Goal: Communication & Community: Share content

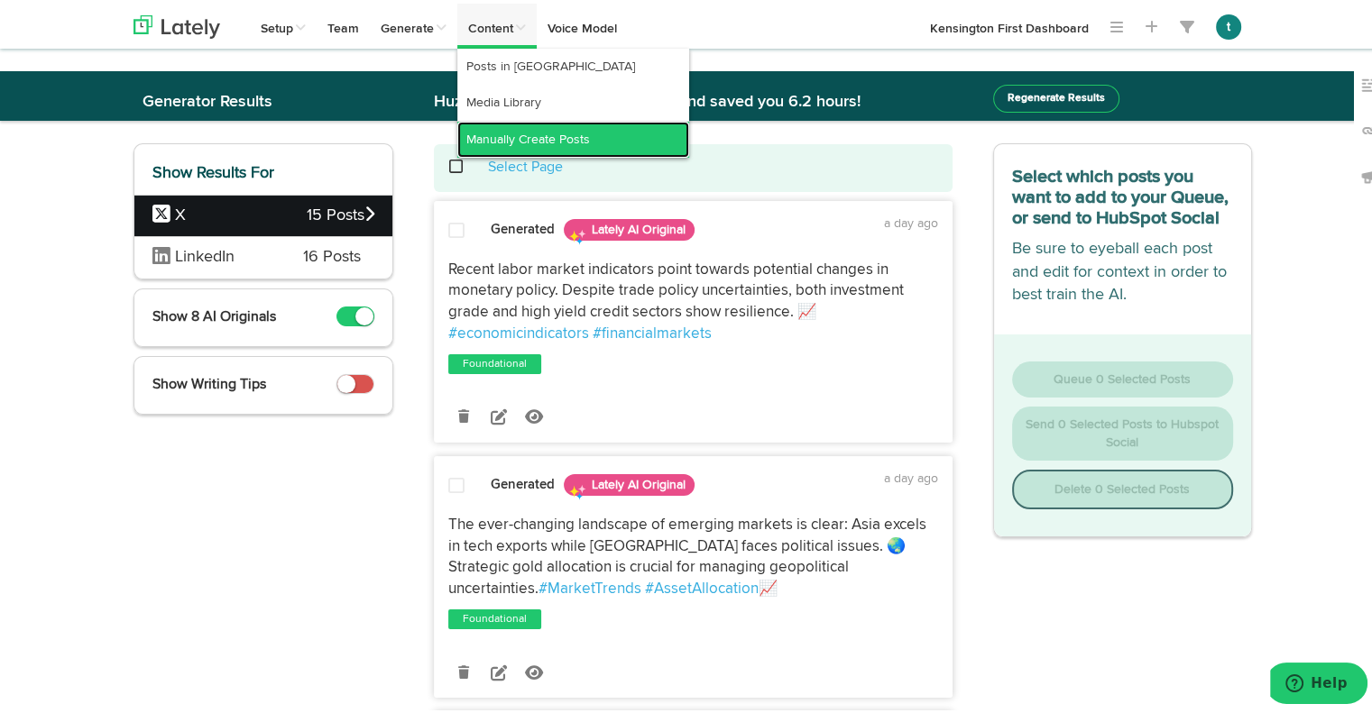
click at [525, 135] on link "Manually Create Posts" at bounding box center [573, 136] width 232 height 36
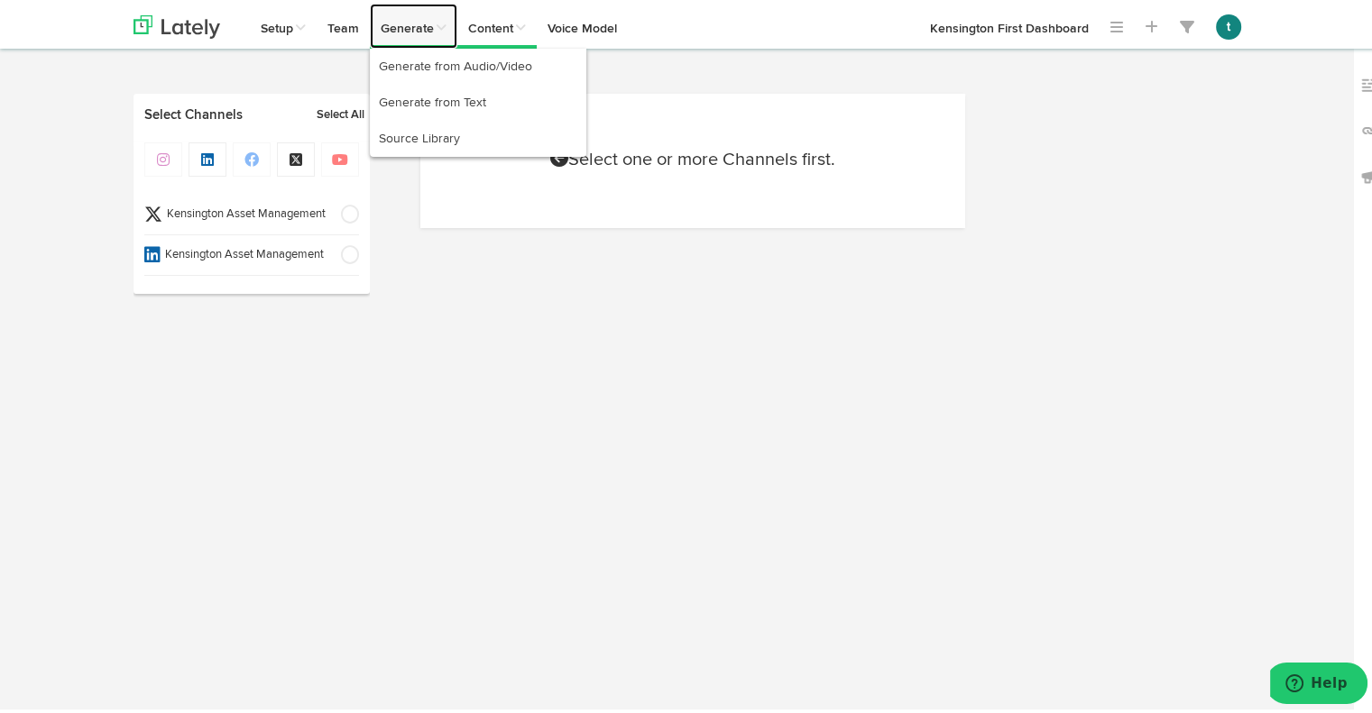
click at [405, 32] on link "Generate" at bounding box center [413, 22] width 87 height 45
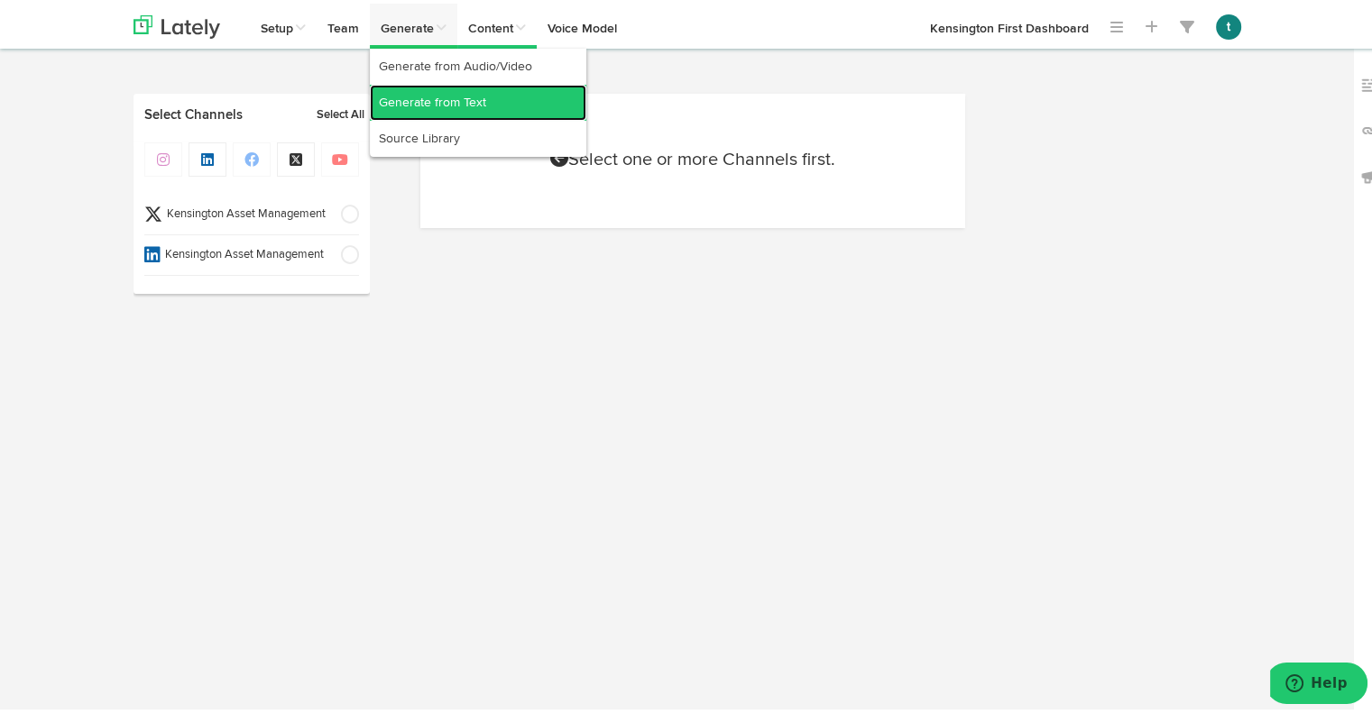
click at [420, 88] on link "Generate from Text" at bounding box center [478, 99] width 216 height 36
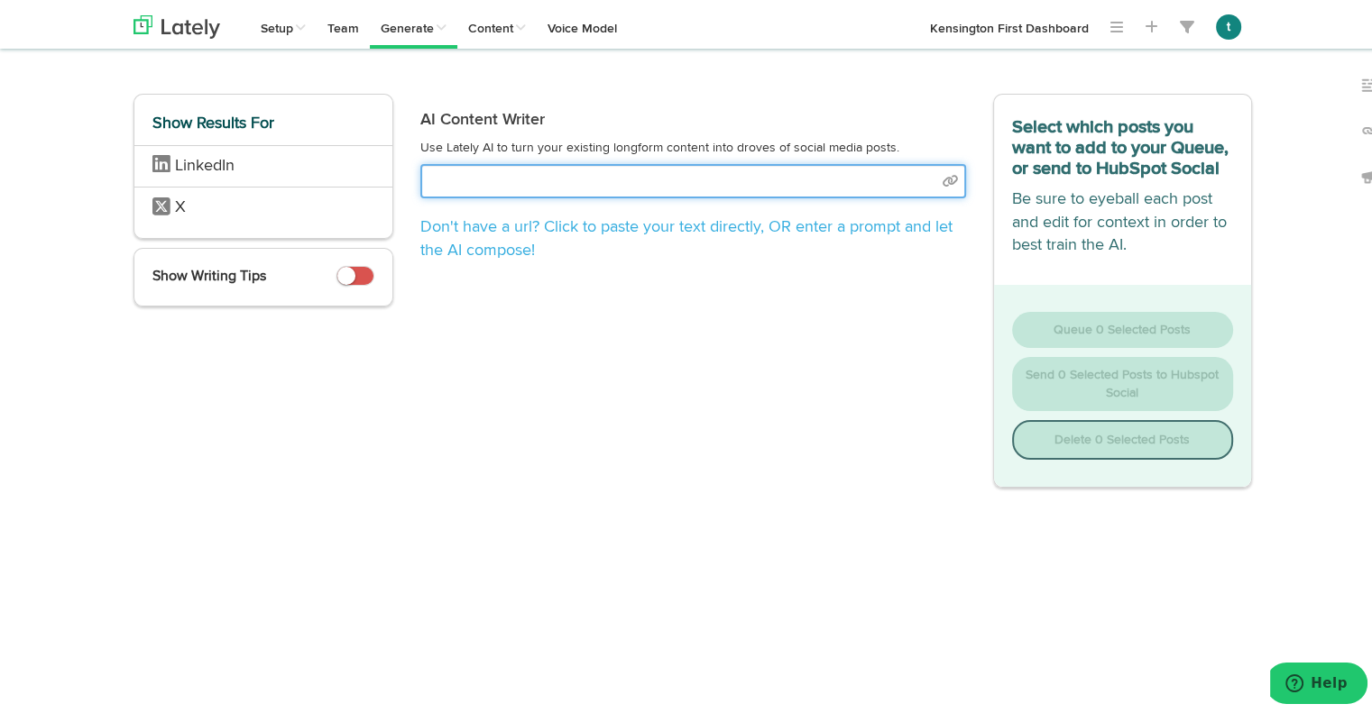
click at [589, 173] on input "text" at bounding box center [693, 178] width 546 height 34
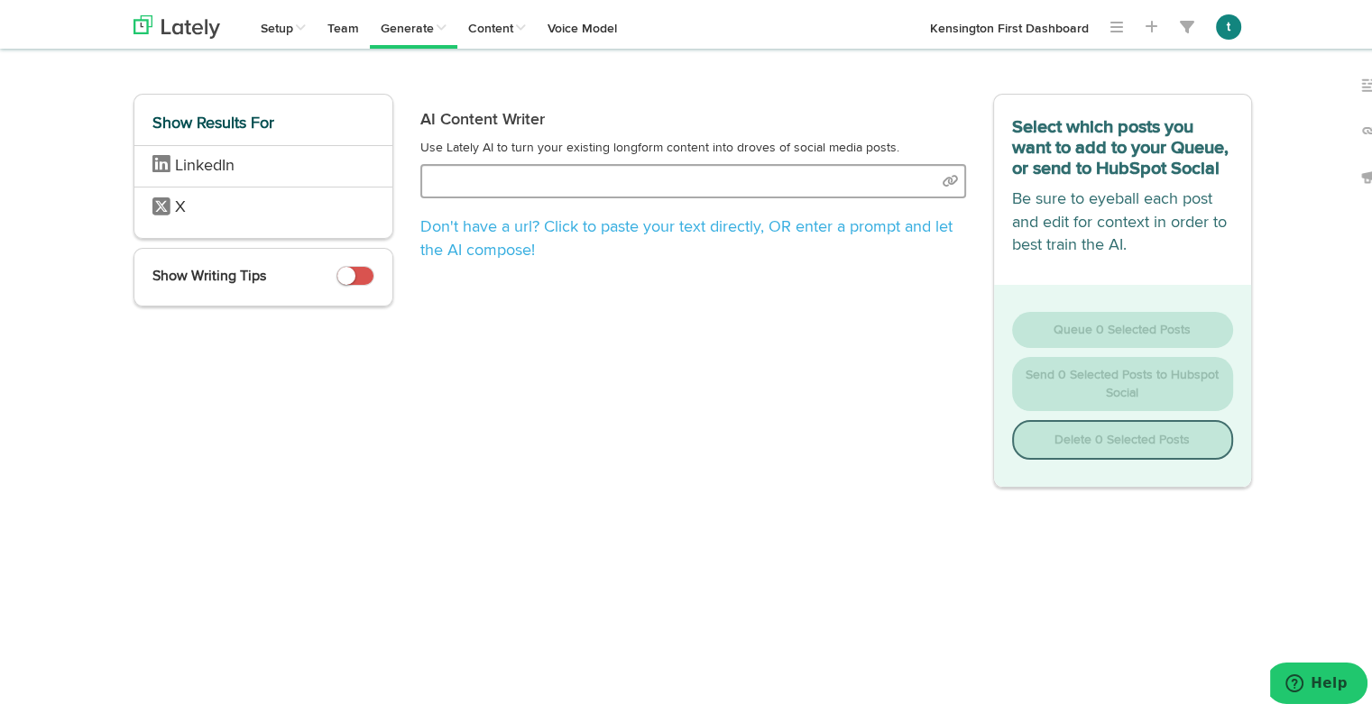
select select "natural"
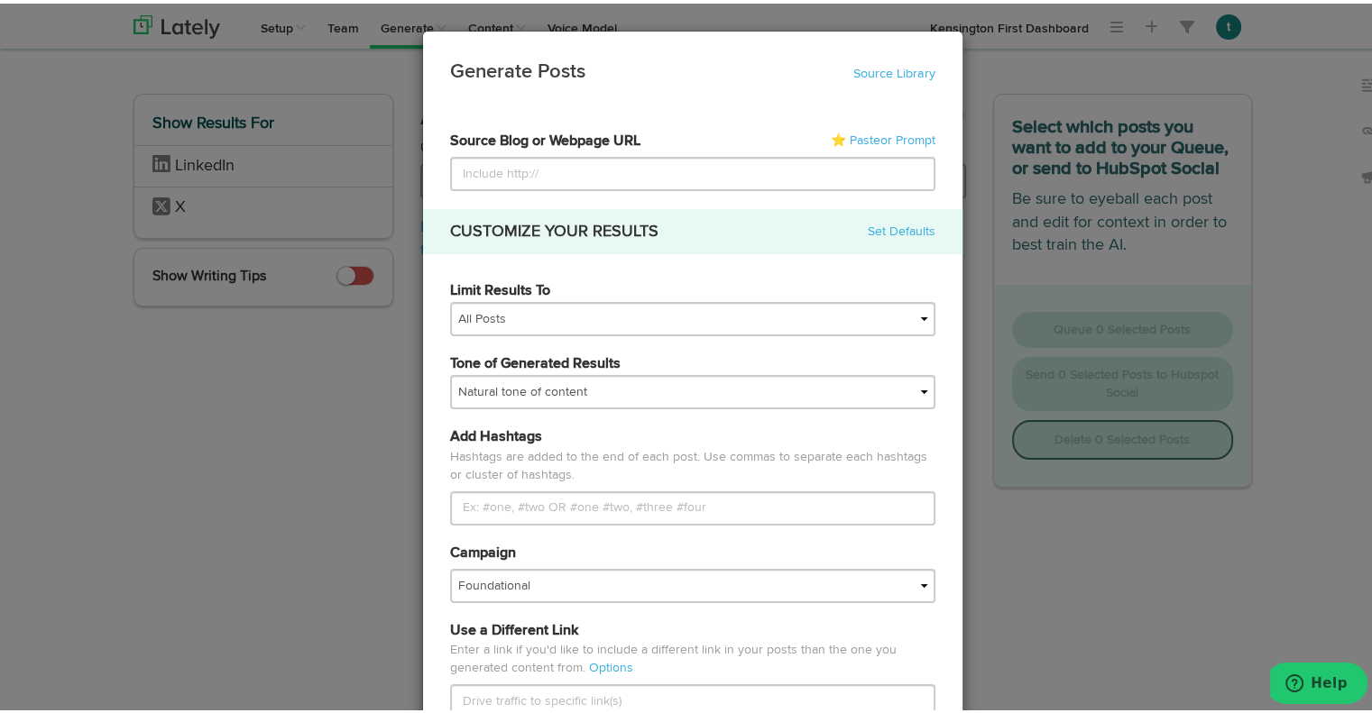
type input "[URL][DOMAIN_NAME]"
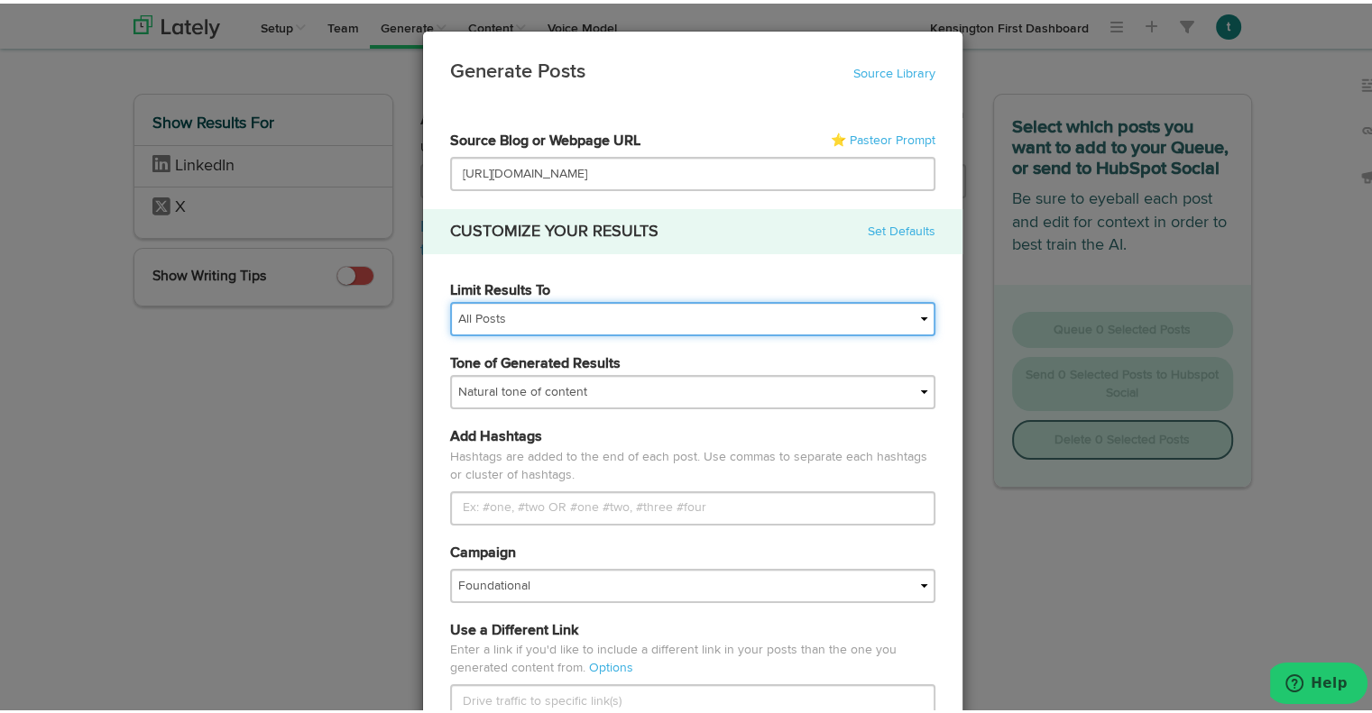
click at [462, 323] on select "All Posts Top 30 Posts Top 25 Posts Top 20 Posts Top 15 Posts Top 10 Posts" at bounding box center [692, 316] width 485 height 34
select select "20"
click at [450, 299] on select "All Posts Top 30 Posts Top 25 Posts Top 20 Posts Top 15 Posts Top 10 Posts" at bounding box center [692, 316] width 485 height 34
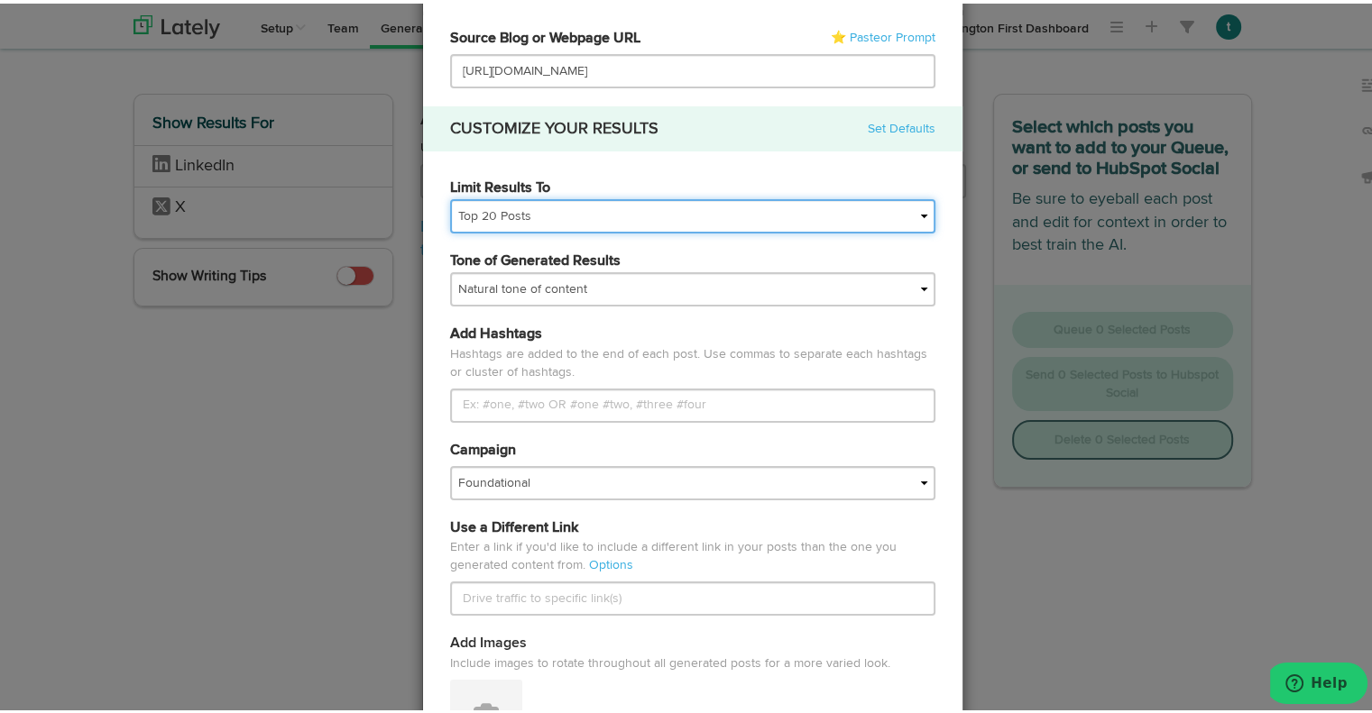
scroll to position [110, 0]
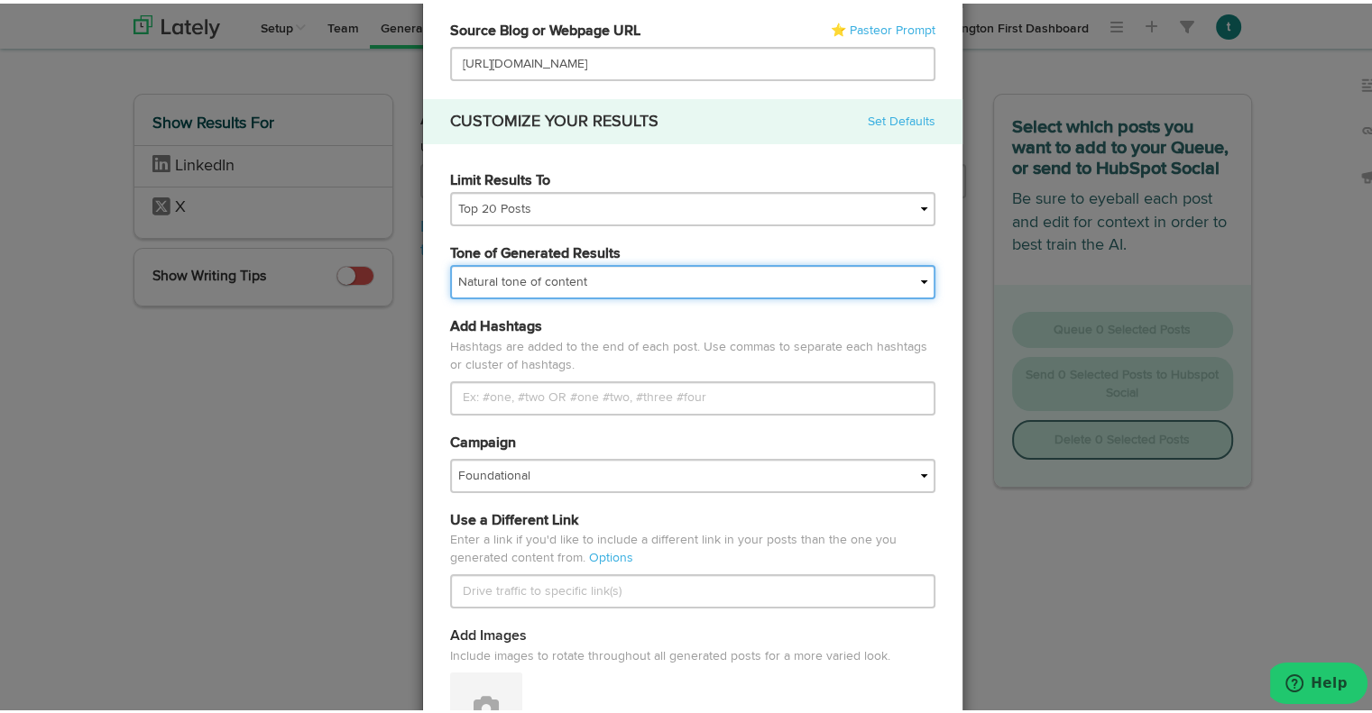
click at [577, 273] on select "My tone Official and professional Relaxed and conversational Light and humorous…" at bounding box center [692, 279] width 485 height 34
select select "professional"
click at [450, 262] on select "My tone Official and professional Relaxed and conversational Light and humorous…" at bounding box center [692, 279] width 485 height 34
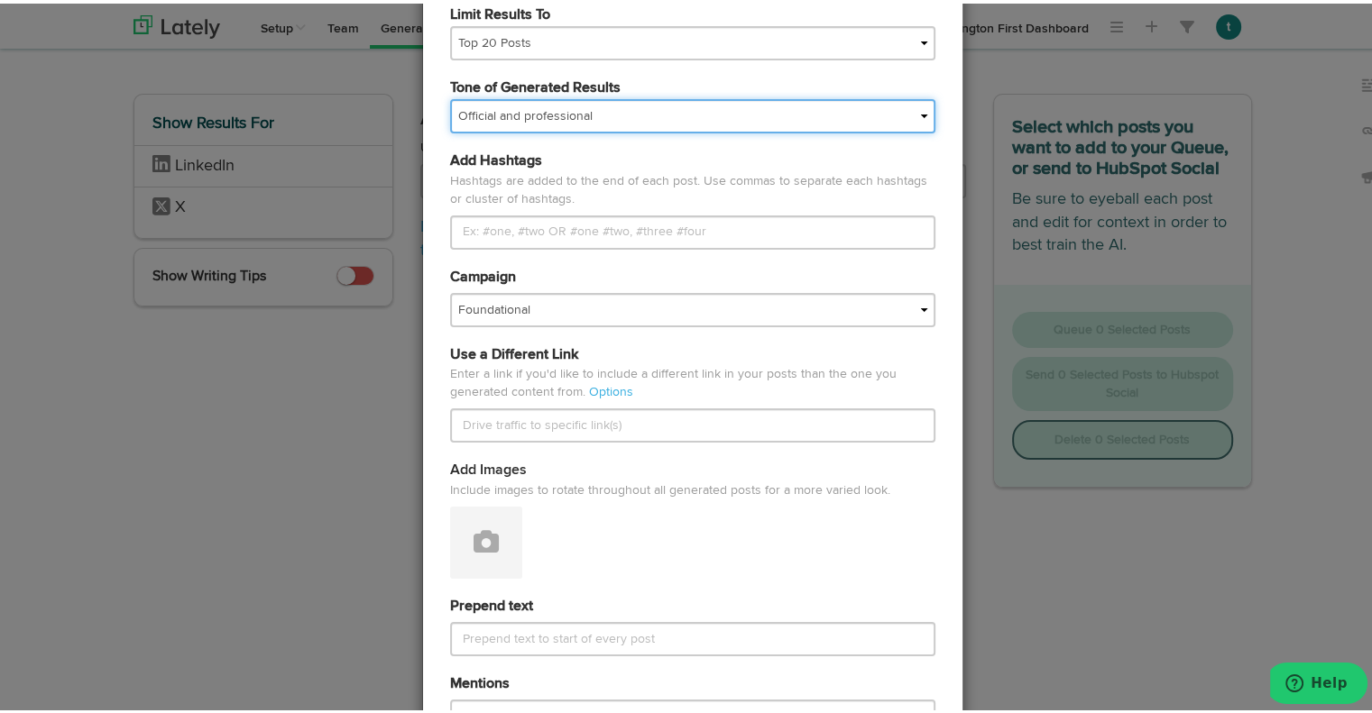
scroll to position [289, 0]
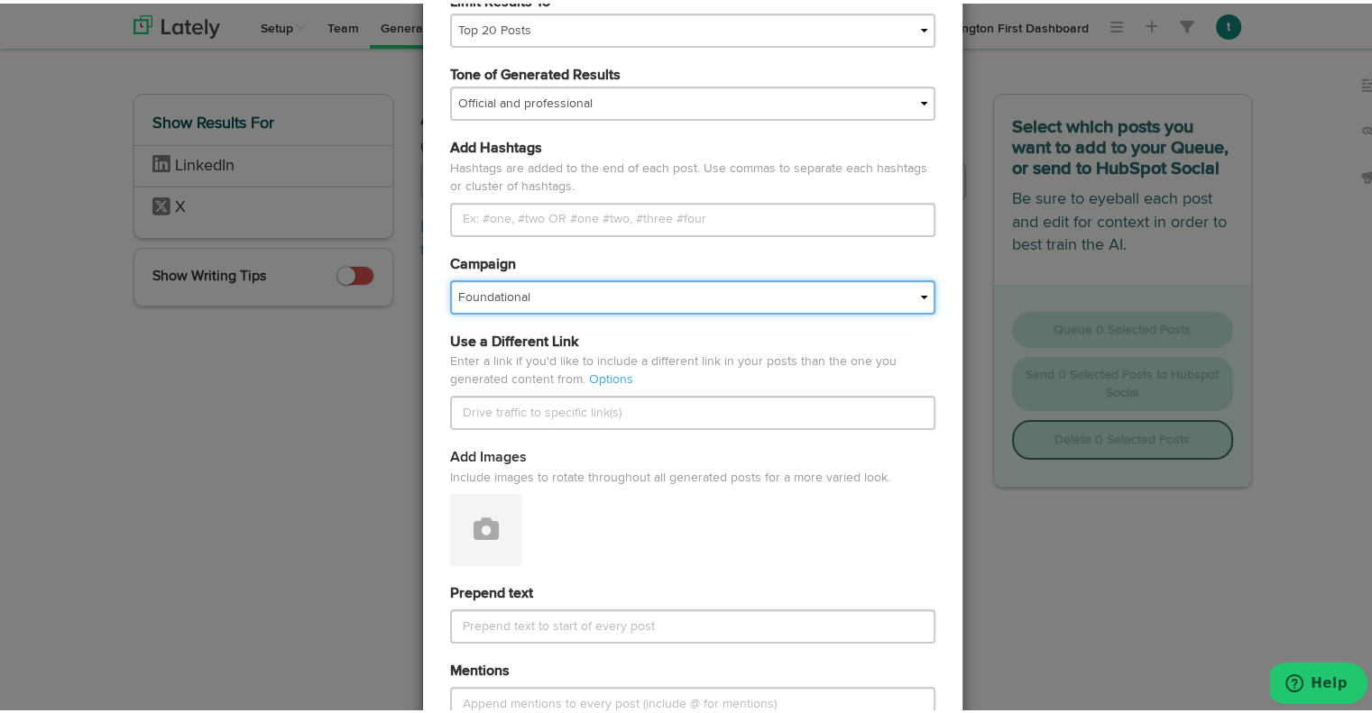
click at [552, 288] on select "Foundational IMPORTED" at bounding box center [692, 294] width 485 height 34
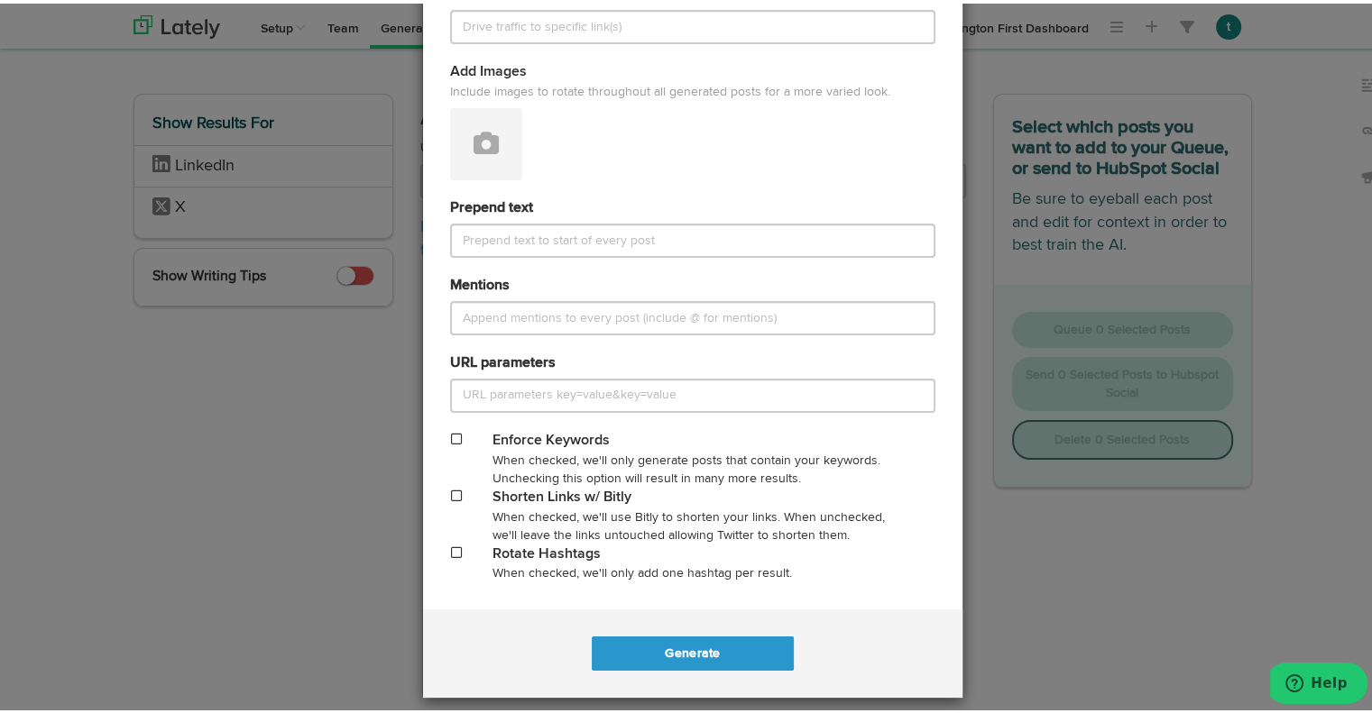
scroll to position [676, 0]
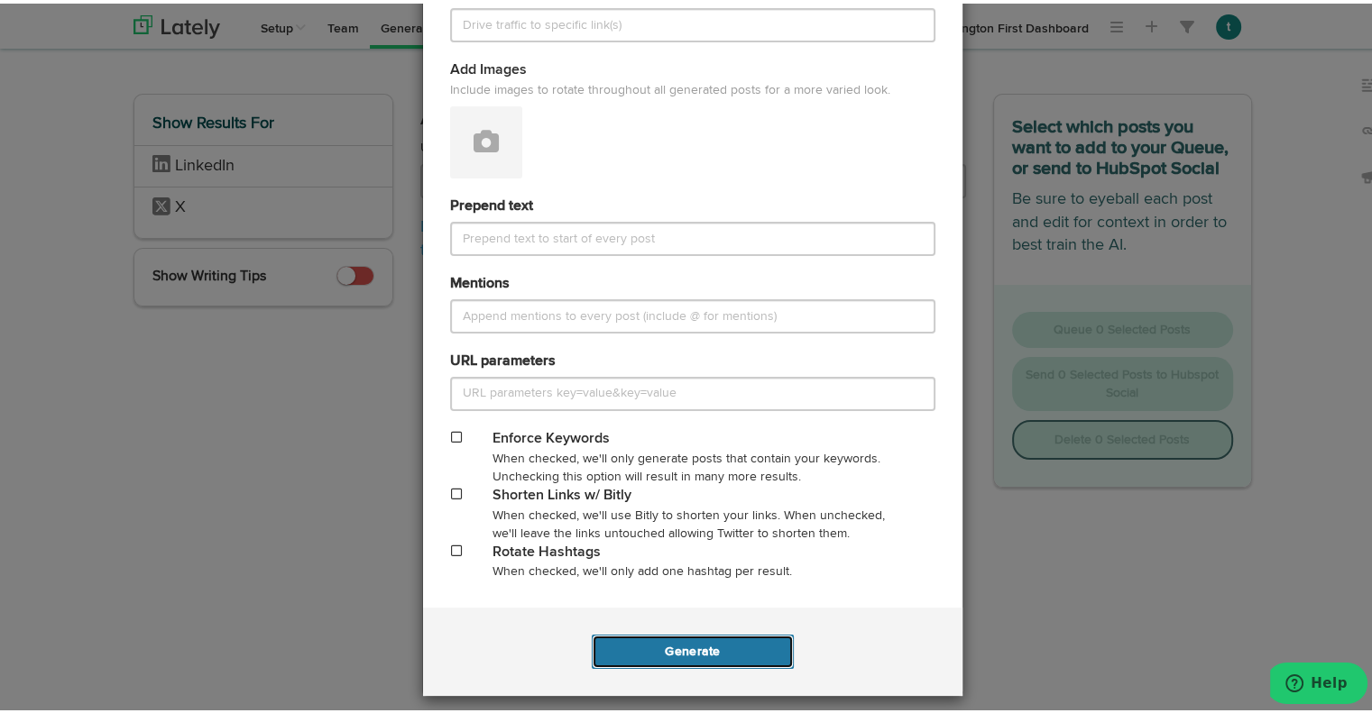
click at [711, 651] on button "Generate" at bounding box center [692, 648] width 201 height 34
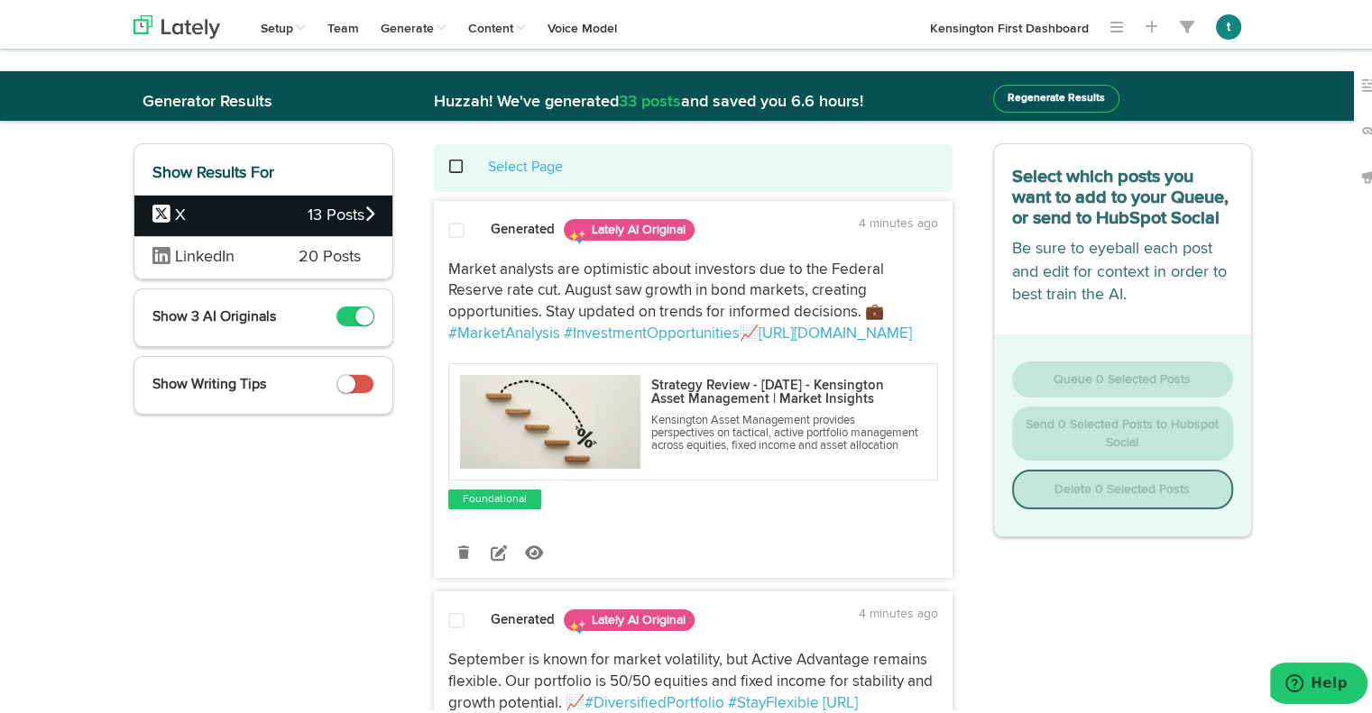
click at [364, 207] on icon at bounding box center [369, 210] width 10 height 16
click at [273, 226] on div "X 13 Posts" at bounding box center [263, 212] width 258 height 42
click at [447, 164] on span at bounding box center [465, 163] width 37 height 1
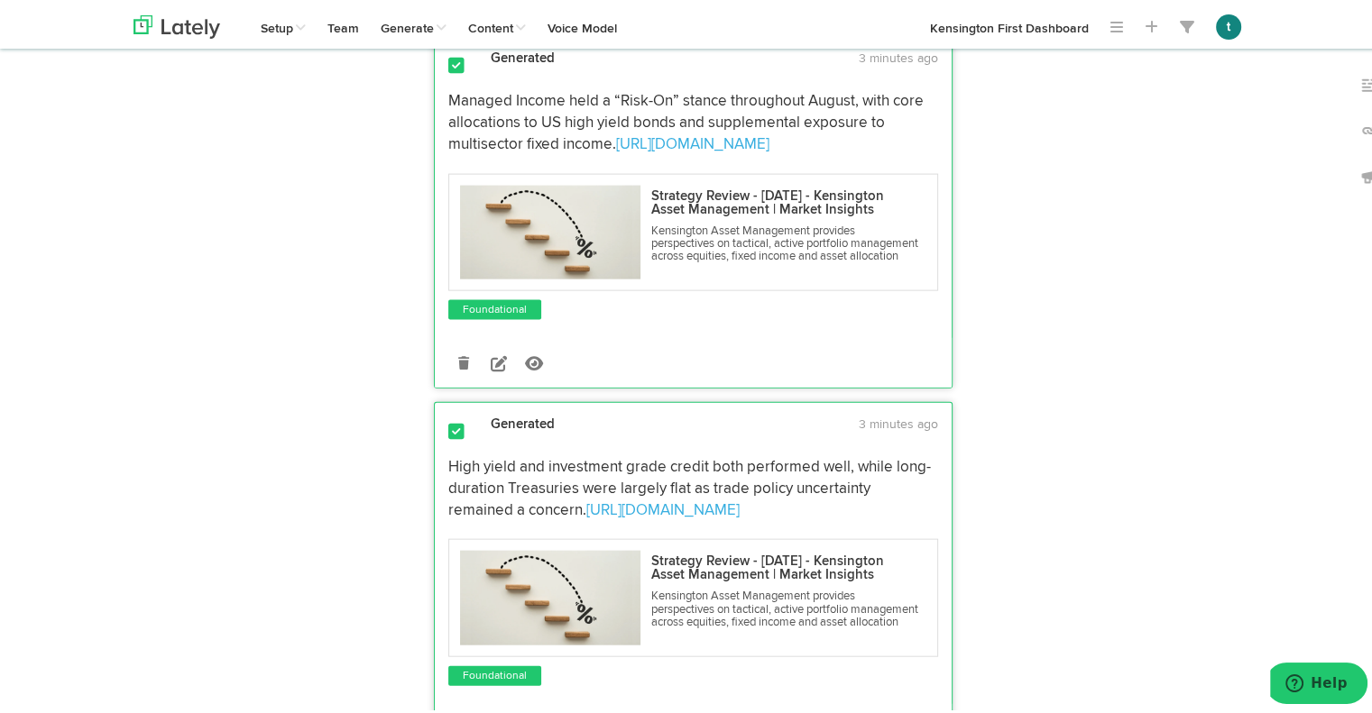
scroll to position [3943, 0]
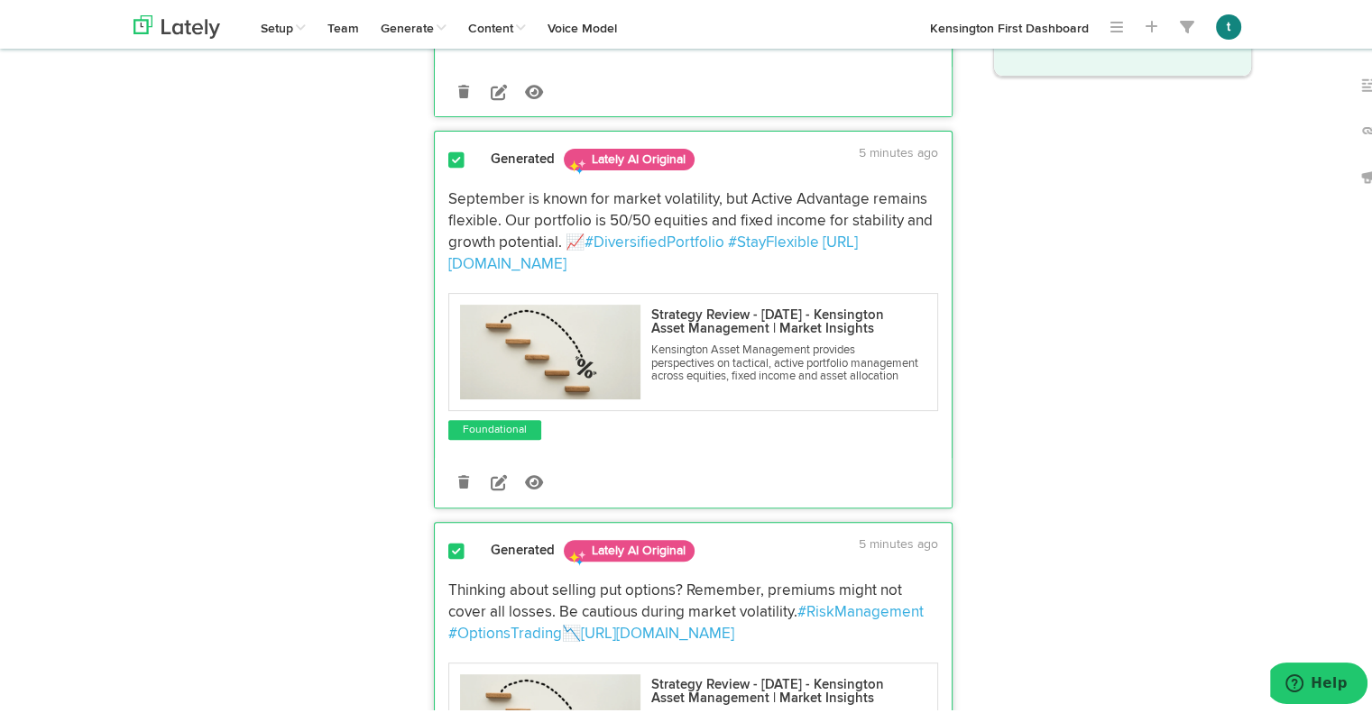
scroll to position [0, 0]
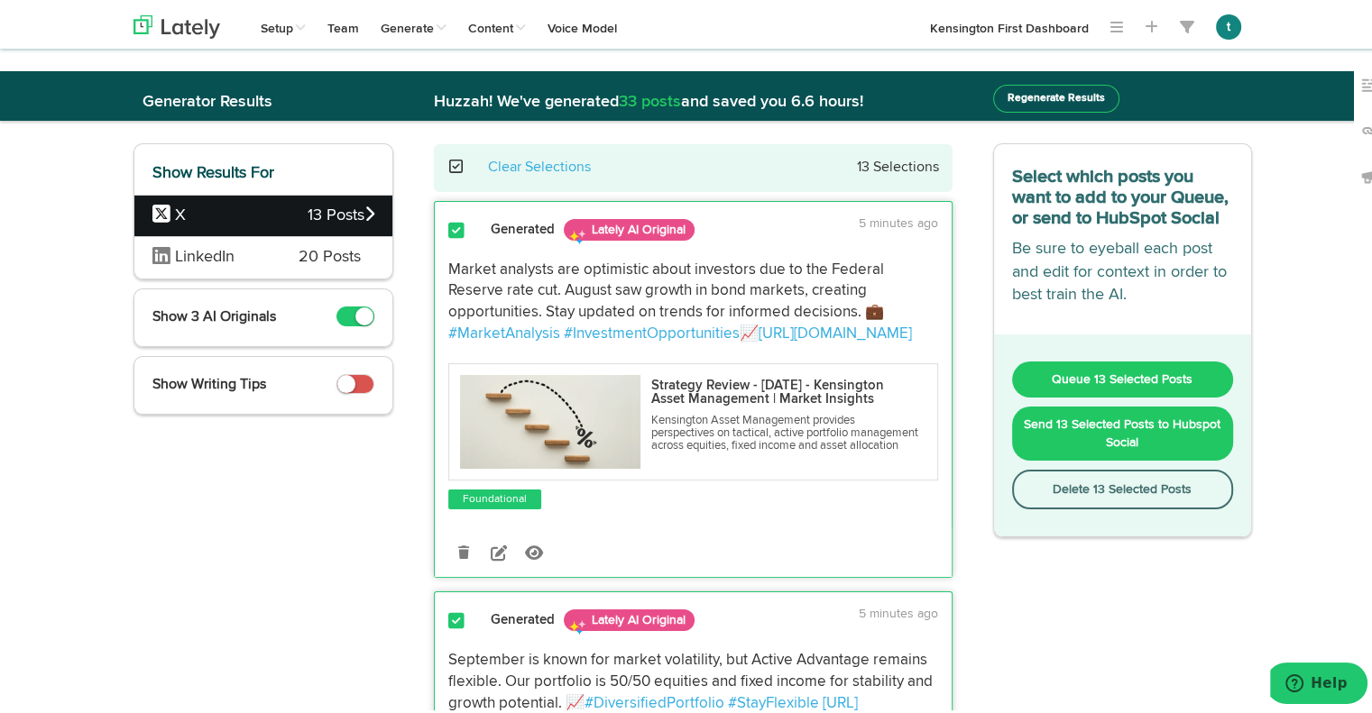
drag, startPoint x: 439, startPoint y: 259, endPoint x: 492, endPoint y: 381, distance: 133.7
click at [492, 342] on div "Market analysts are optimistic about investors due to the Federal Reserve rate …" at bounding box center [693, 299] width 517 height 86
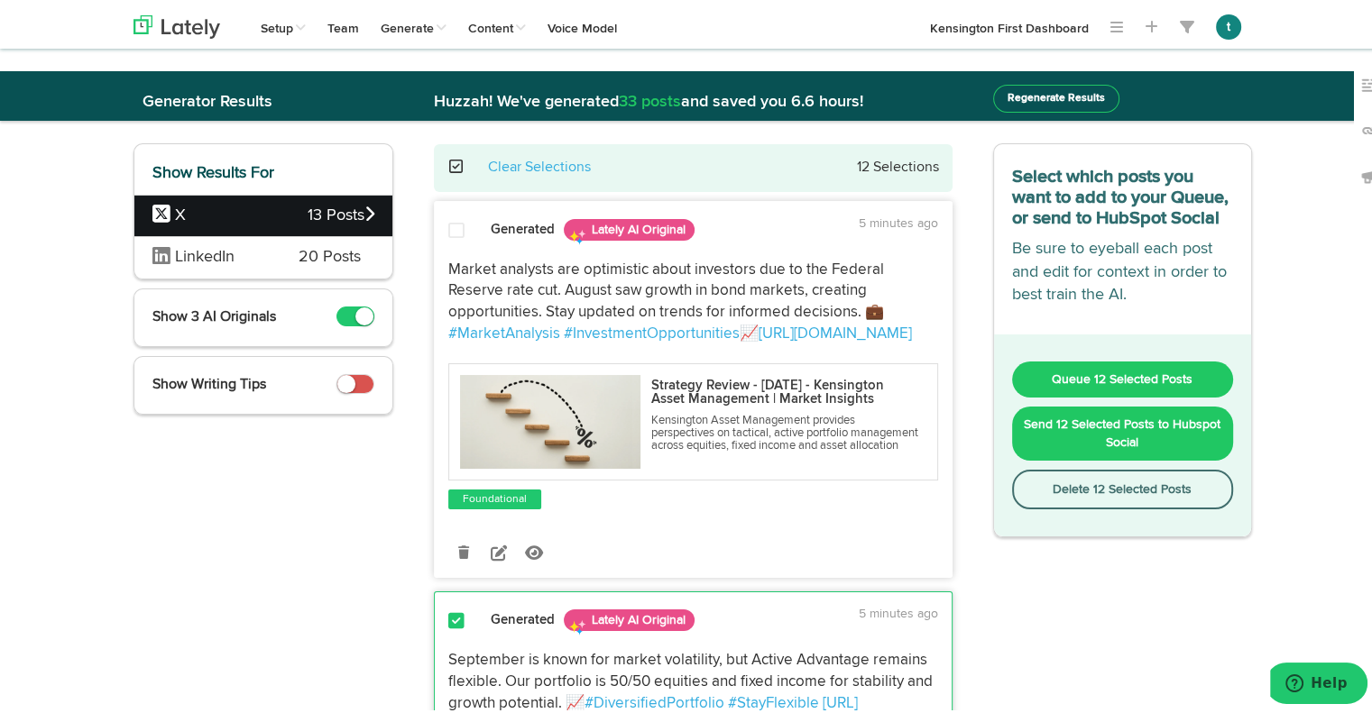
copy p "Market analysts are optimistic about investors due to the Federal Reserve rate …"
click at [498, 557] on icon at bounding box center [499, 549] width 16 height 16
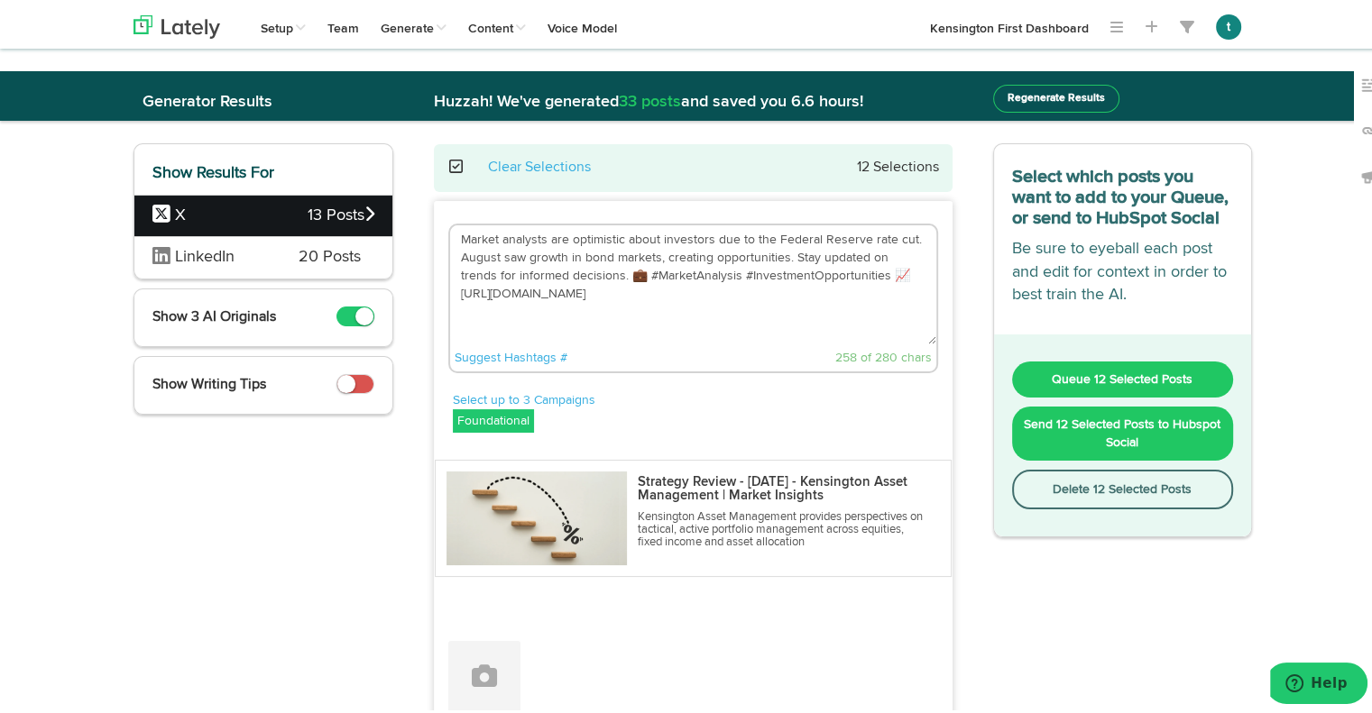
drag, startPoint x: 844, startPoint y: 286, endPoint x: 280, endPoint y: 205, distance: 570.4
paste textarea "remain optimistic following the Federal Reserve’s rate cut, with August deliver…"
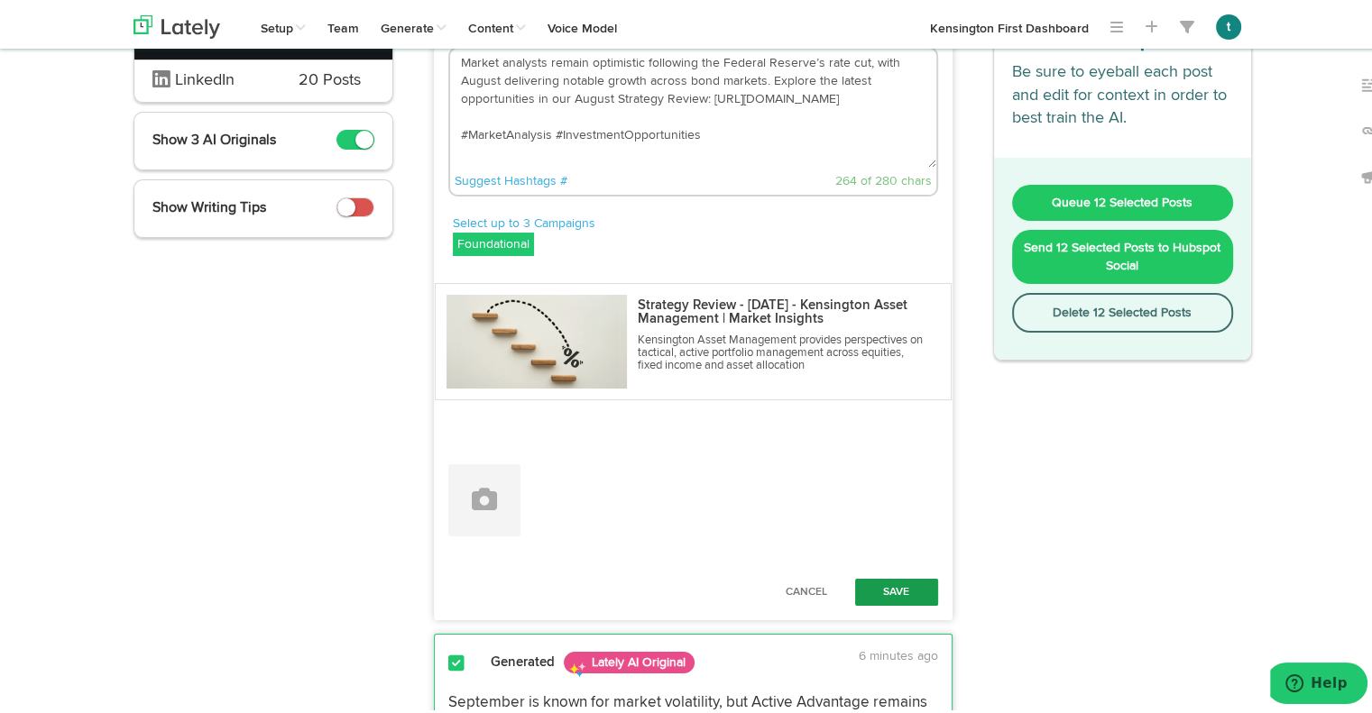
type textarea "Market analysts remain optimistic following the Federal Reserve’s rate cut, wit…"
click at [889, 575] on button "Save" at bounding box center [896, 588] width 83 height 27
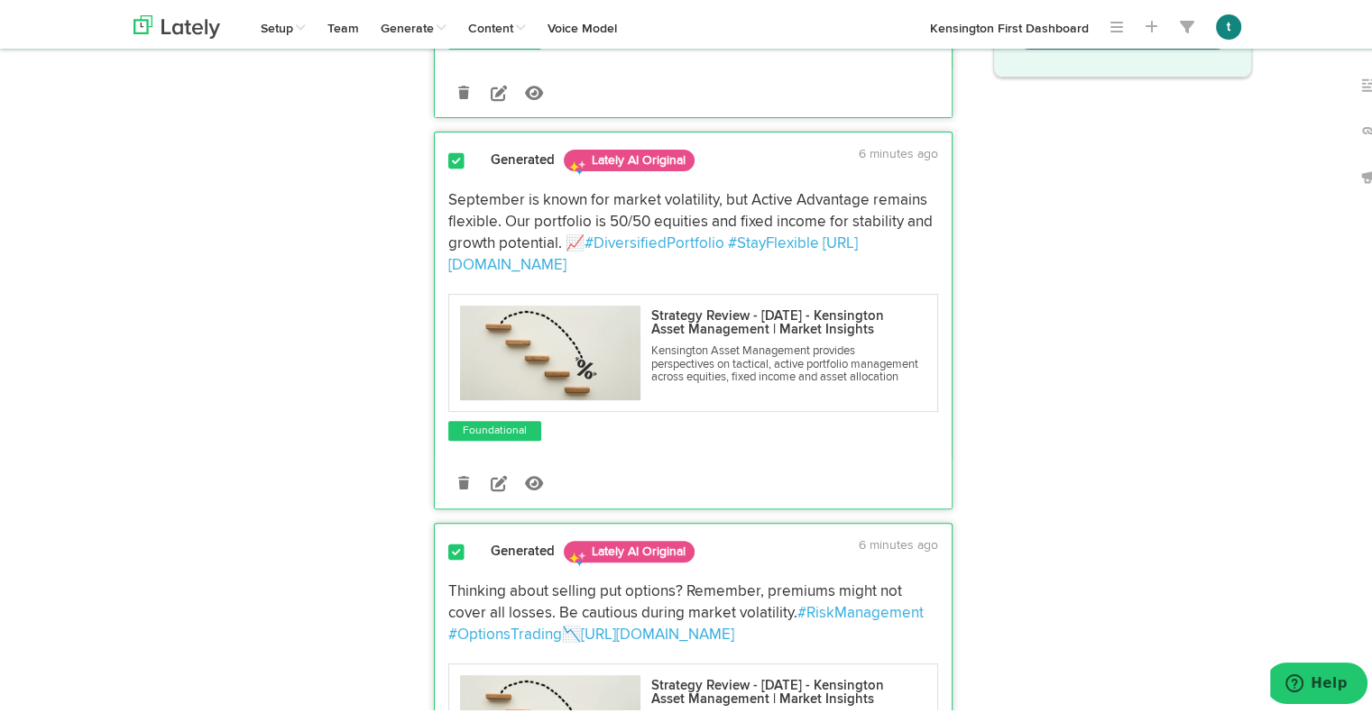
scroll to position [462, 0]
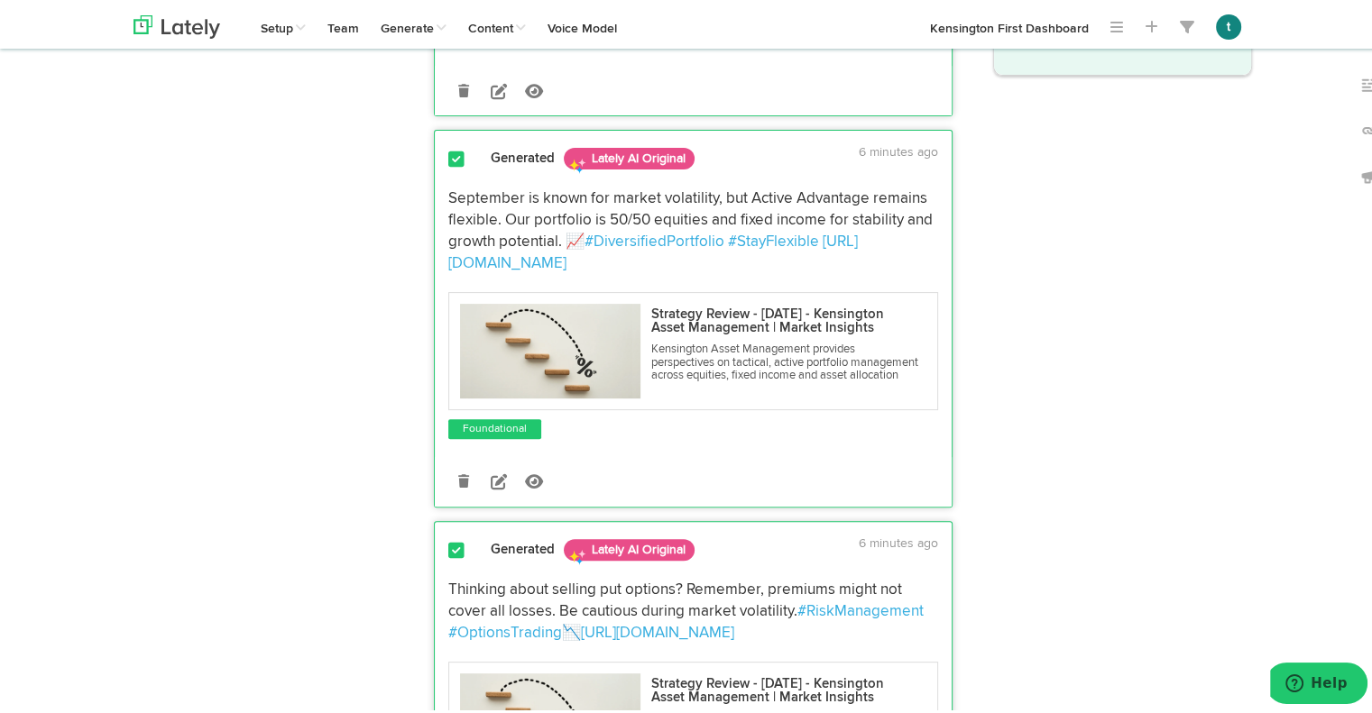
drag, startPoint x: 499, startPoint y: 348, endPoint x: 438, endPoint y: 261, distance: 106.3
click at [438, 261] on div "September is known for market volatility, but Active Advantage remains flexible…" at bounding box center [693, 228] width 517 height 86
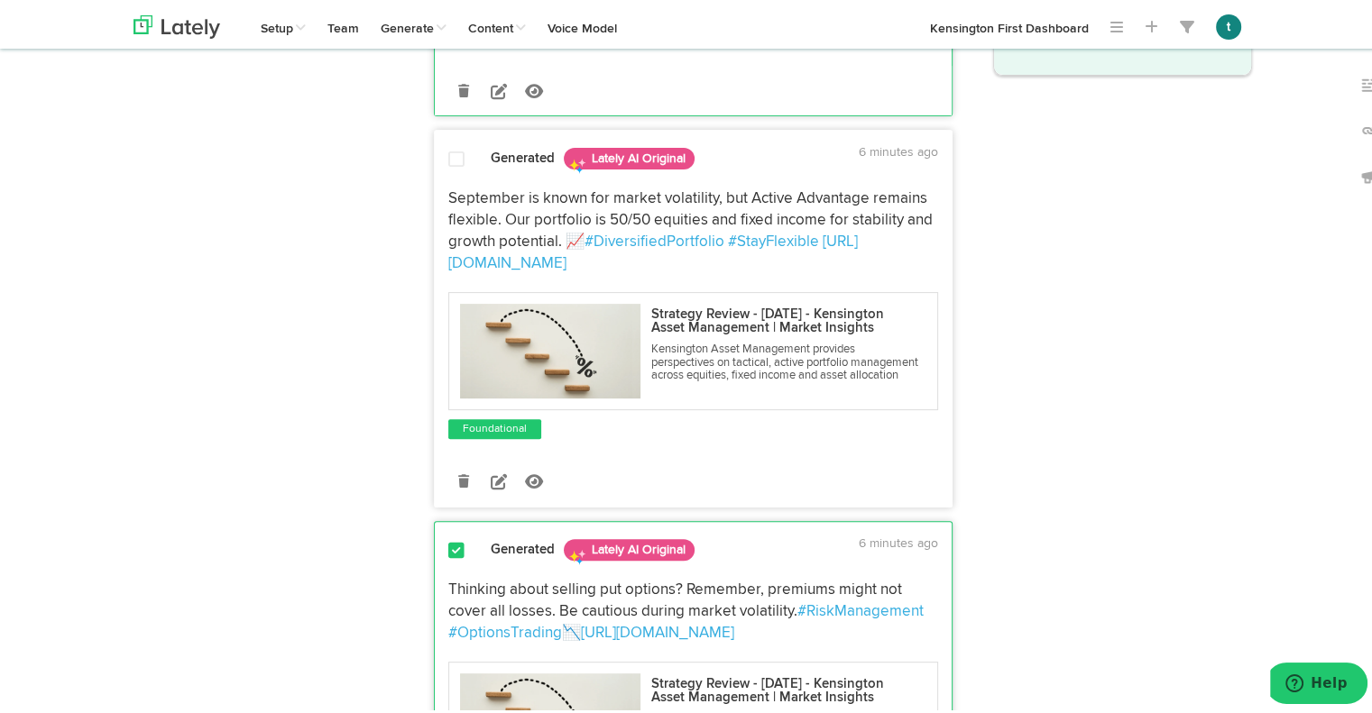
copy p "September is known for market volatility, but Active Advantage remains flexible…"
click at [491, 486] on icon at bounding box center [499, 478] width 16 height 16
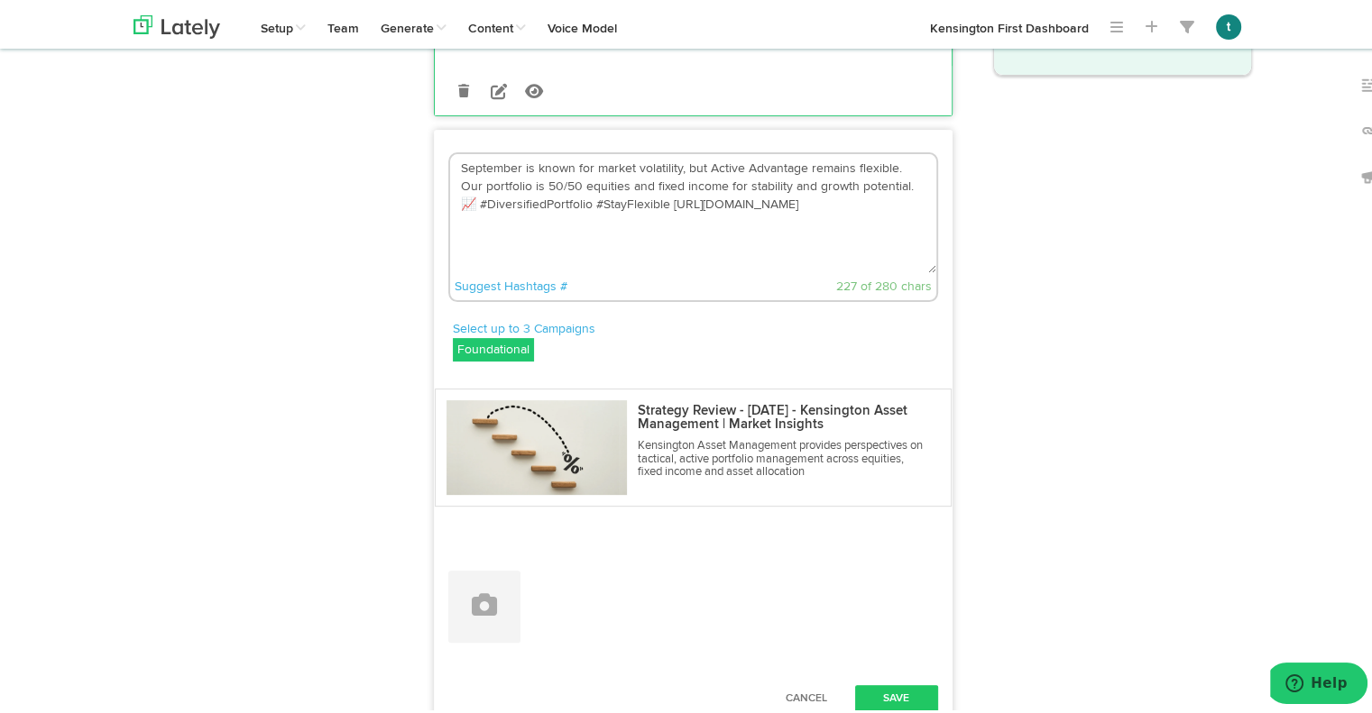
drag, startPoint x: 900, startPoint y: 279, endPoint x: 317, endPoint y: 216, distance: 586.9
paste textarea "Volatility is not unusual in September. Active Advantage helps navigate uncerta…"
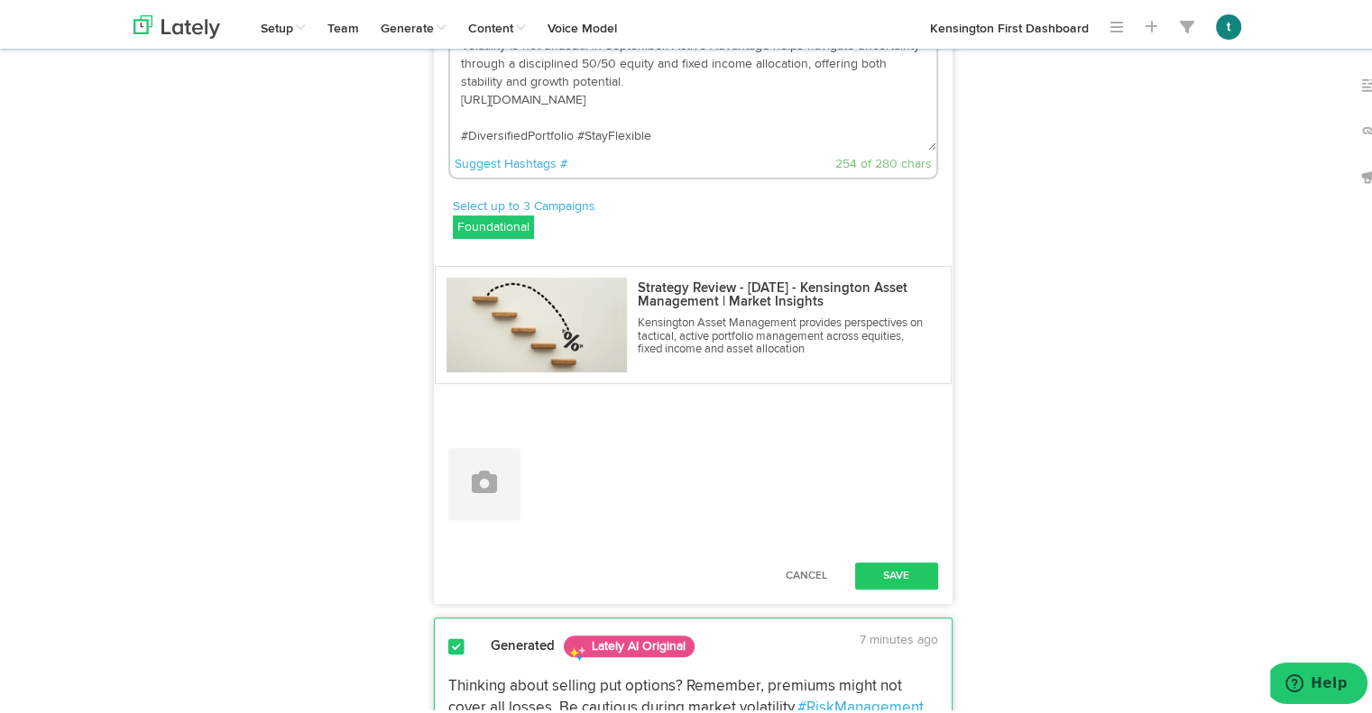
scroll to position [633, 0]
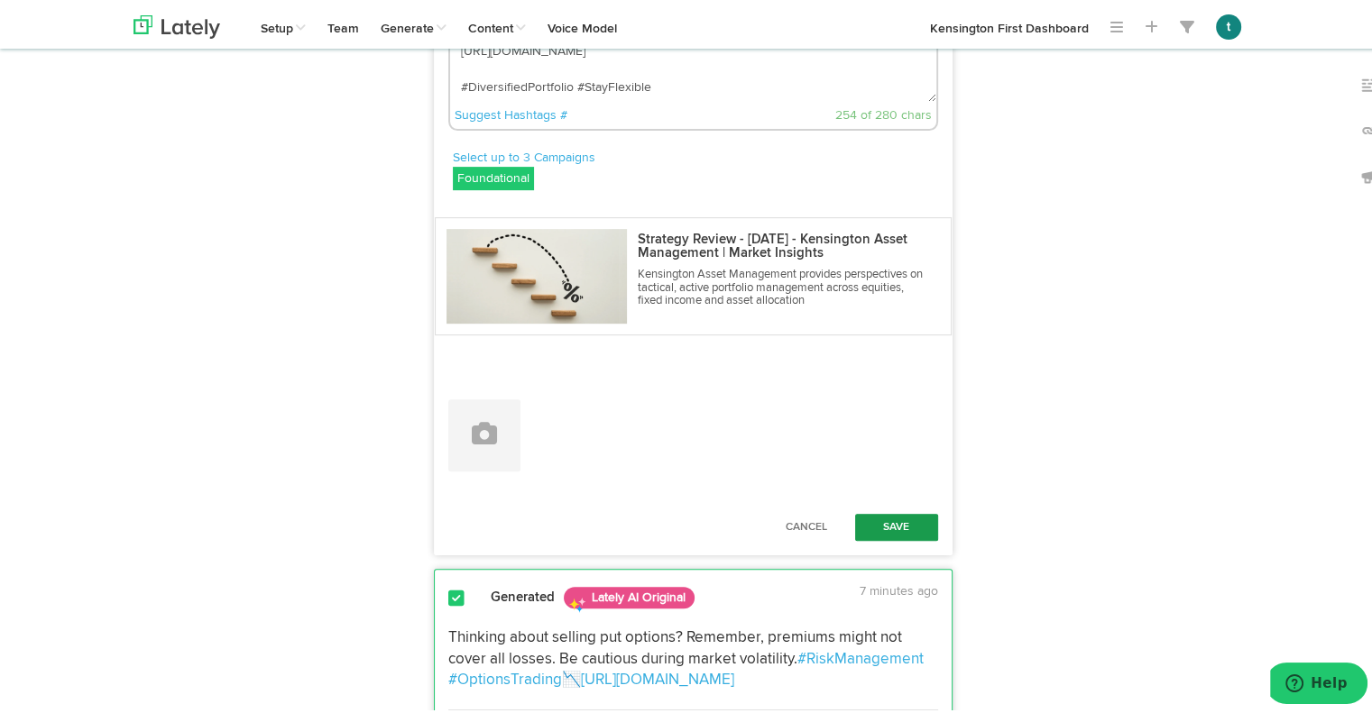
type textarea "Volatility is not unusual in September. Active Advantage helps navigate uncerta…"
click at [877, 538] on button "Save" at bounding box center [896, 523] width 83 height 27
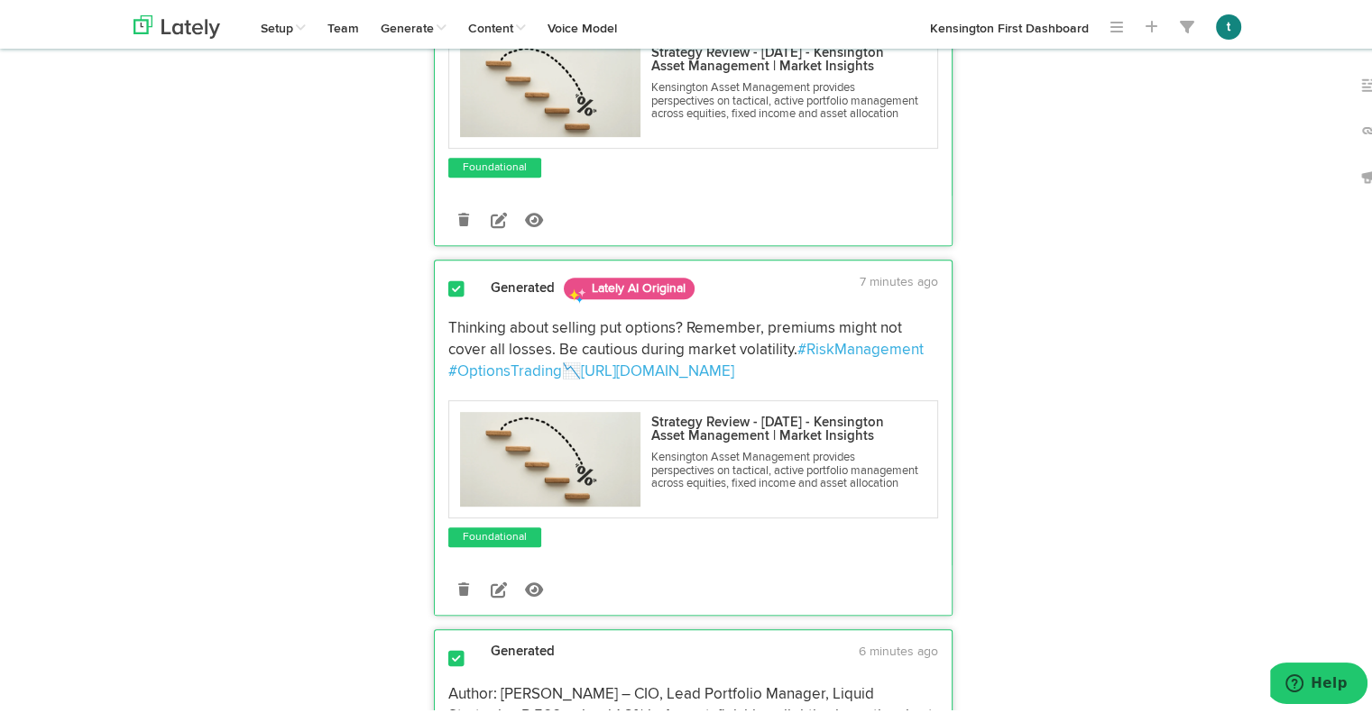
scroll to position [732, 0]
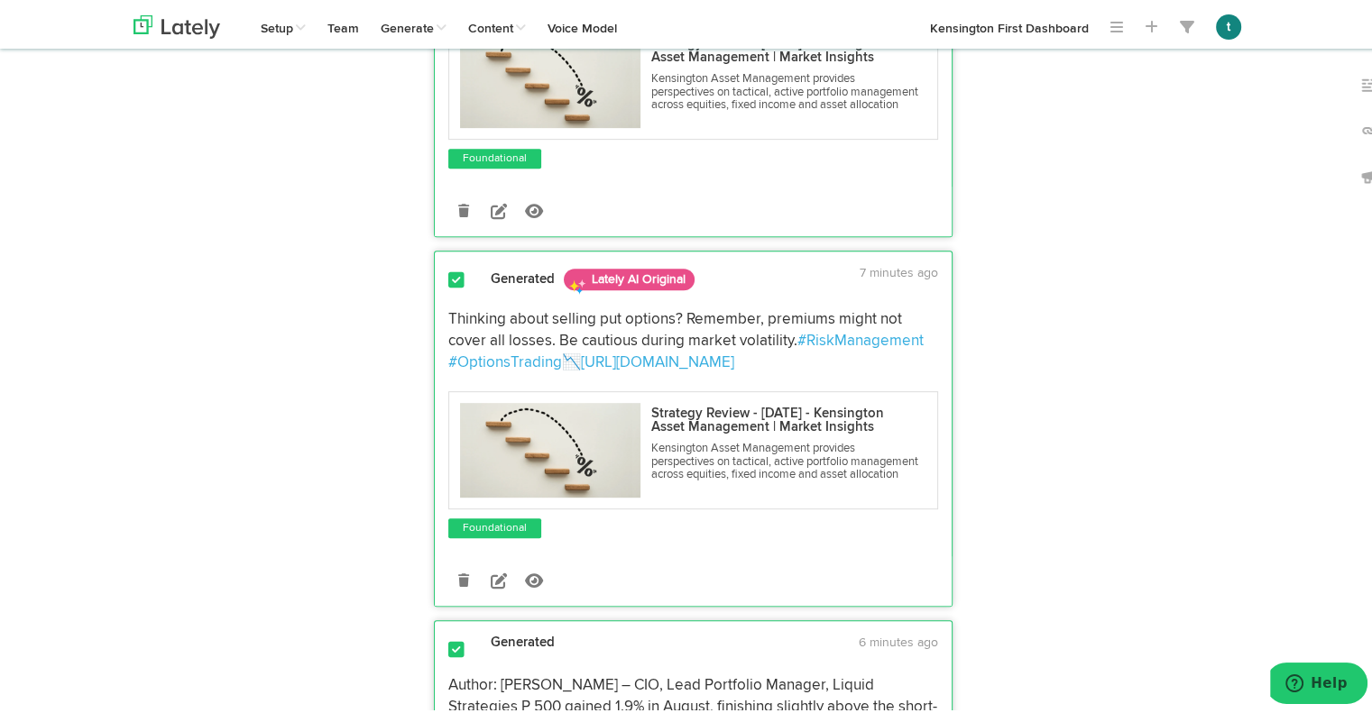
drag, startPoint x: 528, startPoint y: 535, endPoint x: 442, endPoint y: 443, distance: 125.7
click at [448, 370] on p "Thinking about selling put options? Remember, premiums might not cover all loss…" at bounding box center [693, 338] width 490 height 64
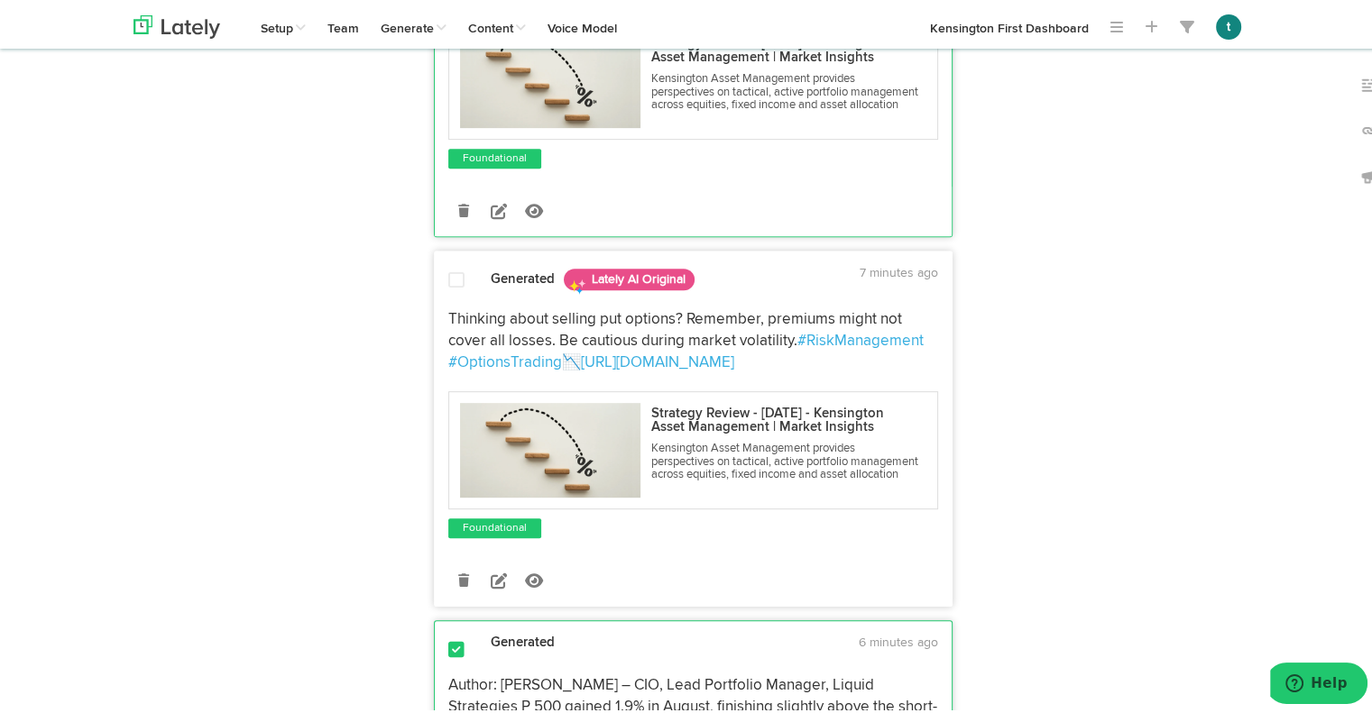
copy p "Thinking about selling put options? Remember, premiums might not cover all loss…"
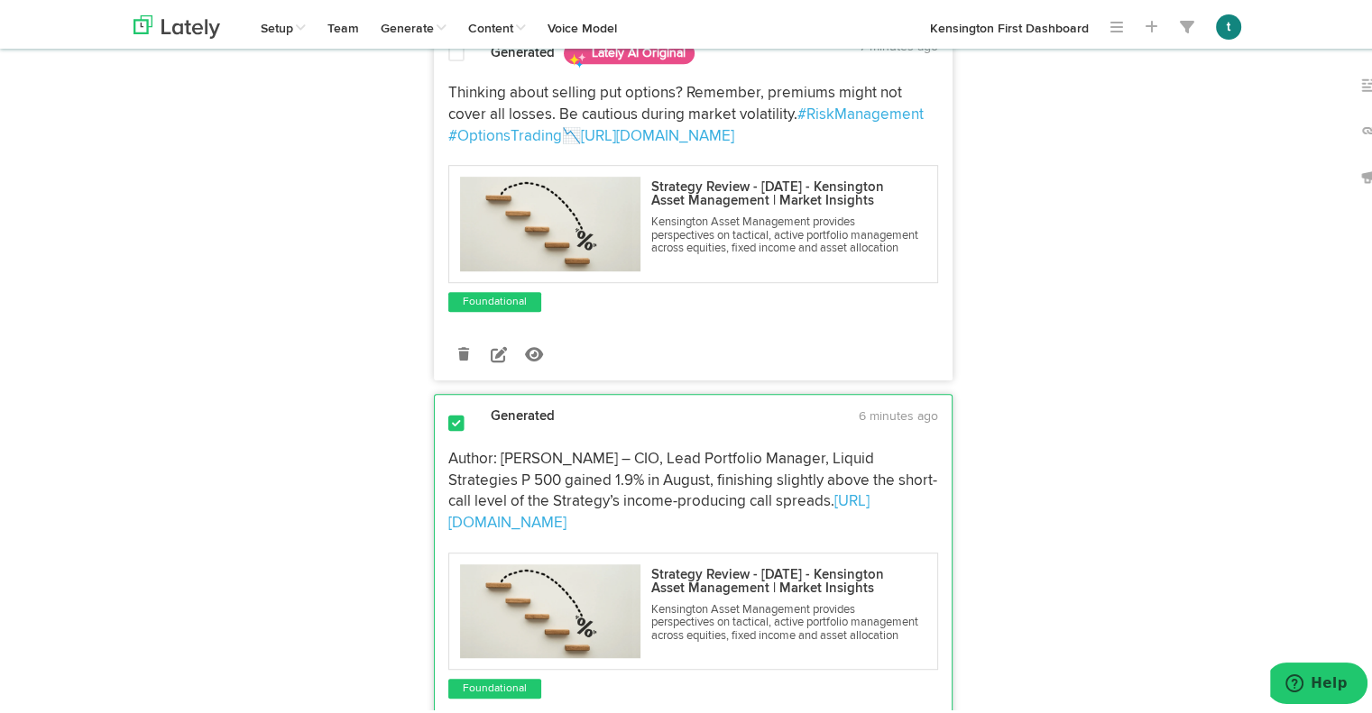
scroll to position [960, 0]
click at [493, 358] on icon at bounding box center [499, 350] width 16 height 16
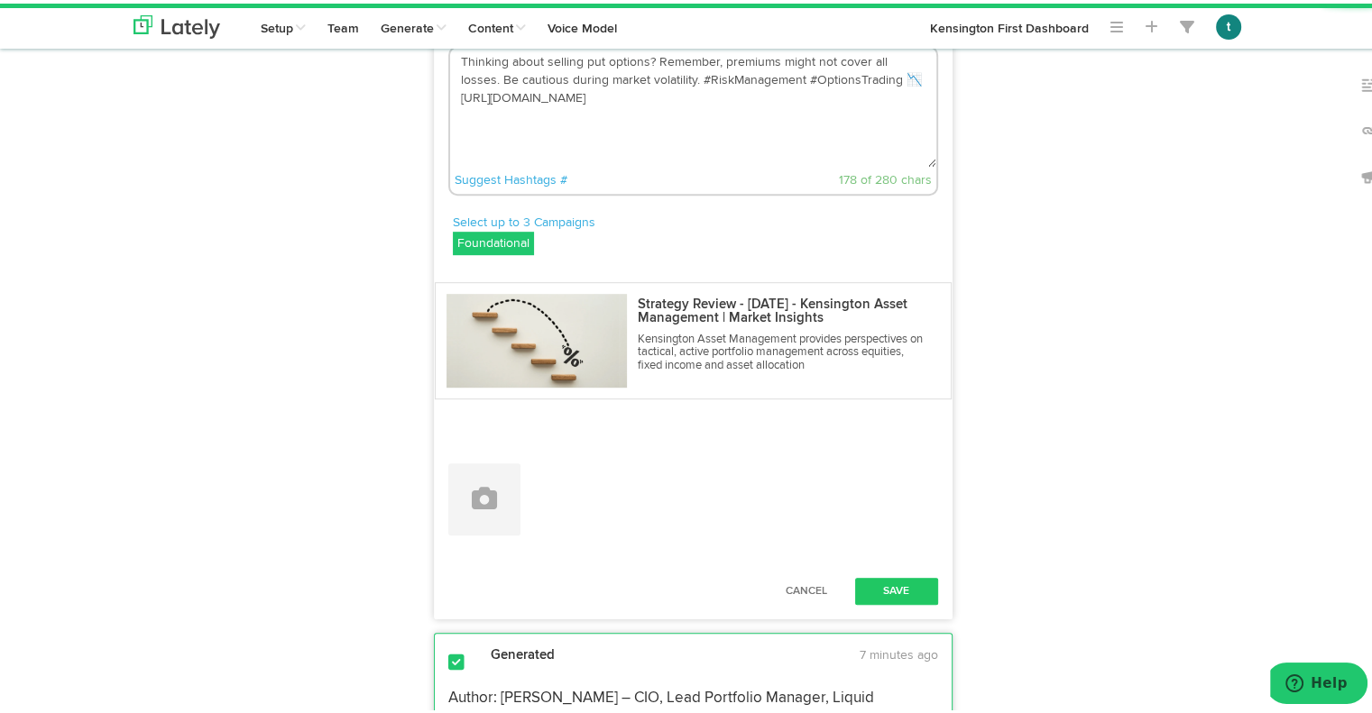
drag, startPoint x: 909, startPoint y: 237, endPoint x: 405, endPoint y: 133, distance: 514.9
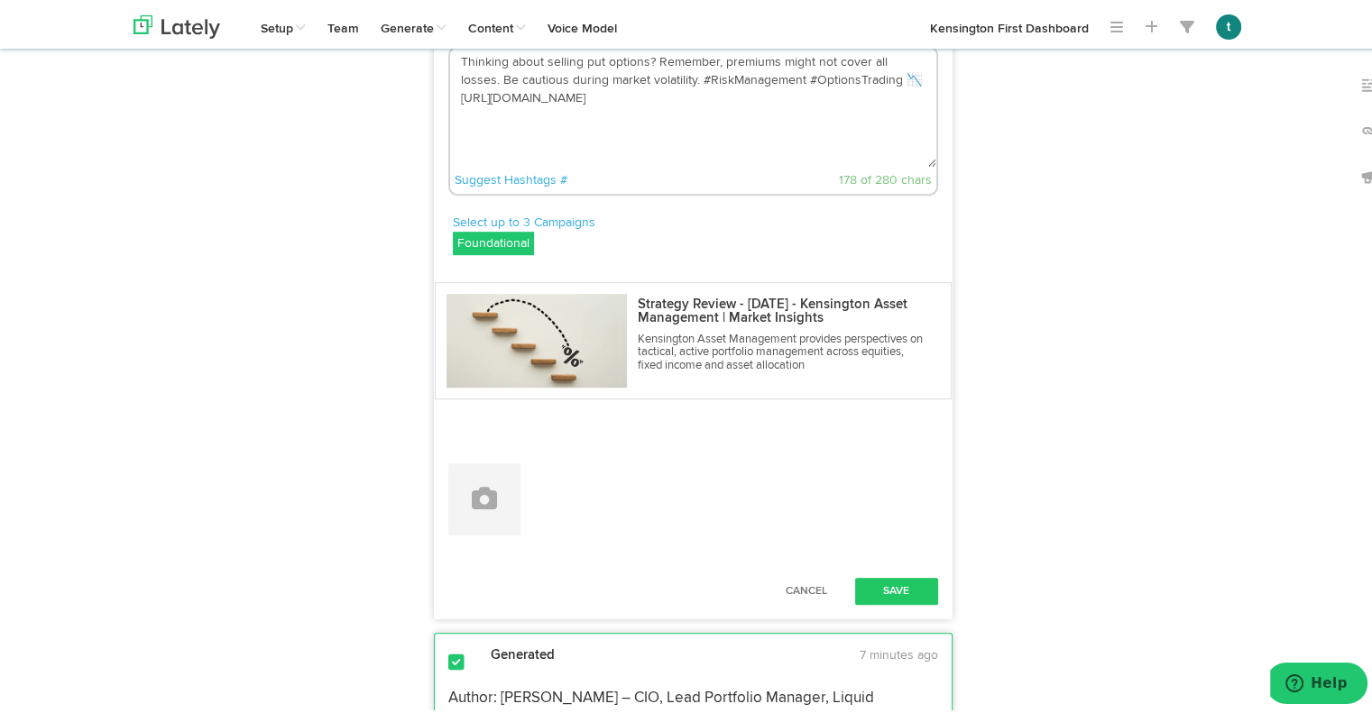
paste textarea "Considering selling put options? It’s important to remember that premiums may n…"
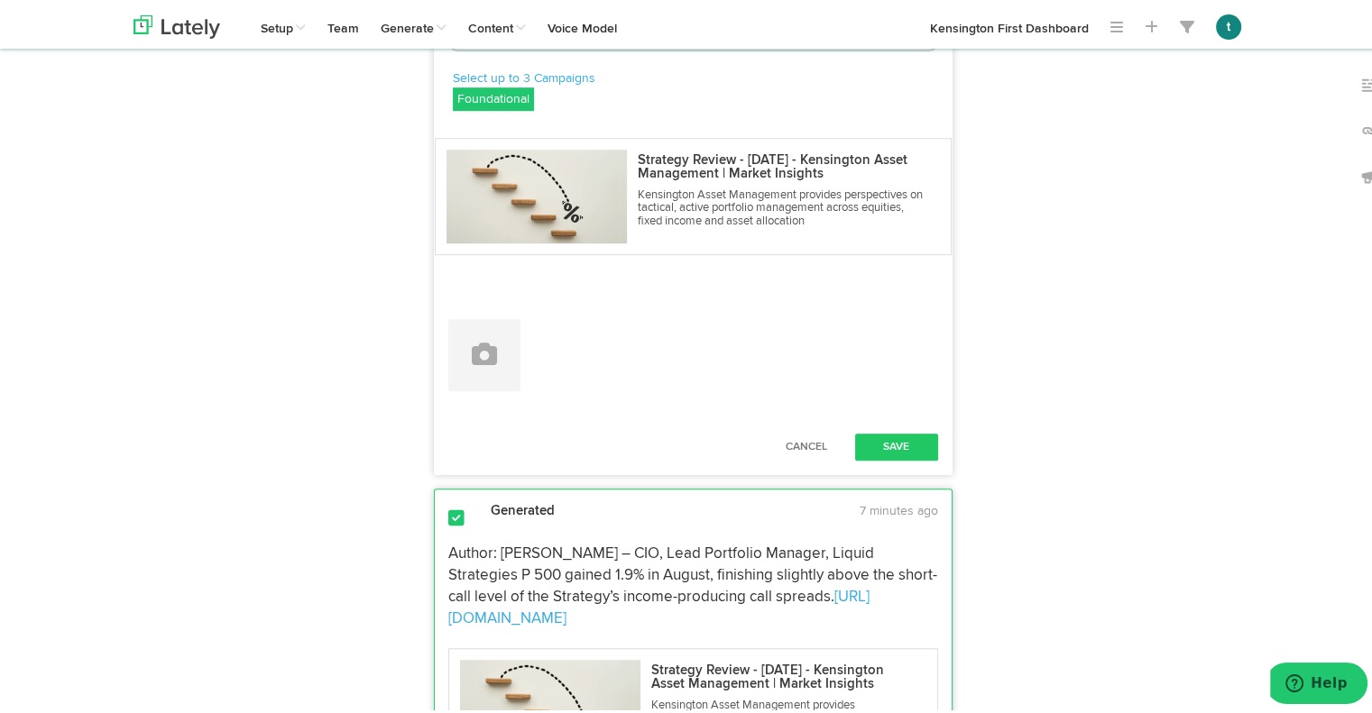
scroll to position [1106, 0]
type textarea "Considering selling put options? It’s important to remember that premiums may n…"
click at [909, 455] on button "Save" at bounding box center [896, 441] width 83 height 27
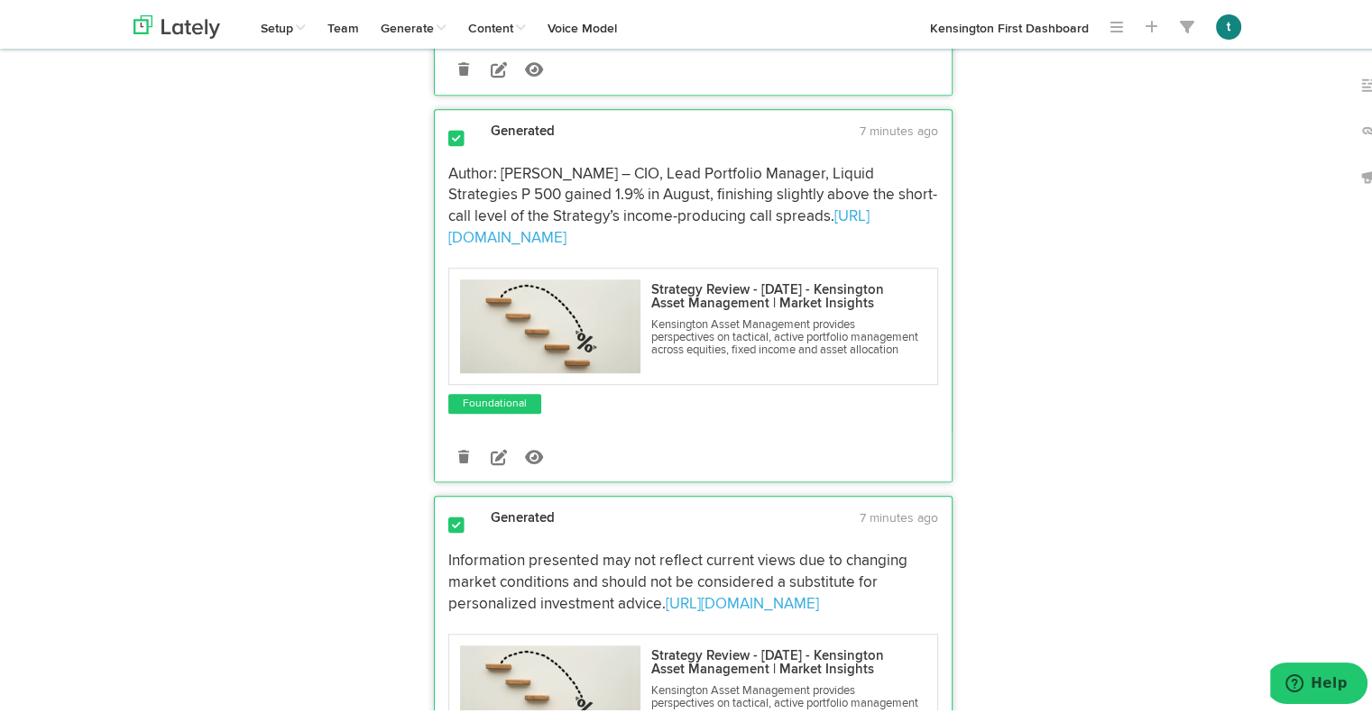
scroll to position [1306, 0]
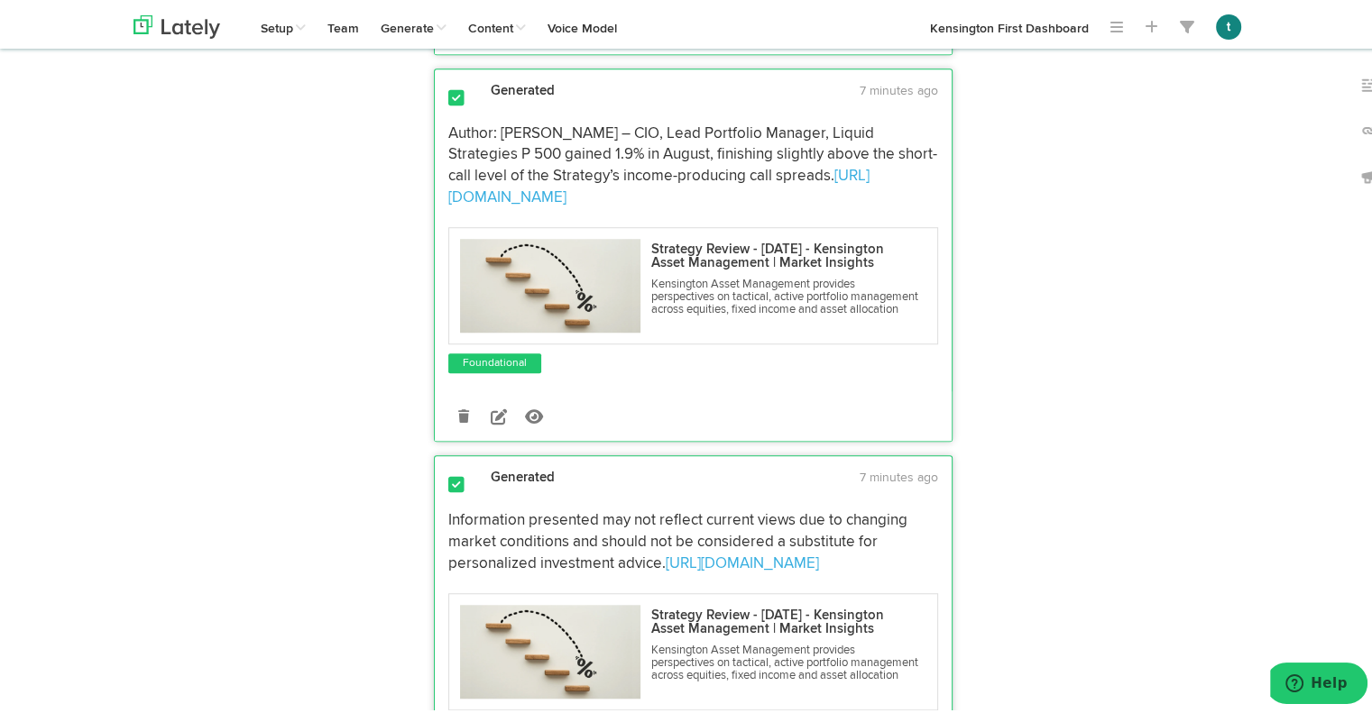
drag, startPoint x: 505, startPoint y: 406, endPoint x: 919, endPoint y: 324, distance: 422.0
click at [919, 206] on p "Author: [PERSON_NAME] – CIO, Lead Portfolio Manager, Liquid Strategies P 500 ga…" at bounding box center [693, 163] width 490 height 86
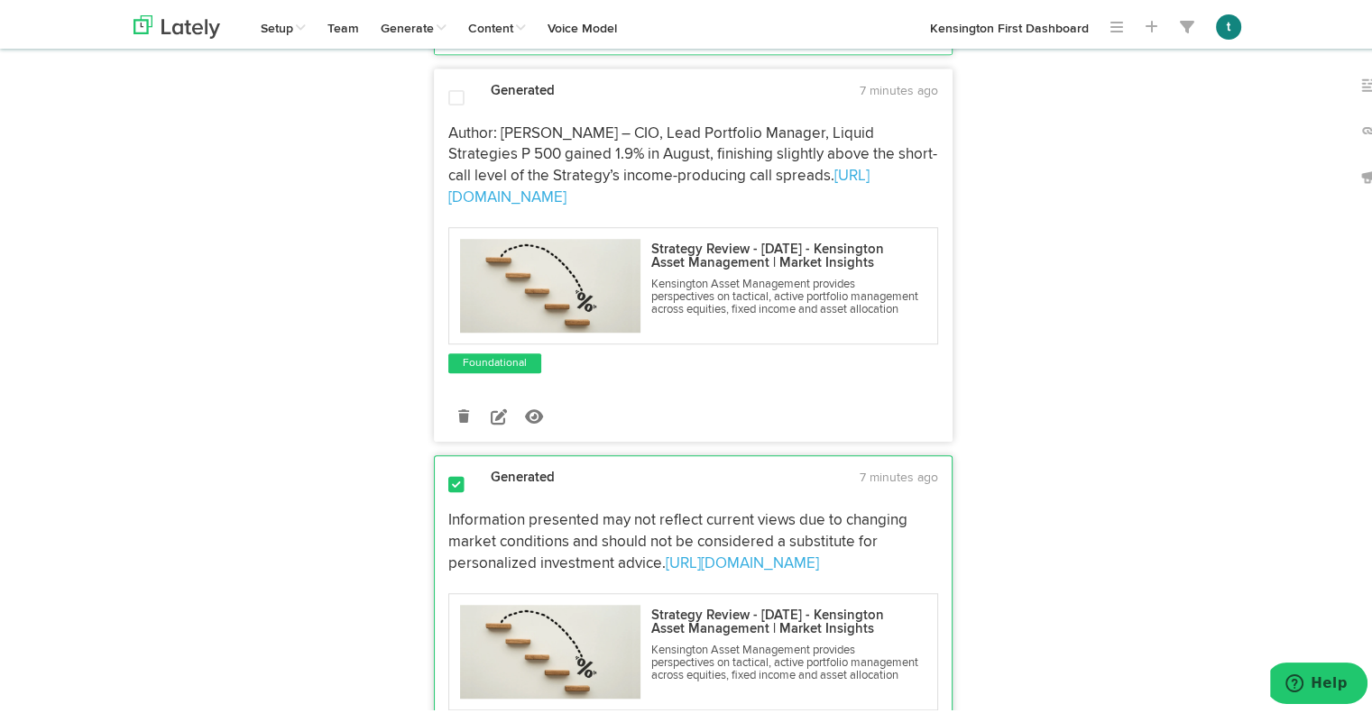
copy p "P 500 gained 1.9% in August, finishing slightly above the short-call level of t…"
click at [491, 421] on icon at bounding box center [499, 413] width 16 height 16
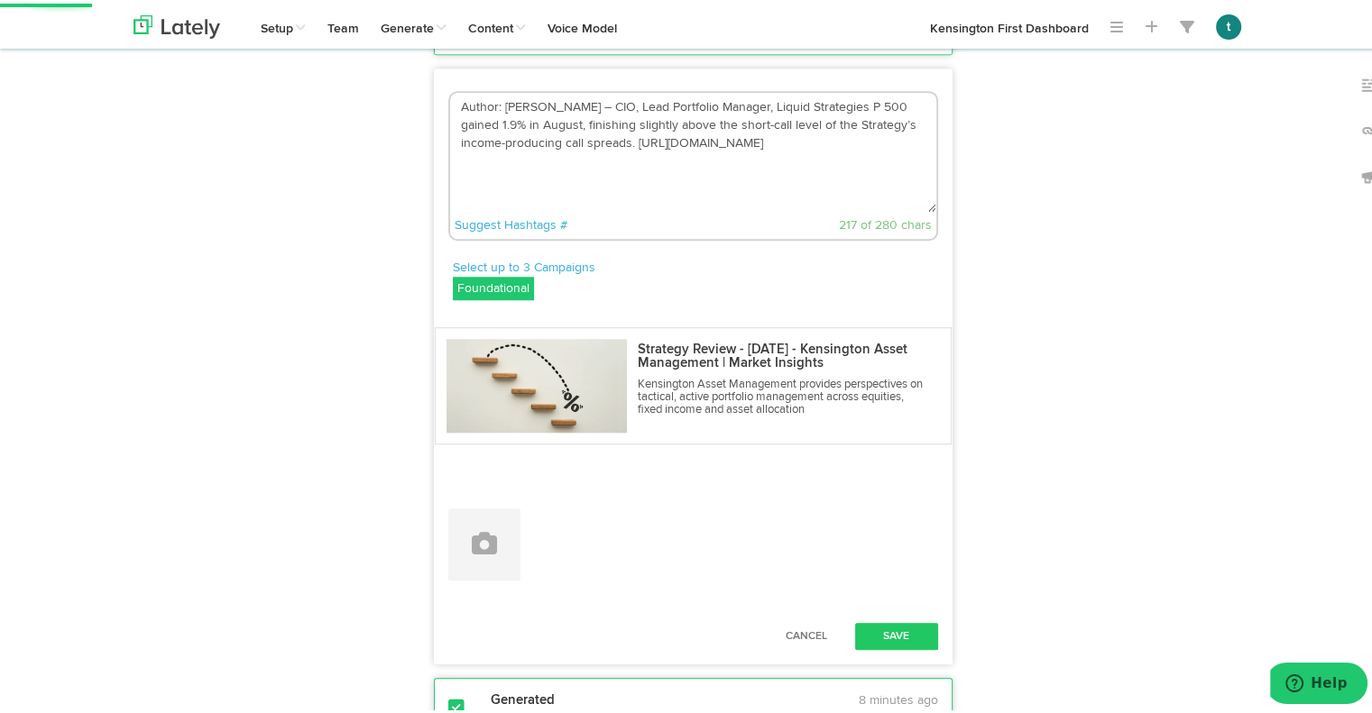
drag, startPoint x: 794, startPoint y: 329, endPoint x: 252, endPoint y: 156, distance: 569.0
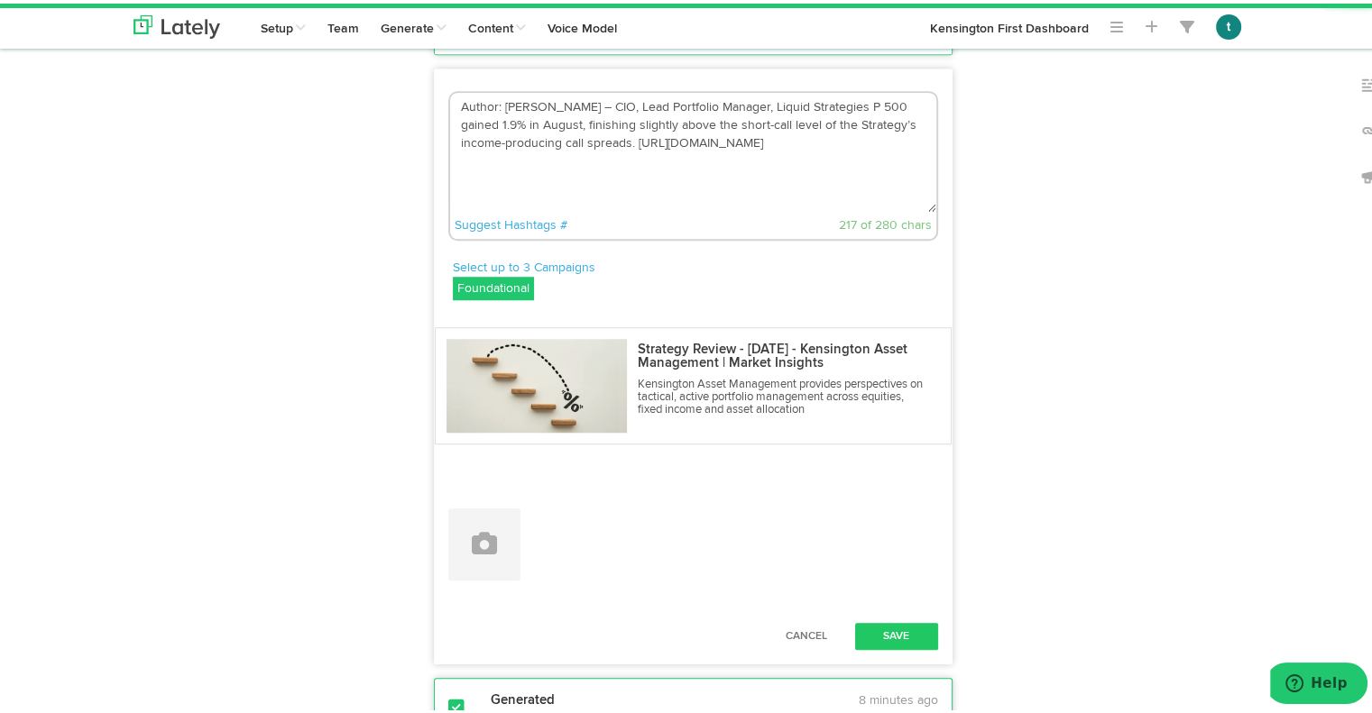
paste textarea "The S&P 500 gained 1.9% in August, closing just above the short-call level of t…"
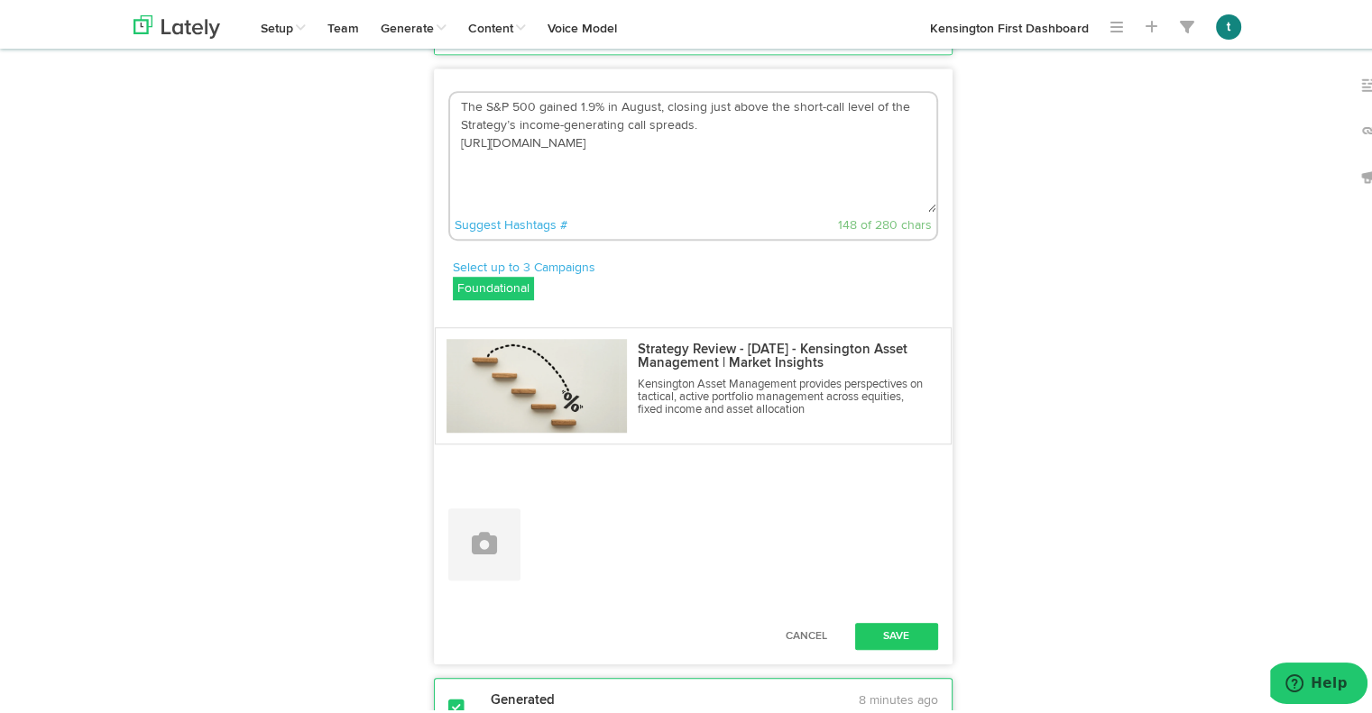
click at [905, 208] on textarea "The S&P 500 gained 1.9% in August, closing just above the short-call level of t…" at bounding box center [693, 148] width 486 height 119
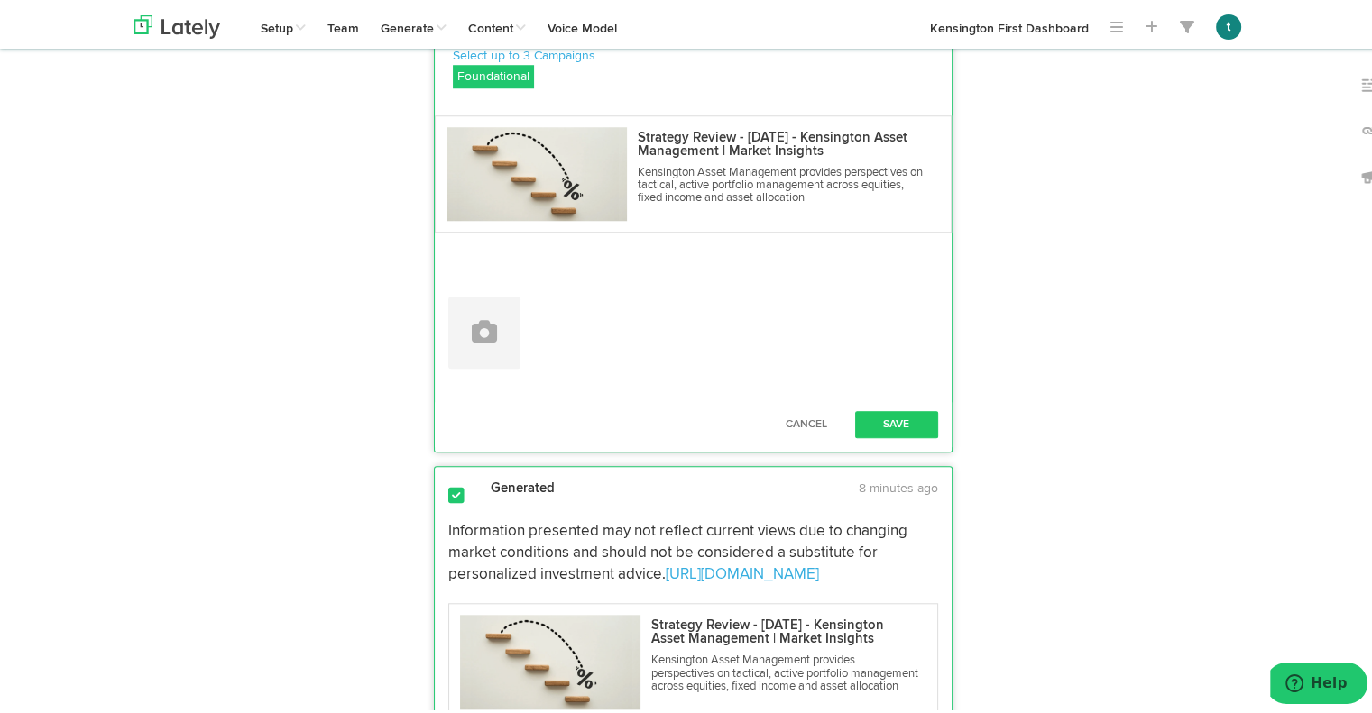
scroll to position [1519, 0]
type textarea "The S&P 500 gained 1.9% in August, closing just above the short-call level of t…"
click at [873, 434] on button "Save" at bounding box center [896, 420] width 83 height 27
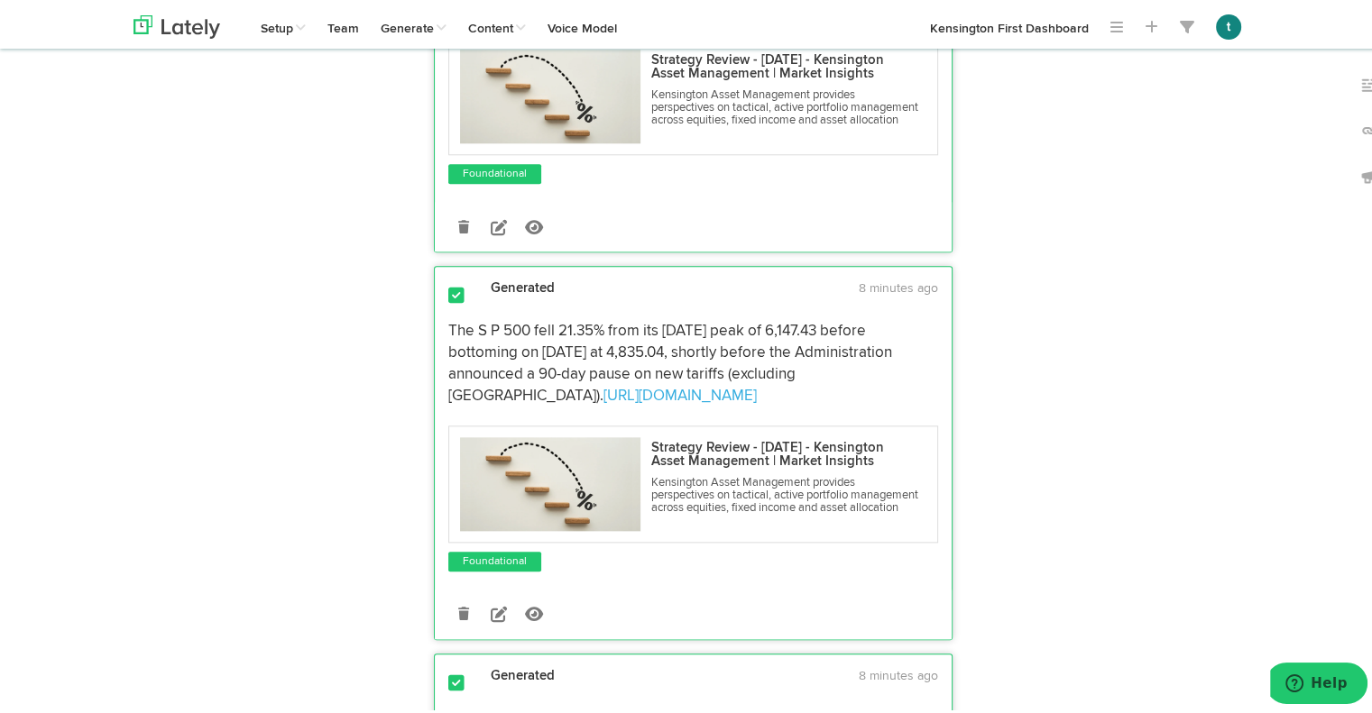
scroll to position [1840, 0]
drag, startPoint x: 547, startPoint y: 295, endPoint x: 428, endPoint y: 190, distance: 158.5
click at [435, 183] on div "Information presented may not reflect current views due to changing market cond…" at bounding box center [693, 67] width 517 height 232
copy div "Information presented may not reflect current views due to changing market cond…"
click at [491, 232] on icon at bounding box center [499, 224] width 16 height 16
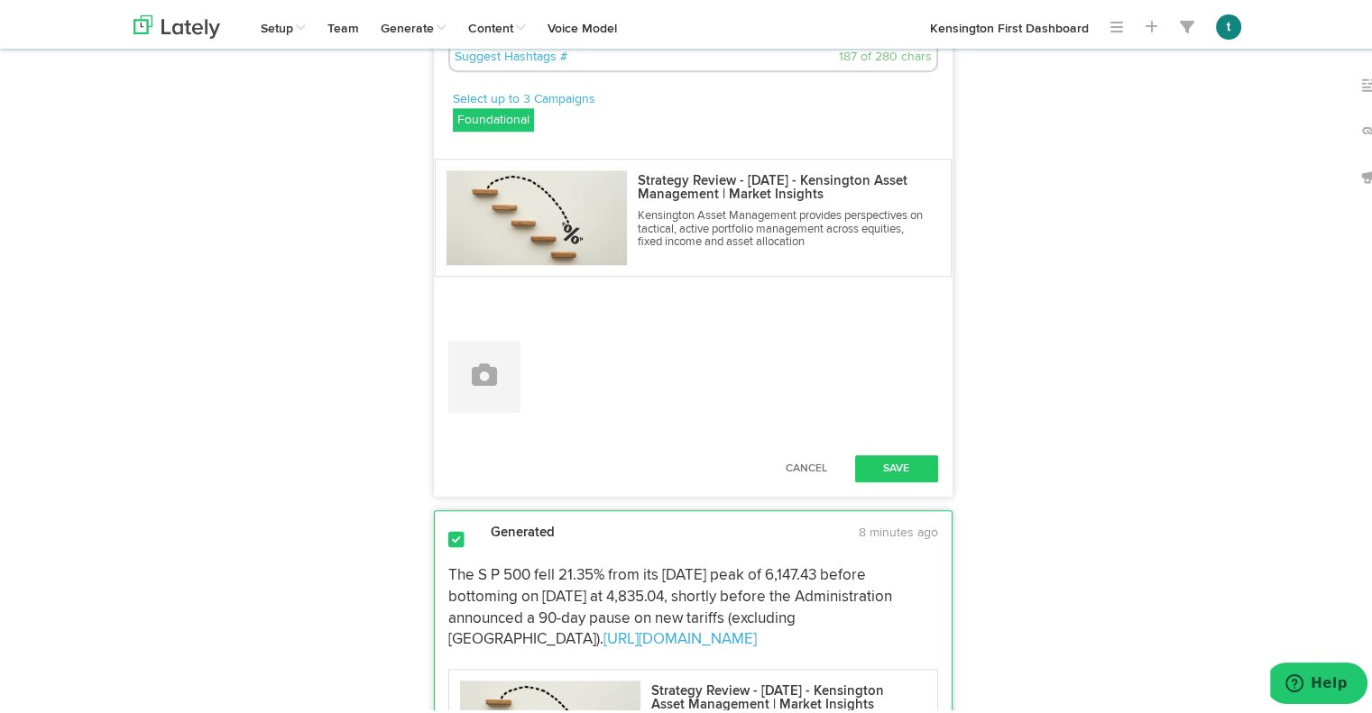
drag, startPoint x: 495, startPoint y: 209, endPoint x: 417, endPoint y: 138, distance: 106.0
paste textarea "High yield and investment grade credit both performed well, while long-duration…"
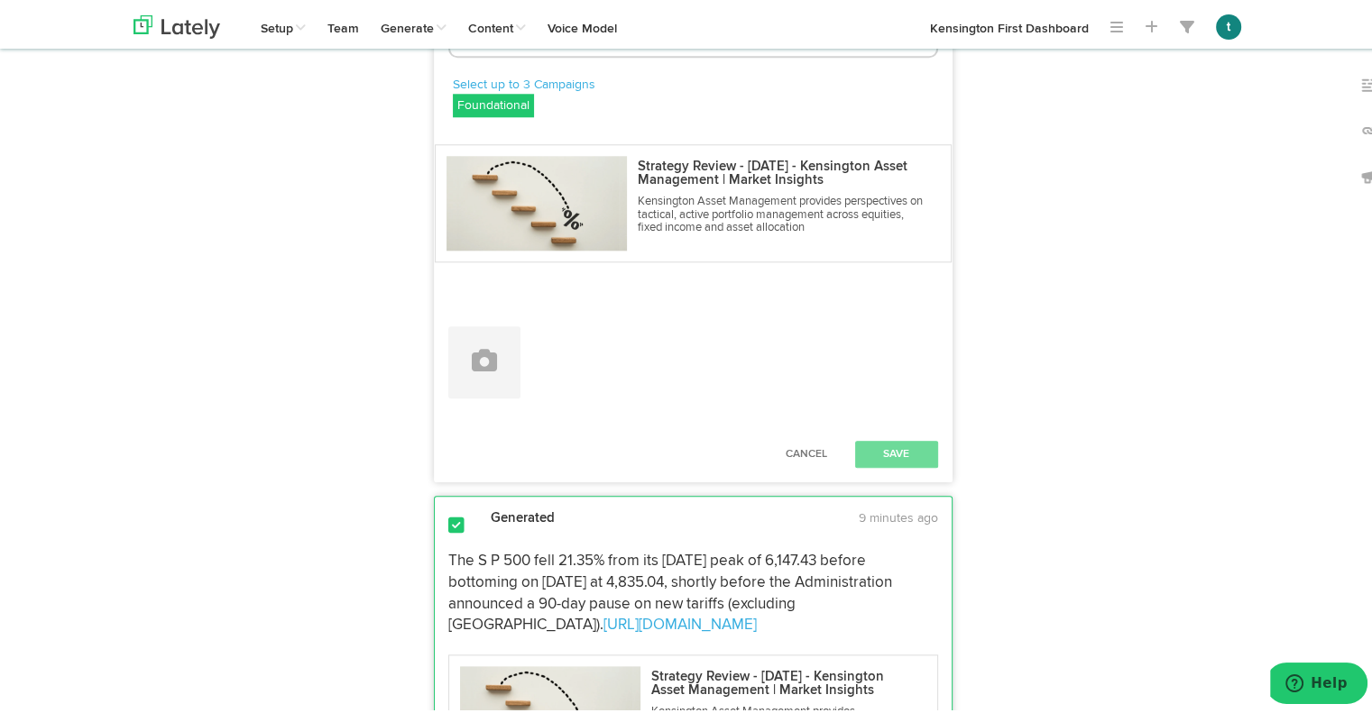
drag, startPoint x: 884, startPoint y: 170, endPoint x: 315, endPoint y: 100, distance: 573.3
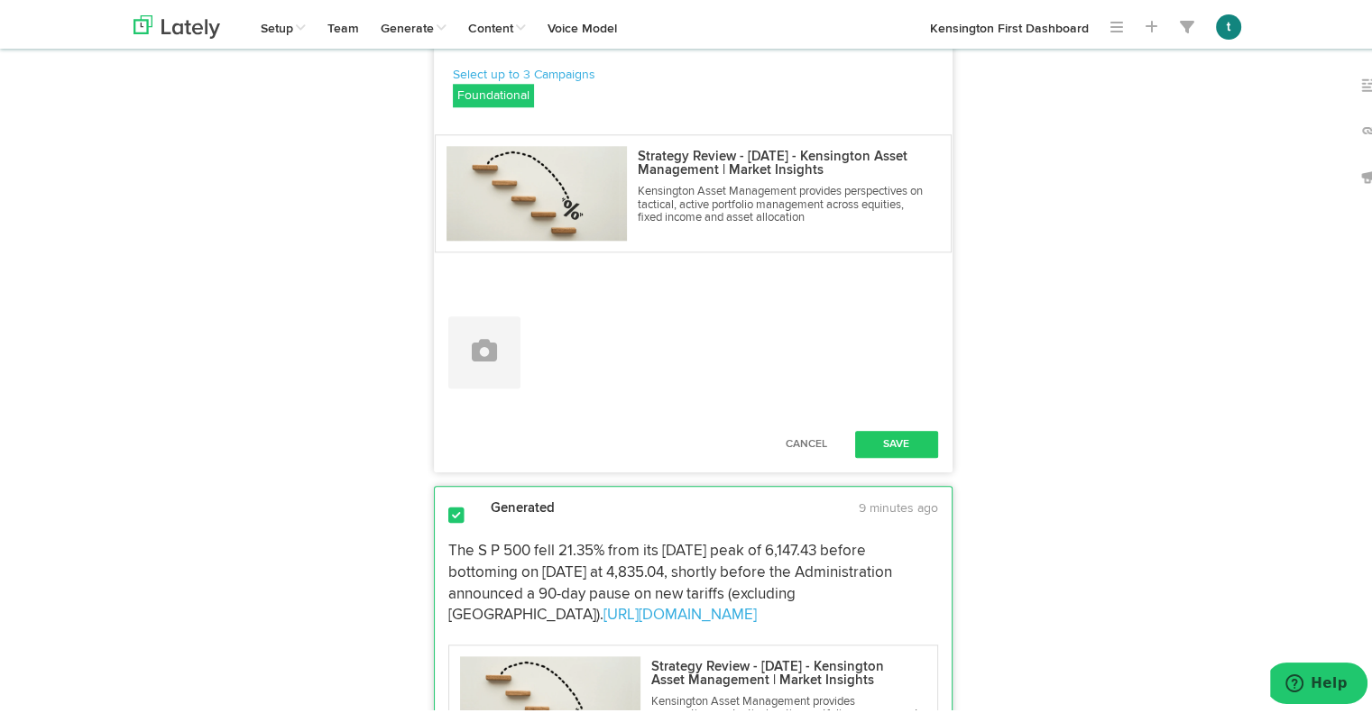
scroll to position [1876, 0]
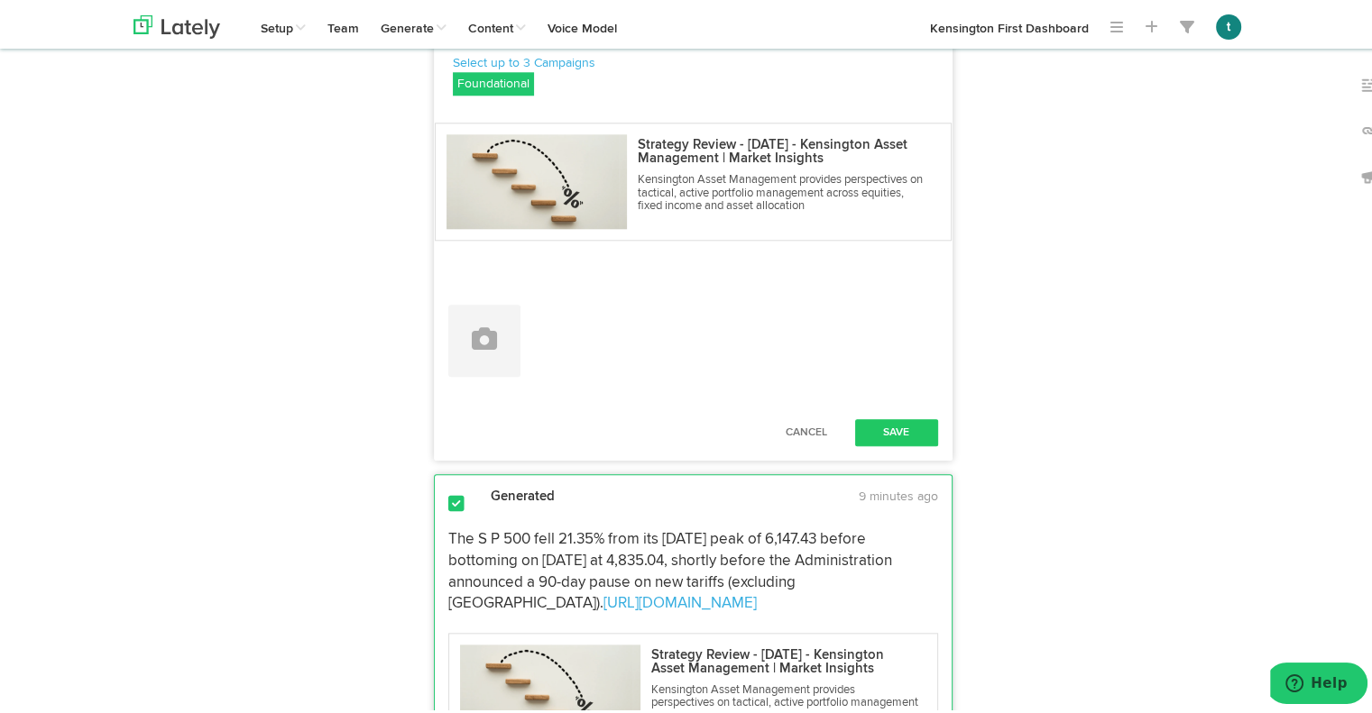
drag, startPoint x: 884, startPoint y: 183, endPoint x: 254, endPoint y: 82, distance: 637.6
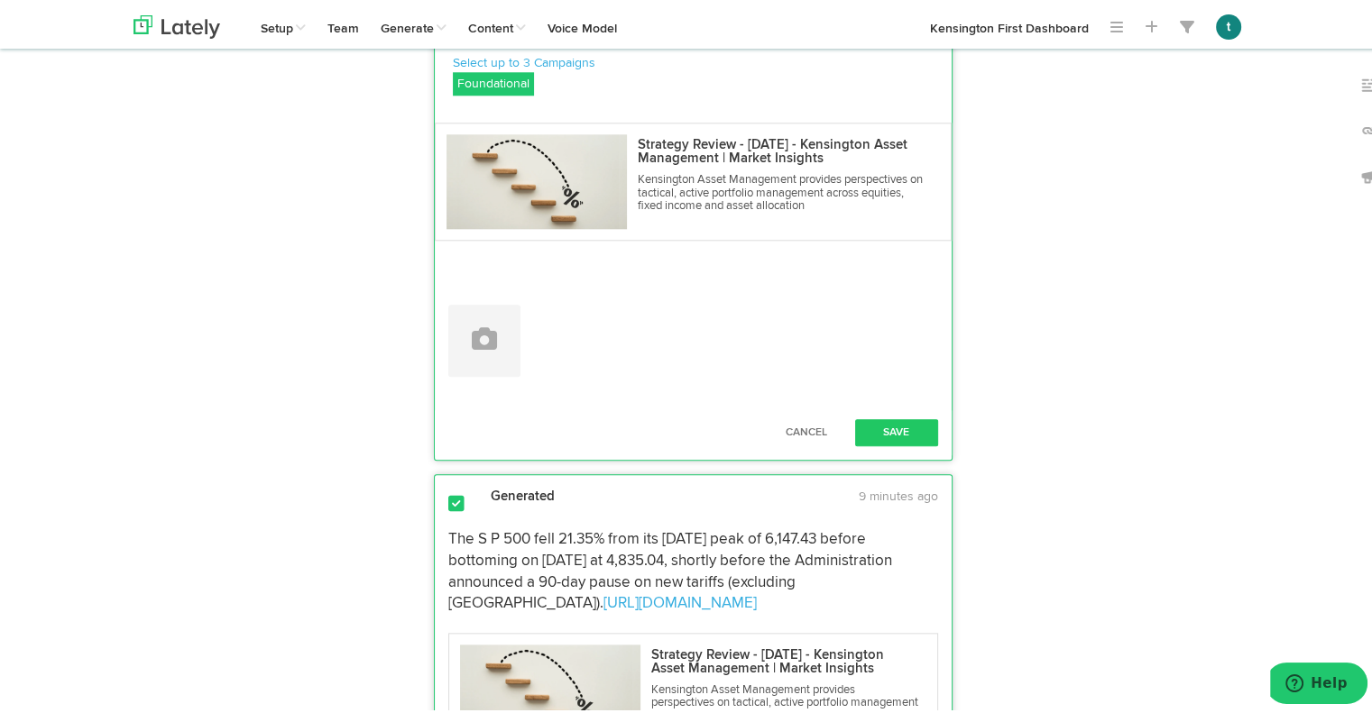
paste textarea "maintained a “Risk-On” stance in August, with core allocations to U.S. high yie…"
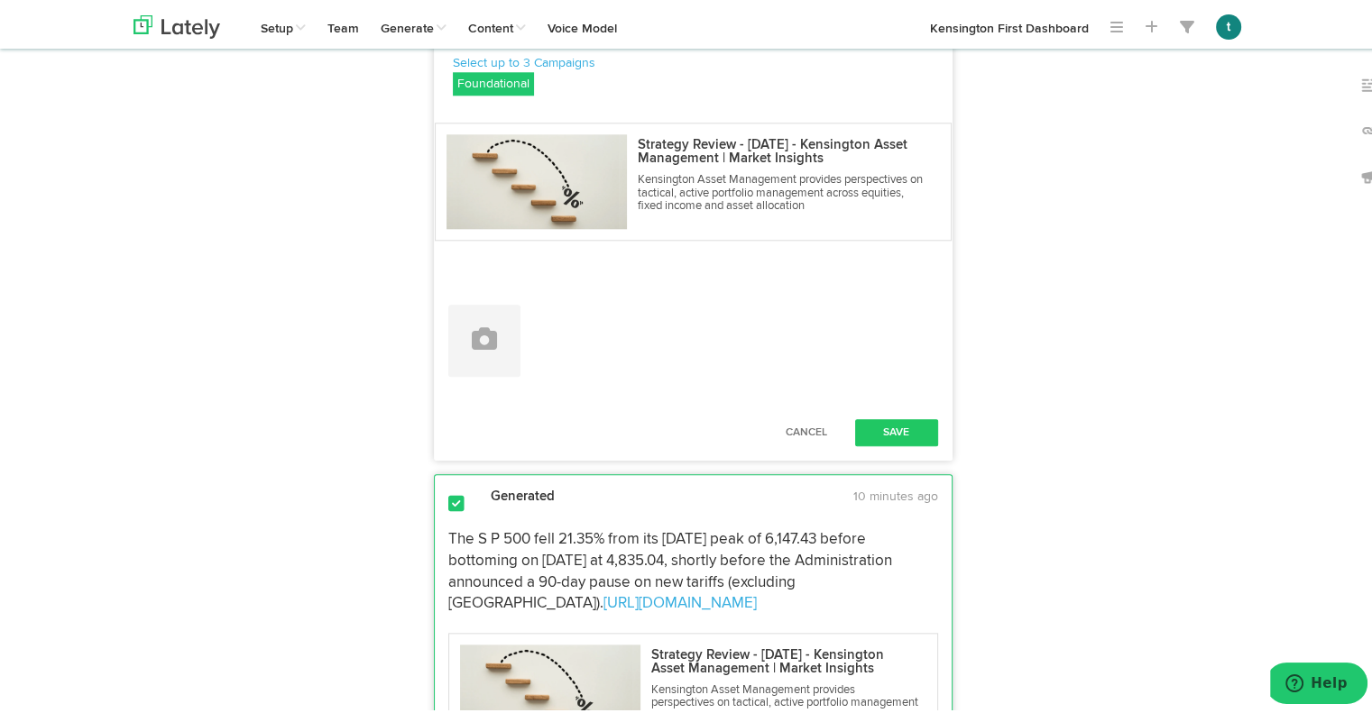
drag, startPoint x: 708, startPoint y: 176, endPoint x: 866, endPoint y: 152, distance: 159.7
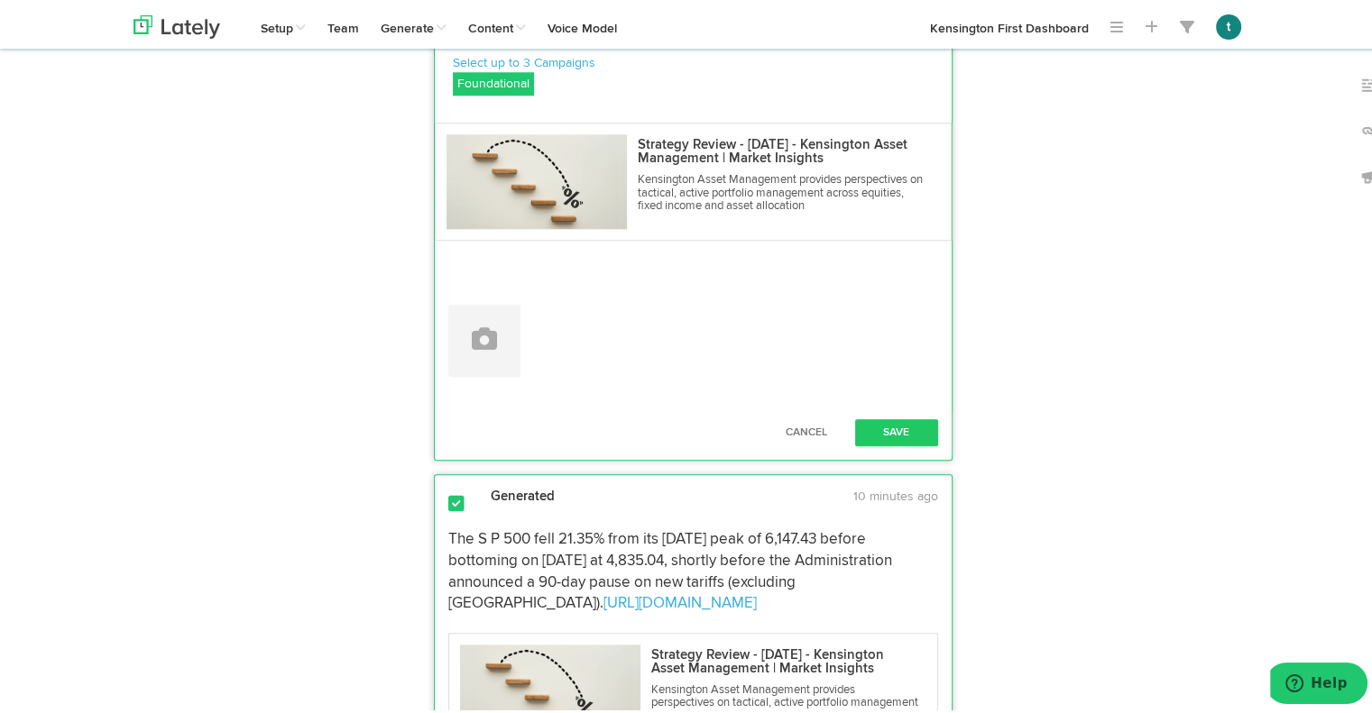
paste textarea "ead more in our August Strategy Review"
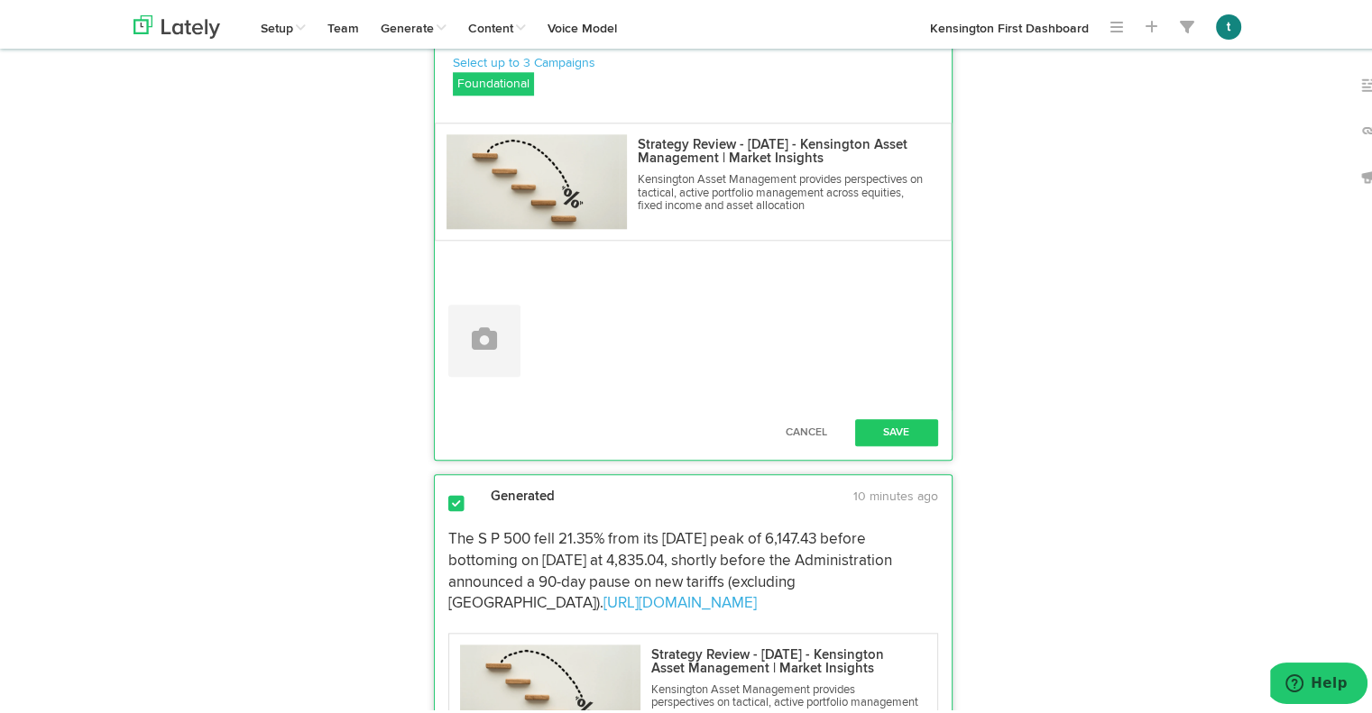
paste textarea "#FixedIncome #PortfolioStrategy"
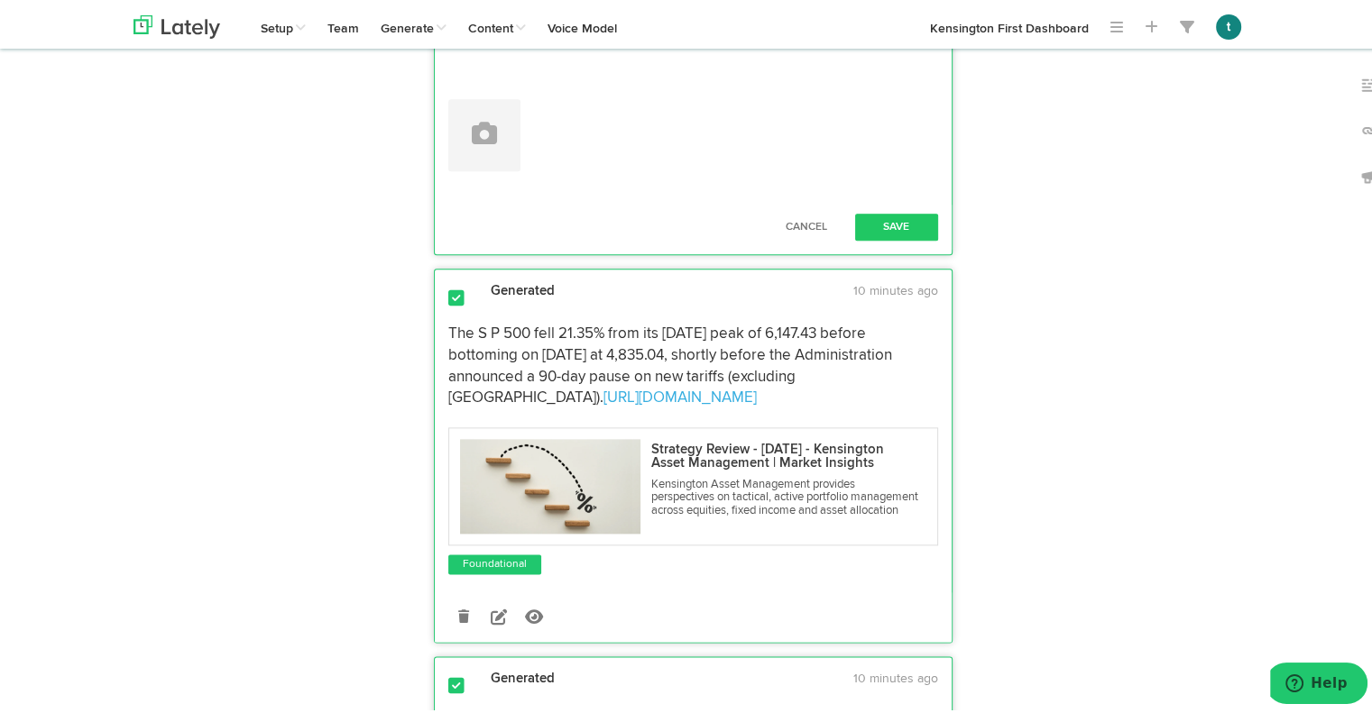
scroll to position [2088, 0]
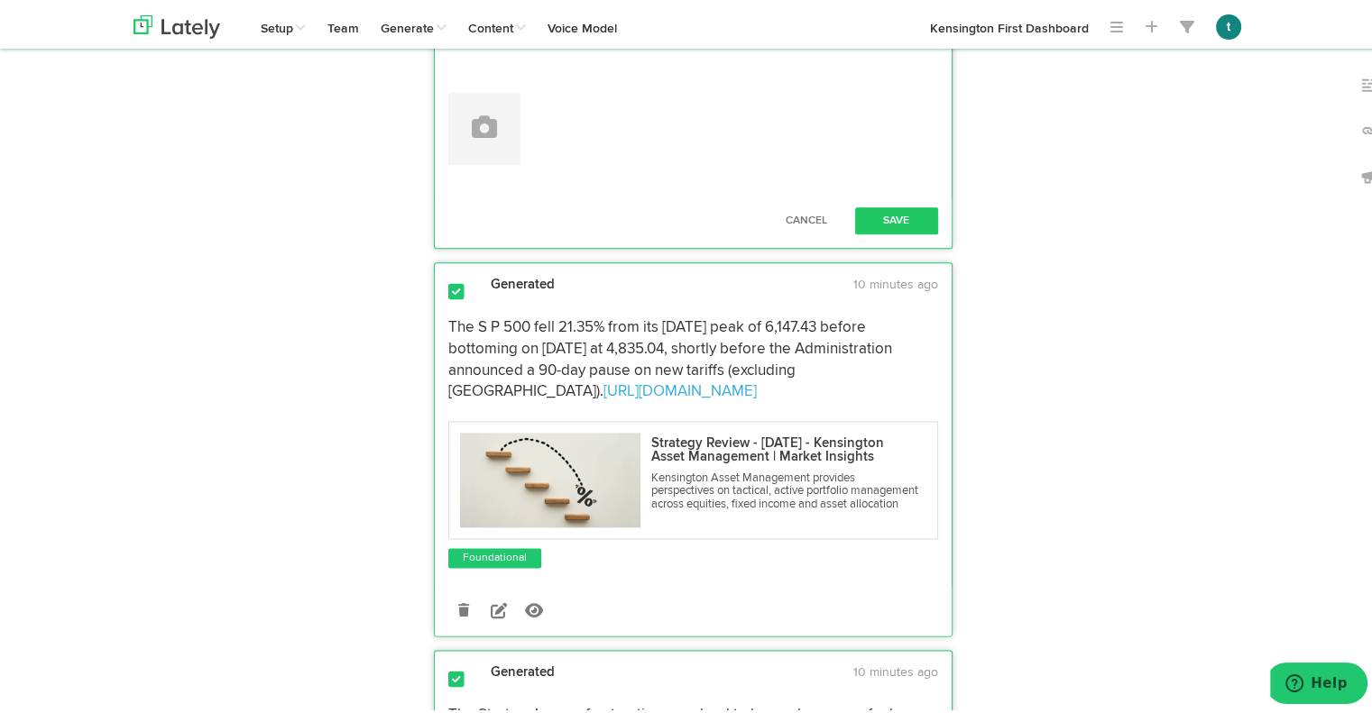
type textarea "Managed Income maintained a “Risk-On” stance in August, with core allocations t…"
click at [873, 240] on div "Cancel Save" at bounding box center [693, 217] width 517 height 45
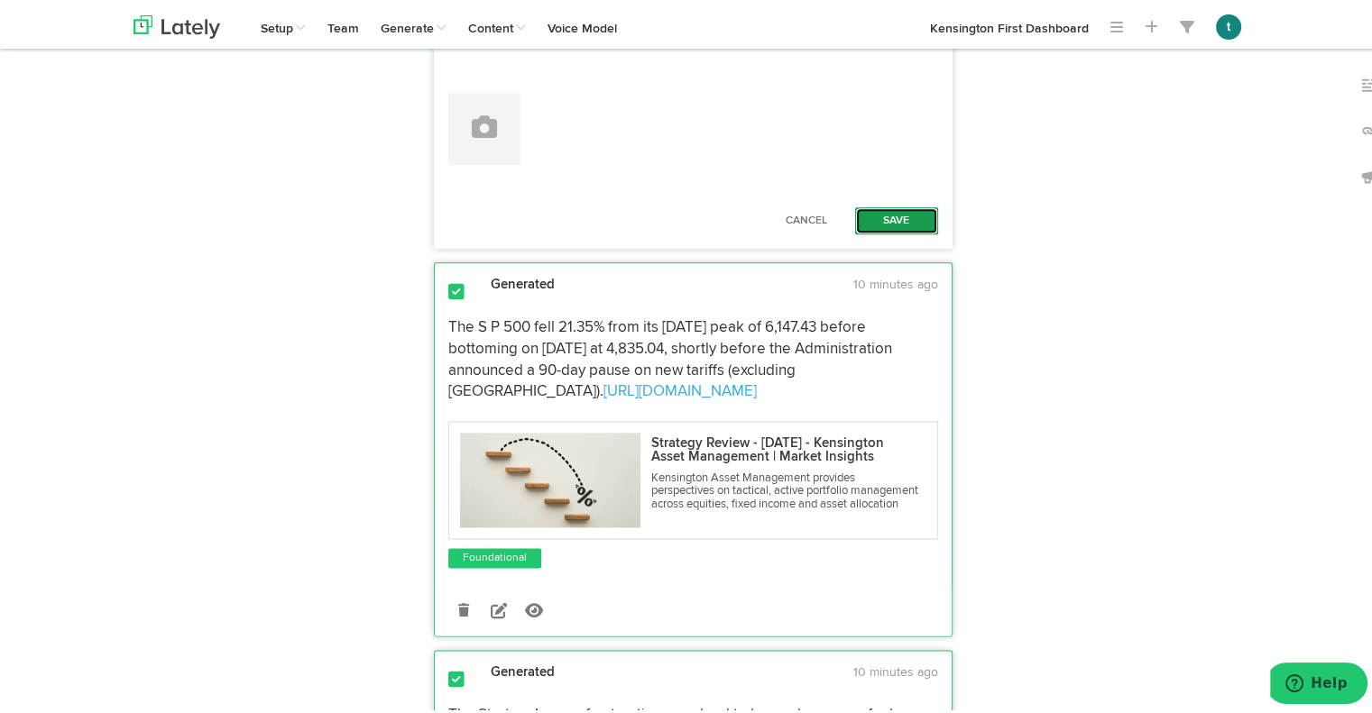
click at [885, 231] on button "Save" at bounding box center [896, 217] width 83 height 27
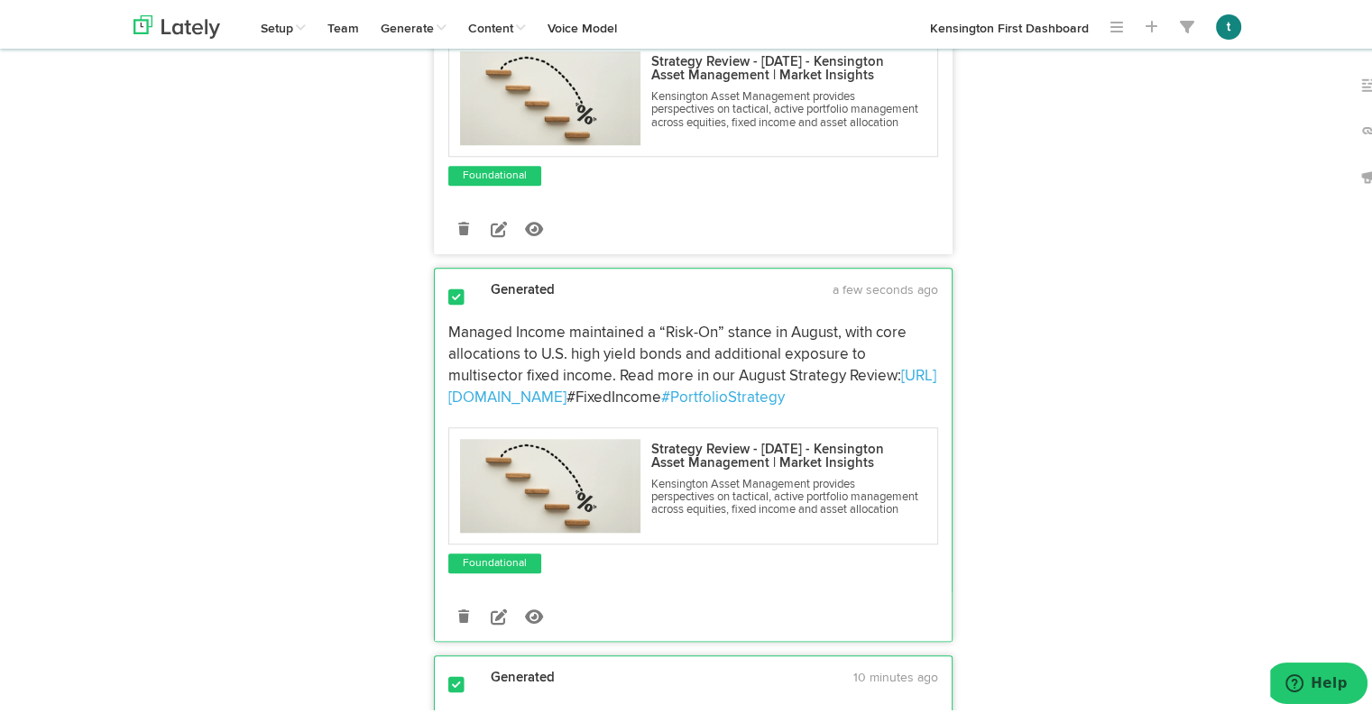
scroll to position [1457, 0]
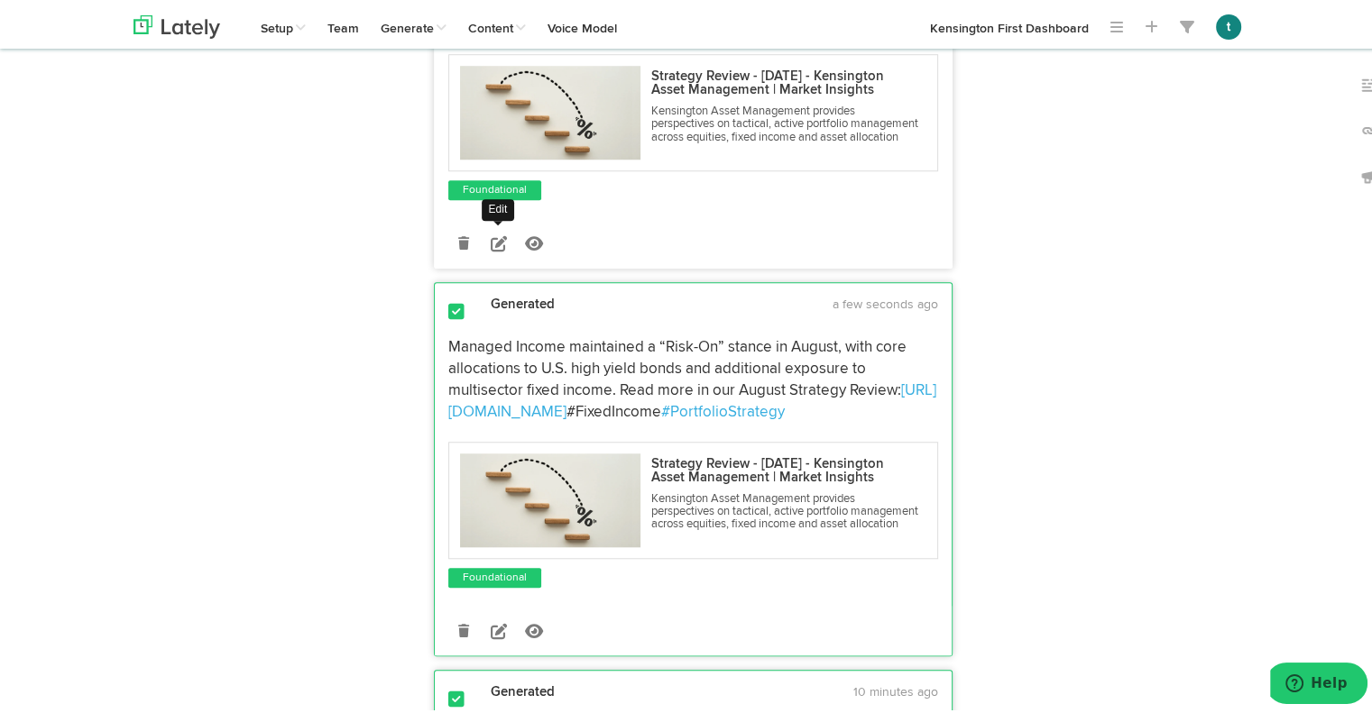
click at [491, 248] on icon at bounding box center [499, 240] width 16 height 16
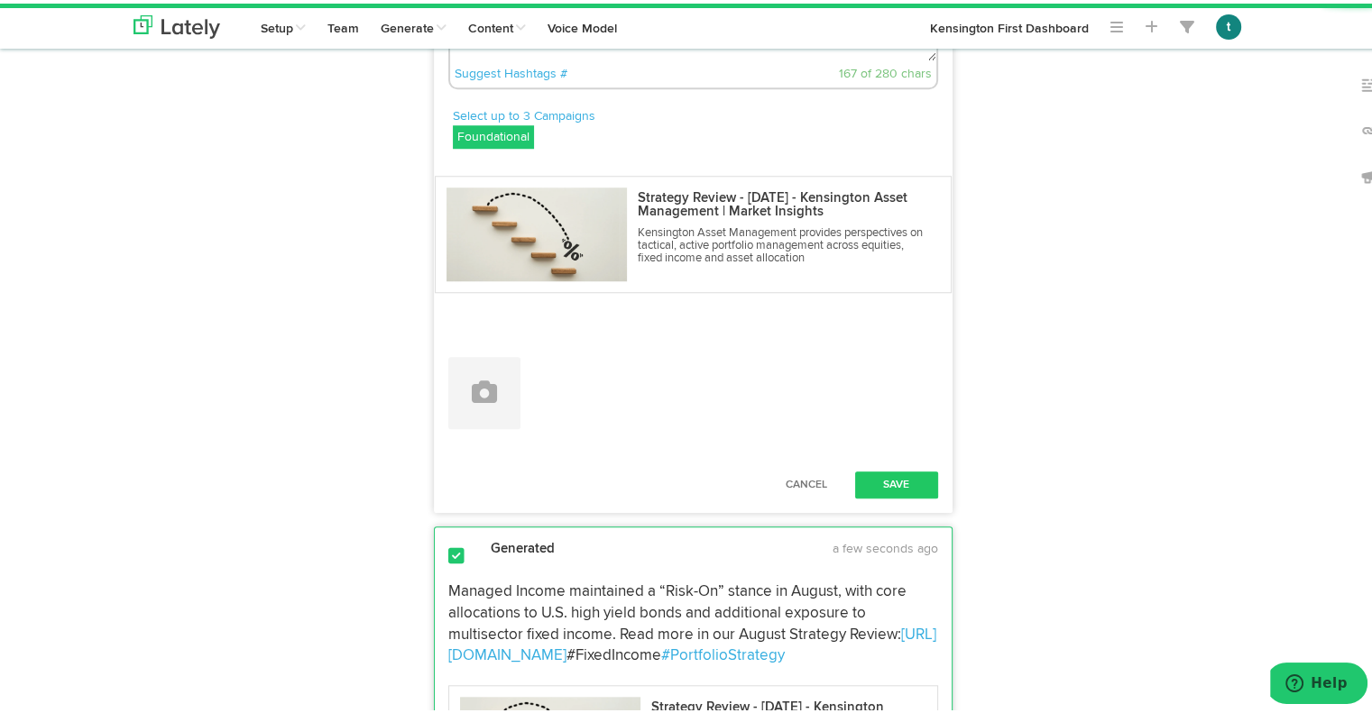
drag, startPoint x: 891, startPoint y: 180, endPoint x: 273, endPoint y: 101, distance: 622.9
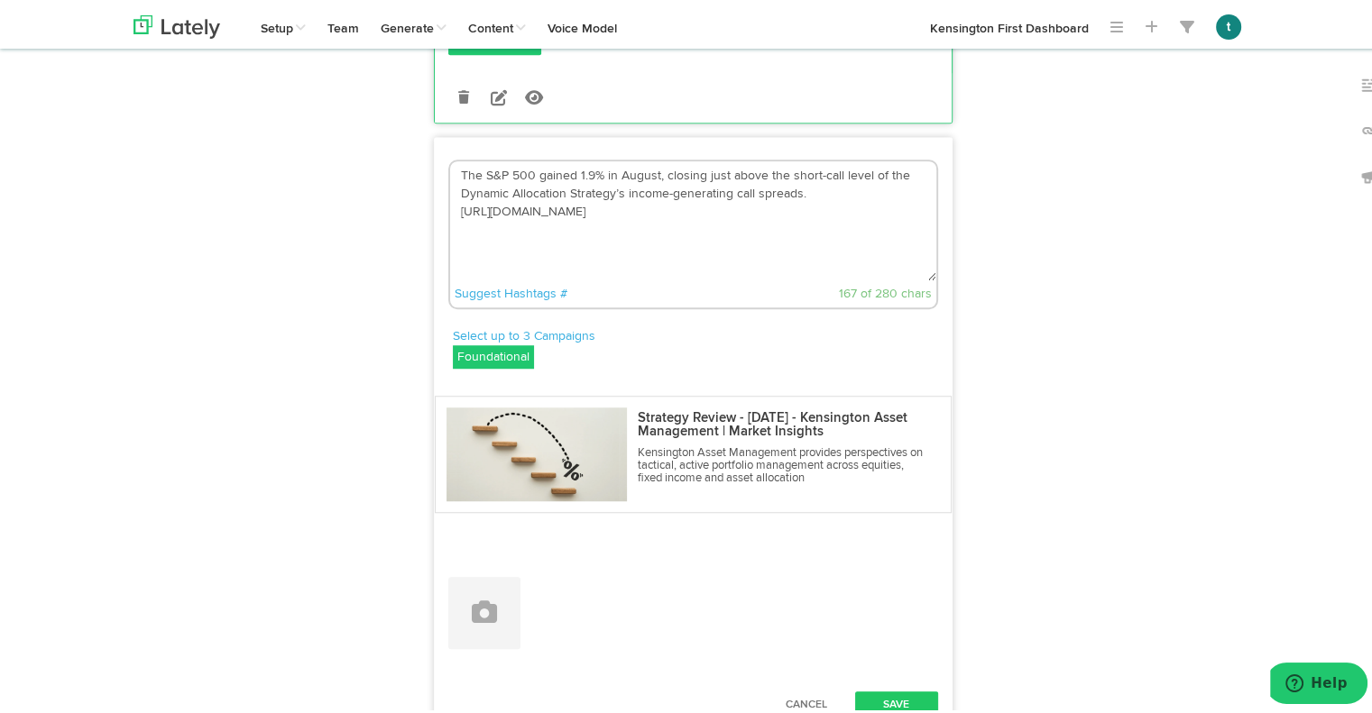
scroll to position [1302, 0]
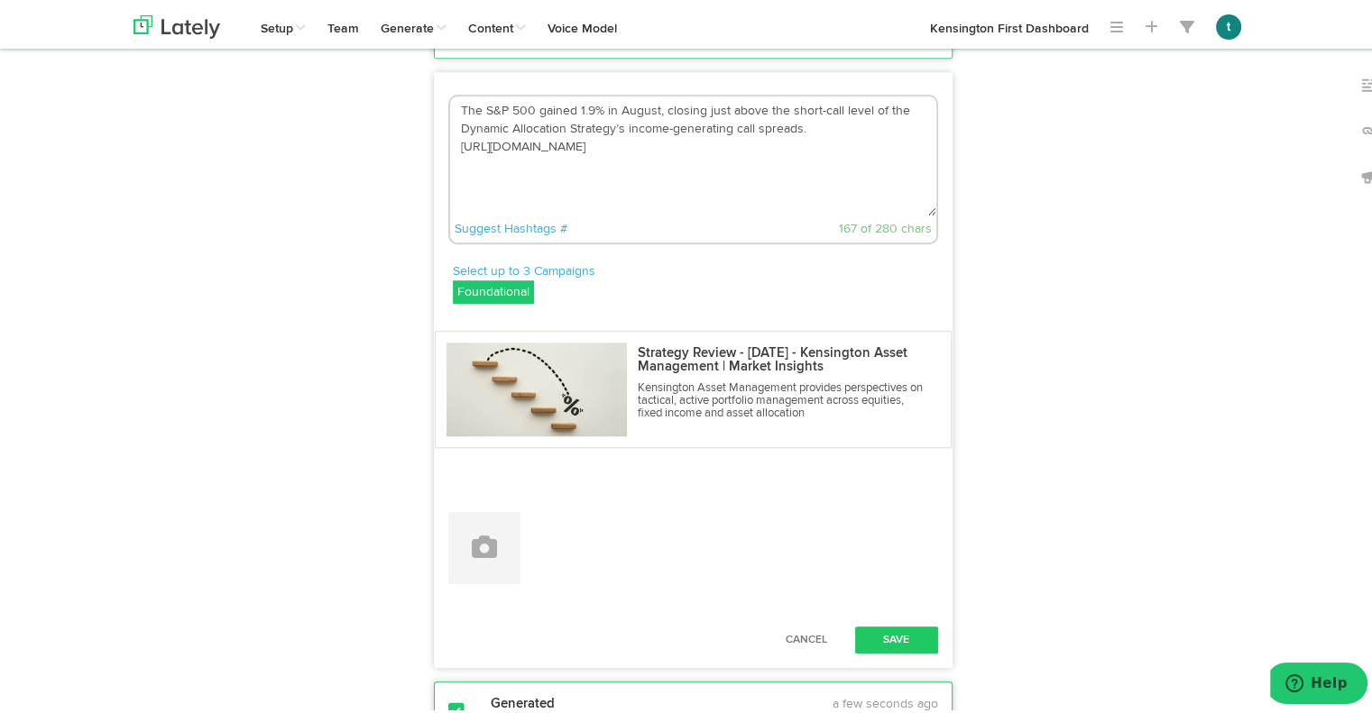
click at [764, 212] on textarea "The S&P 500 gained 1.9% in August, closing just above the short-call level of t…" at bounding box center [693, 152] width 486 height 119
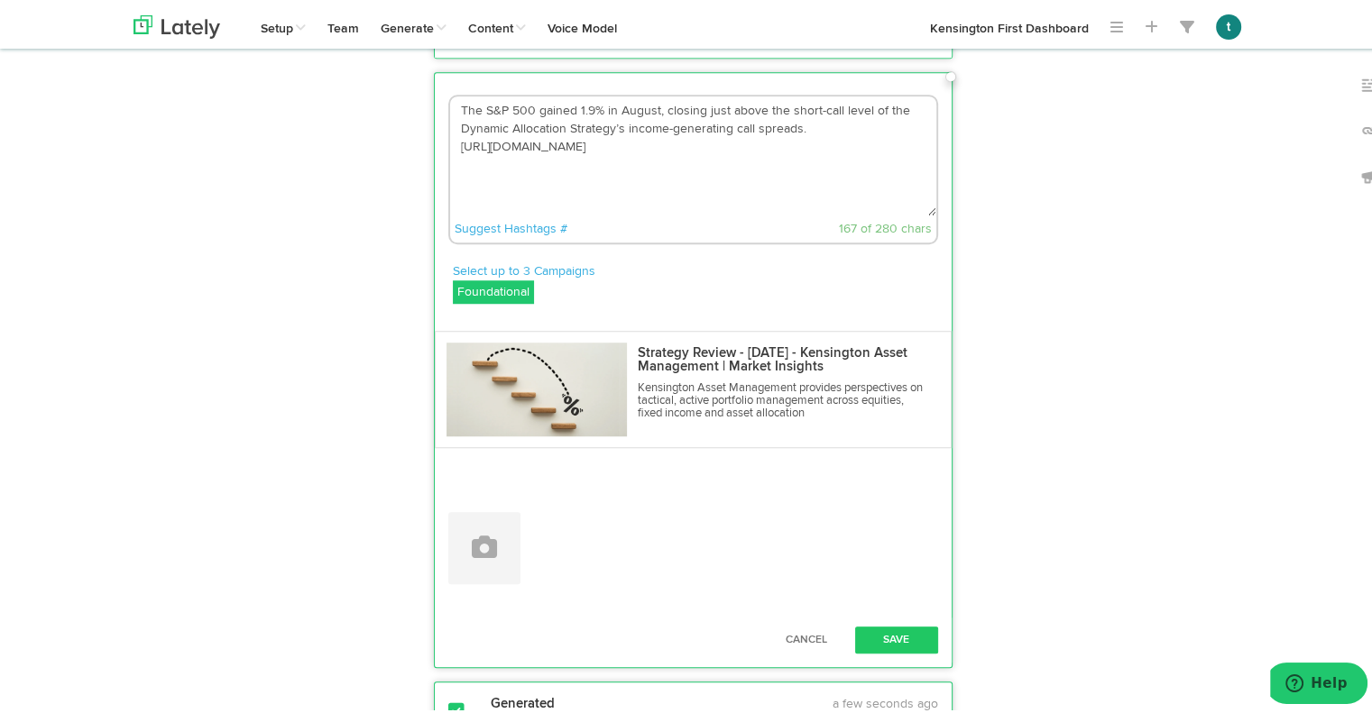
drag, startPoint x: 801, startPoint y: 317, endPoint x: 907, endPoint y: 336, distance: 108.3
click at [907, 212] on textarea "The S&P 500 gained 1.9% in August, closing just above the short-call level of t…" at bounding box center [693, 152] width 486 height 119
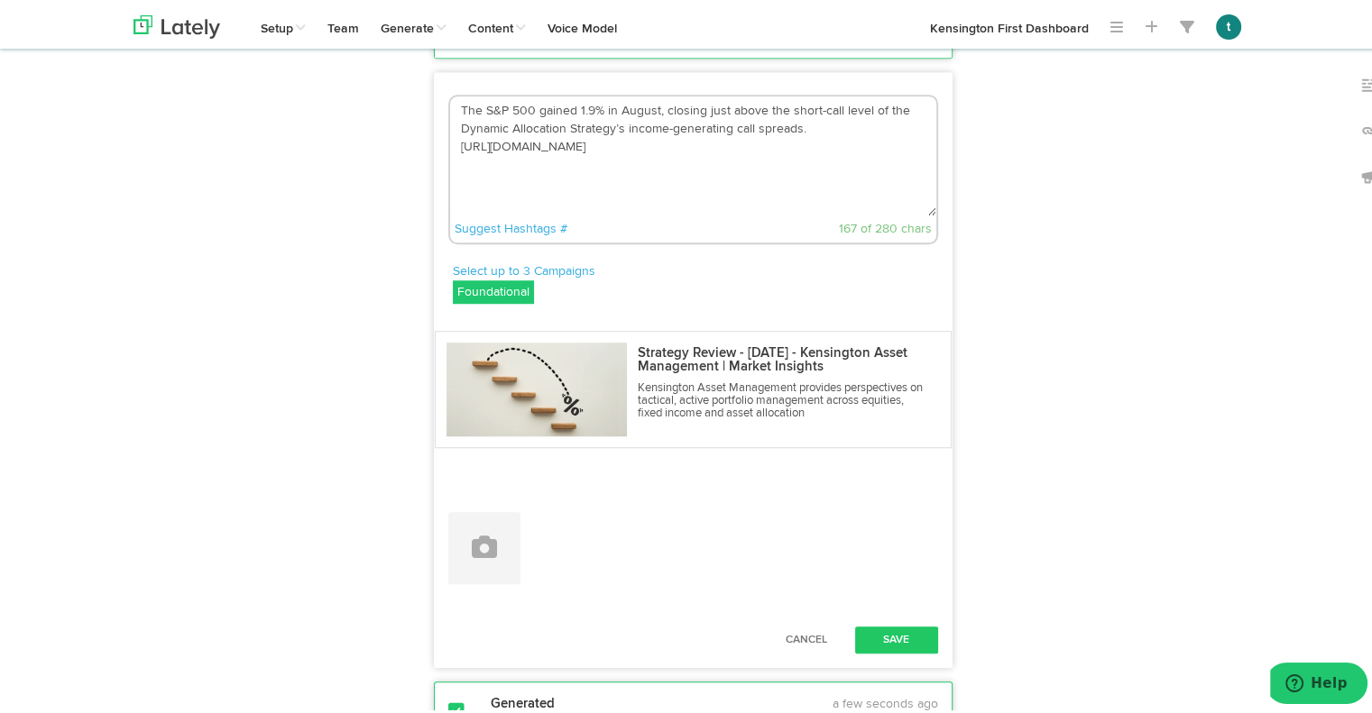
paste textarea "Explore the full Strategy Review here: [URL][DOMAIN_NAME] #MarketAnalysis #Equi…"
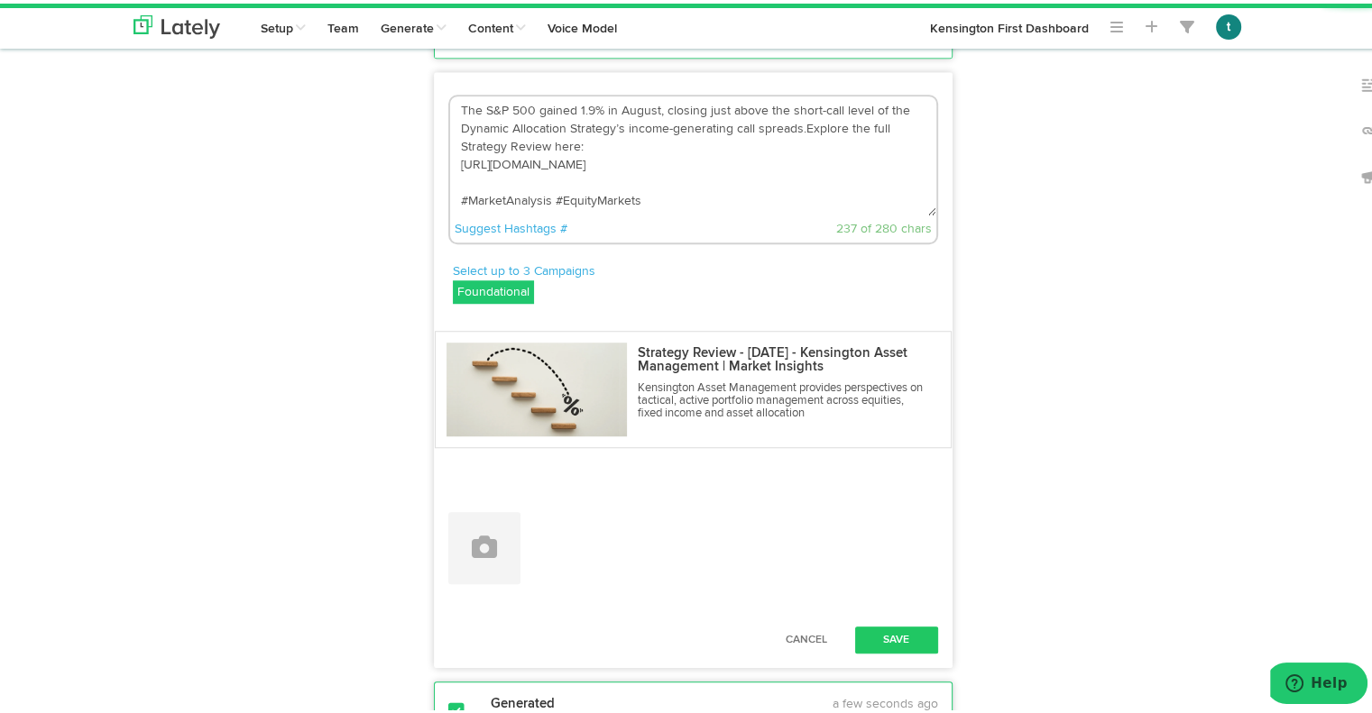
click at [798, 212] on textarea "The S&P 500 gained 1.9% in August, closing just above the short-call level of t…" at bounding box center [693, 152] width 486 height 119
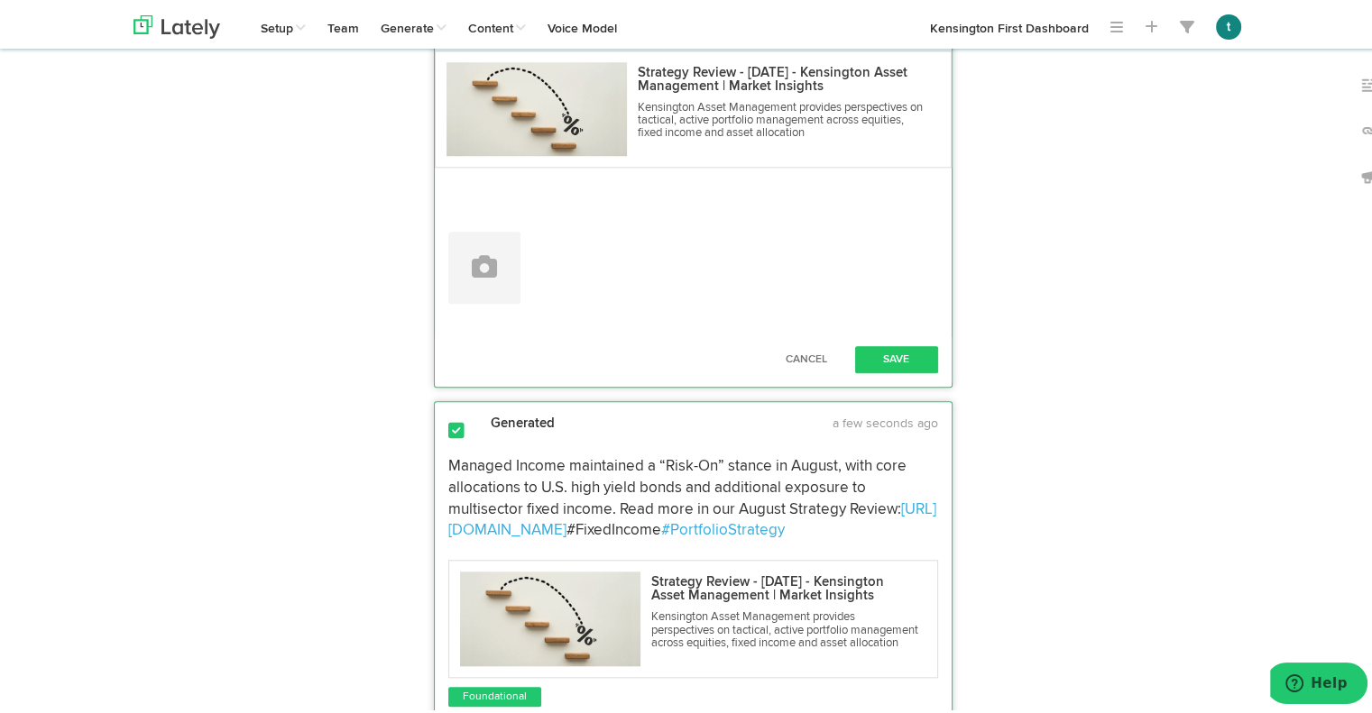
scroll to position [1584, 0]
type textarea "The S&P 500 gained 1.9% in August, closing just above the short-call level of t…"
click at [880, 369] on button "Save" at bounding box center [896, 355] width 83 height 27
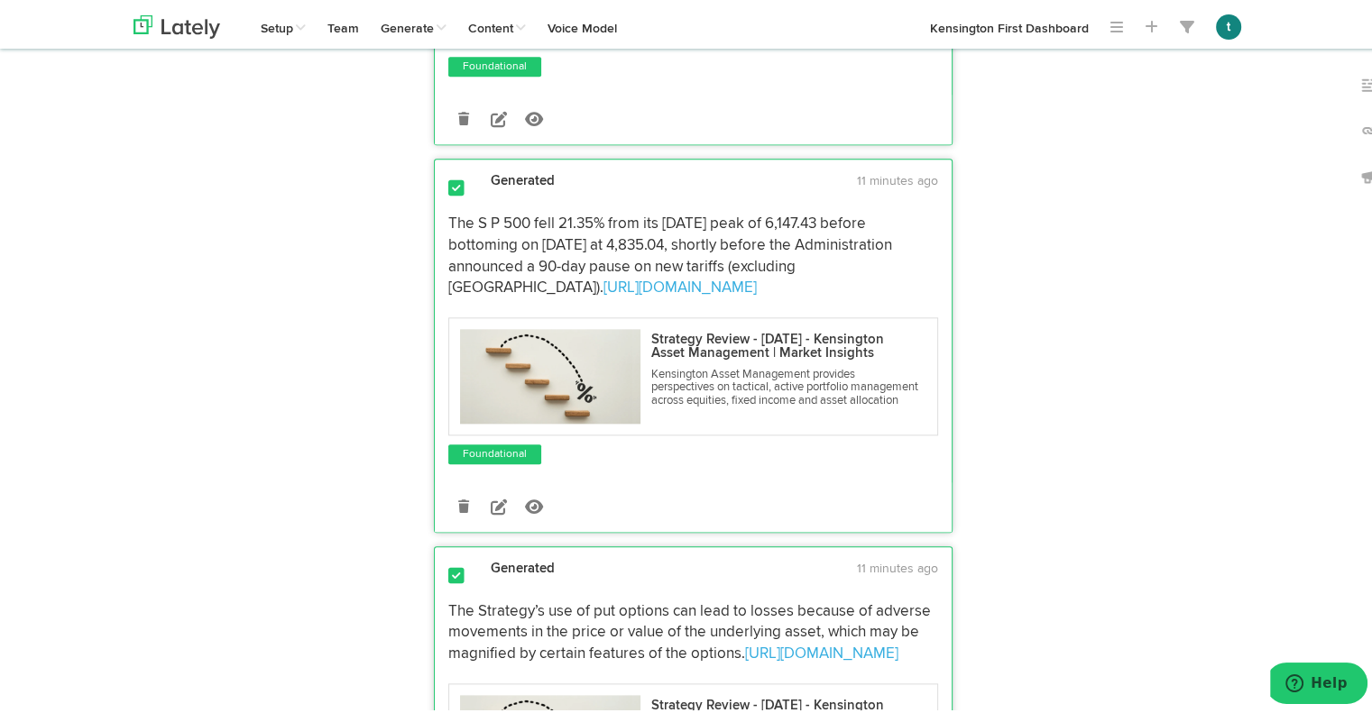
scroll to position [2177, 0]
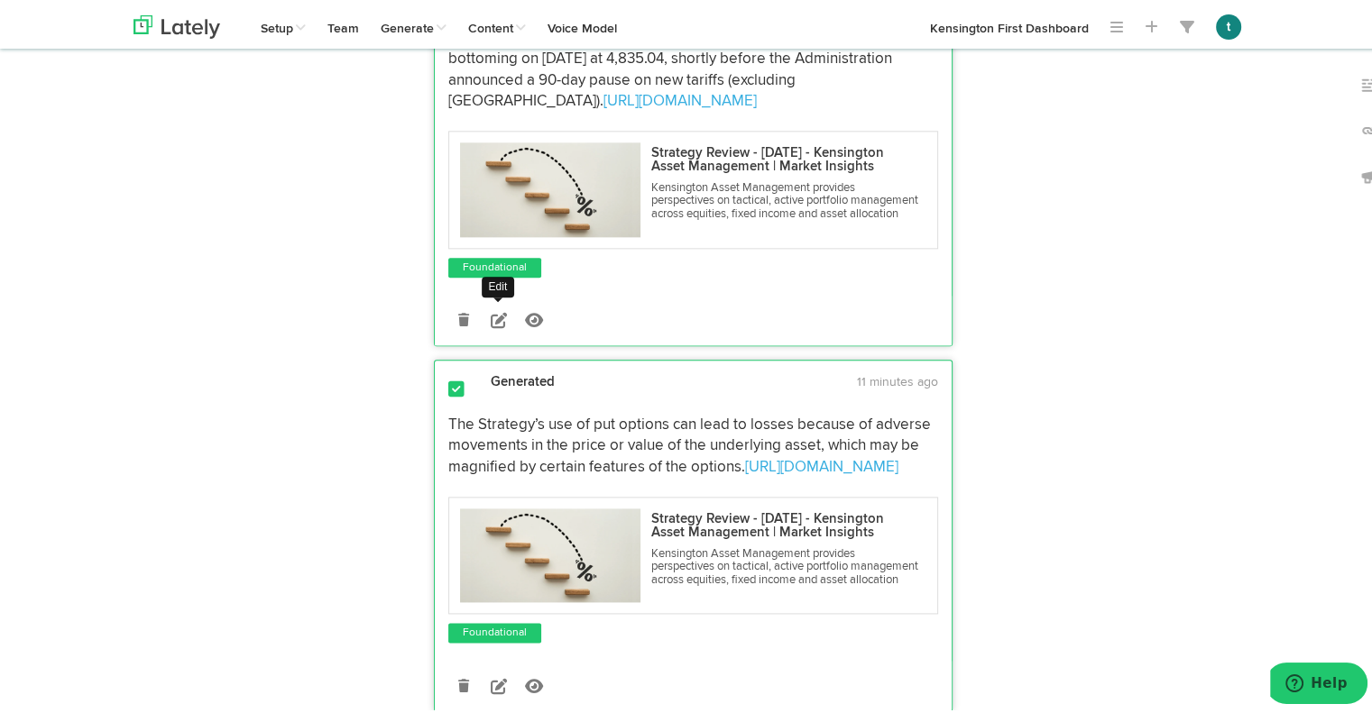
click at [487, 333] on link at bounding box center [499, 317] width 32 height 32
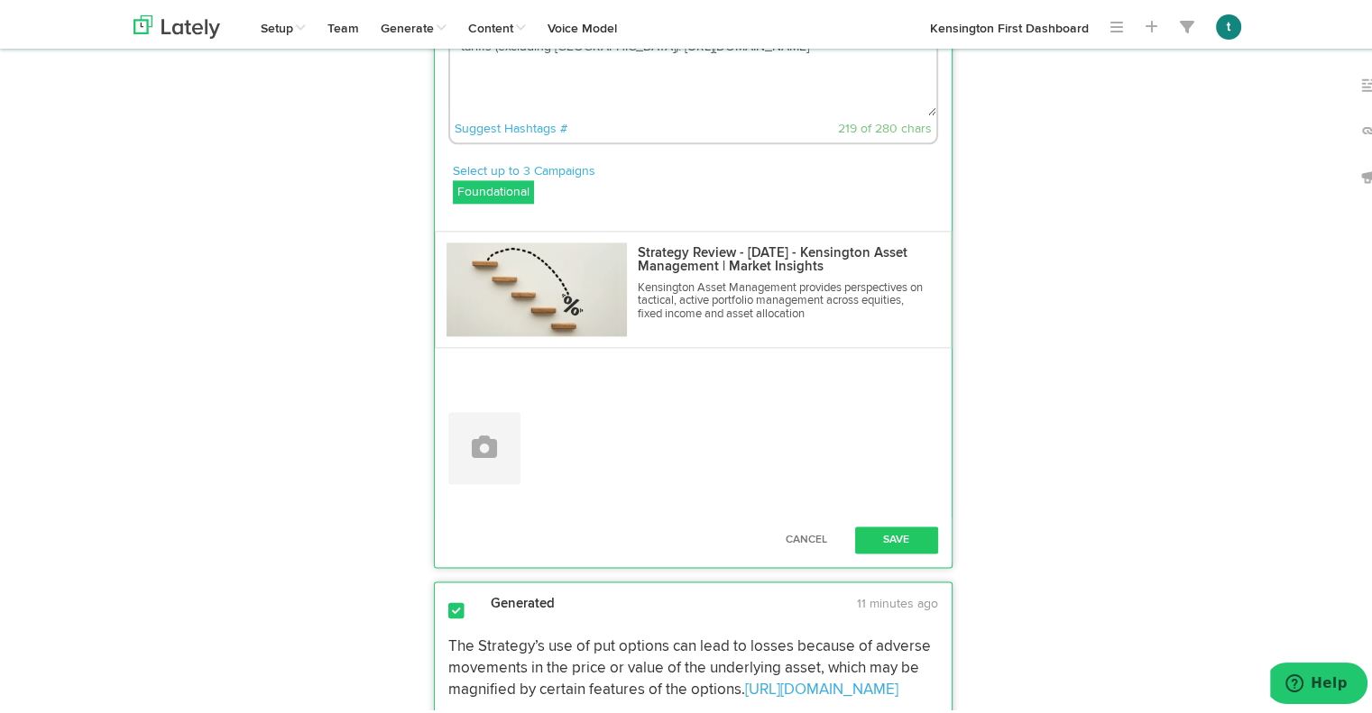
drag, startPoint x: 903, startPoint y: 372, endPoint x: 271, endPoint y: 163, distance: 665.9
click at [271, 163] on div "Show Results For X 13 Posts LinkedIn 20 Posts Show 3 AI Originals Show Writing …" at bounding box center [692, 586] width 1145 height 5247
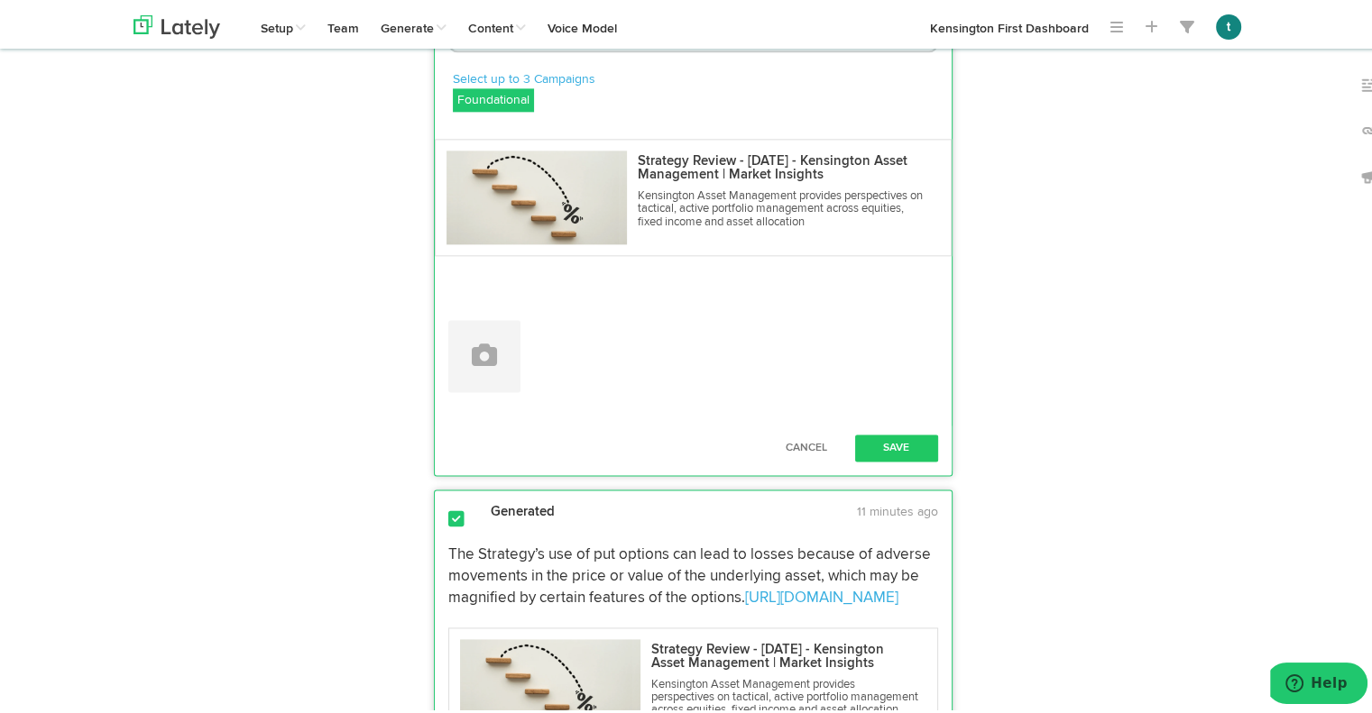
scroll to position [2287, 0]
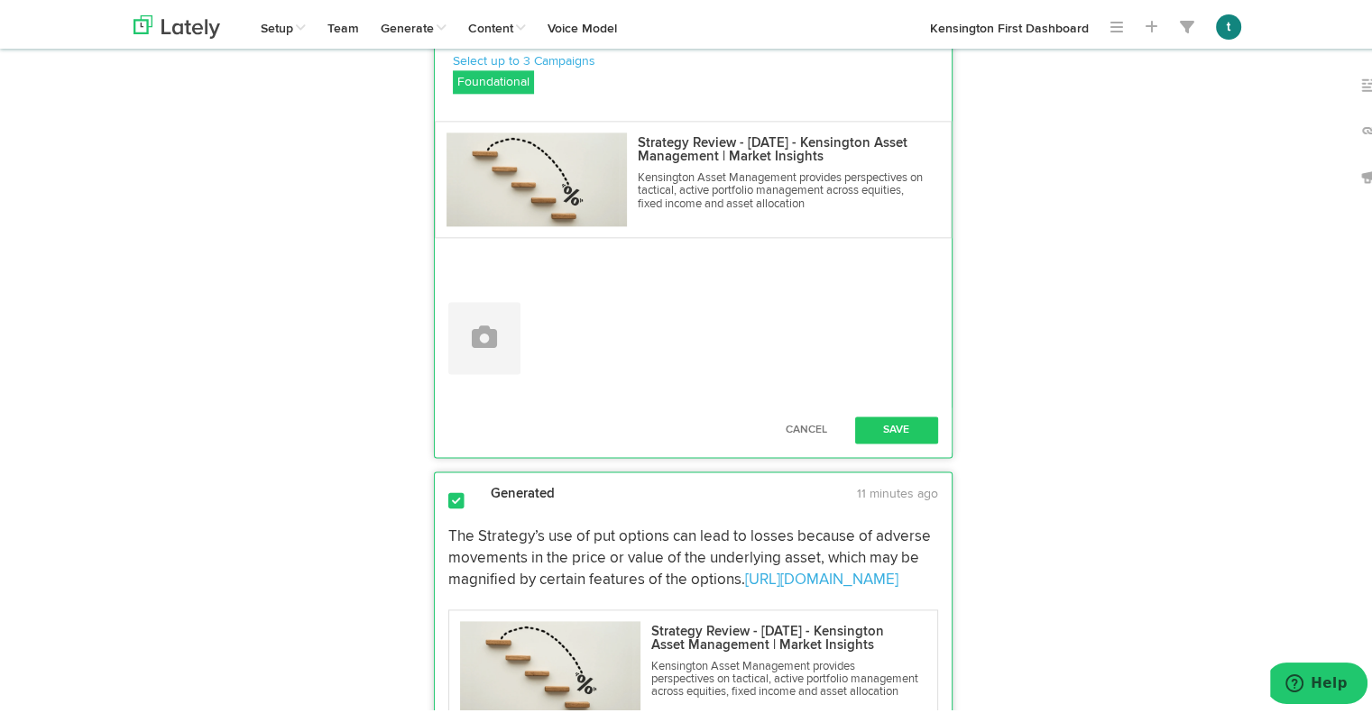
paste textarea "&P 500 declined 21.35% from its [DATE] peak of 6,147.43 before bottoming on [DA…"
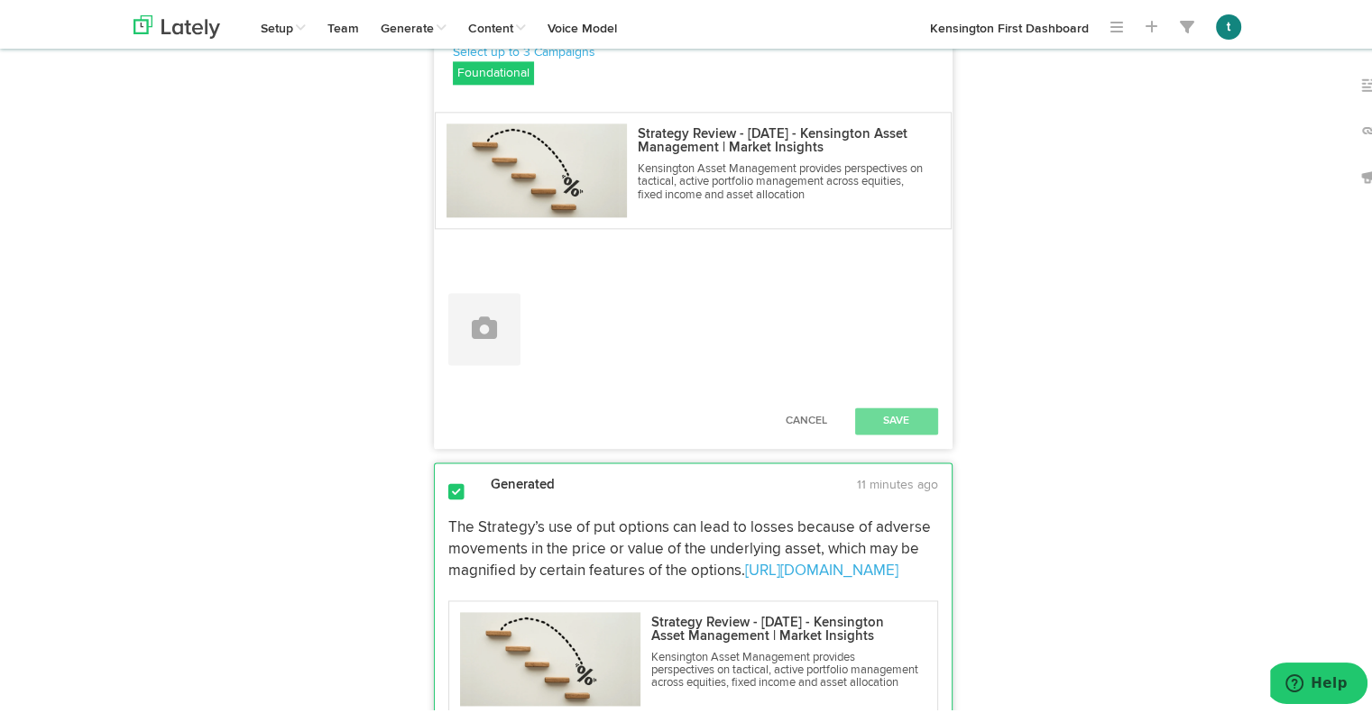
scroll to position [2286, 0]
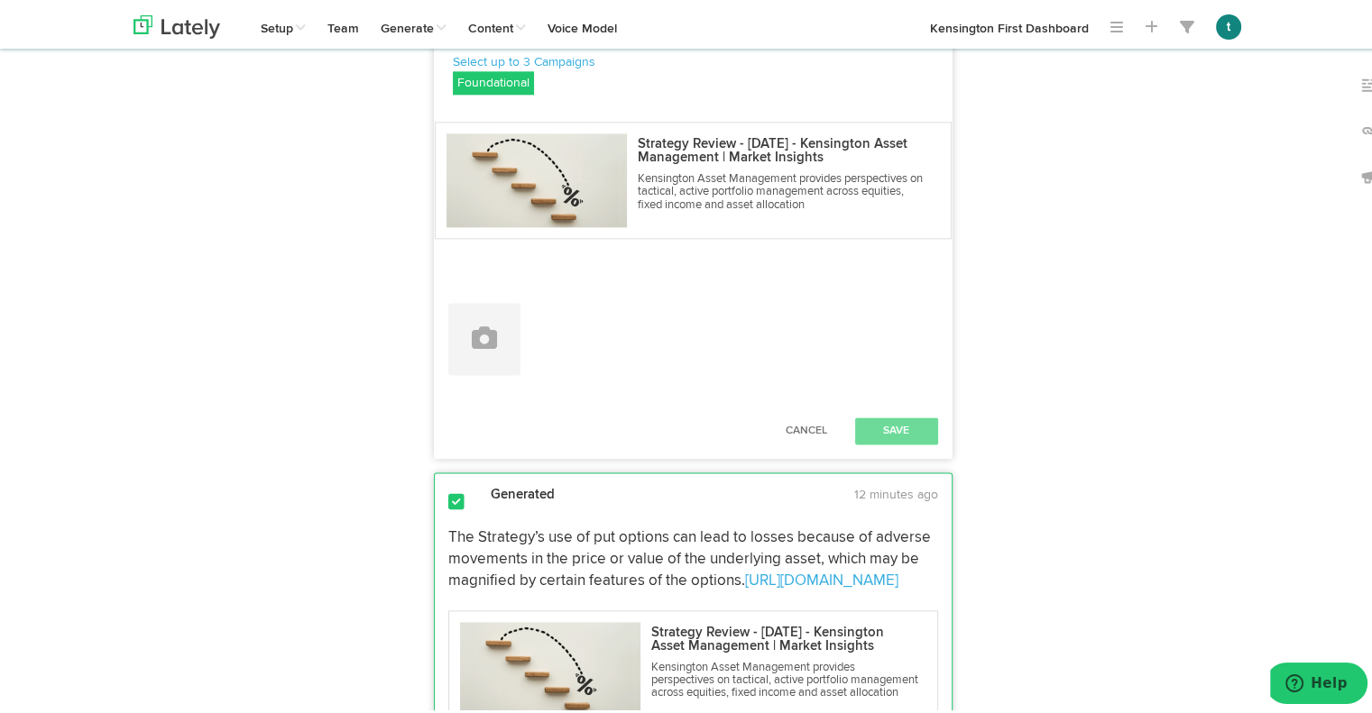
drag, startPoint x: 647, startPoint y: 290, endPoint x: 541, endPoint y: 299, distance: 105.8
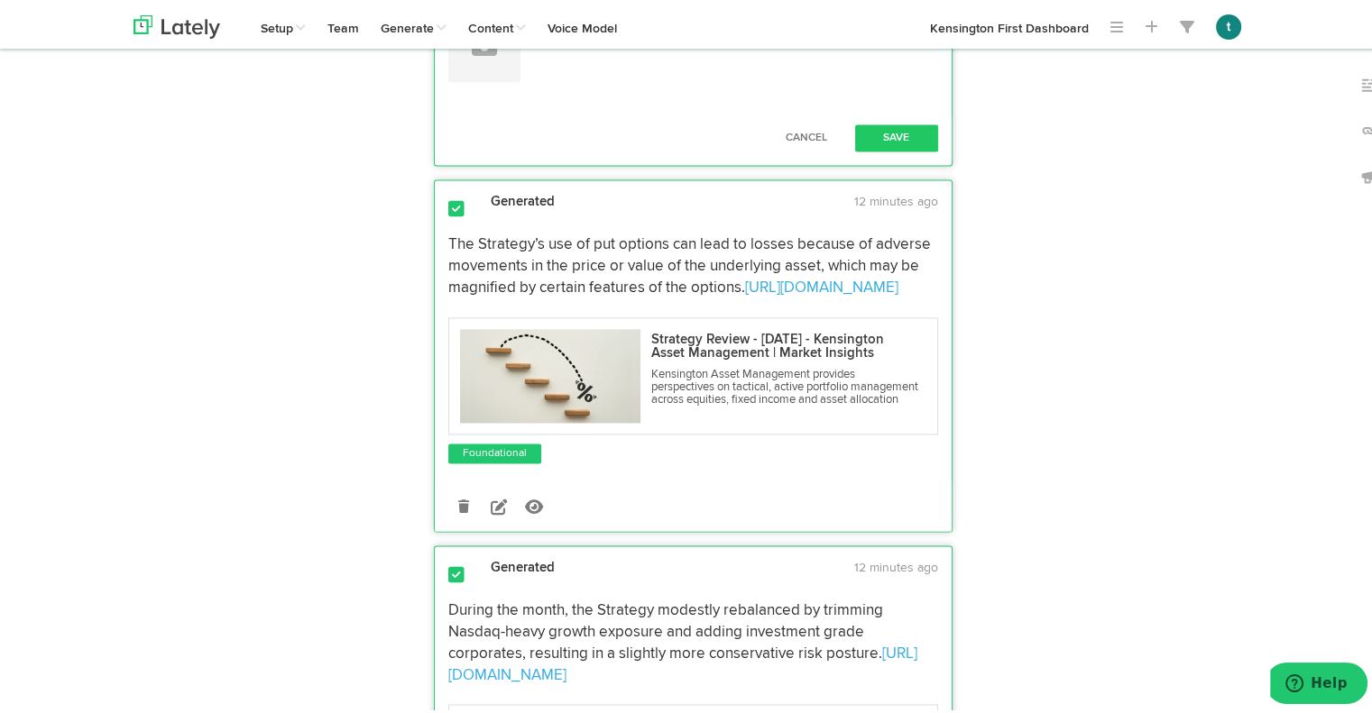
scroll to position [2708, 0]
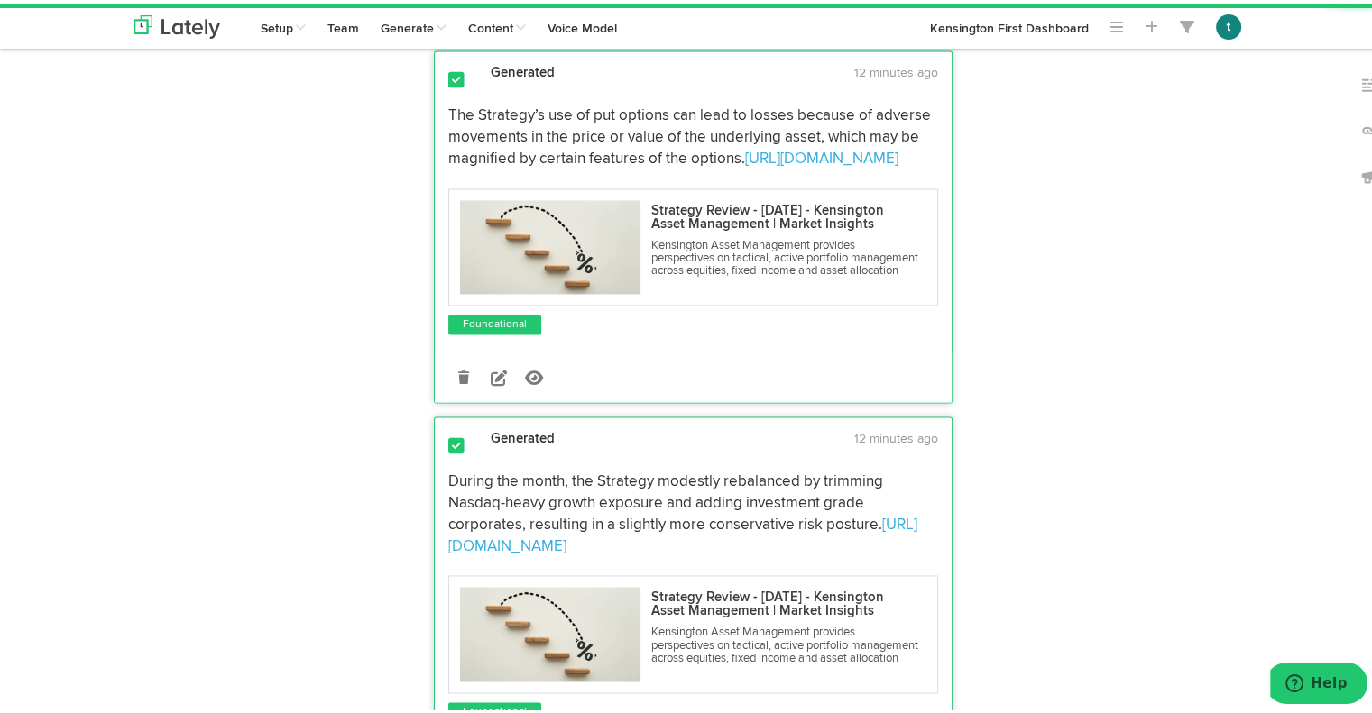
type textarea "The S&P 500 declined 21.35% from its [DATE] peak of 6,147.43 before bottoming o…"
click at [892, 19] on button "Save" at bounding box center [896, 5] width 83 height 27
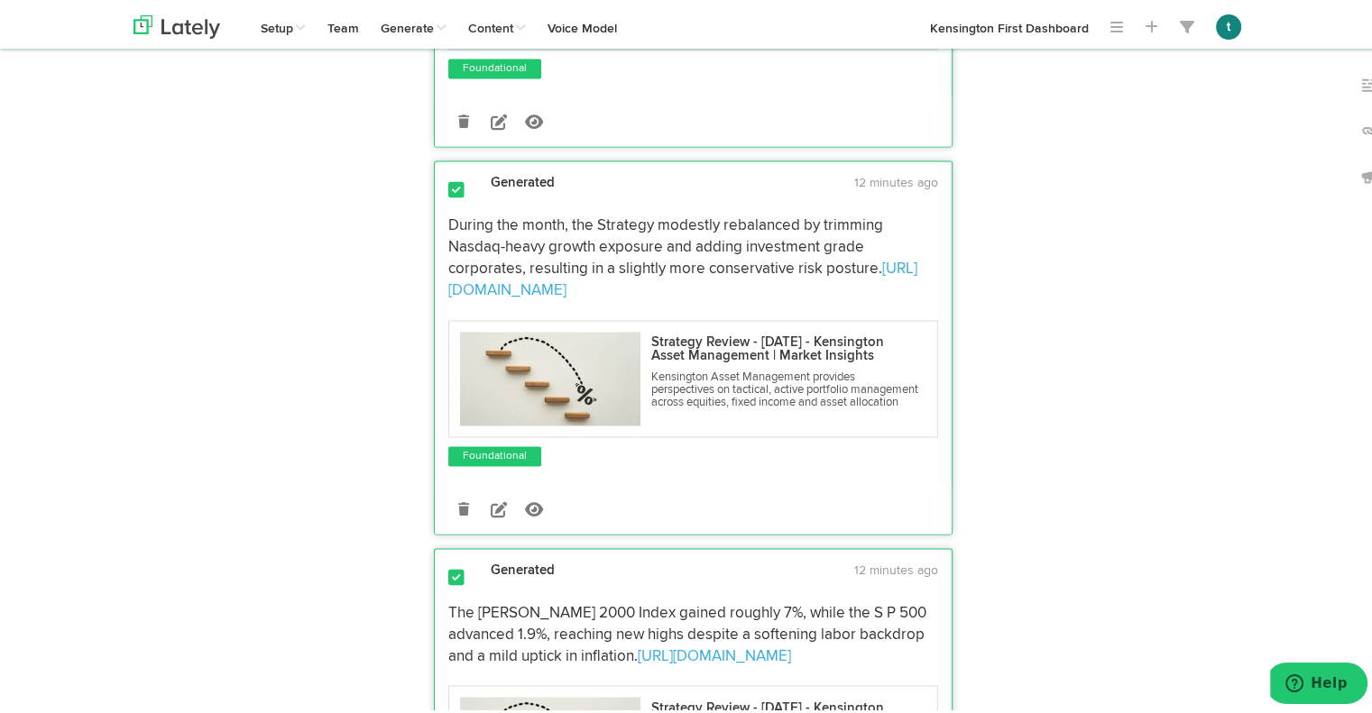
scroll to position [2741, 0]
drag, startPoint x: 515, startPoint y: 321, endPoint x: 452, endPoint y: 225, distance: 115.3
drag, startPoint x: 501, startPoint y: 331, endPoint x: 437, endPoint y: 234, distance: 117.1
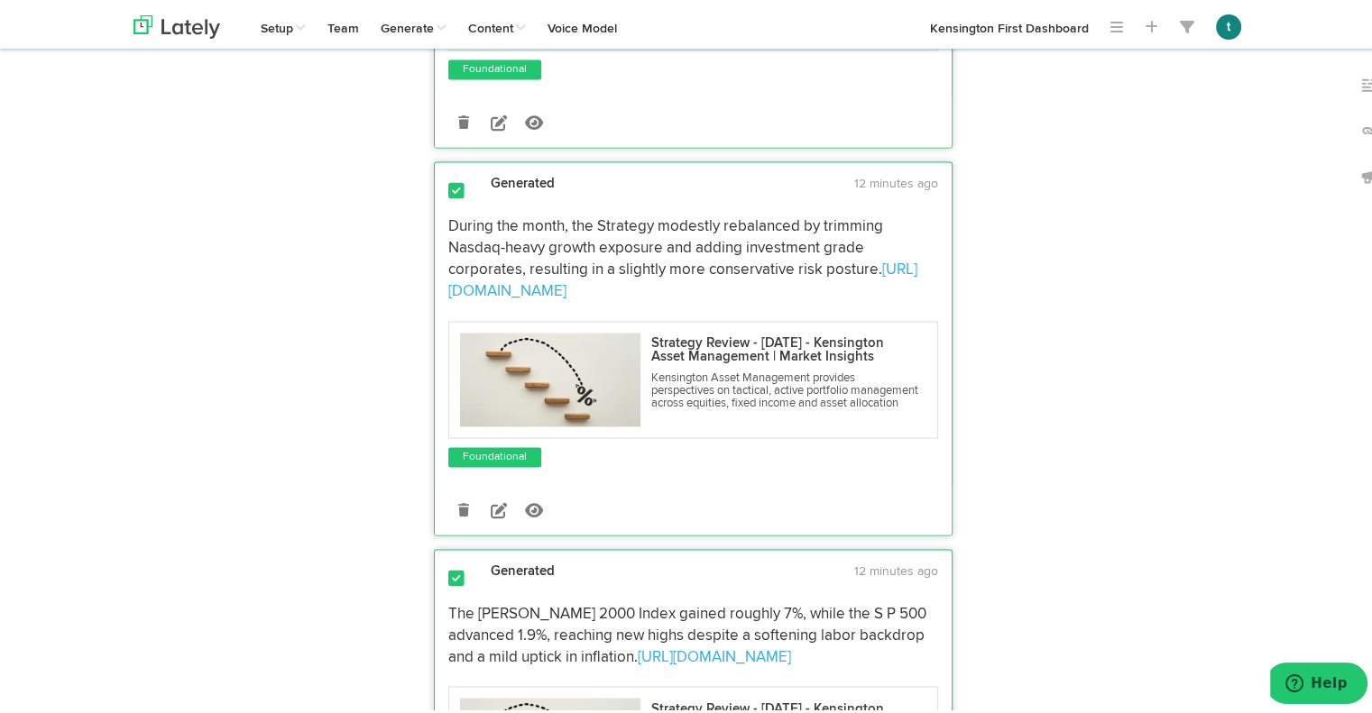
copy p "The Strategy’s use of put options can lead to losses because of adverse movemen…"
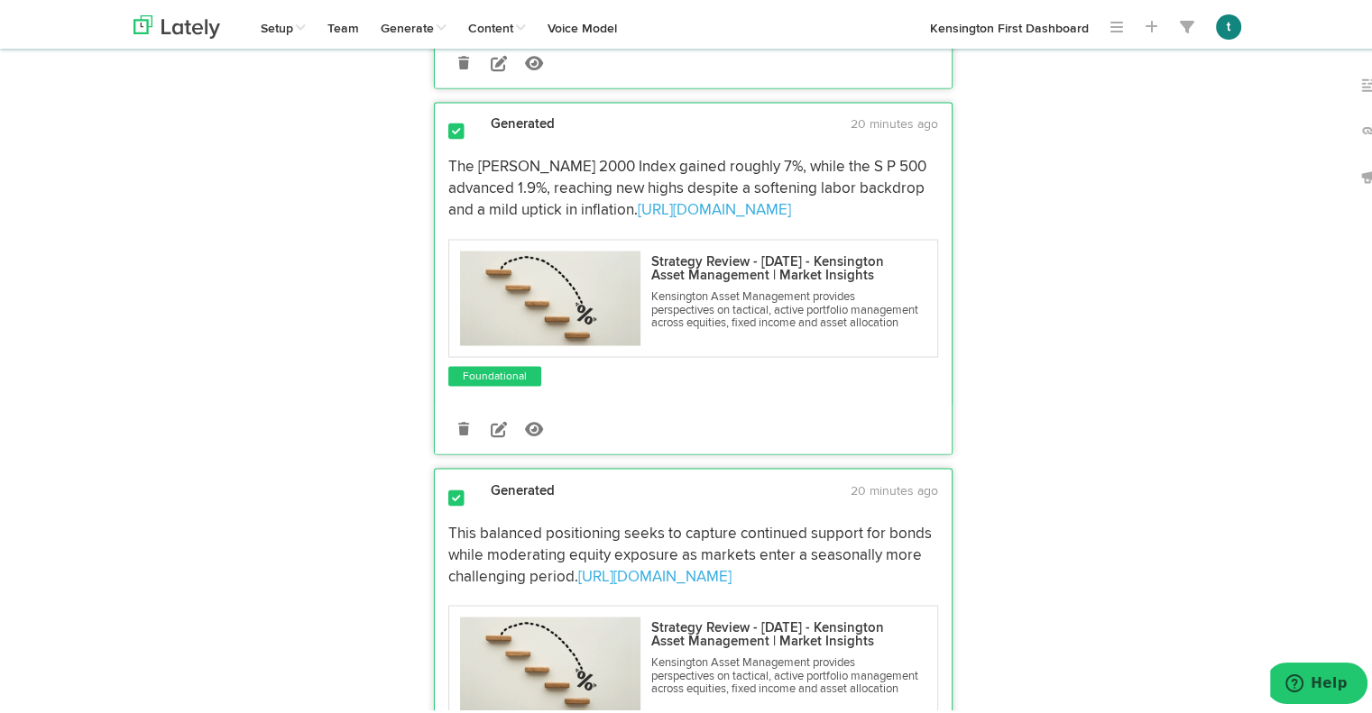
scroll to position [3187, 0]
drag, startPoint x: 477, startPoint y: 269, endPoint x: 424, endPoint y: 214, distance: 76.5
copy p "During the month, the Strategy modestly rebalanced by trimming Nasdaq-heavy gro…"
click at [491, 69] on icon at bounding box center [499, 60] width 16 height 16
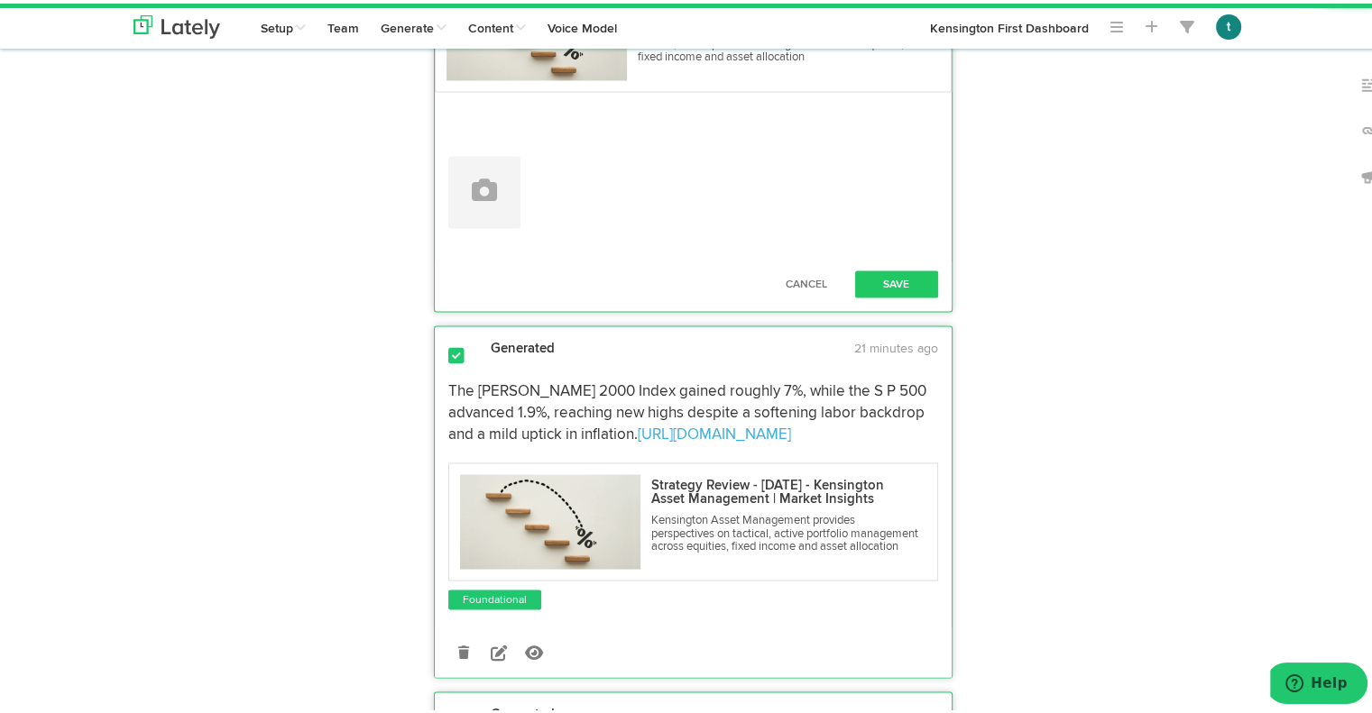
drag, startPoint x: 891, startPoint y: 230, endPoint x: 341, endPoint y: 65, distance: 574.4
paste textarea "In August, the Active Advantage Strategy trimmed Nasdaq-heavy growth exposure a…"
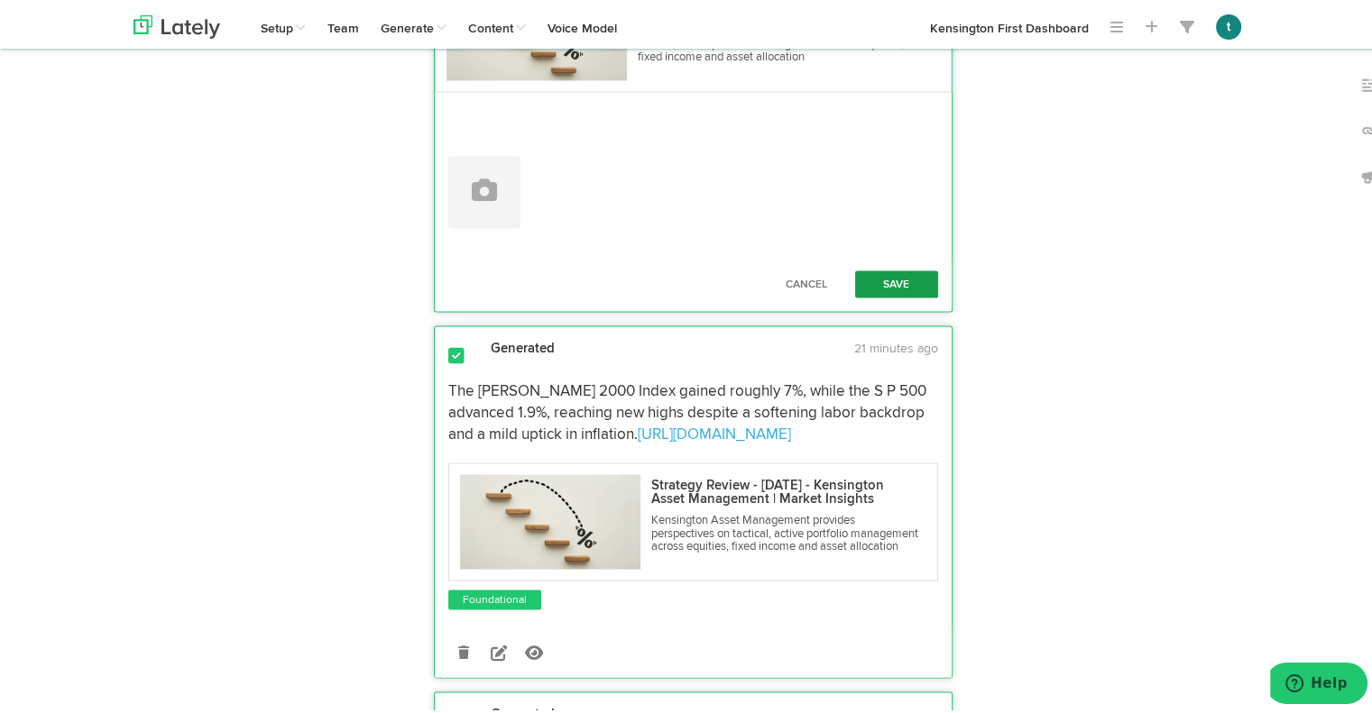
type textarea "In August, the Active Advantage Strategy trimmed Nasdaq-heavy growth exposure a…"
click at [900, 294] on button "Save" at bounding box center [896, 280] width 83 height 27
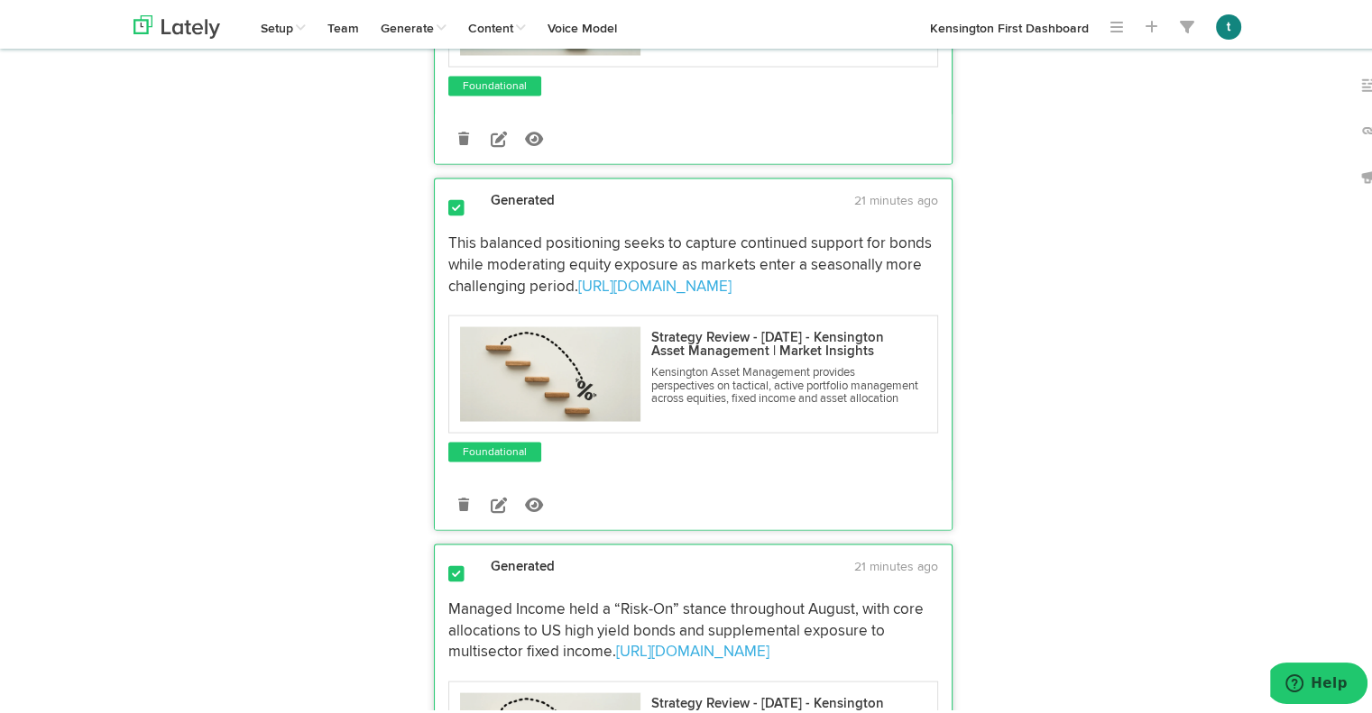
scroll to position [3480, 0]
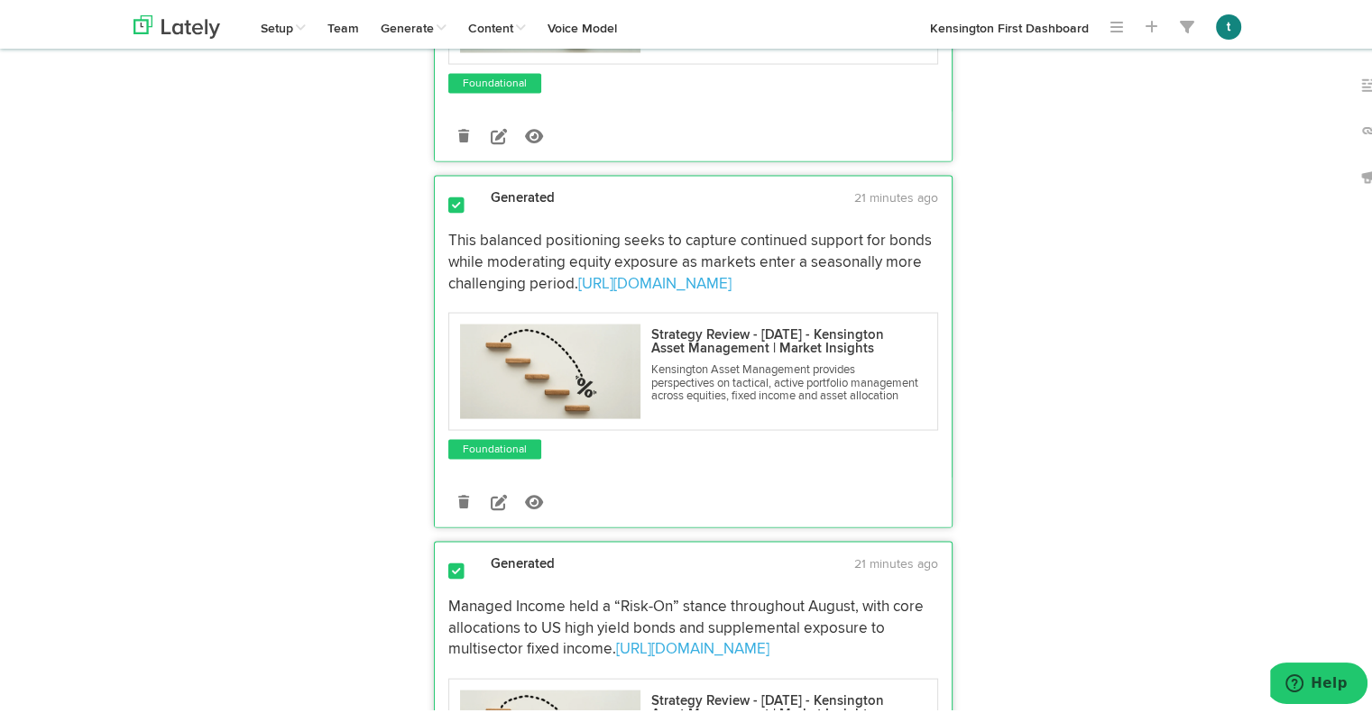
drag, startPoint x: 486, startPoint y: 474, endPoint x: 415, endPoint y: 382, distance: 116.4
copy p "The [PERSON_NAME] 2000 Index gained roughly 7%, while the S P 500 advanced 1.9%…"
click at [491, 141] on icon at bounding box center [499, 132] width 16 height 16
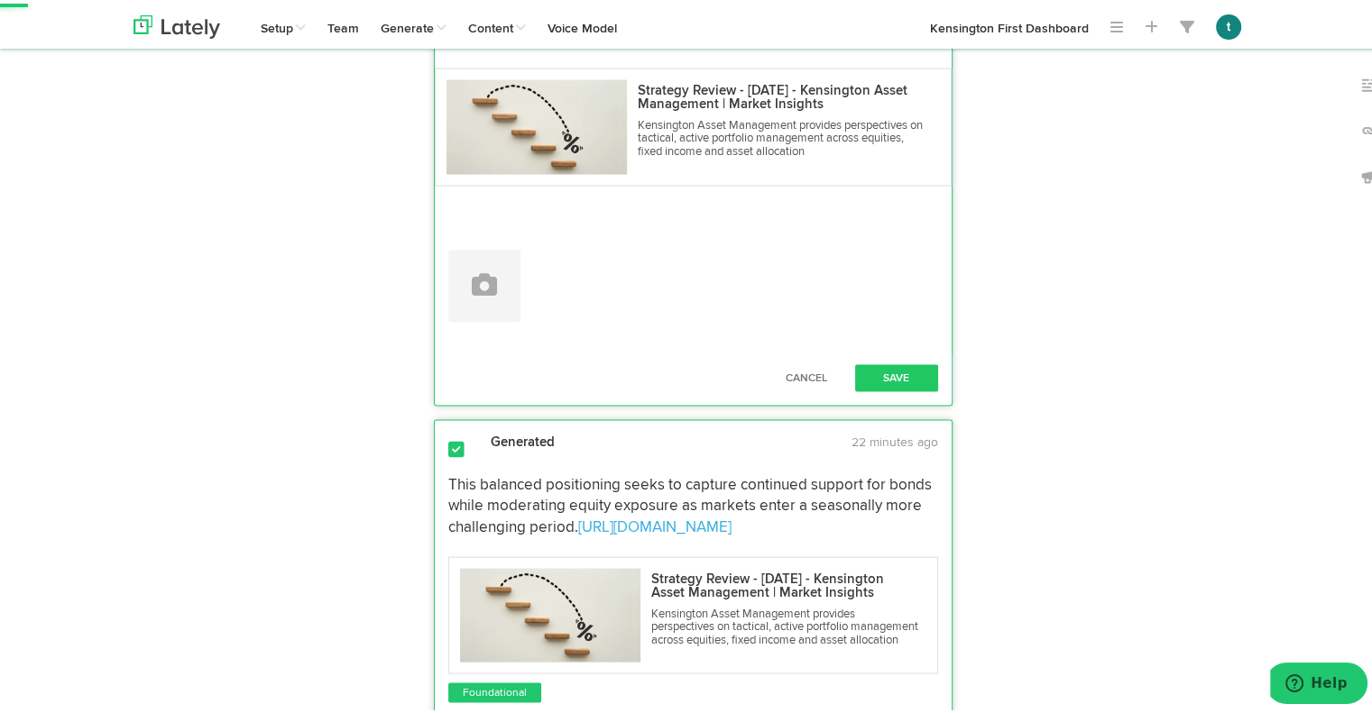
drag, startPoint x: 897, startPoint y: 397, endPoint x: 229, endPoint y: 257, distance: 682.7
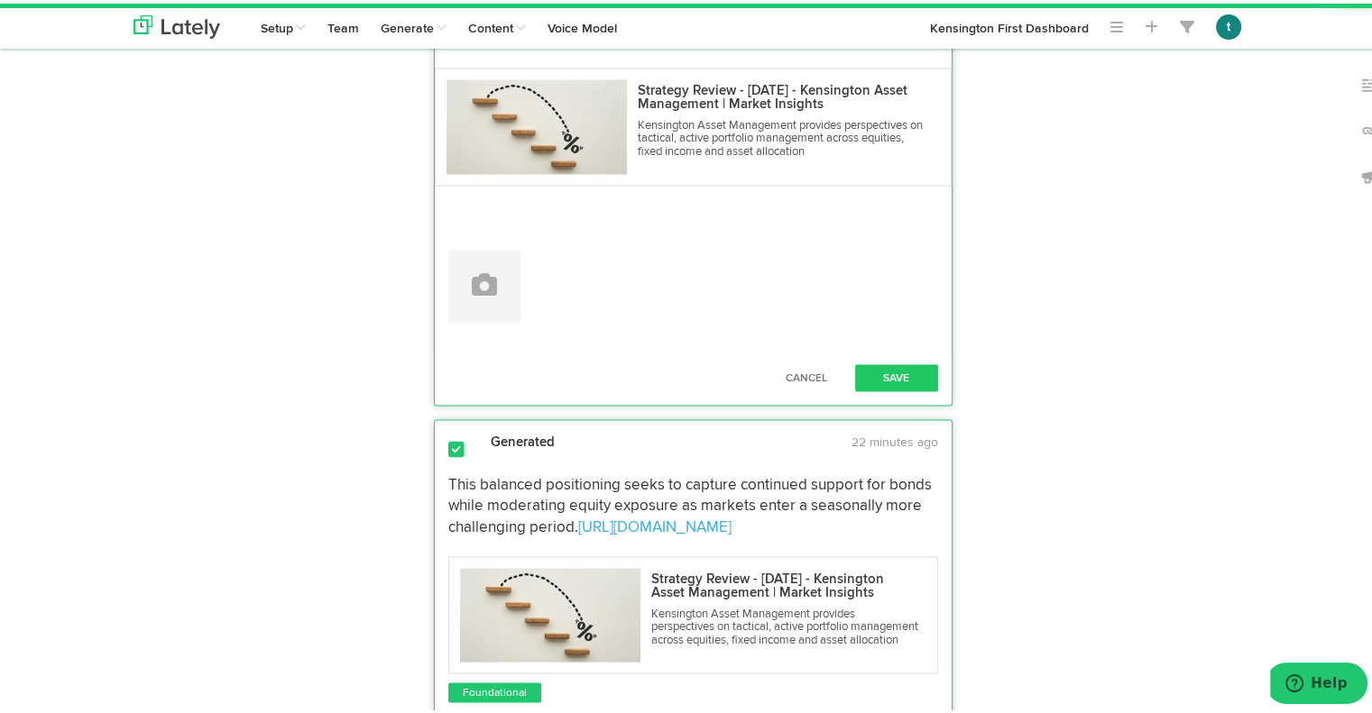
paste textarea "Equities advanced in August, with the [PERSON_NAME] 2000 up 7% and the S&P 500 …"
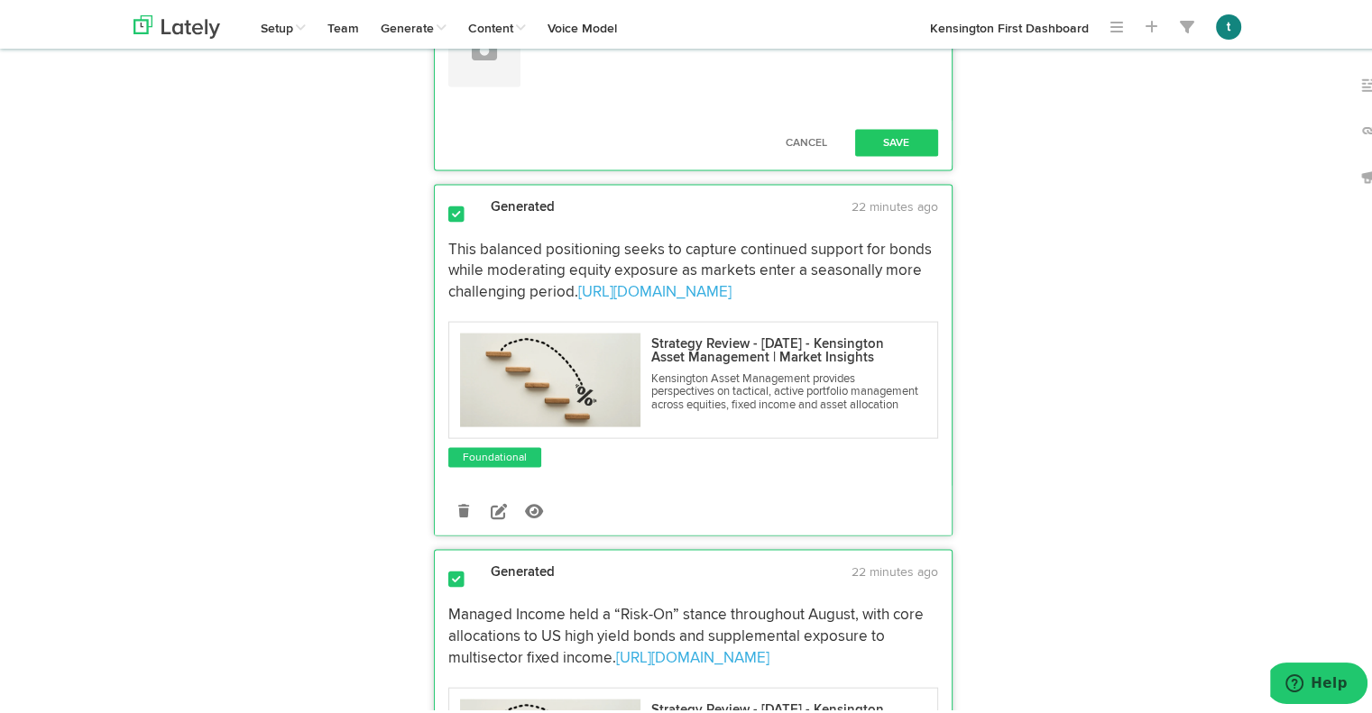
scroll to position [3766, 0]
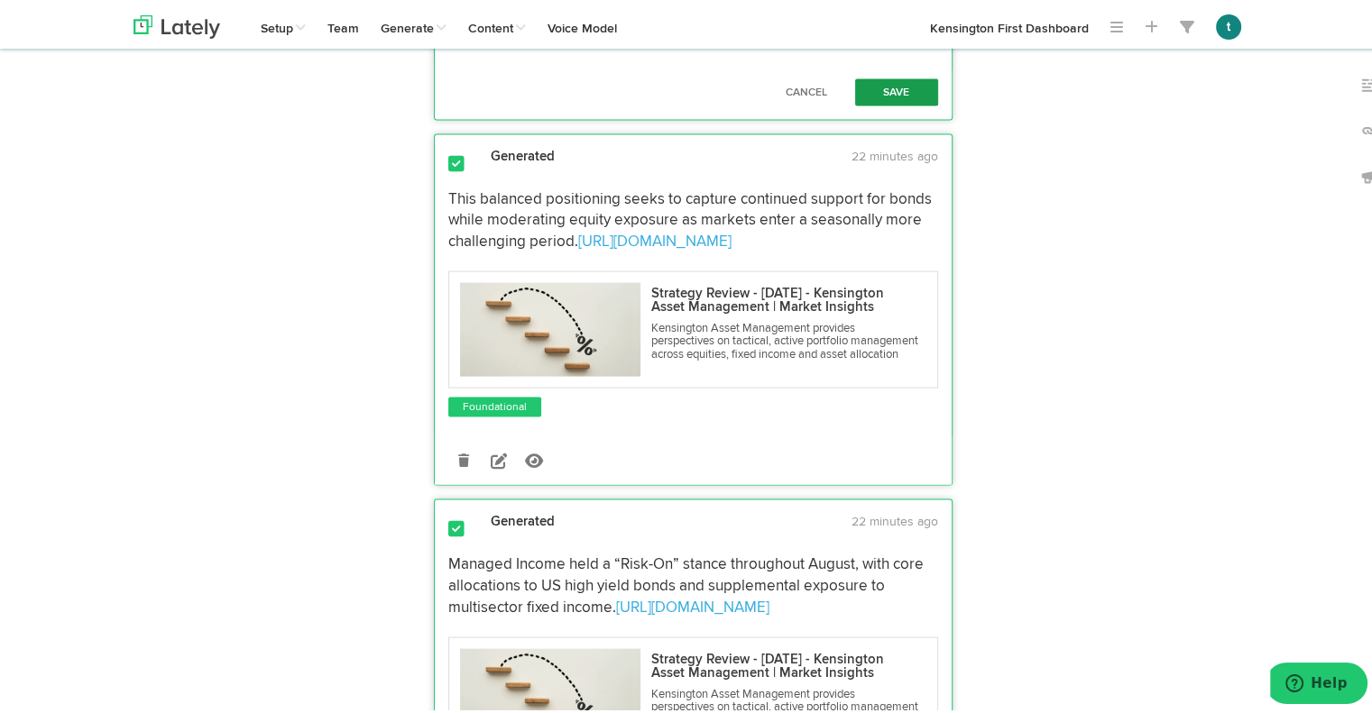
type textarea "Equities advanced in August, with the [PERSON_NAME] 2000 up 7% and the S&P 500 …"
click at [868, 103] on button "Save" at bounding box center [896, 89] width 83 height 27
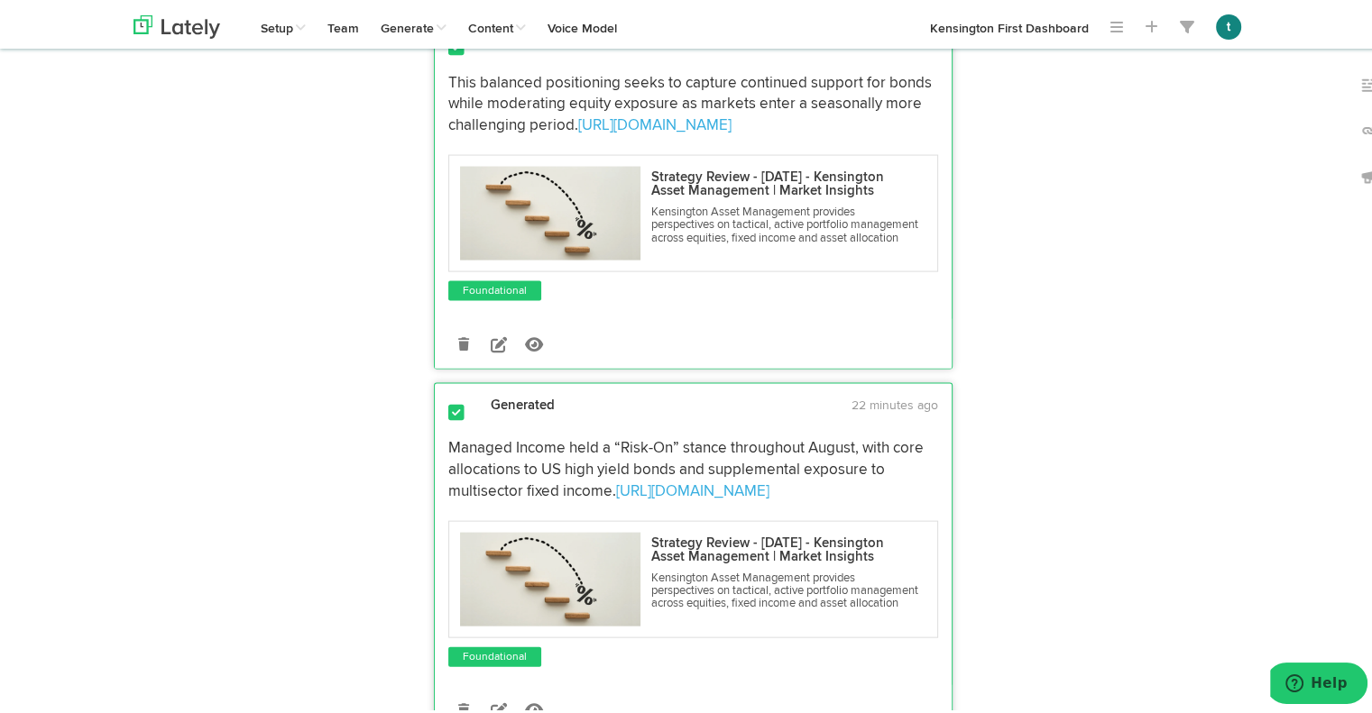
scroll to position [3676, 0]
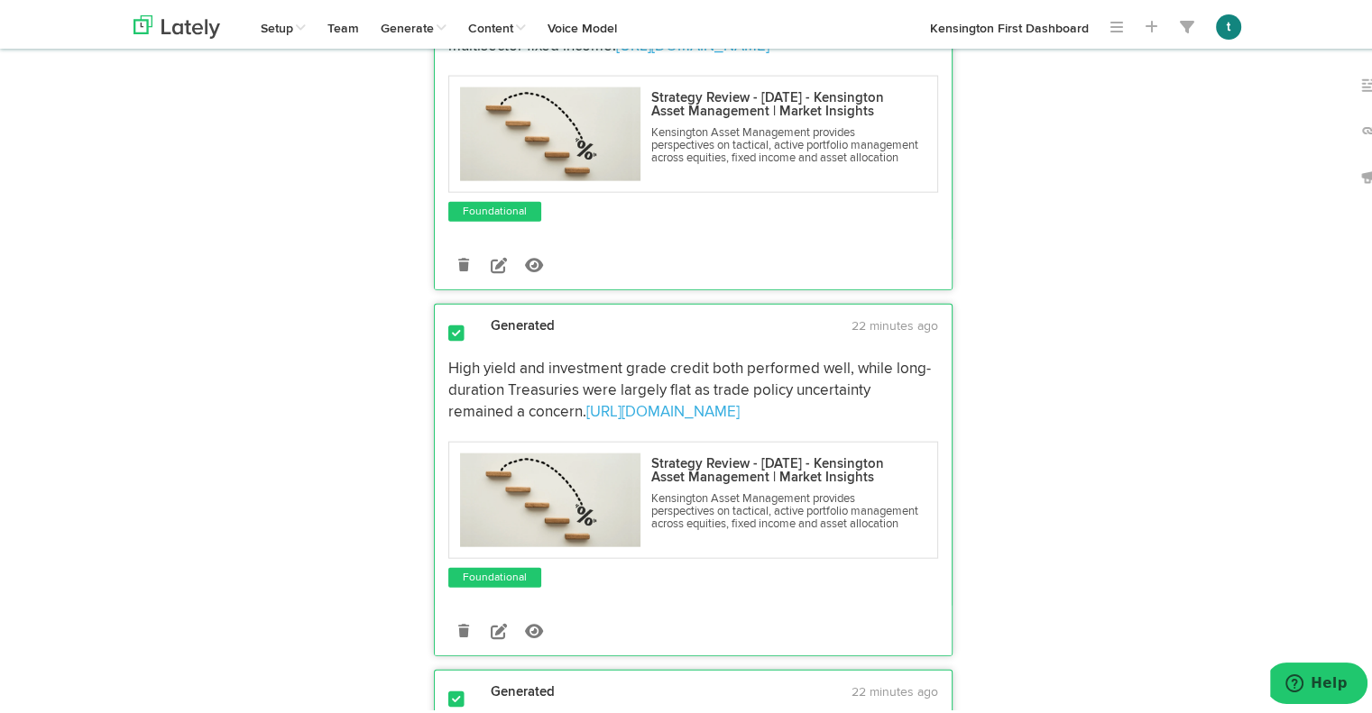
scroll to position [4129, 0]
drag, startPoint x: 497, startPoint y: 284, endPoint x: 434, endPoint y: 194, distance: 110.1
copy p "This balanced positioning seeks to capture continued support for bonds while mo…"
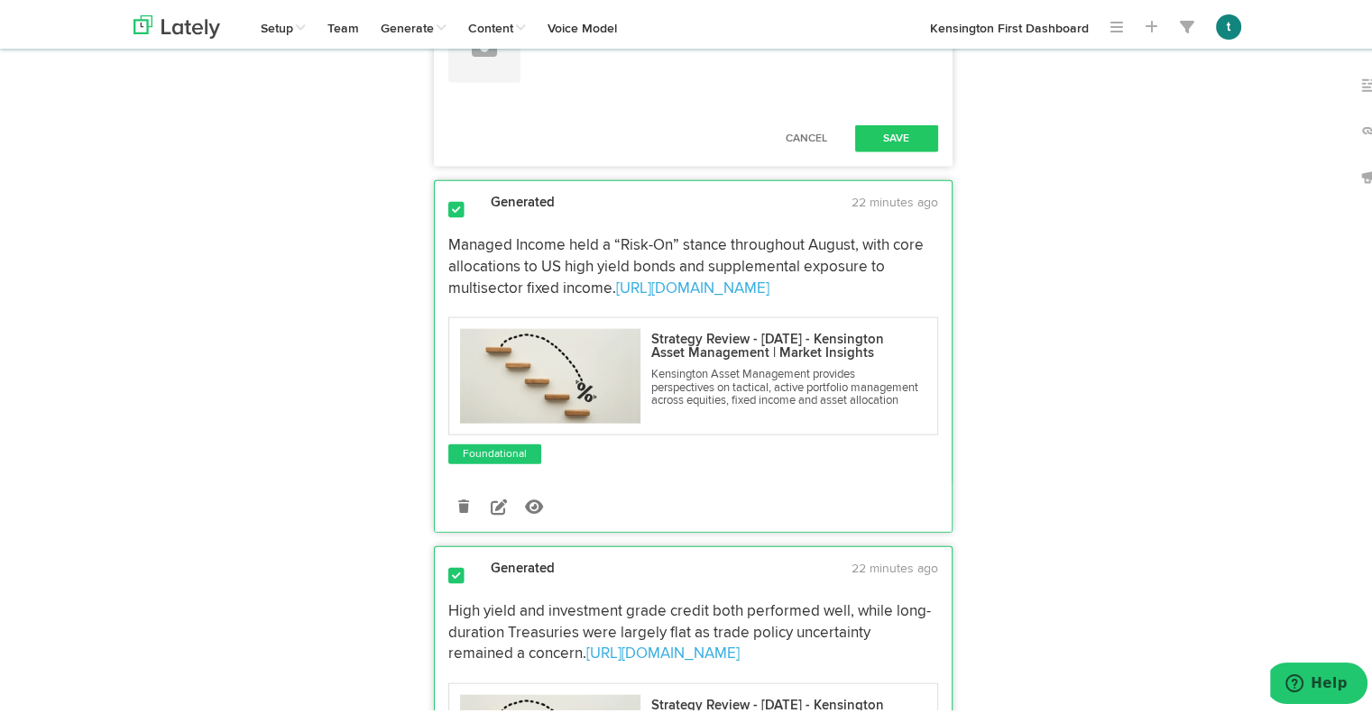
drag, startPoint x: 740, startPoint y: 184, endPoint x: 242, endPoint y: 42, distance: 518.4
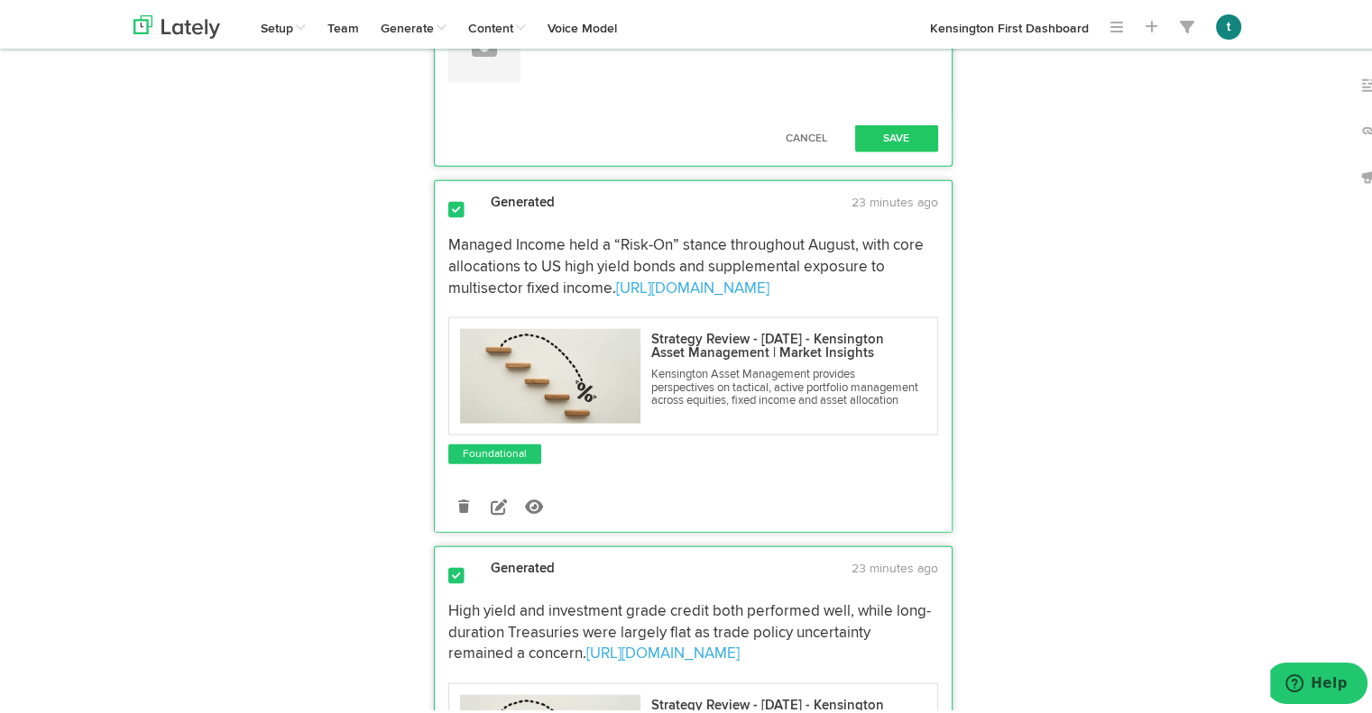
drag, startPoint x: 903, startPoint y: 225, endPoint x: 323, endPoint y: 124, distance: 588.5
paste textarea "As markets move into a seasonally tougher stretch, the Active Advantage Strateg…"
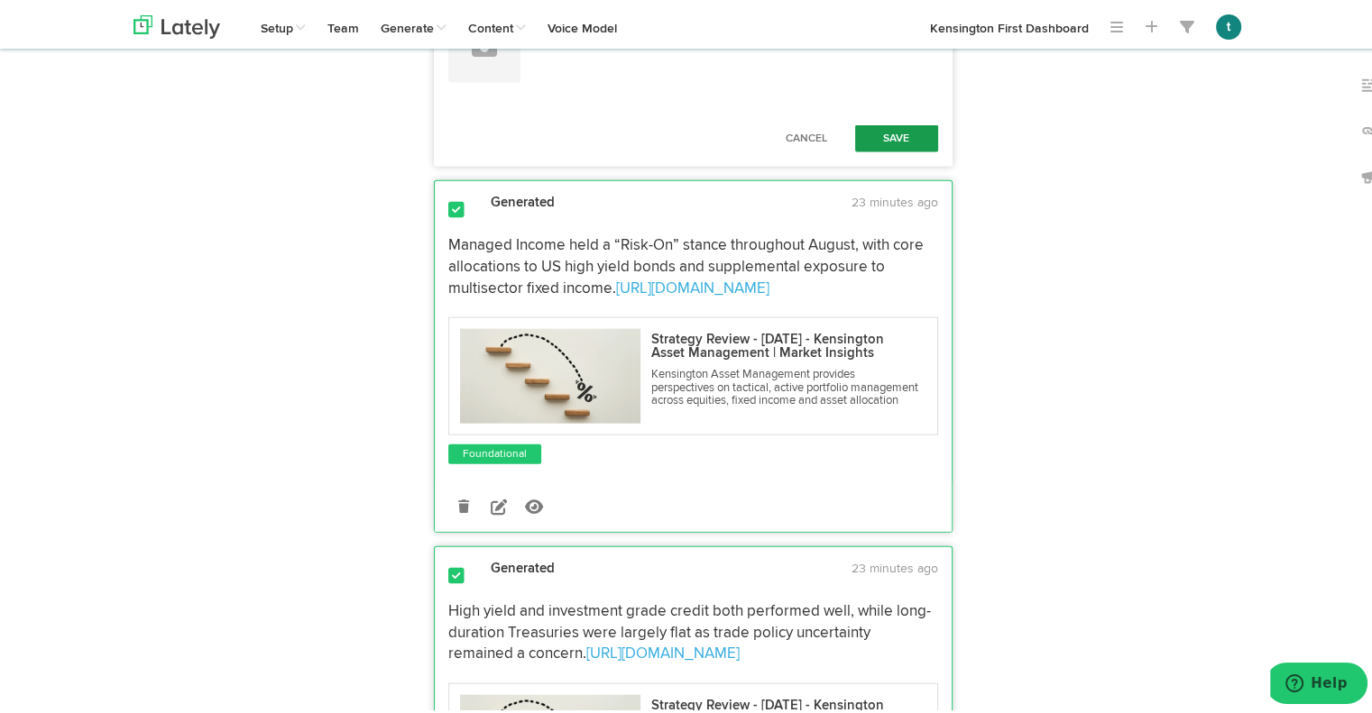
type textarea "As markets move into a seasonally tougher stretch, the Active Advantage Strateg…"
click at [880, 149] on button "Save" at bounding box center [896, 135] width 83 height 27
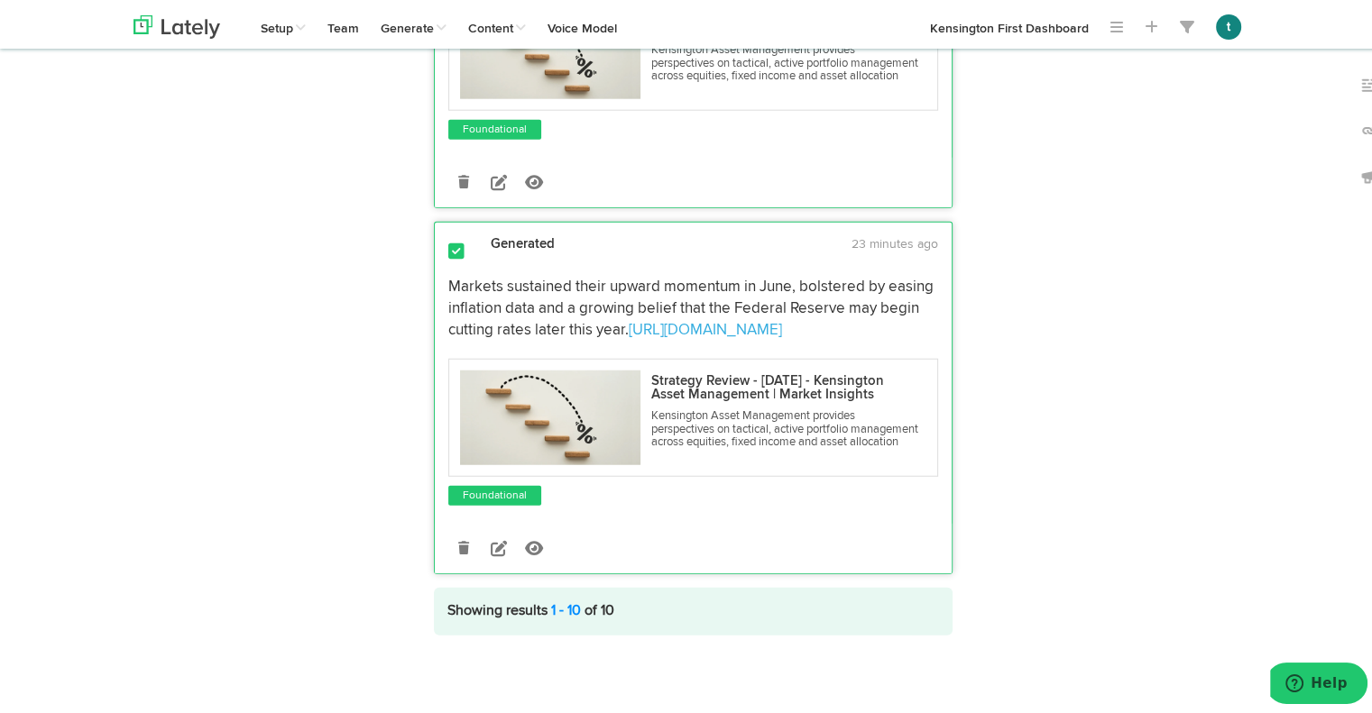
scroll to position [5343, 0]
click at [448, 239] on span at bounding box center [456, 248] width 16 height 18
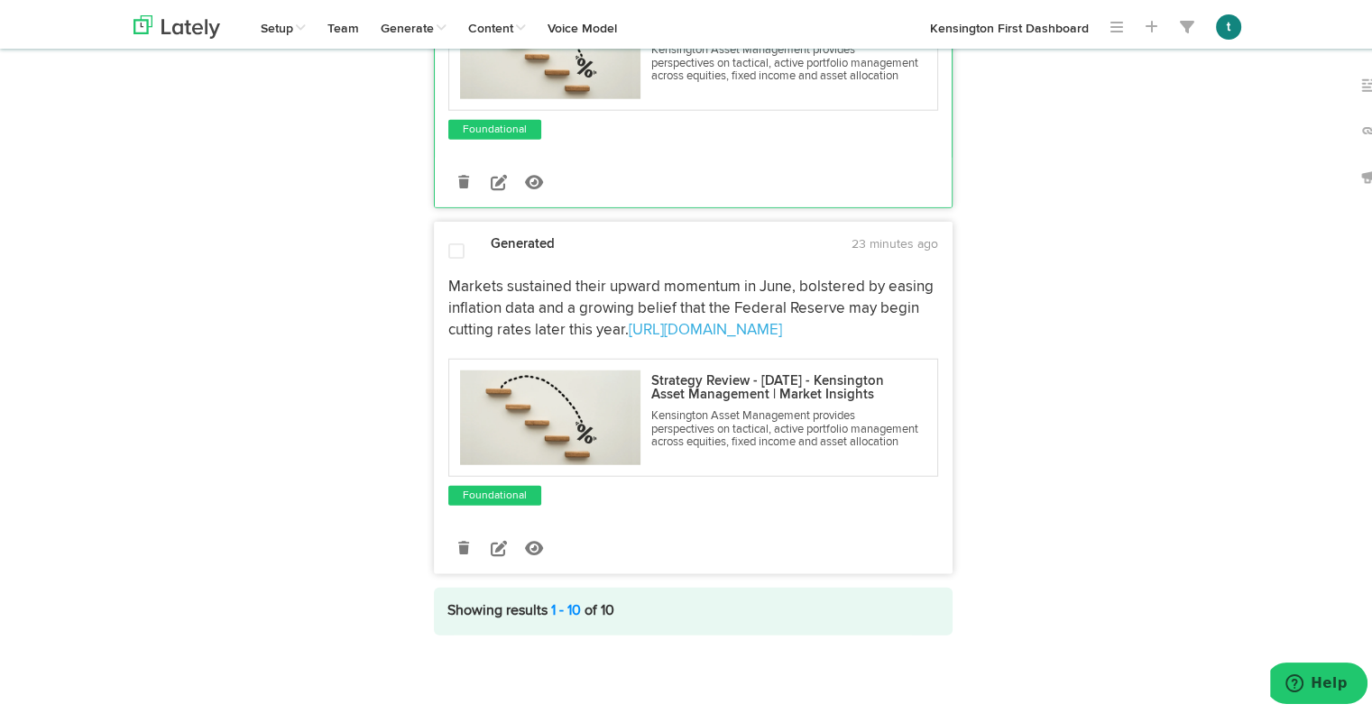
scroll to position [5063, 0]
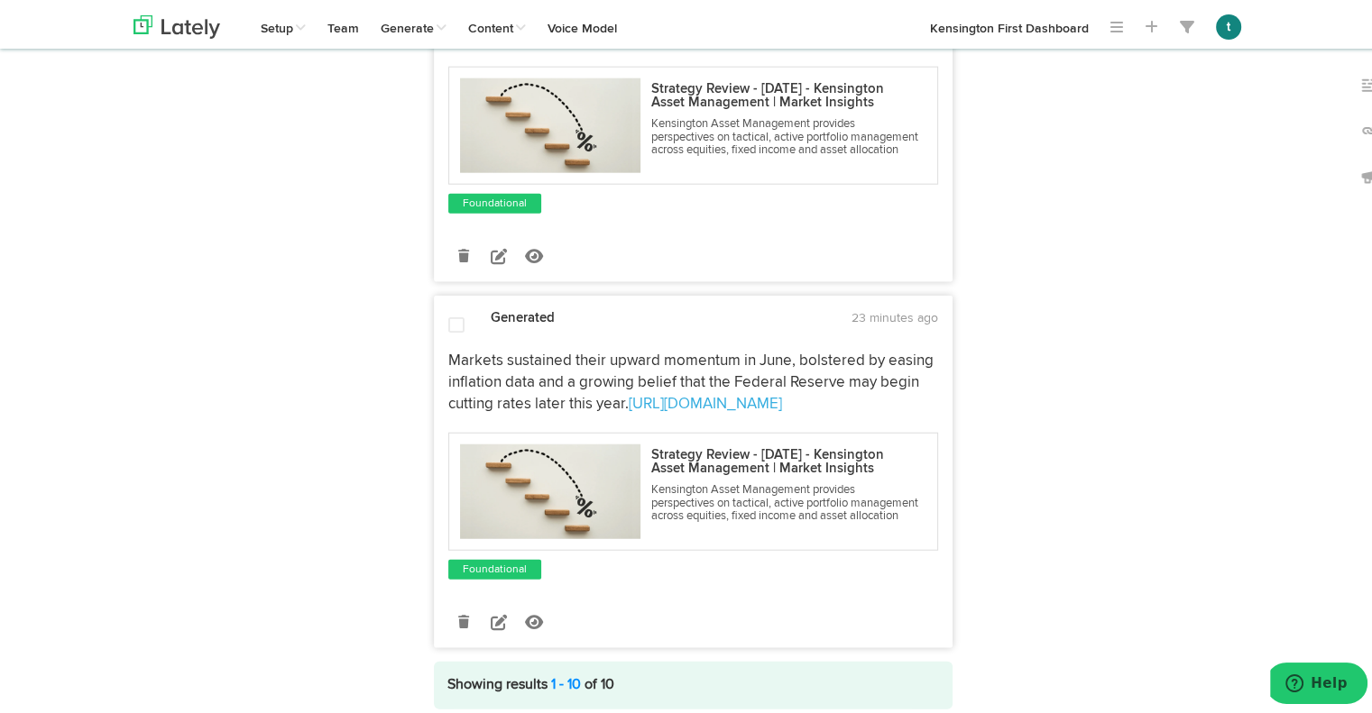
scroll to position [4520, 0]
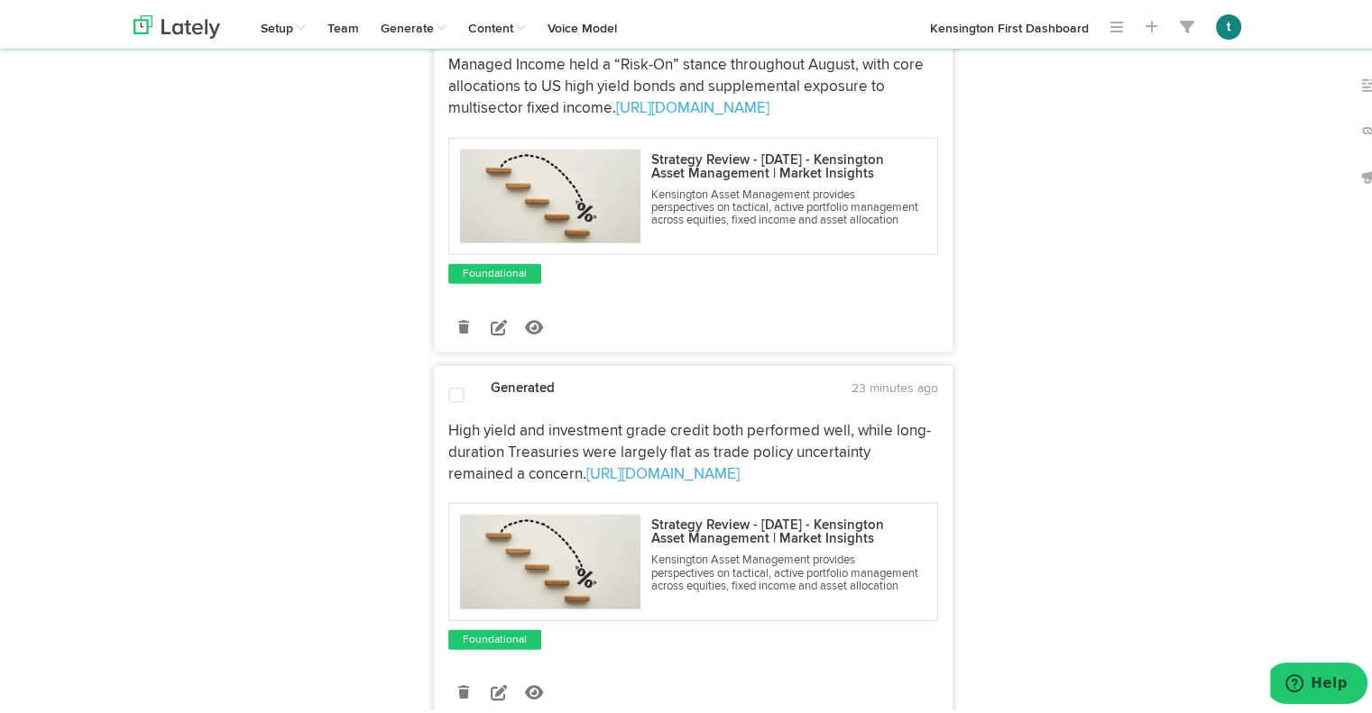
scroll to position [4085, 0]
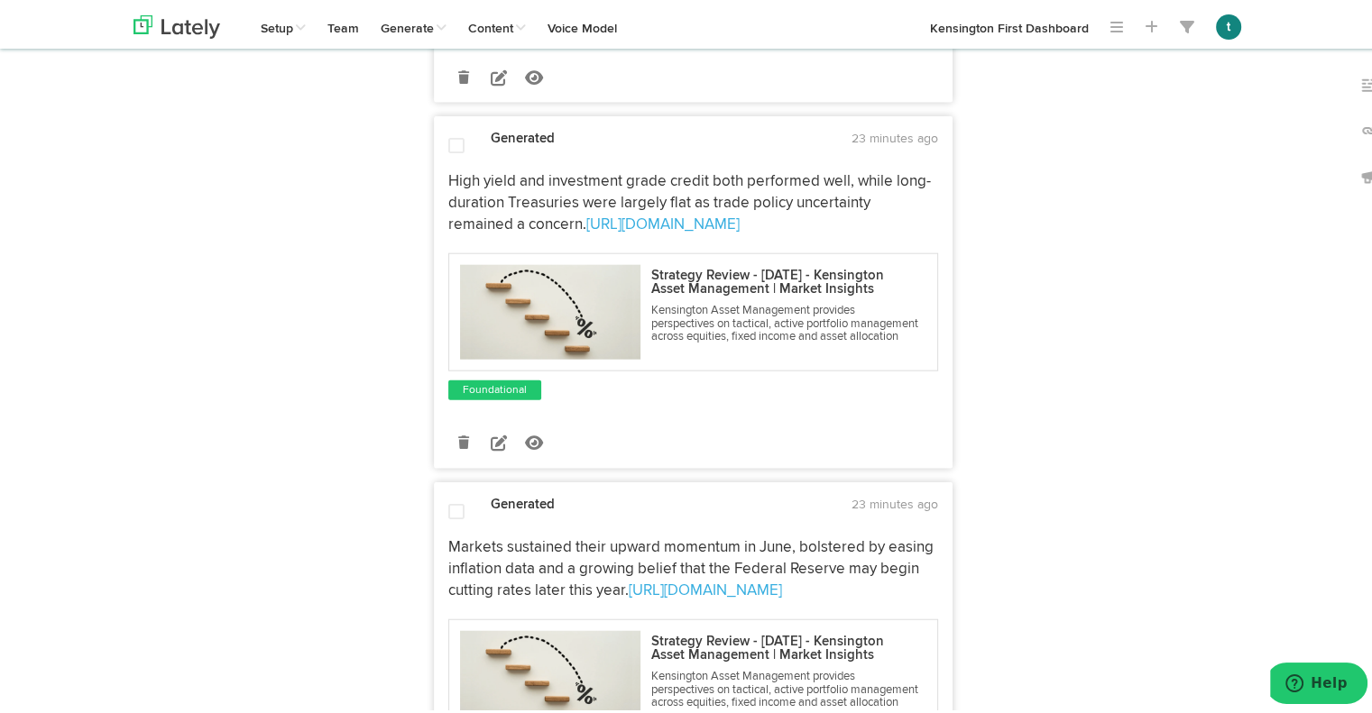
scroll to position [4379, 0]
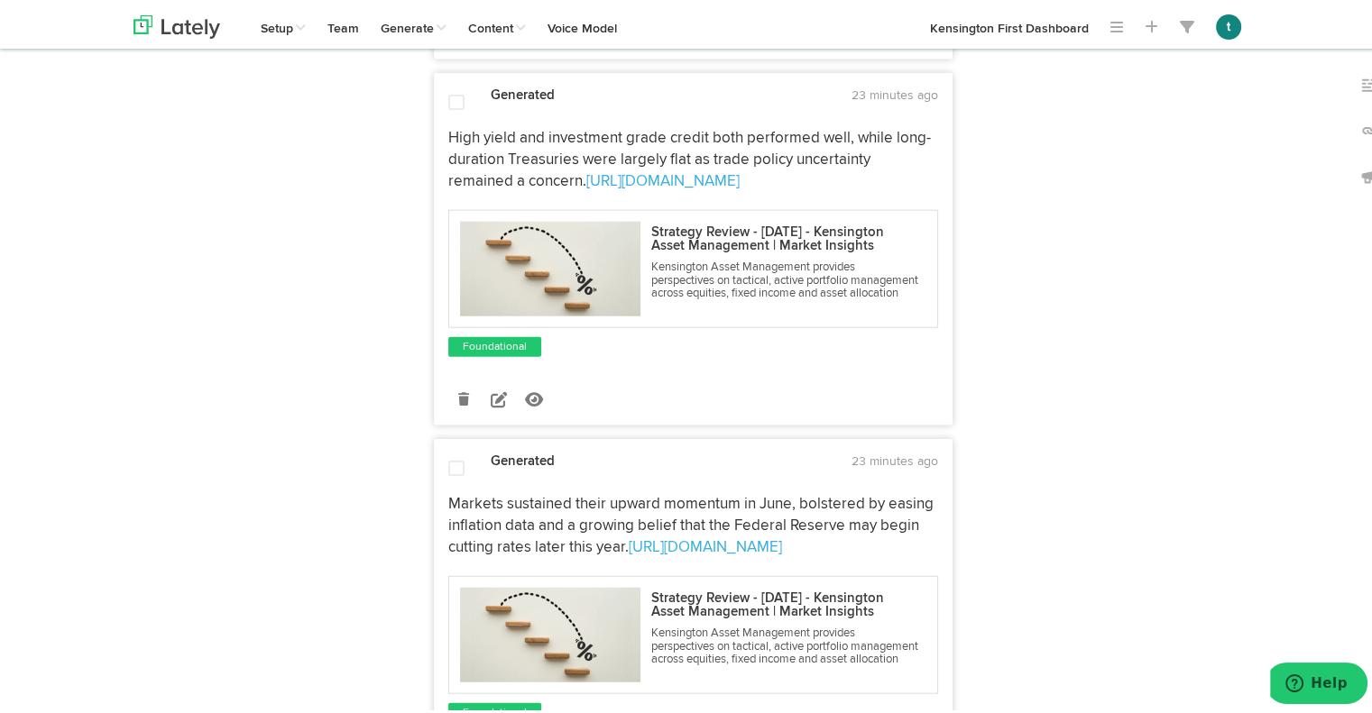
drag, startPoint x: 535, startPoint y: 497, endPoint x: 440, endPoint y: 409, distance: 129.5
copy p "Managed Income held a “Risk-On” stance throughout August, with core allocations…"
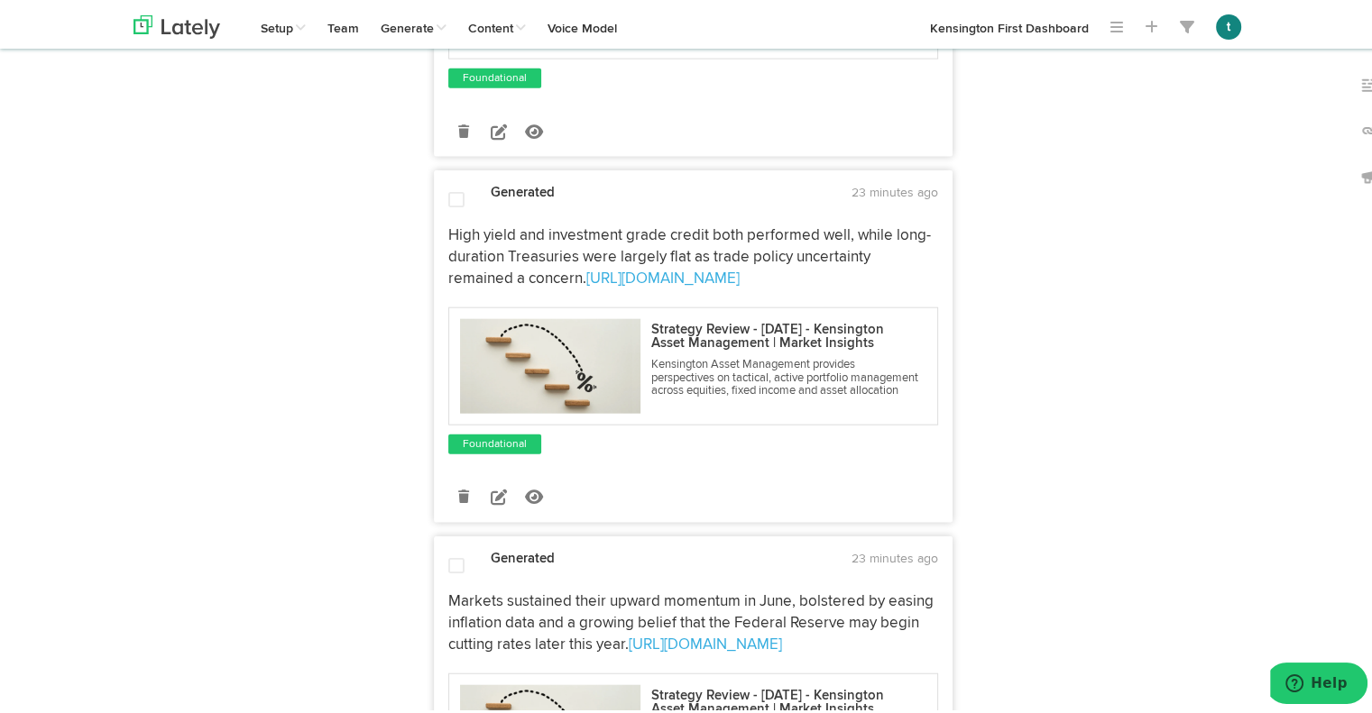
scroll to position [4257, 0]
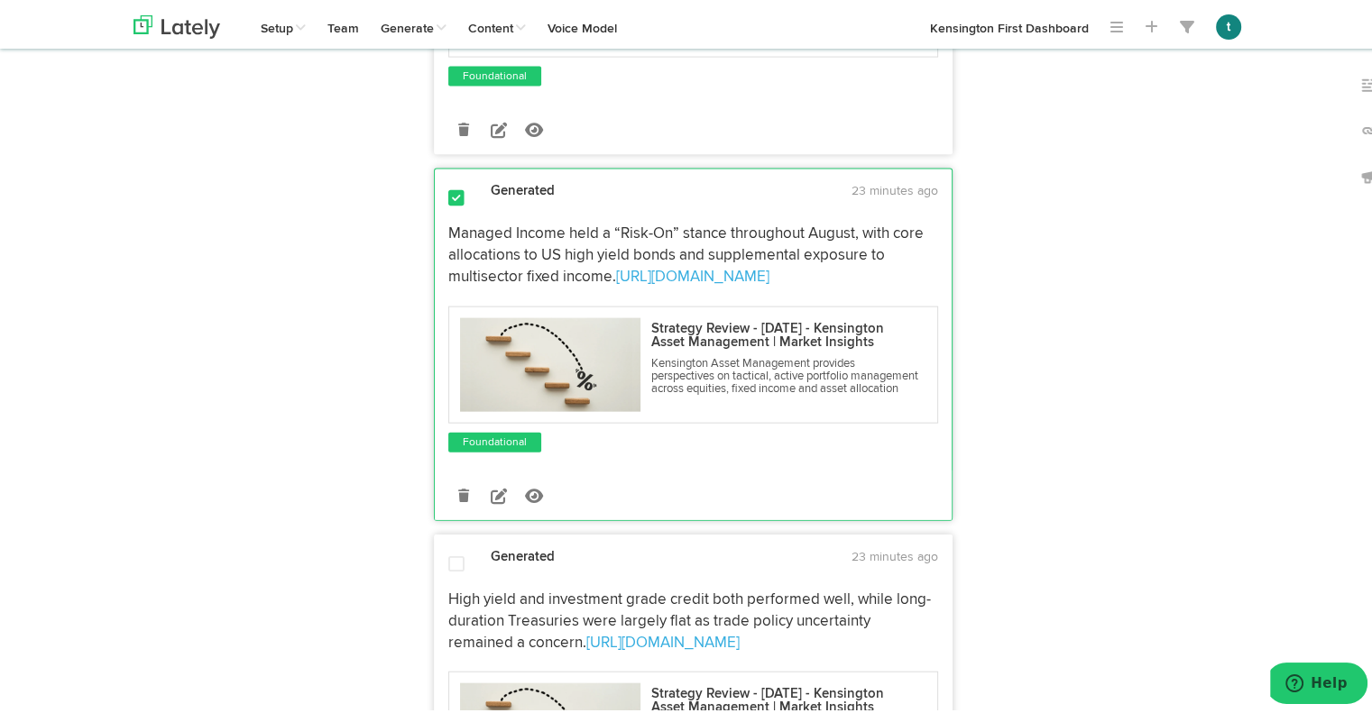
scroll to position [3889, 0]
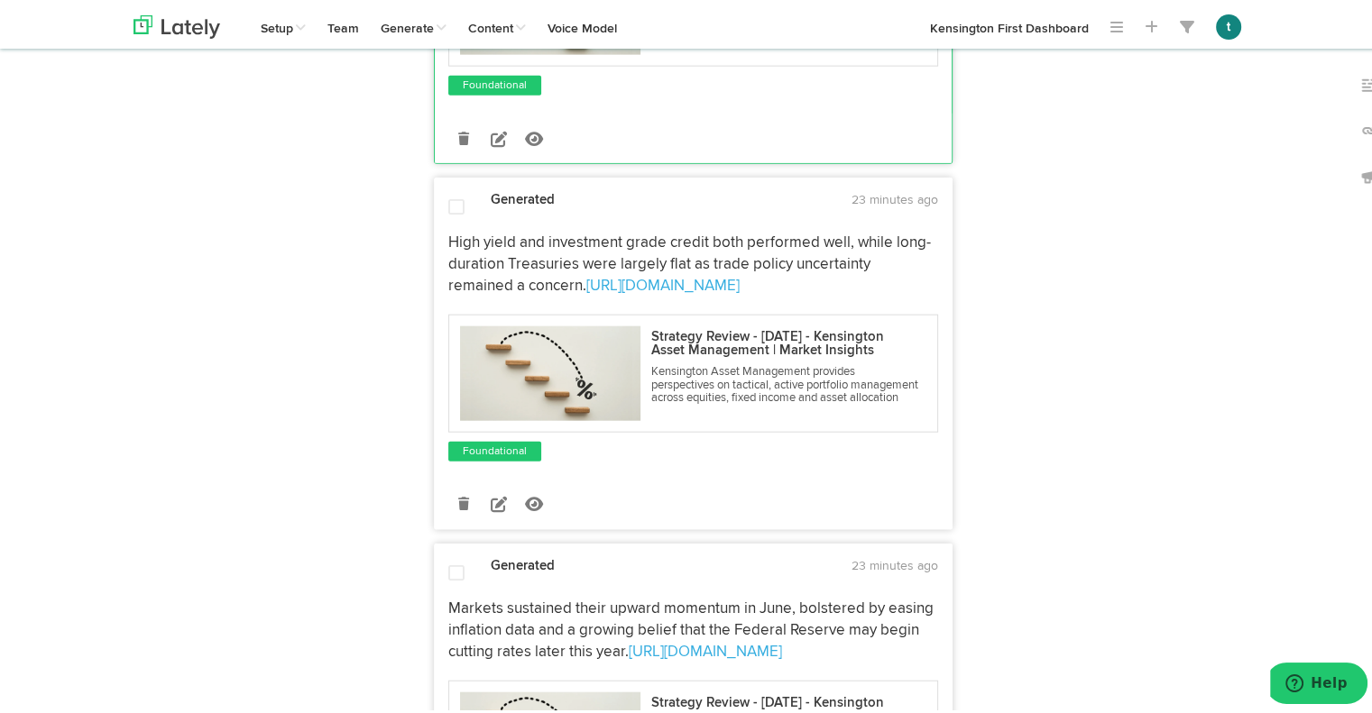
scroll to position [4414, 0]
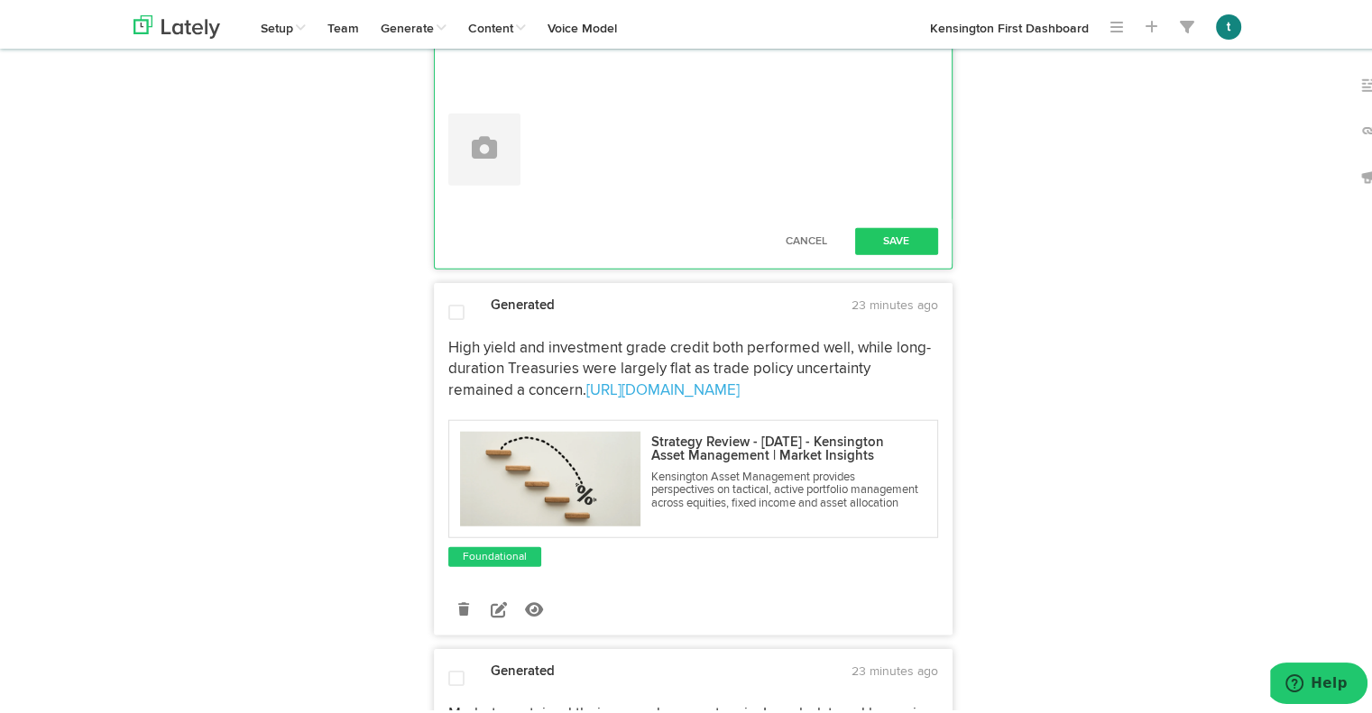
drag, startPoint x: 895, startPoint y: 391, endPoint x: 152, endPoint y: 255, distance: 755.5
paste textarea "maintained a “Risk-On” stance in August, with core allocations to U.S. high yie…"
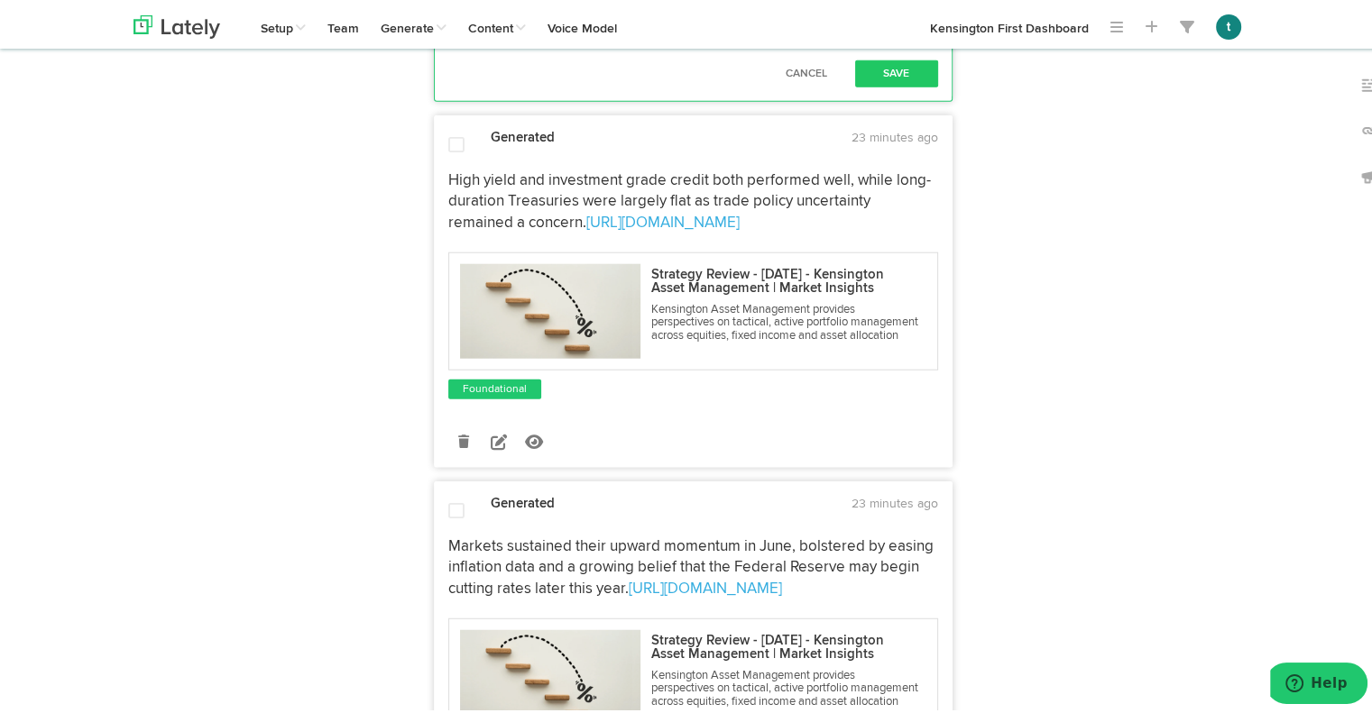
scroll to position [4663, 0]
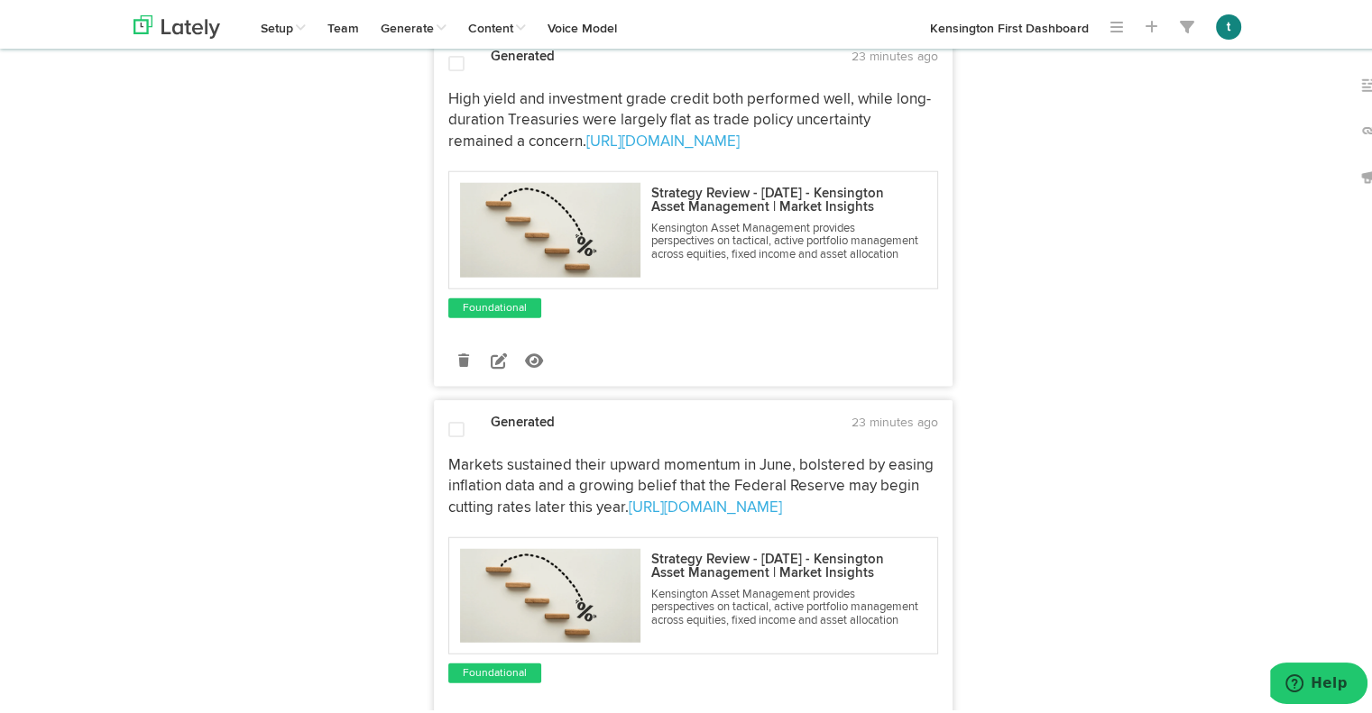
type textarea "Managed Income maintained a “Risk-On” stance in August, with core allocations t…"
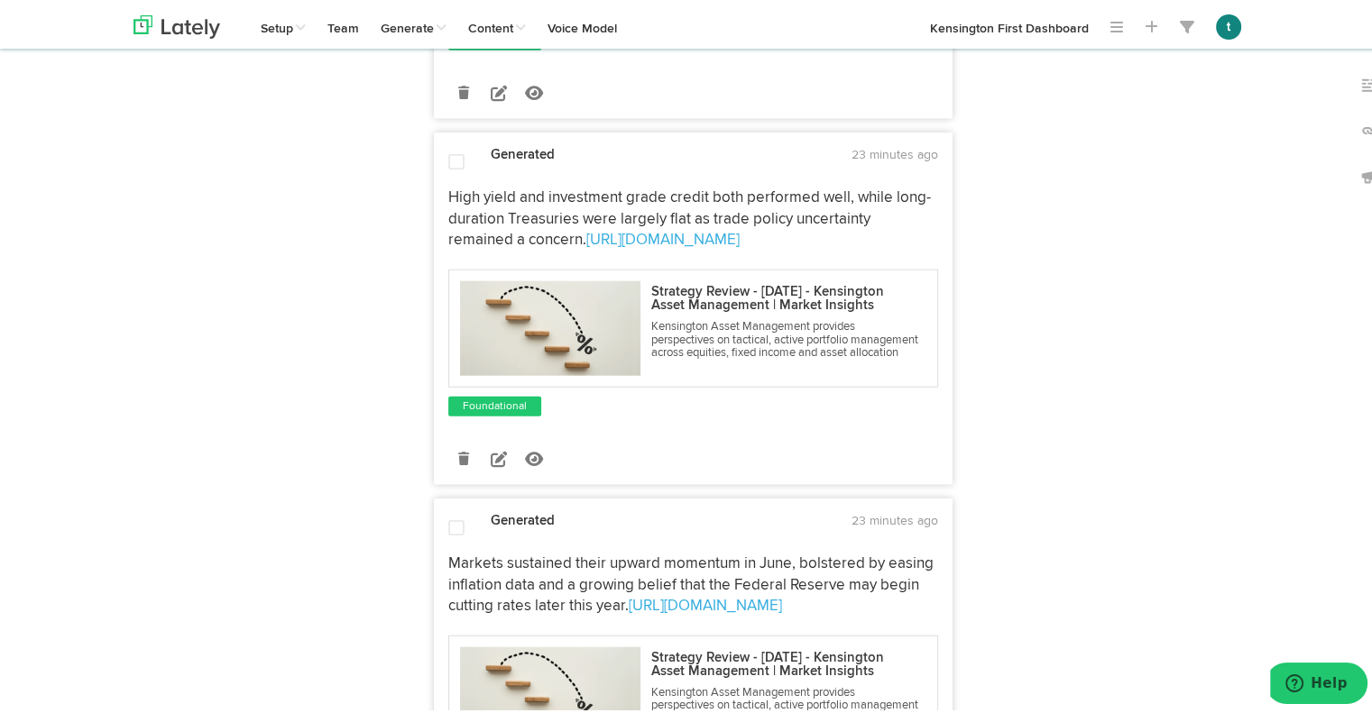
scroll to position [4338, 0]
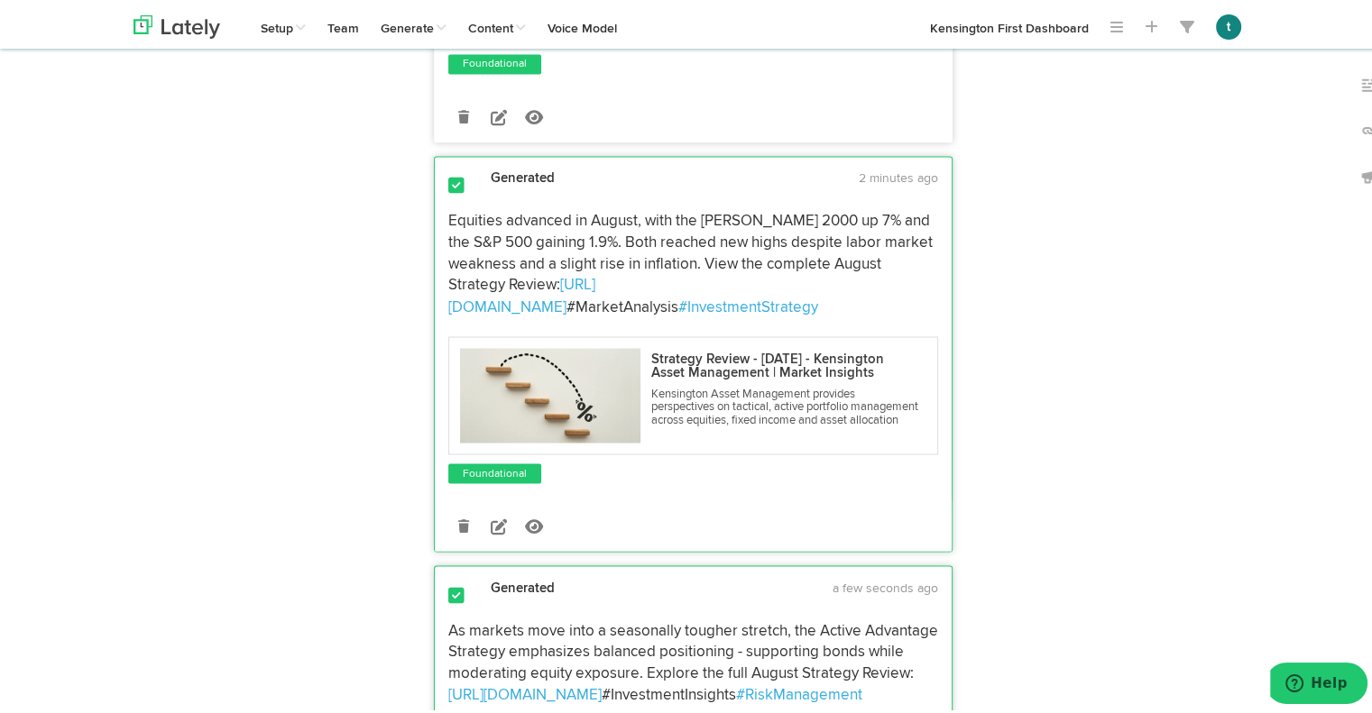
scroll to position [3130, 0]
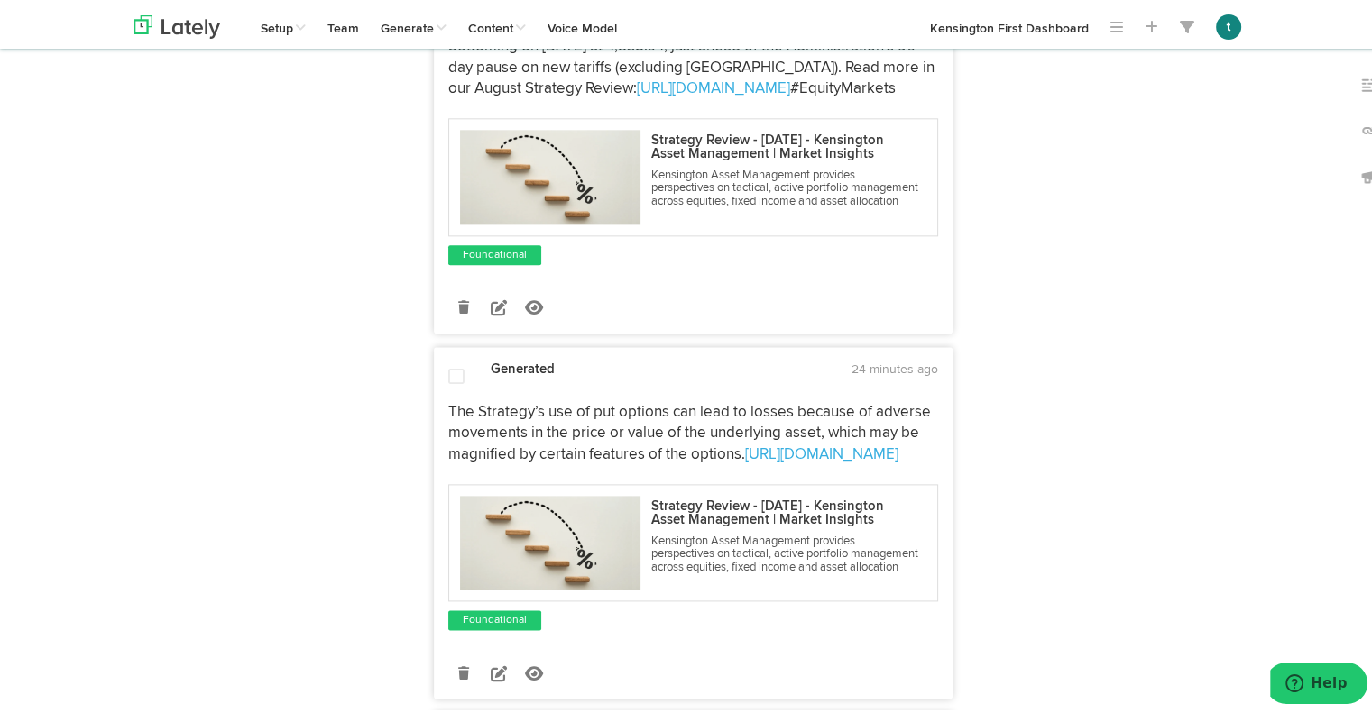
scroll to position [2190, 0]
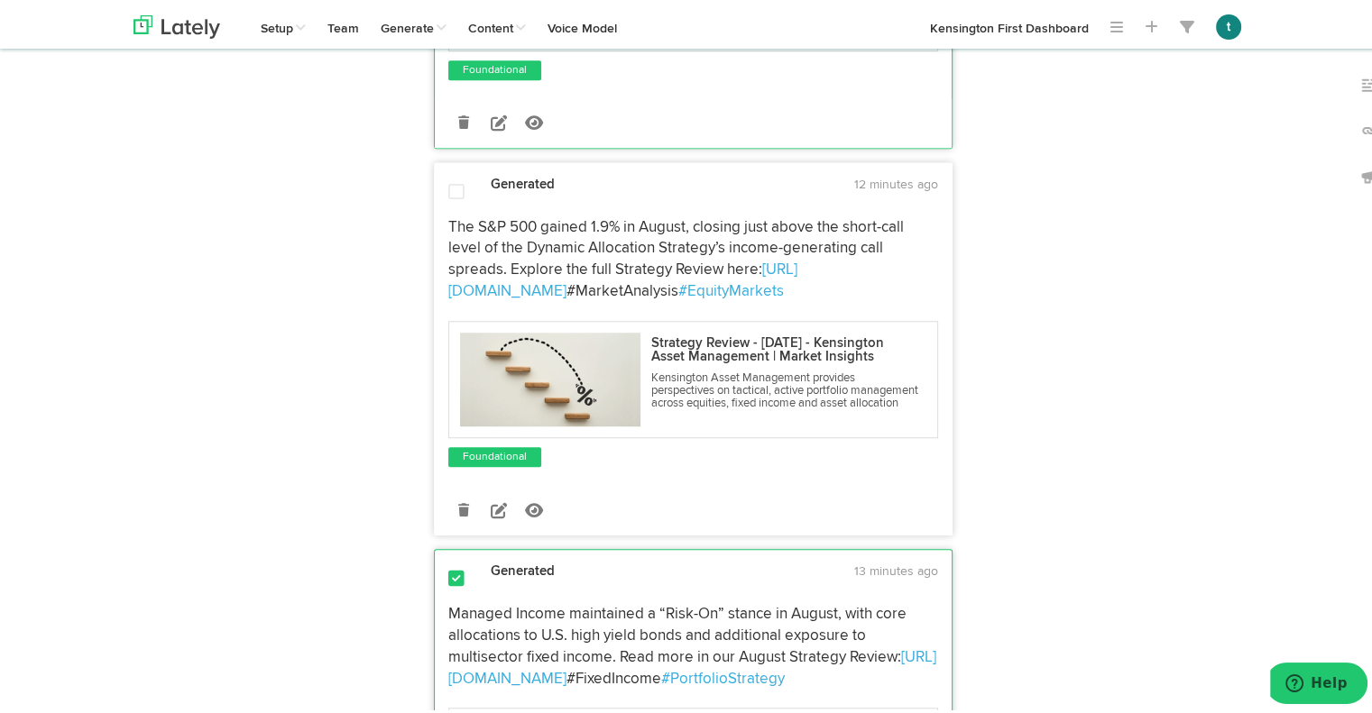
scroll to position [1164, 0]
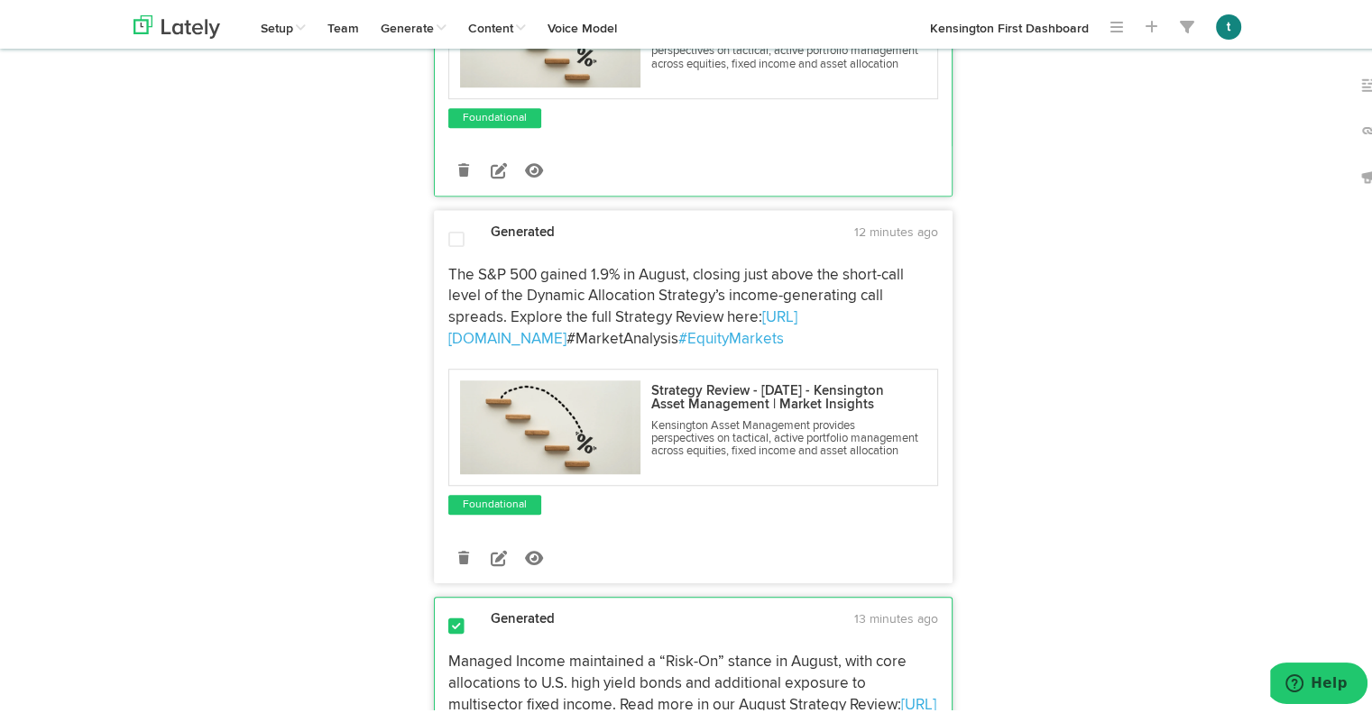
click at [448, 245] on span at bounding box center [456, 236] width 16 height 18
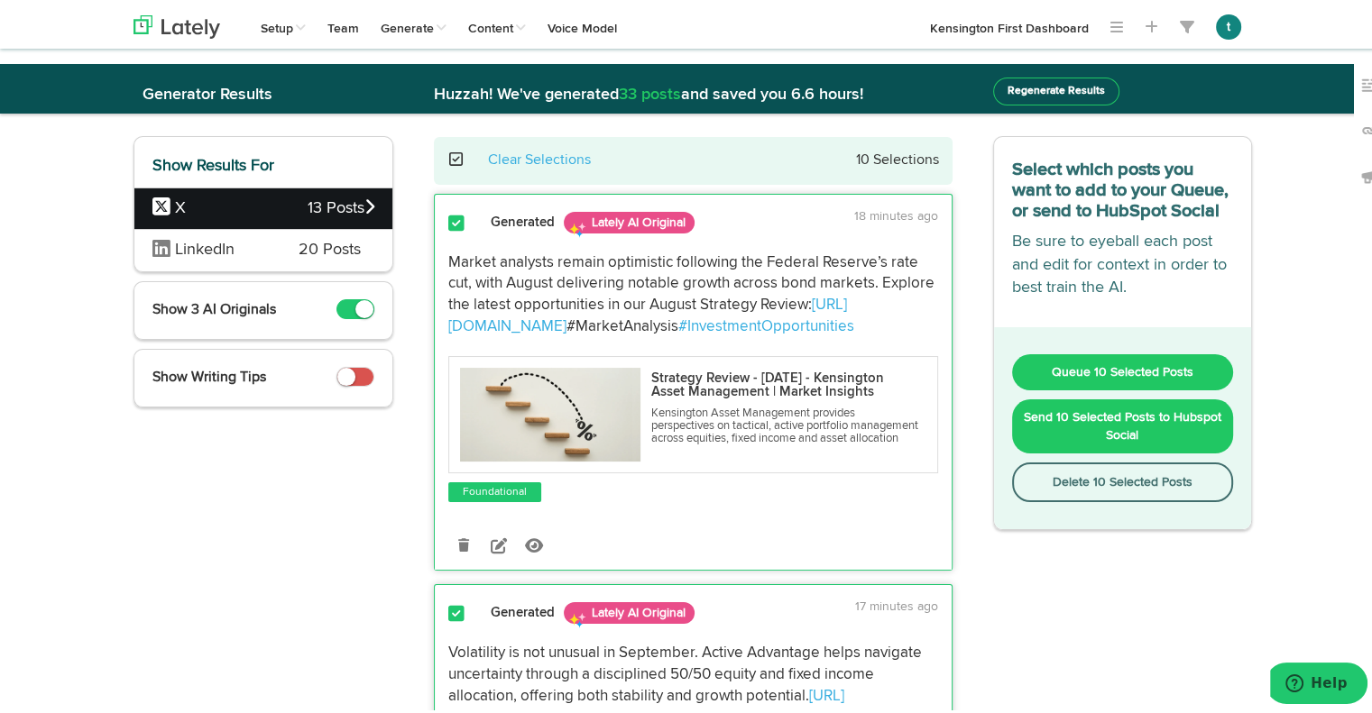
scroll to position [7, 0]
click at [1153, 427] on button "Send 10 Selected Posts to Hubspot Social" at bounding box center [1123, 423] width 222 height 54
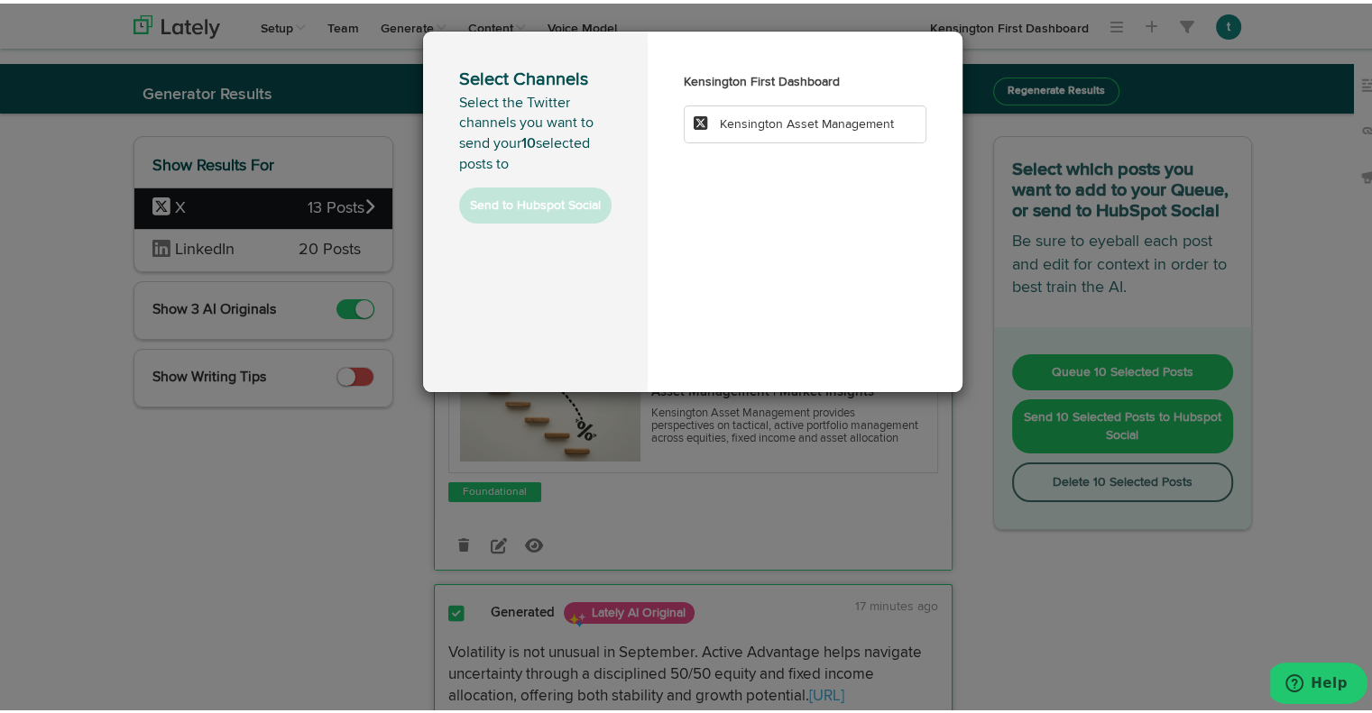
click at [765, 119] on span "Kensington Asset Management" at bounding box center [807, 121] width 174 height 13
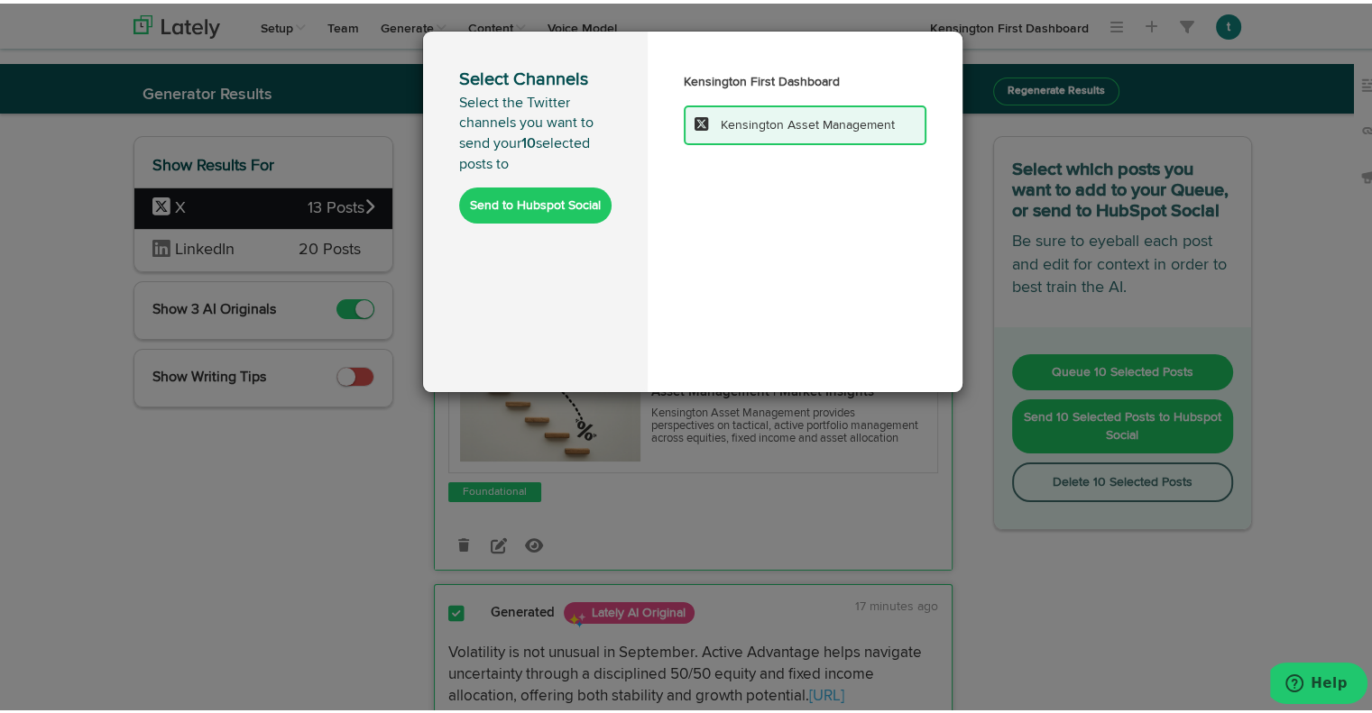
click at [561, 201] on button "Send to Hubspot Social" at bounding box center [535, 202] width 152 height 36
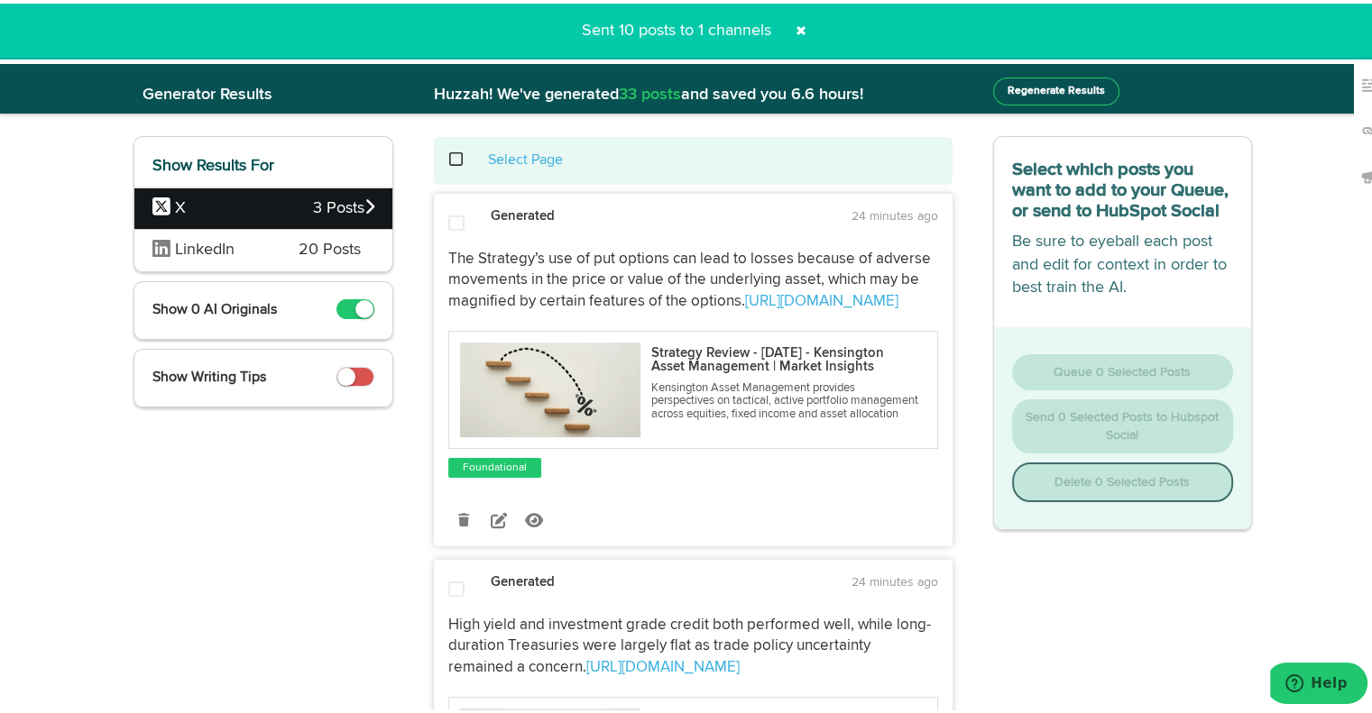
click at [278, 253] on div "LinkedIn 20 Posts" at bounding box center [263, 246] width 258 height 42
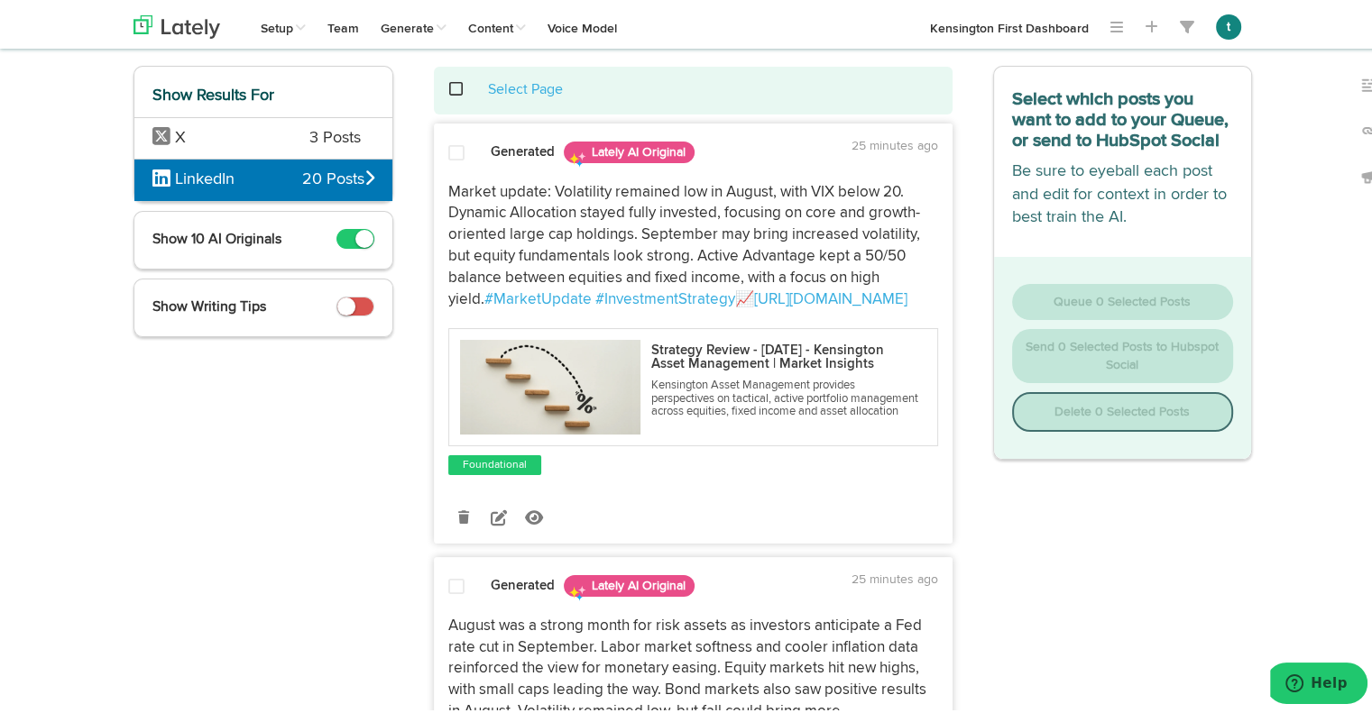
scroll to position [76, 0]
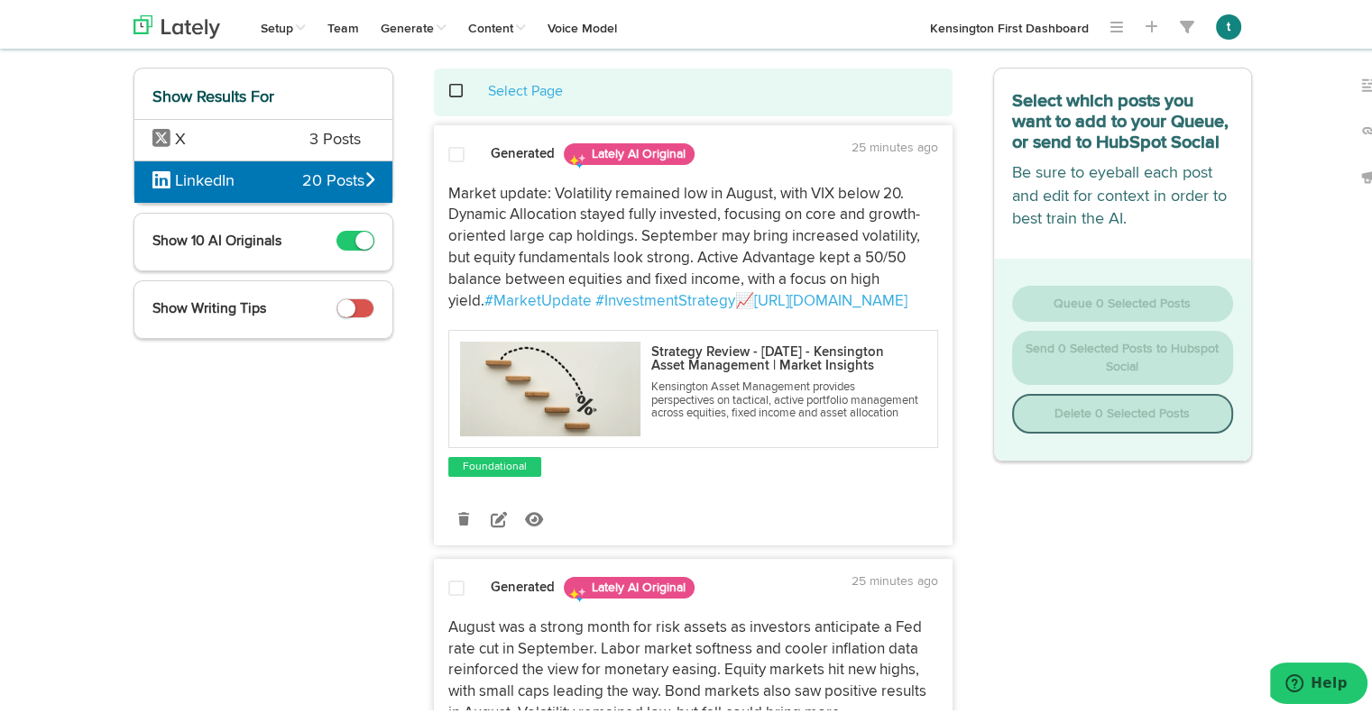
click at [494, 309] on p "Market update: Volatility remained low in August, with VIX below 20. Dynamic Al…" at bounding box center [693, 244] width 490 height 129
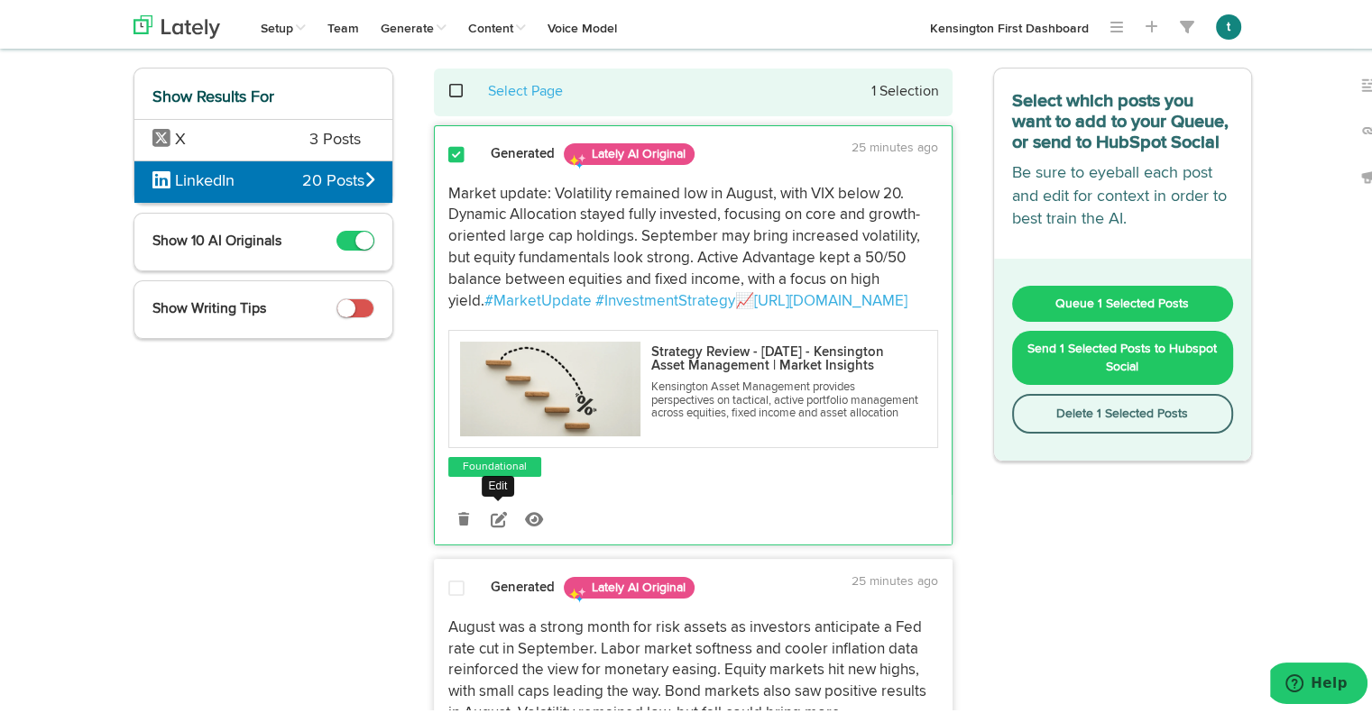
click at [491, 524] on icon at bounding box center [499, 516] width 16 height 16
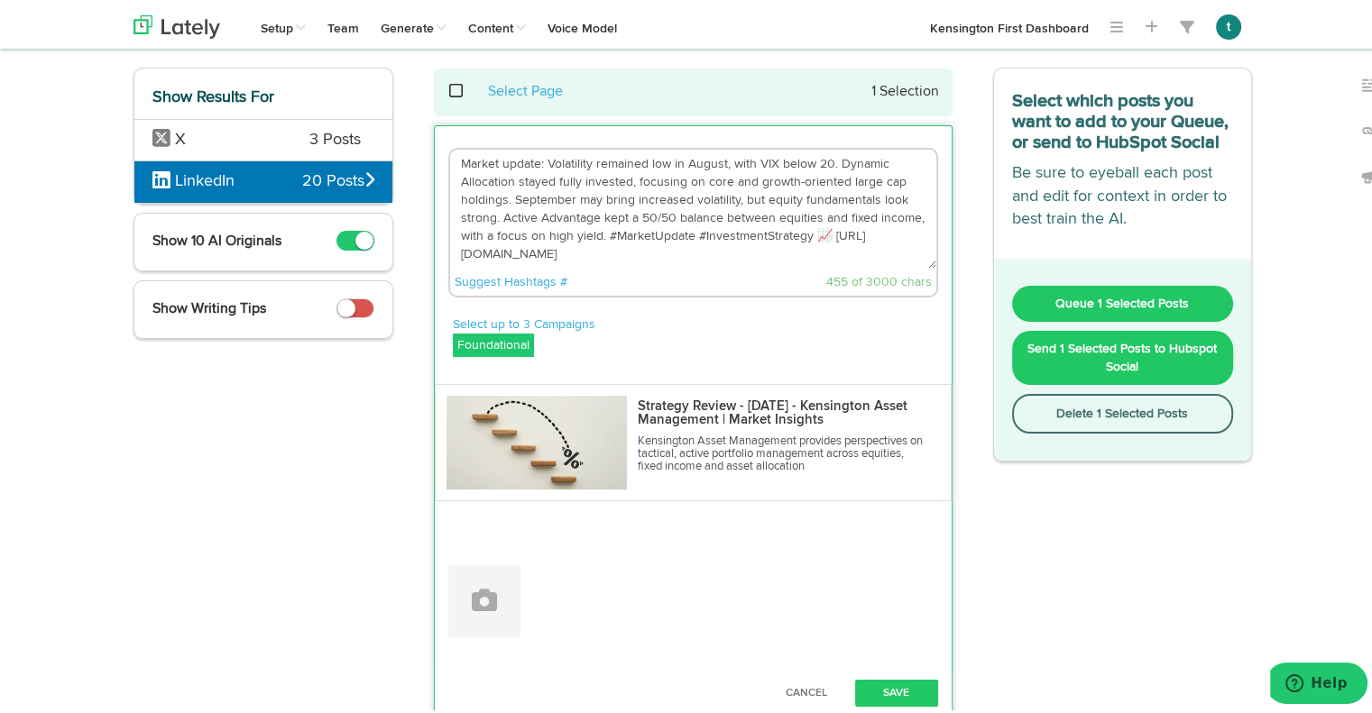
click at [757, 255] on textarea "Market update: Volatility remained low in August, with VIX below 20. Dynamic Al…" at bounding box center [693, 205] width 486 height 119
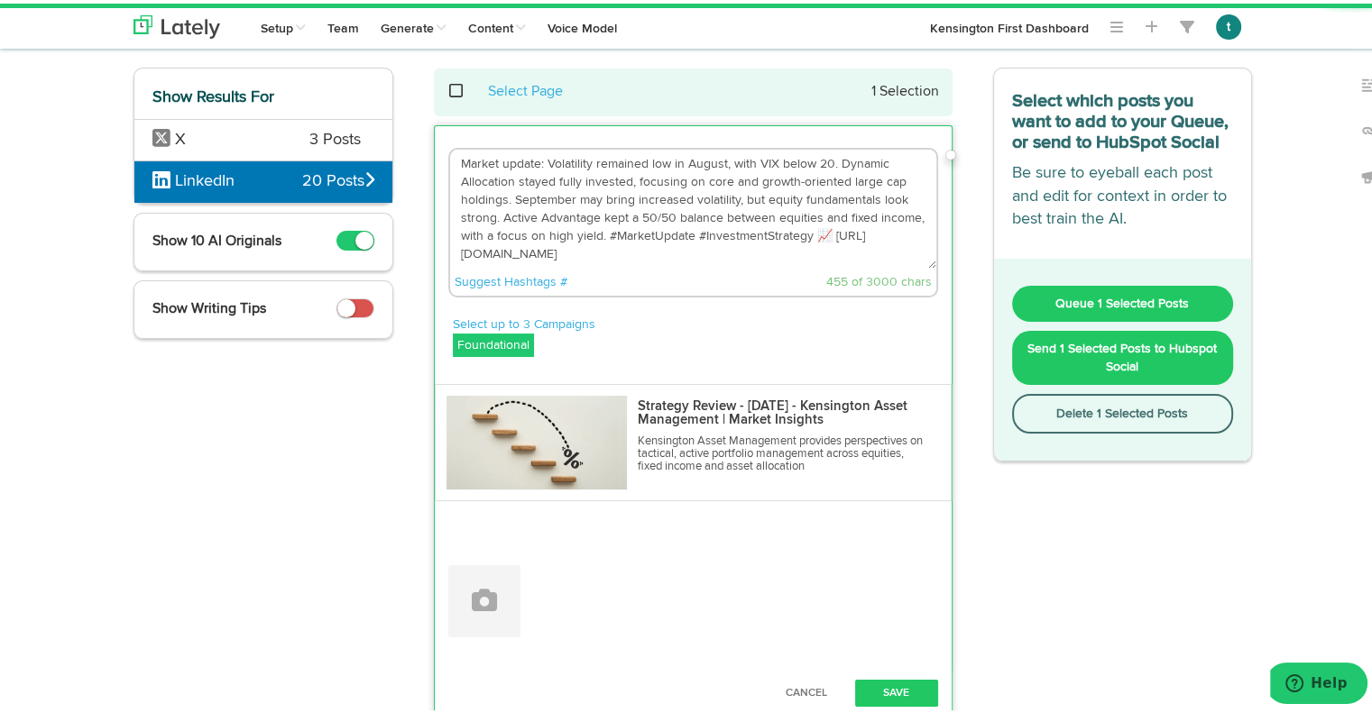
click at [757, 255] on textarea "Market update: Volatility remained low in August, with VIX below 20. Dynamic Al…" at bounding box center [693, 205] width 486 height 119
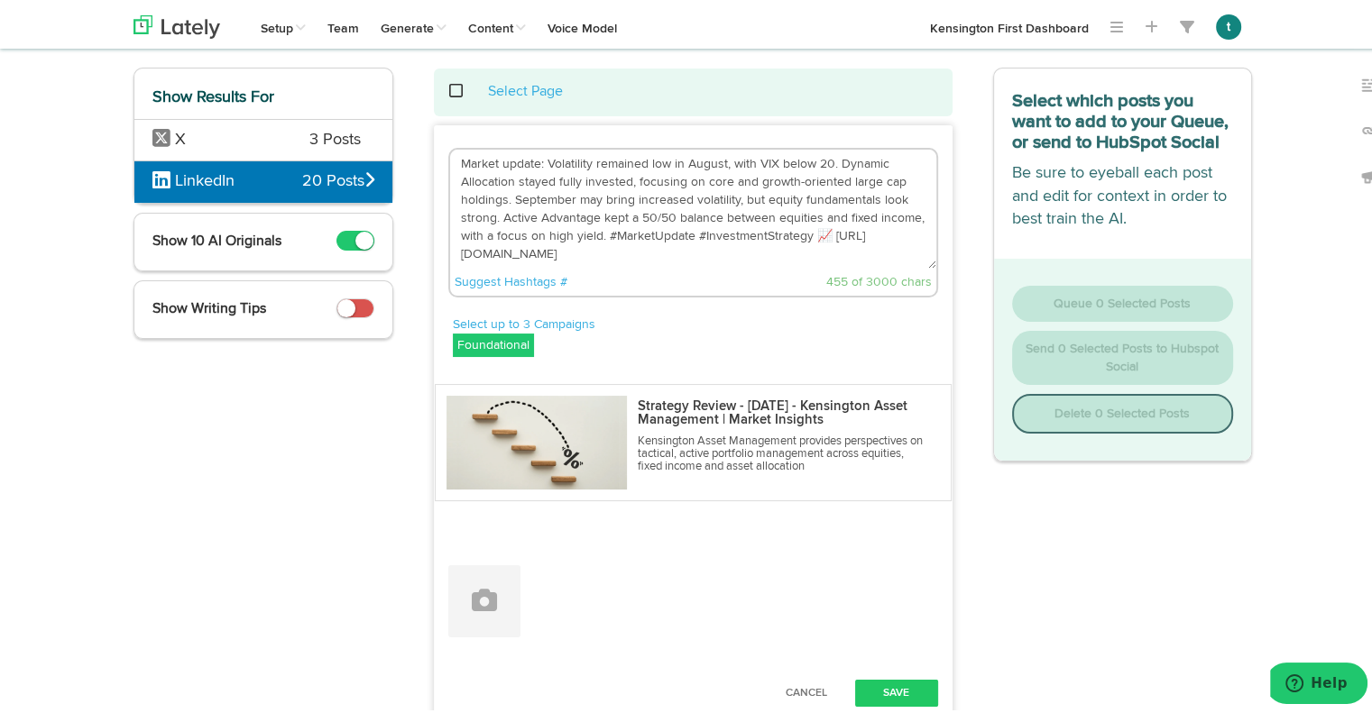
click at [656, 236] on textarea "Market update: Volatility remained low in August, with VIX below 20. Dynamic Al…" at bounding box center [693, 205] width 486 height 119
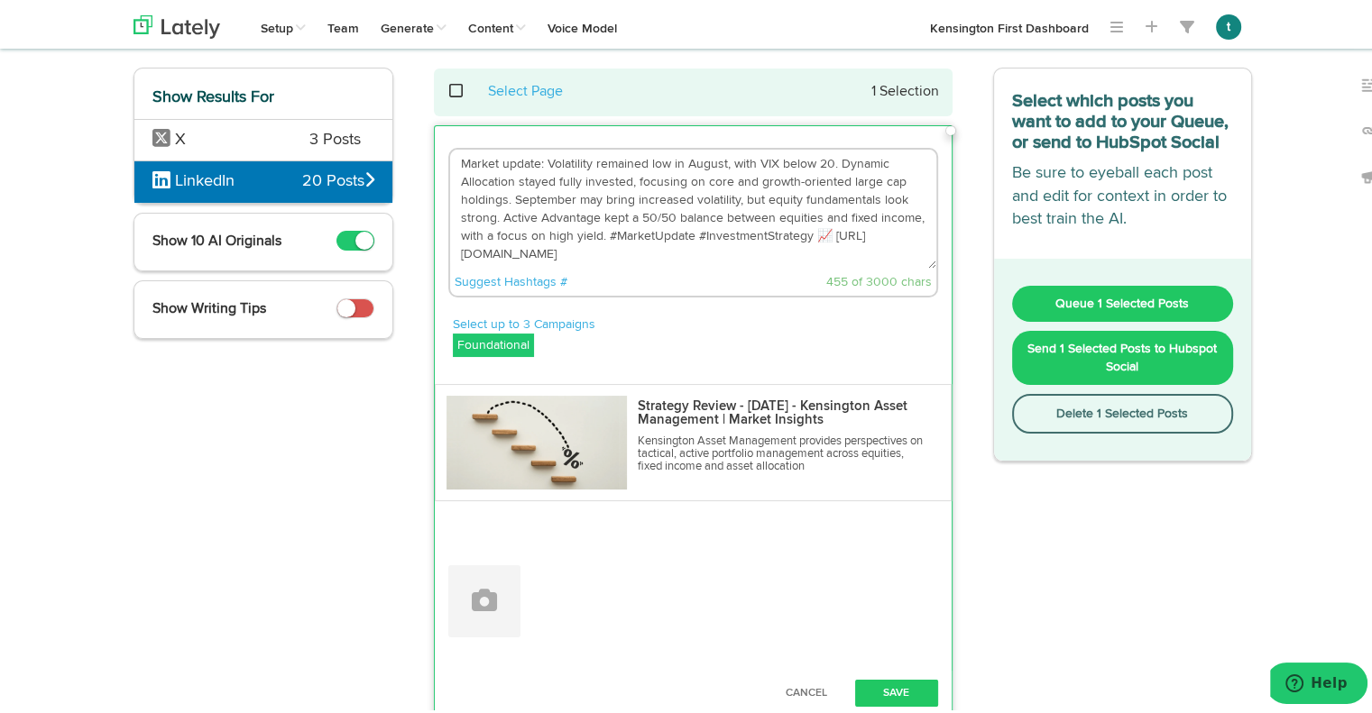
click at [656, 236] on textarea "Market update: Volatility remained low in August, with VIX below 20. Dynamic Al…" at bounding box center [693, 205] width 486 height 119
paste textarea "Volatility remained subdued in August, with the VIX holding below 20. Dynamic A…"
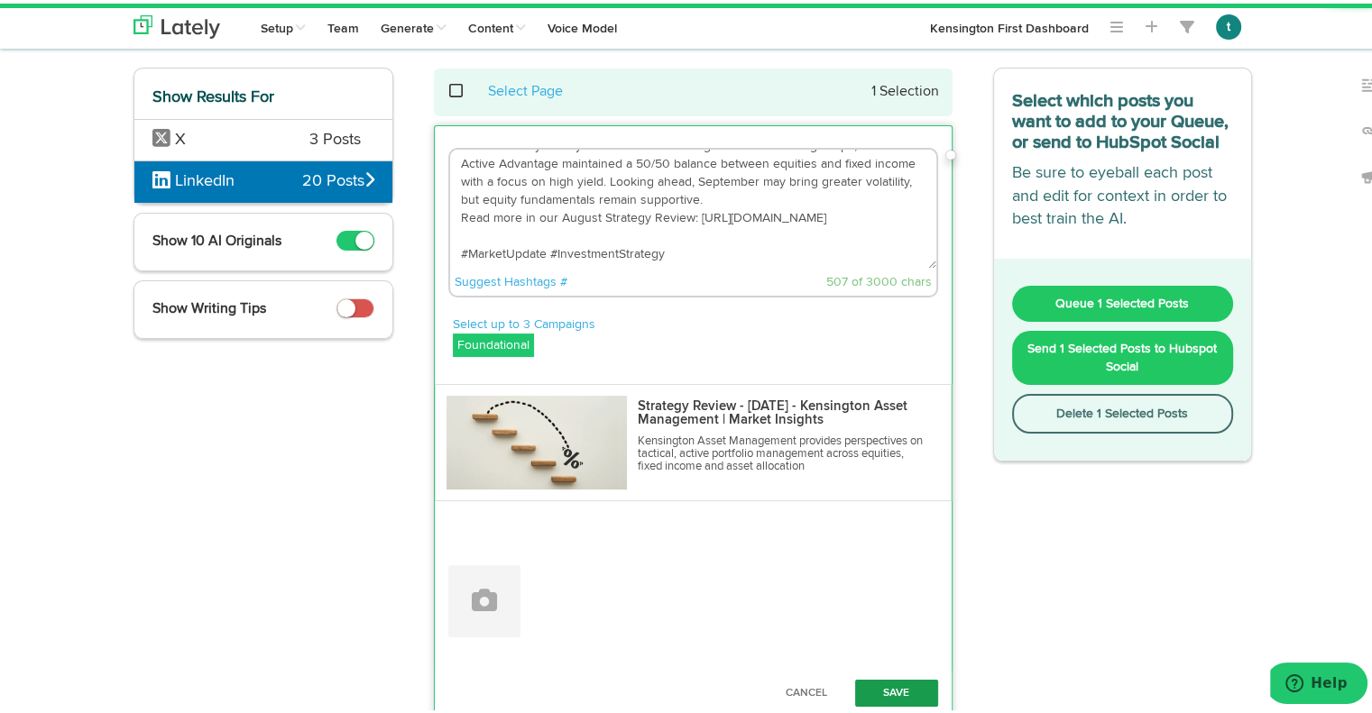
type textarea "Volatility remained subdued in August, with the VIX holding below 20. Dynamic A…"
click at [886, 677] on button "Save" at bounding box center [896, 689] width 83 height 27
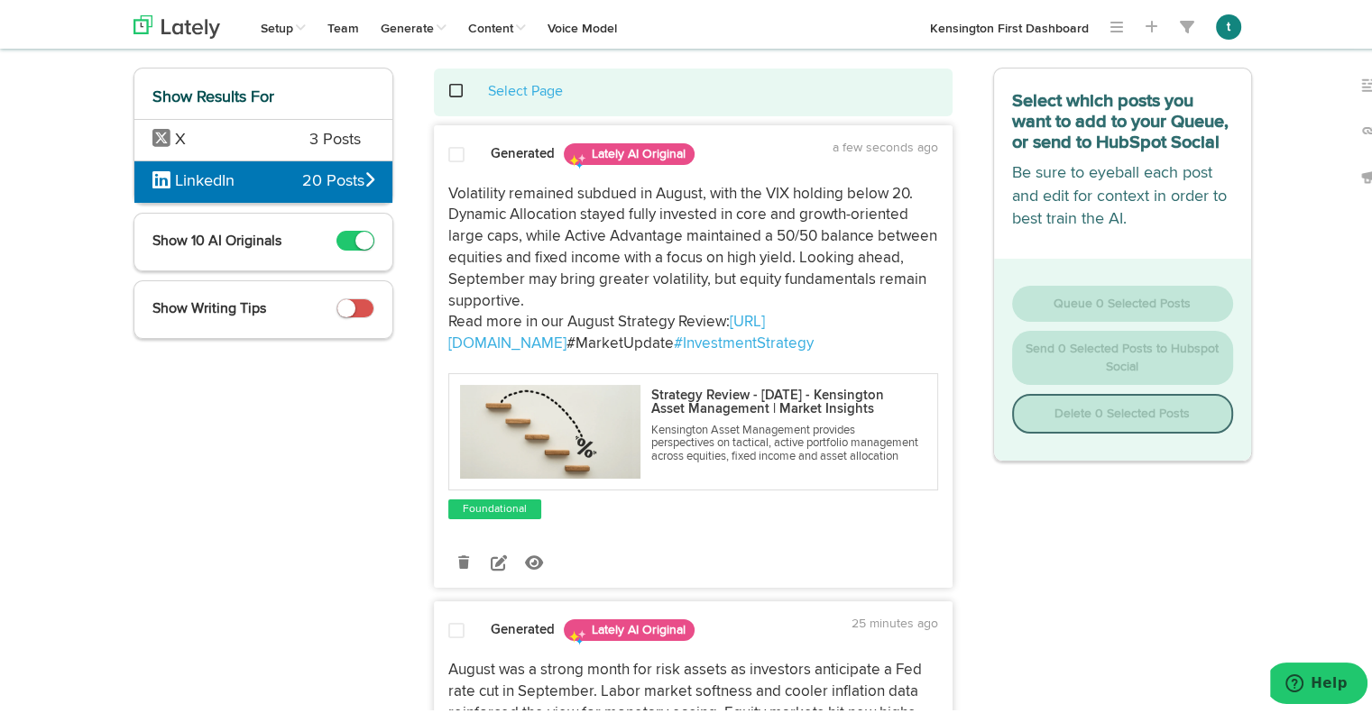
click at [448, 147] on span at bounding box center [456, 151] width 16 height 18
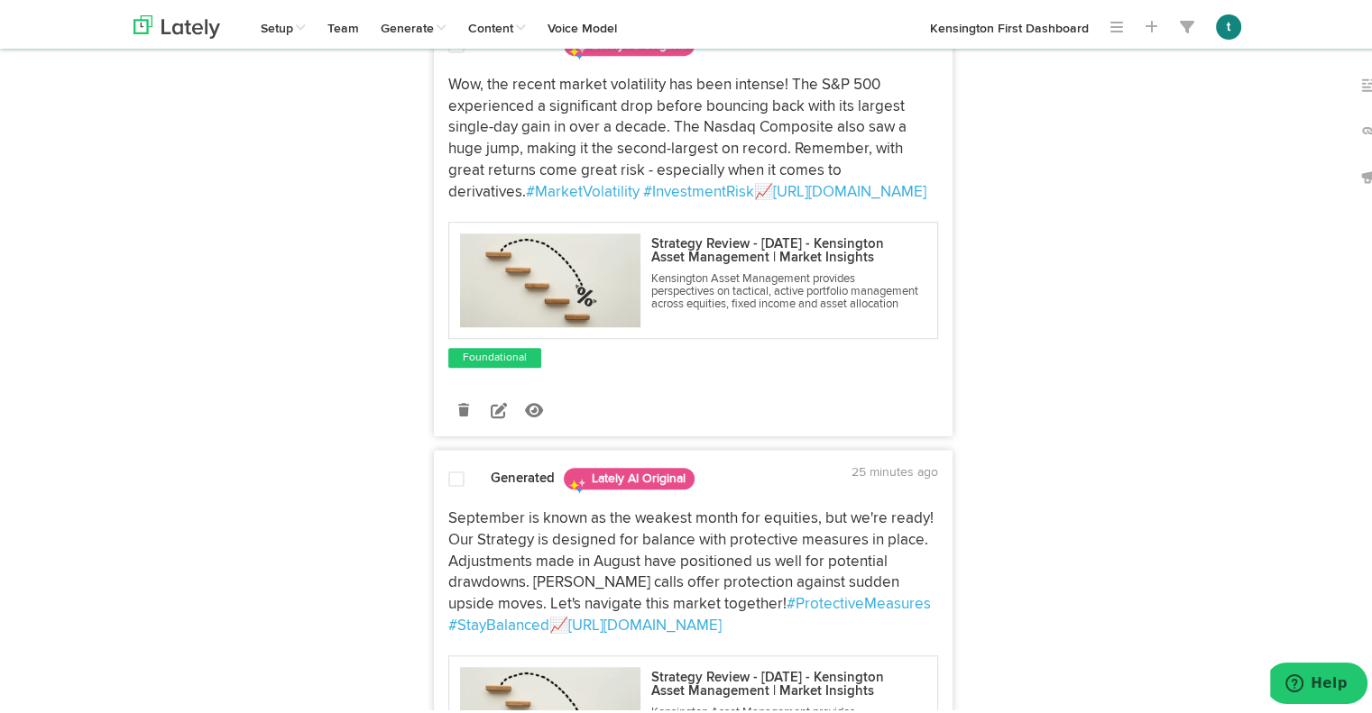
scroll to position [1099, 0]
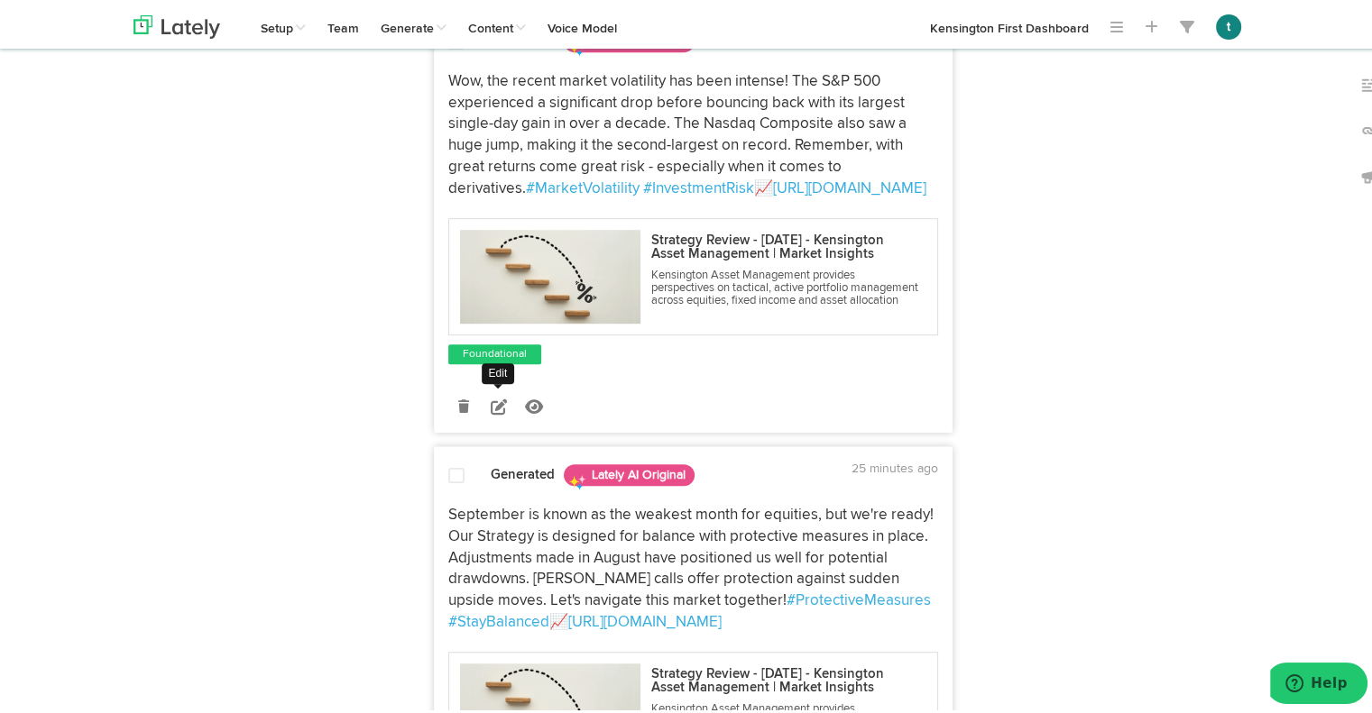
click at [491, 411] on icon at bounding box center [499, 403] width 16 height 16
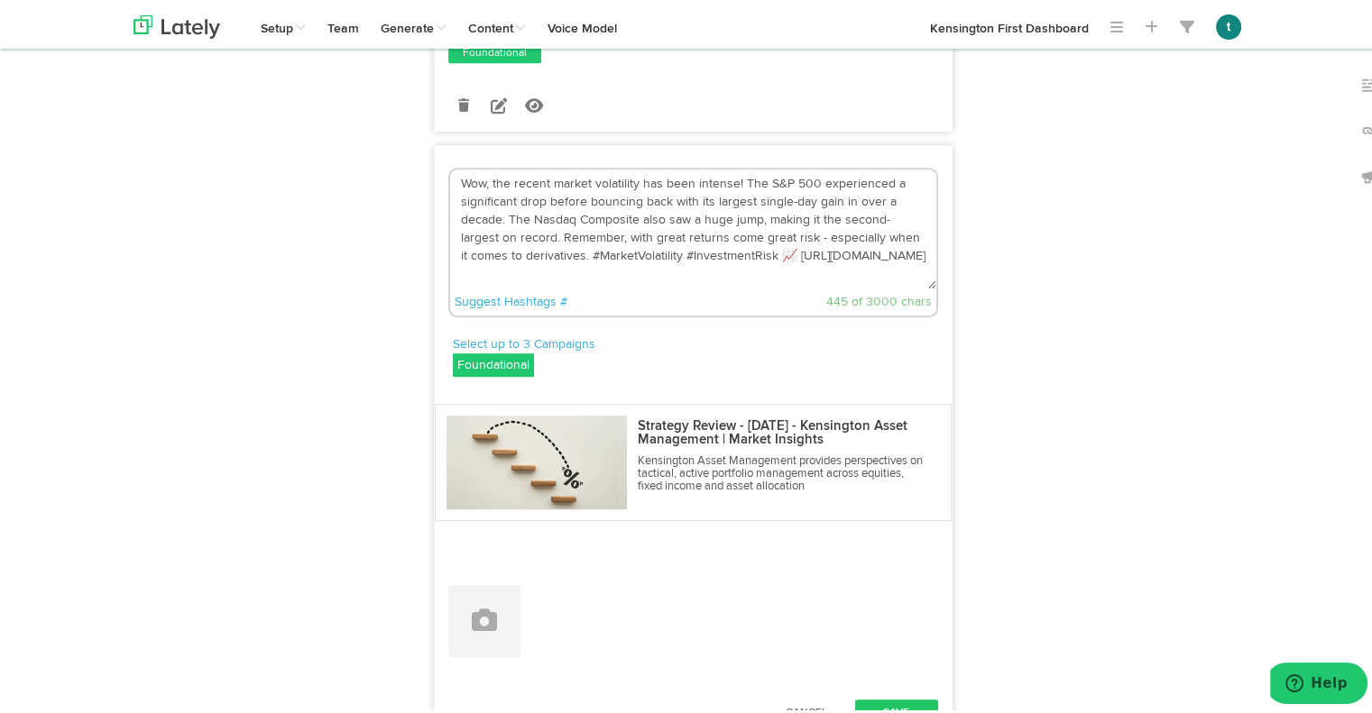
drag, startPoint x: 891, startPoint y: 241, endPoint x: 278, endPoint y: -4, distance: 660.2
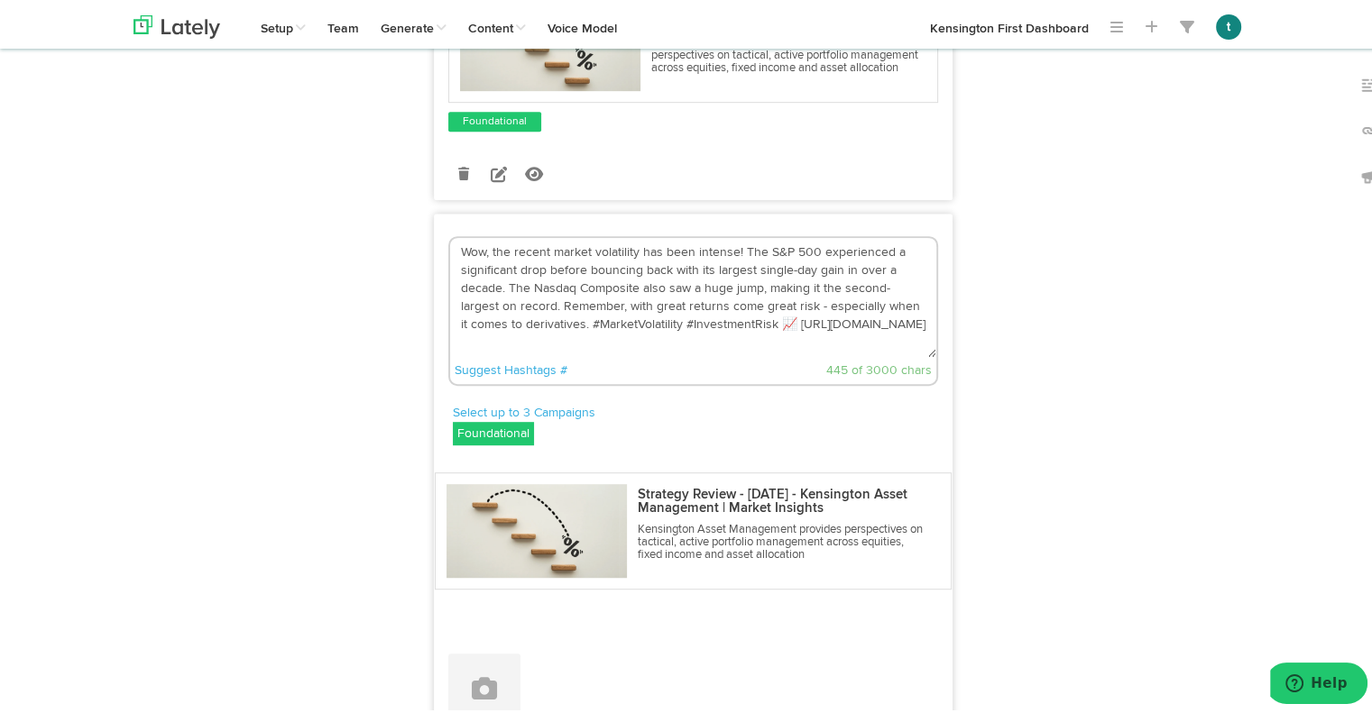
click at [639, 354] on textarea "Wow, the recent market volatility has been intense! The S&P 500 experienced a s…" at bounding box center [693, 293] width 486 height 119
paste textarea "Markets experienced extraordinary swings in recent weeks. The S&P 500 rebounded…"
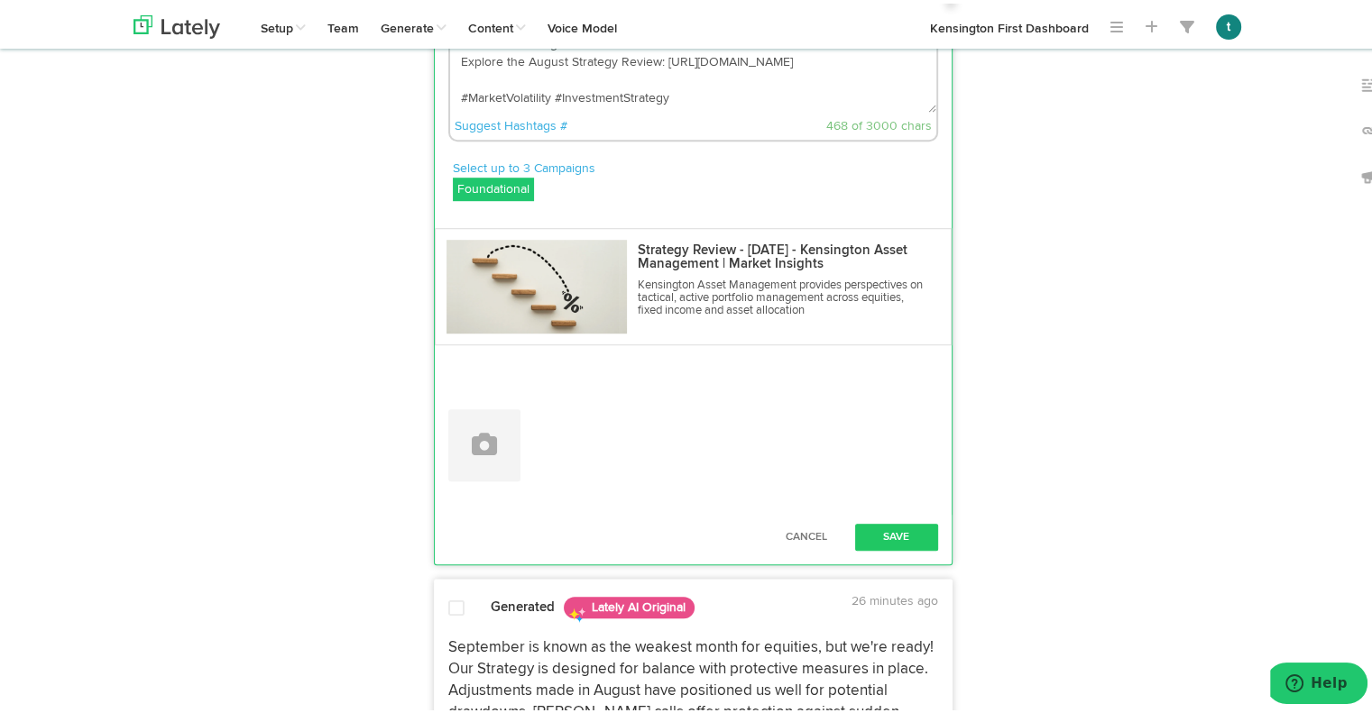
scroll to position [1144, 0]
type textarea "Markets experienced extraordinary swings in recent weeks. The S&P 500 rebounded…"
click at [884, 547] on button "Save" at bounding box center [896, 532] width 83 height 27
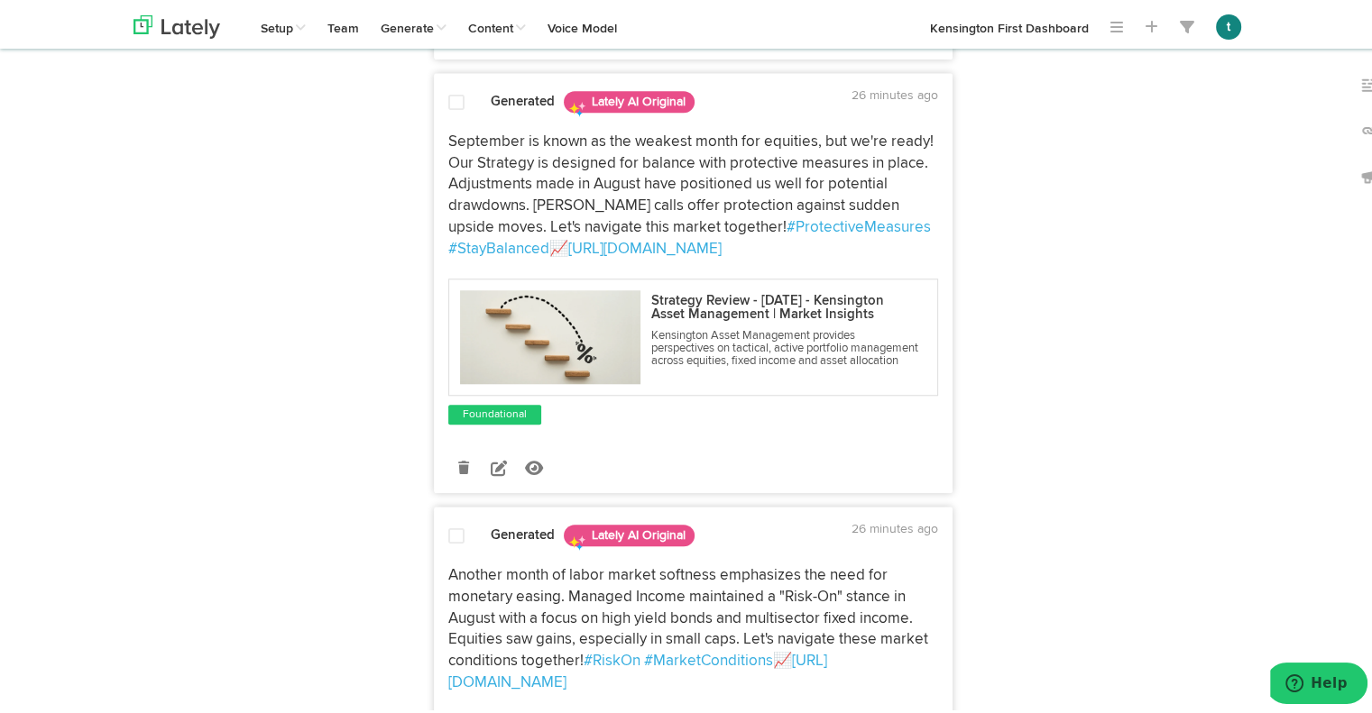
scroll to position [1496, 0]
click at [544, 255] on p "September is known as the weakest month for equities, but we're ready! Our Stra…" at bounding box center [693, 190] width 490 height 129
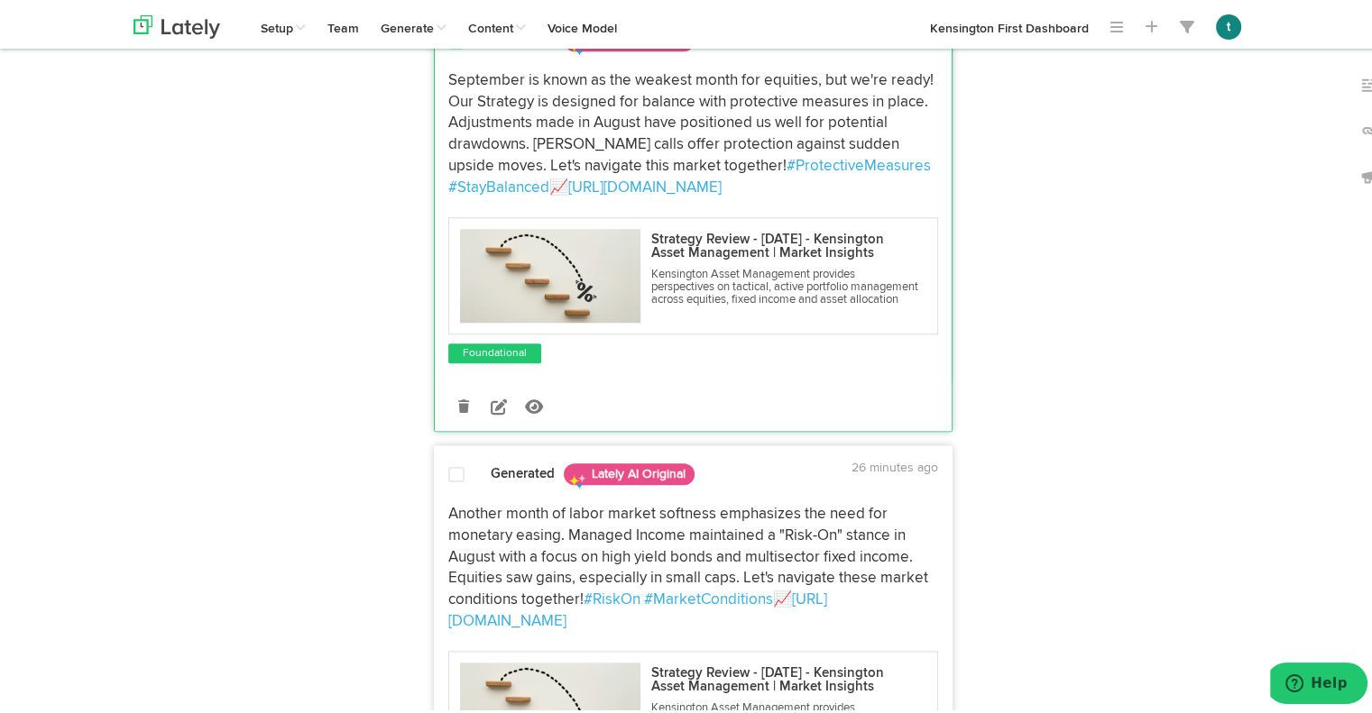
scroll to position [1558, 0]
click at [491, 409] on icon at bounding box center [499, 401] width 16 height 16
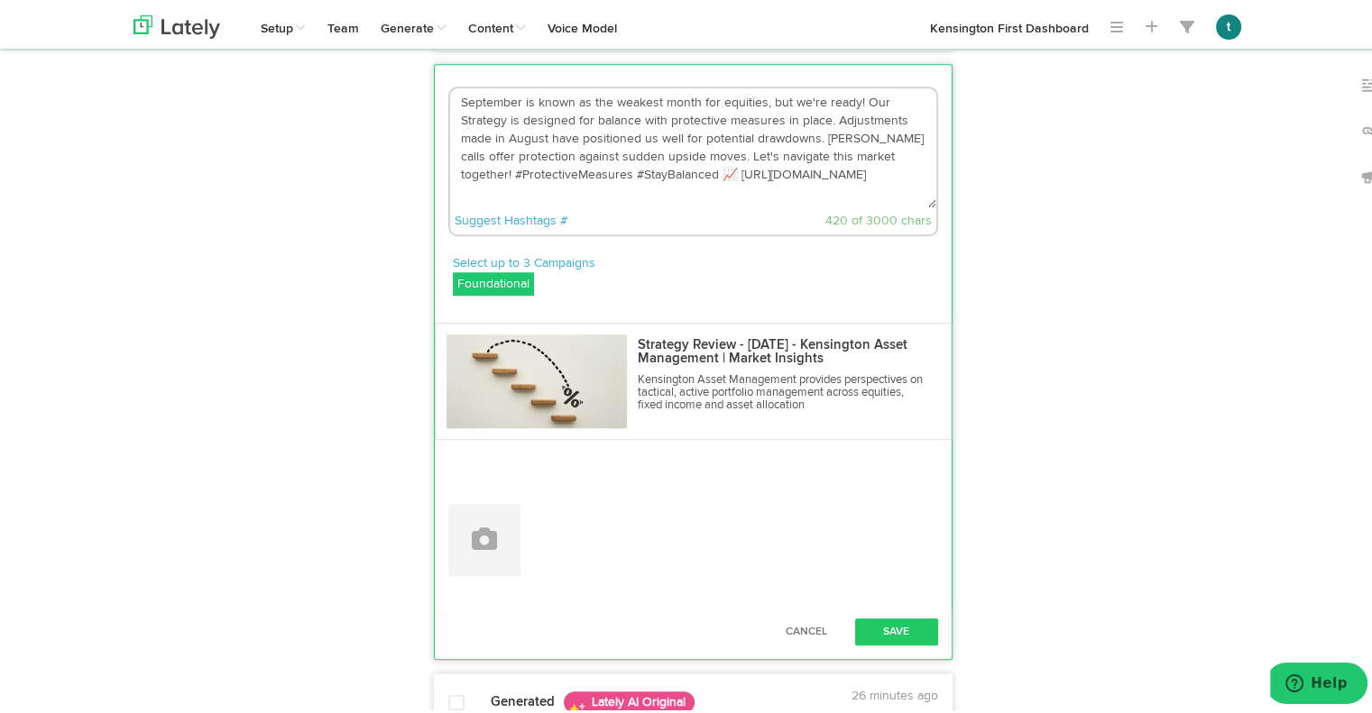
scroll to position [1208, 0]
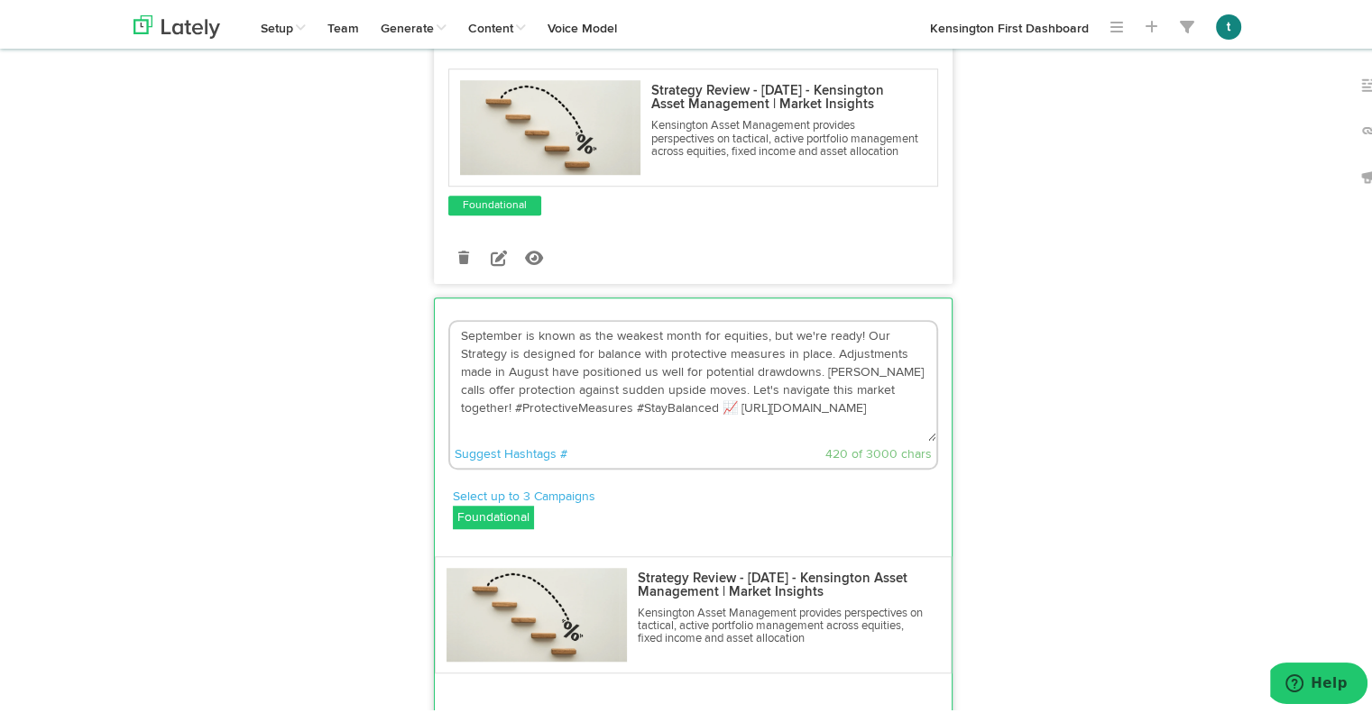
drag, startPoint x: 913, startPoint y: 306, endPoint x: 118, endPoint y: -56, distance: 873.0
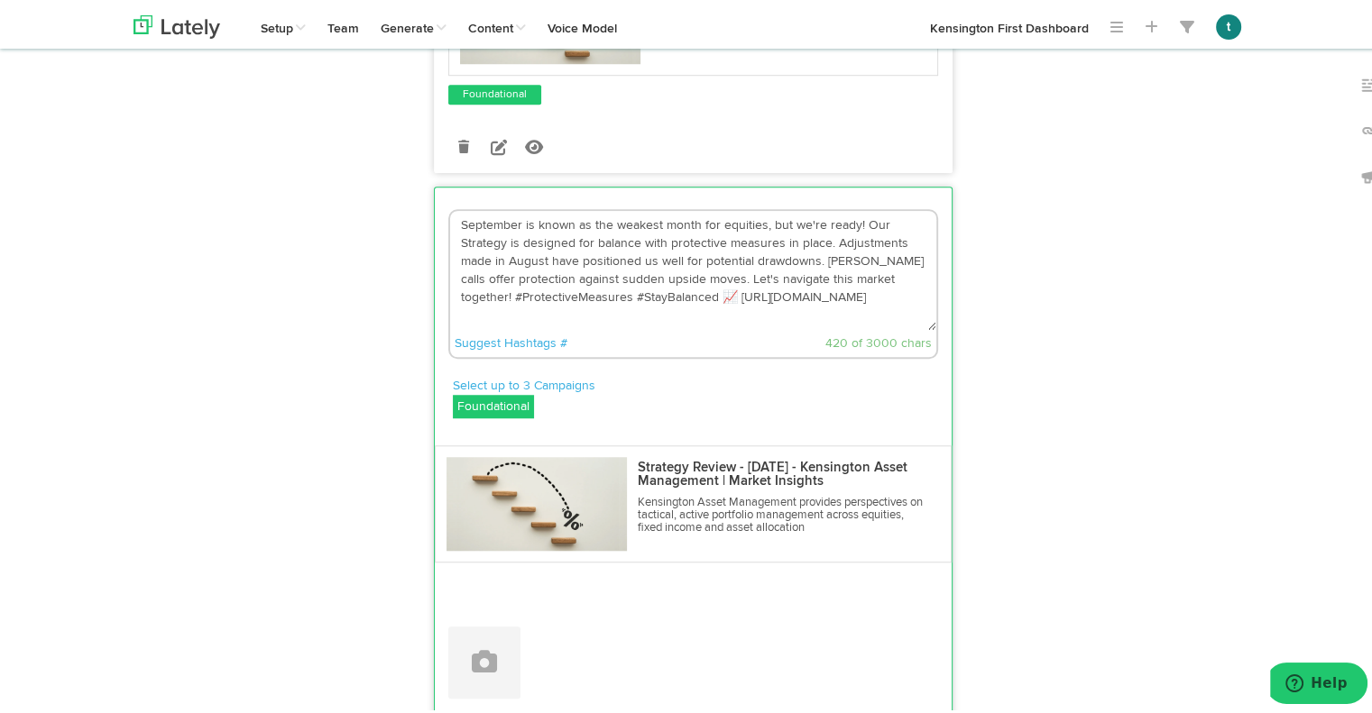
scroll to position [1382, 0]
click at [600, 326] on textarea "September is known as the weakest month for equities, but we're ready! Our Stra…" at bounding box center [693, 266] width 486 height 119
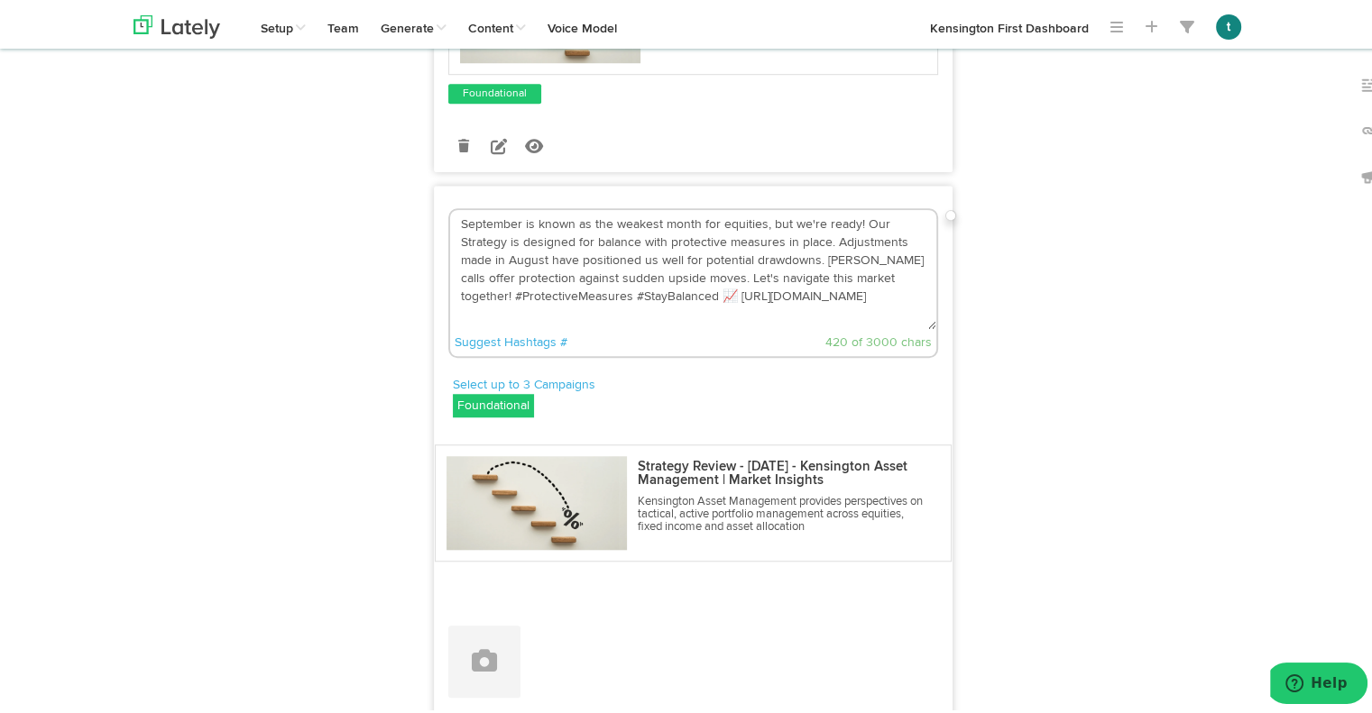
paste textarea "has a reputation for testing equity markets, but preparation is key. By rebalan…"
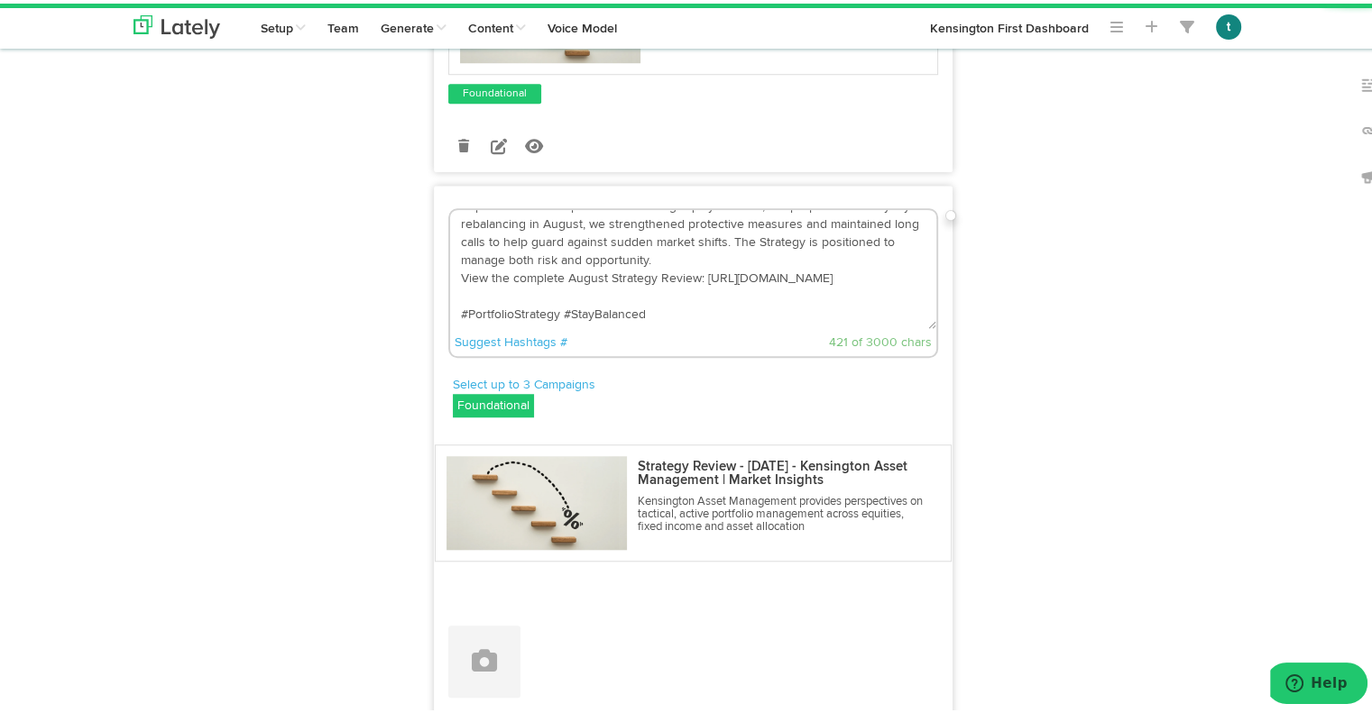
scroll to position [0, 0]
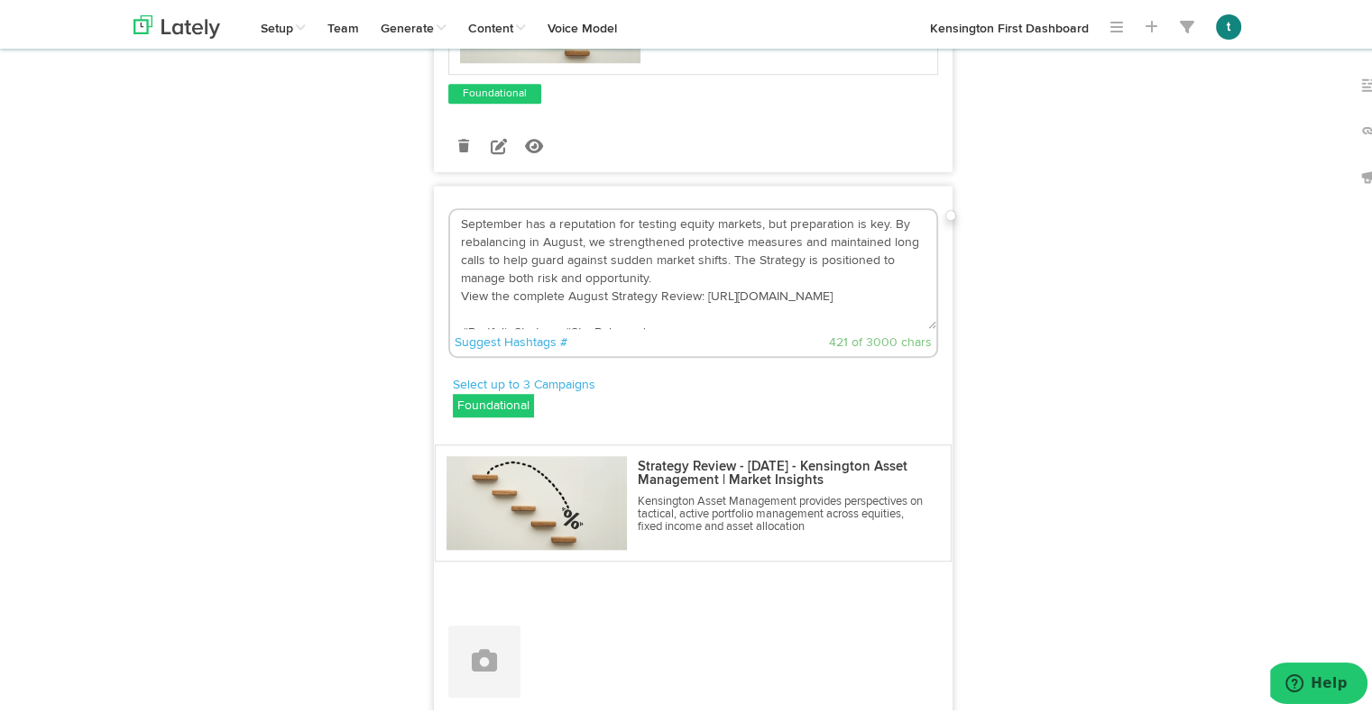
click at [770, 326] on textarea "September has a reputation for testing equity markets, but preparation is key. …" at bounding box center [693, 266] width 486 height 119
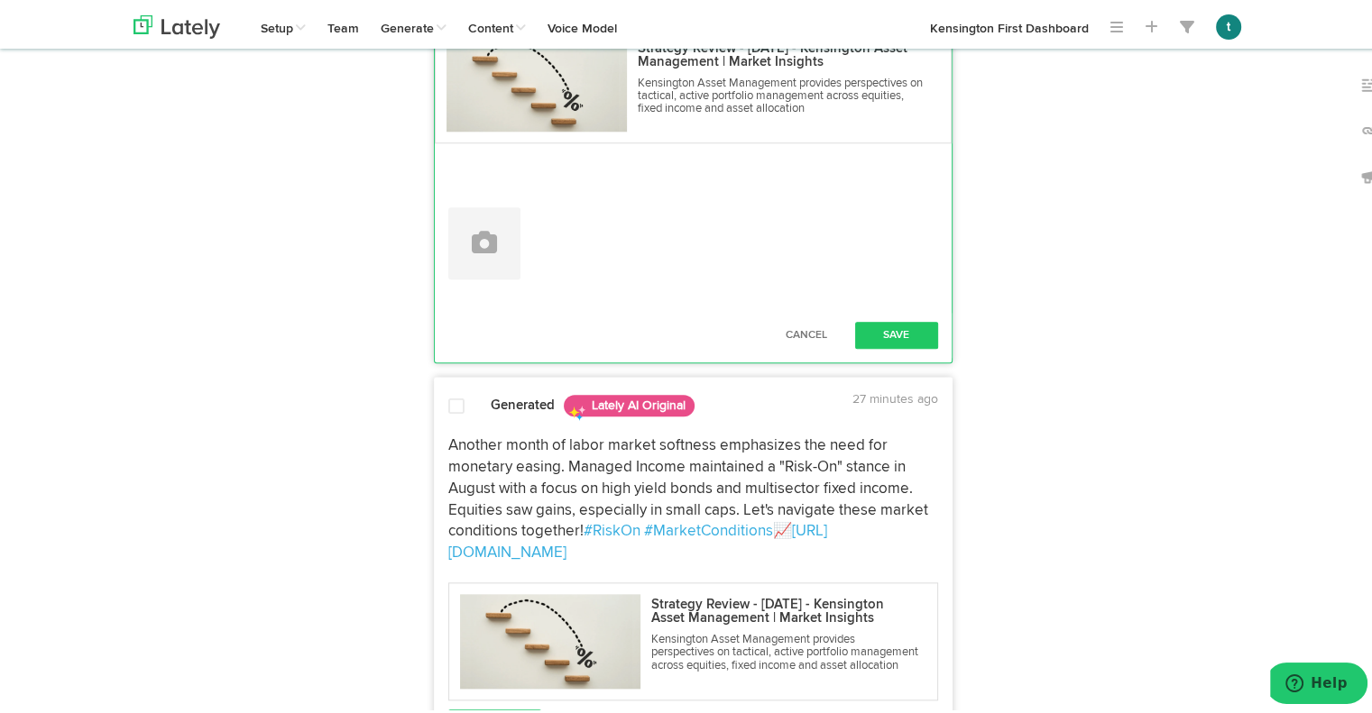
scroll to position [1815, 0]
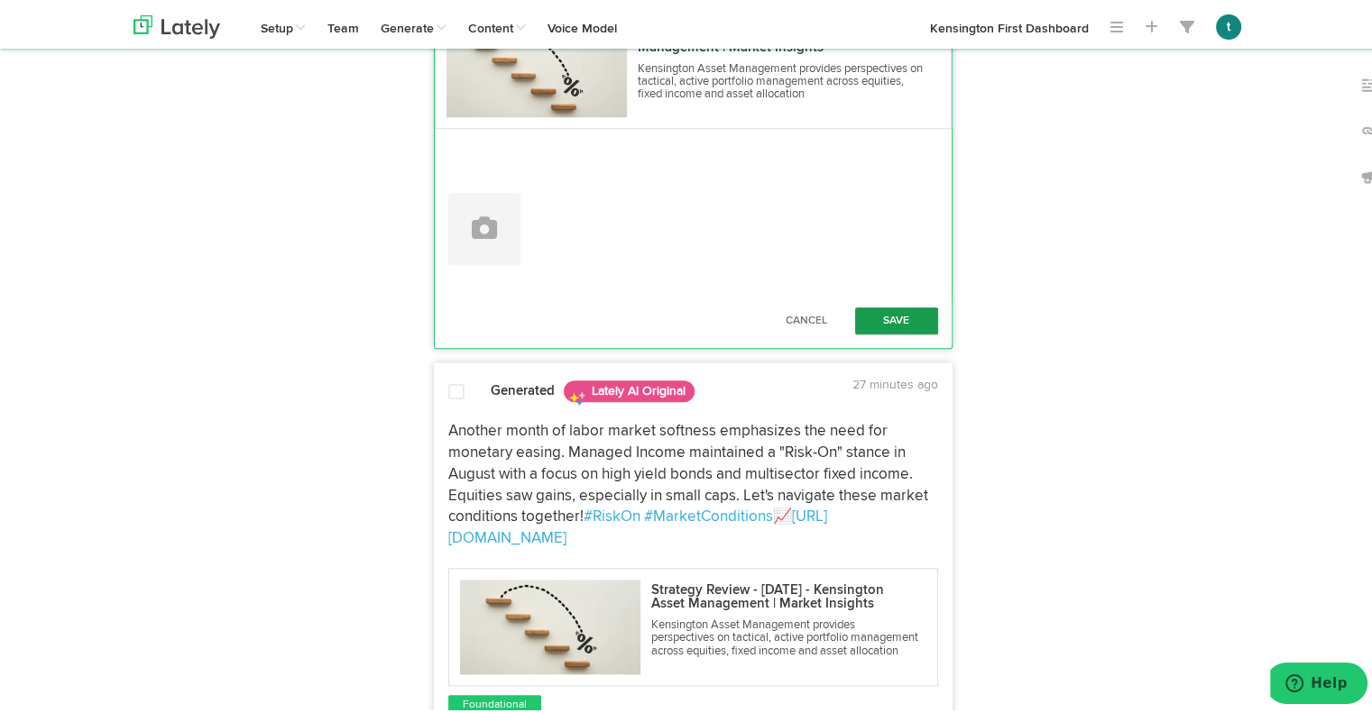
type textarea "September has a reputation for testing equity markets, but preparation is key. …"
click at [898, 331] on button "Save" at bounding box center [896, 317] width 83 height 27
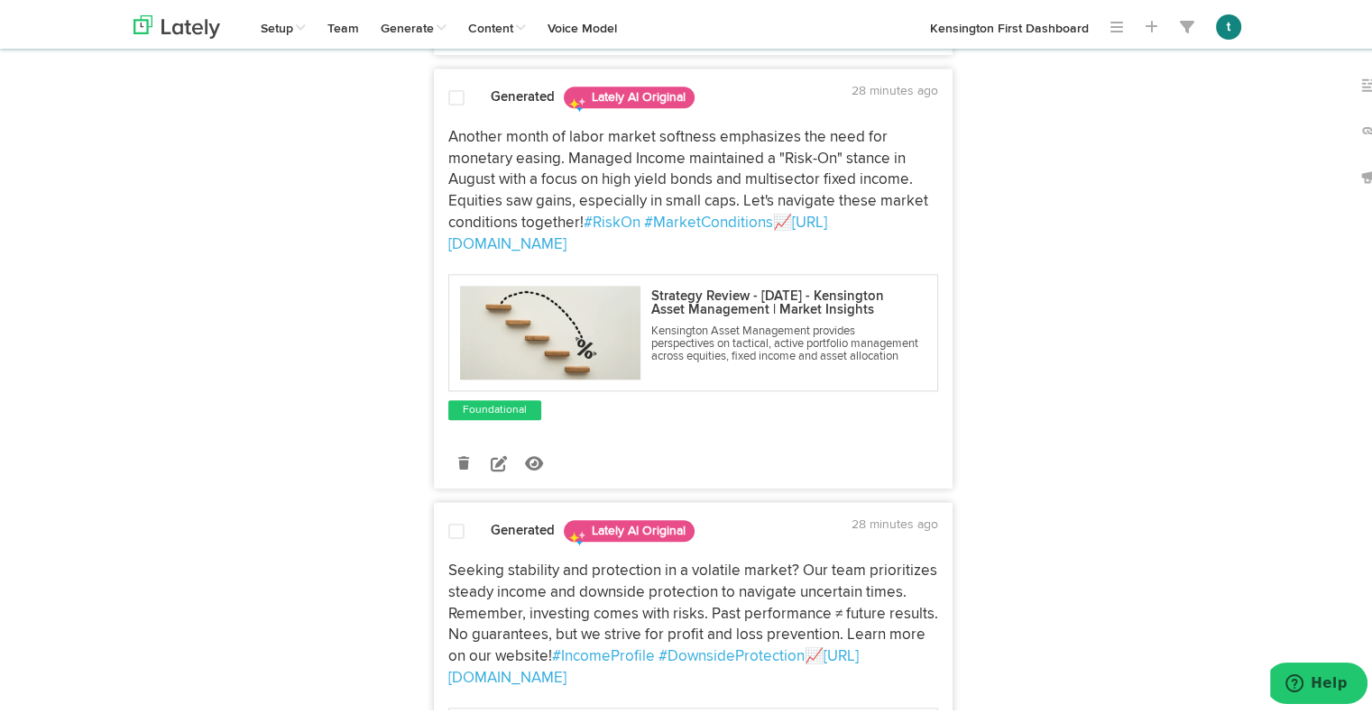
scroll to position [1965, 0]
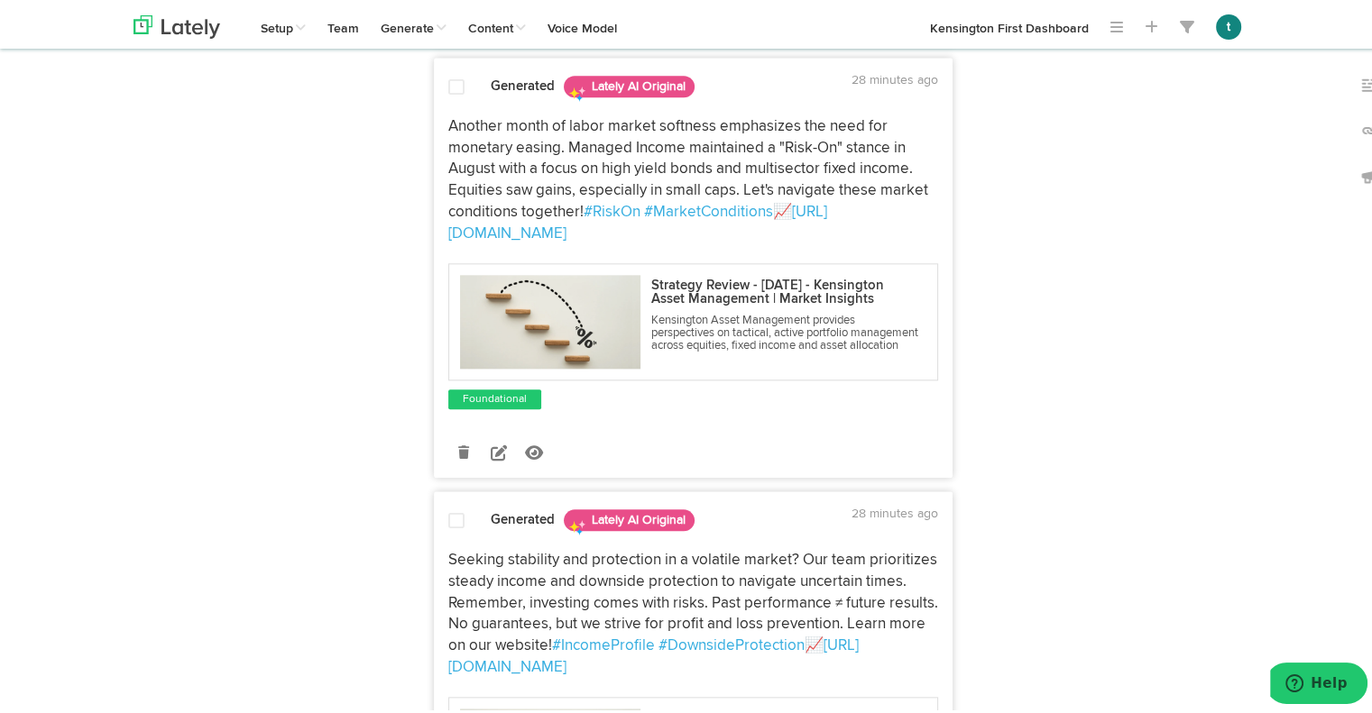
drag, startPoint x: 500, startPoint y: 488, endPoint x: 434, endPoint y: 339, distance: 162.7
click at [435, 339] on div "Another month of labor market softness emphasizes the need for monetary easing.…" at bounding box center [693, 256] width 517 height 305
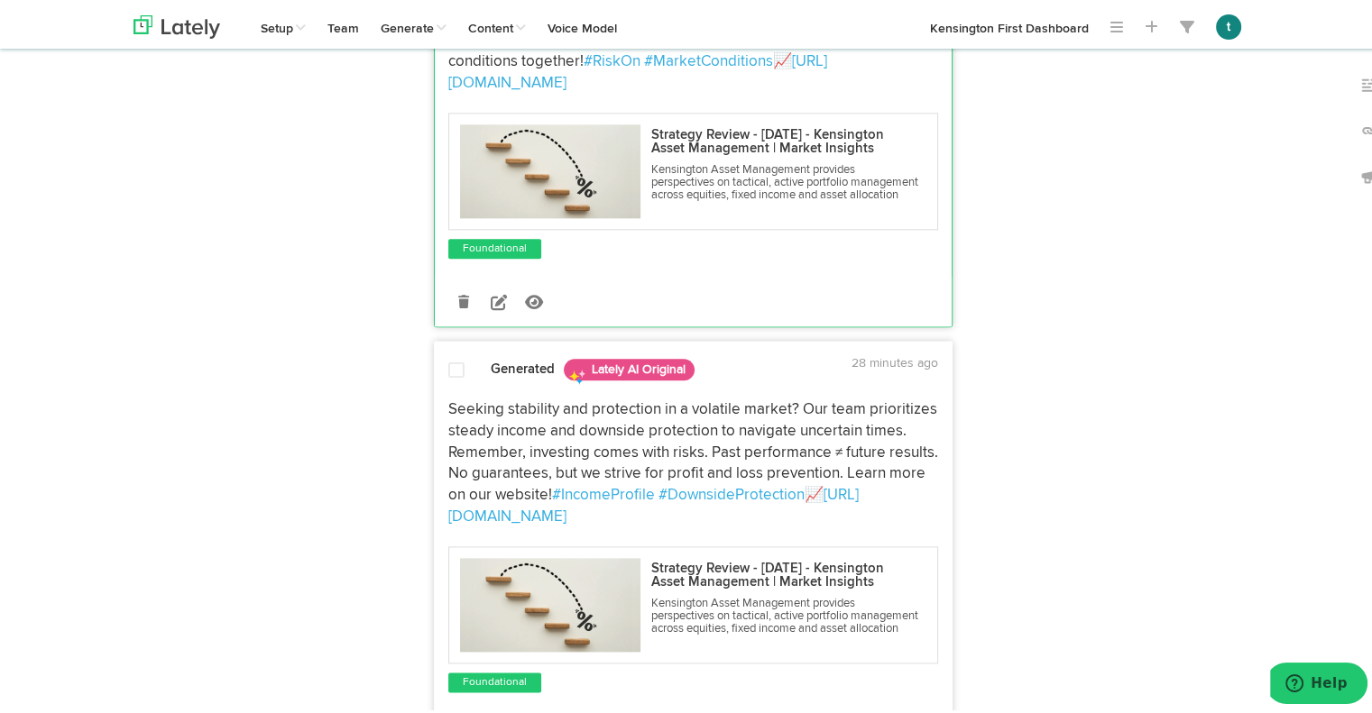
scroll to position [2117, 0]
click at [496, 306] on icon at bounding box center [499, 297] width 16 height 16
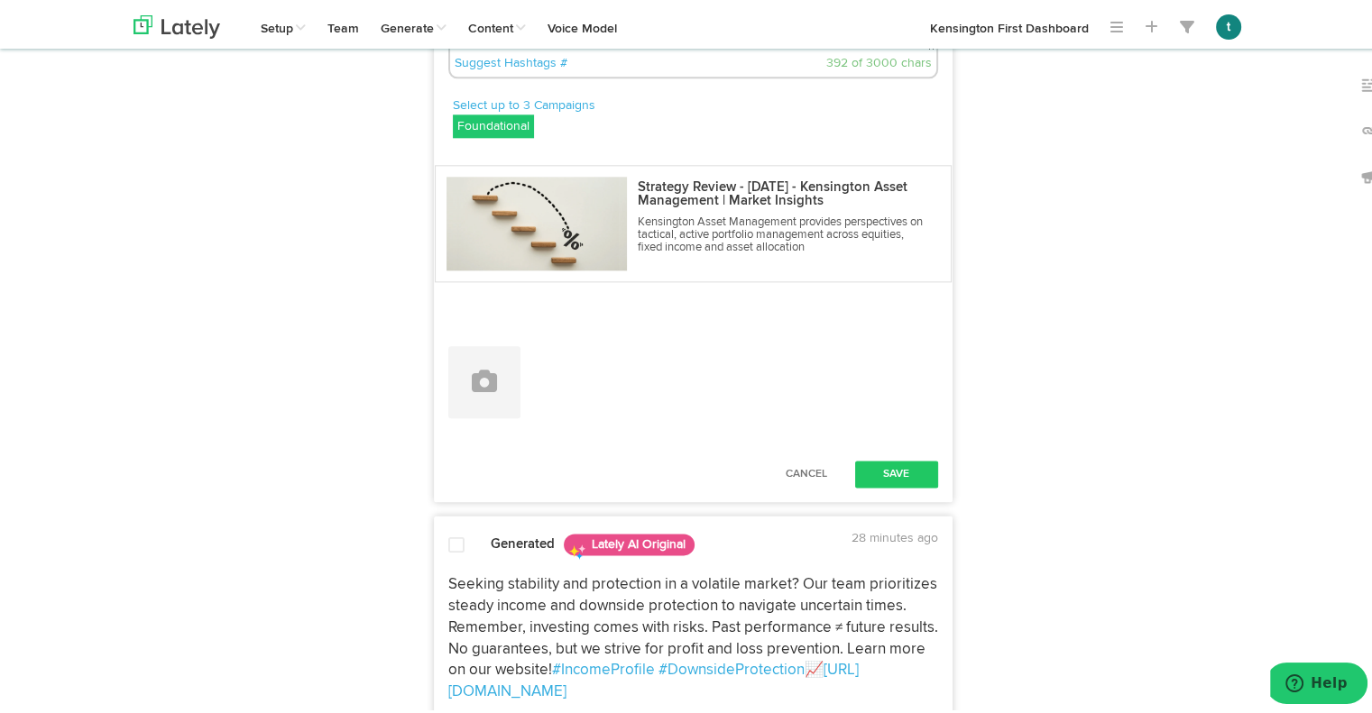
paste textarea "Labor market softness continues to highlight the need for accommodative policy.…"
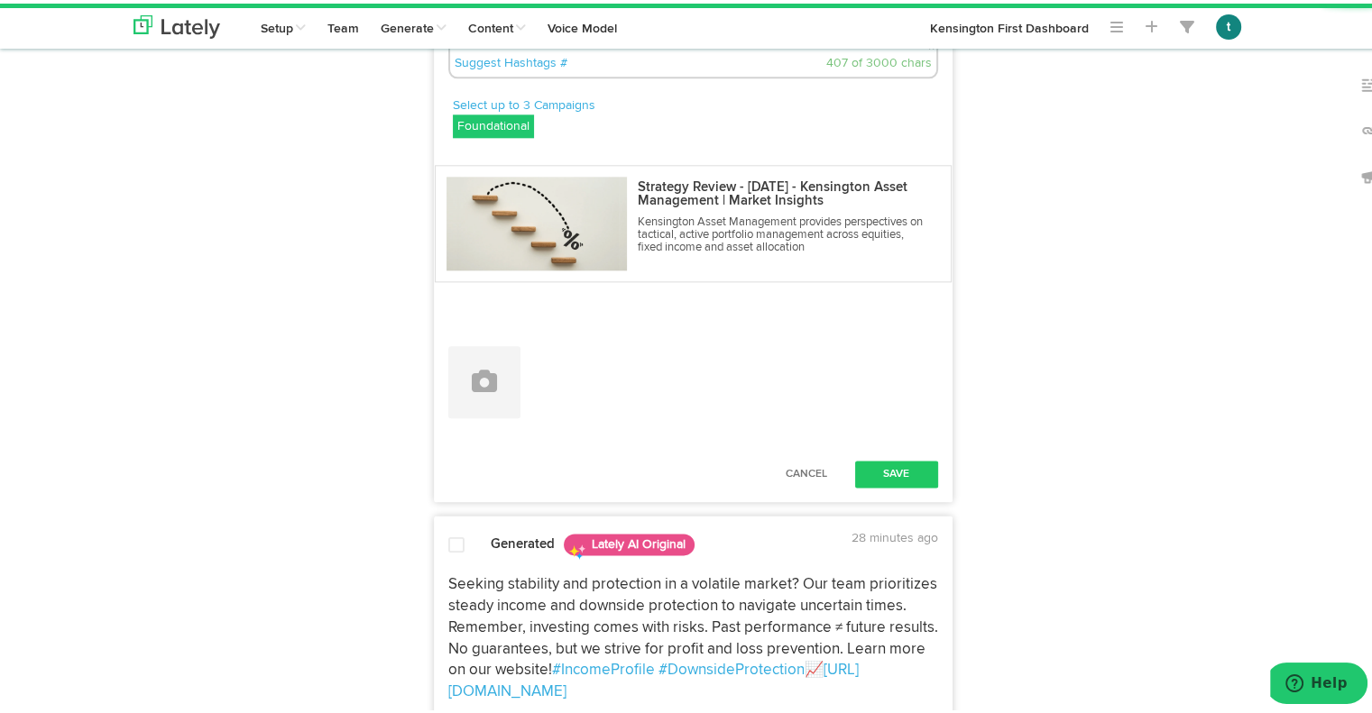
scroll to position [0, 0]
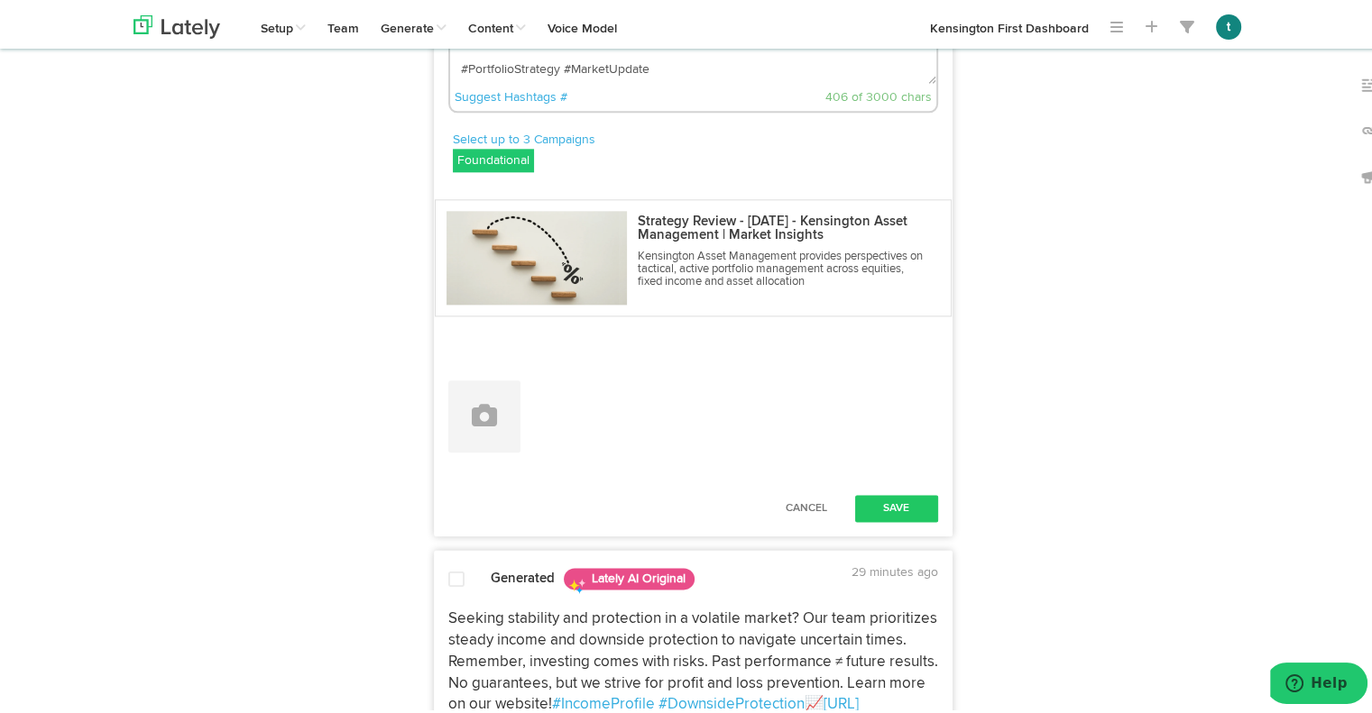
scroll to position [2302, 0]
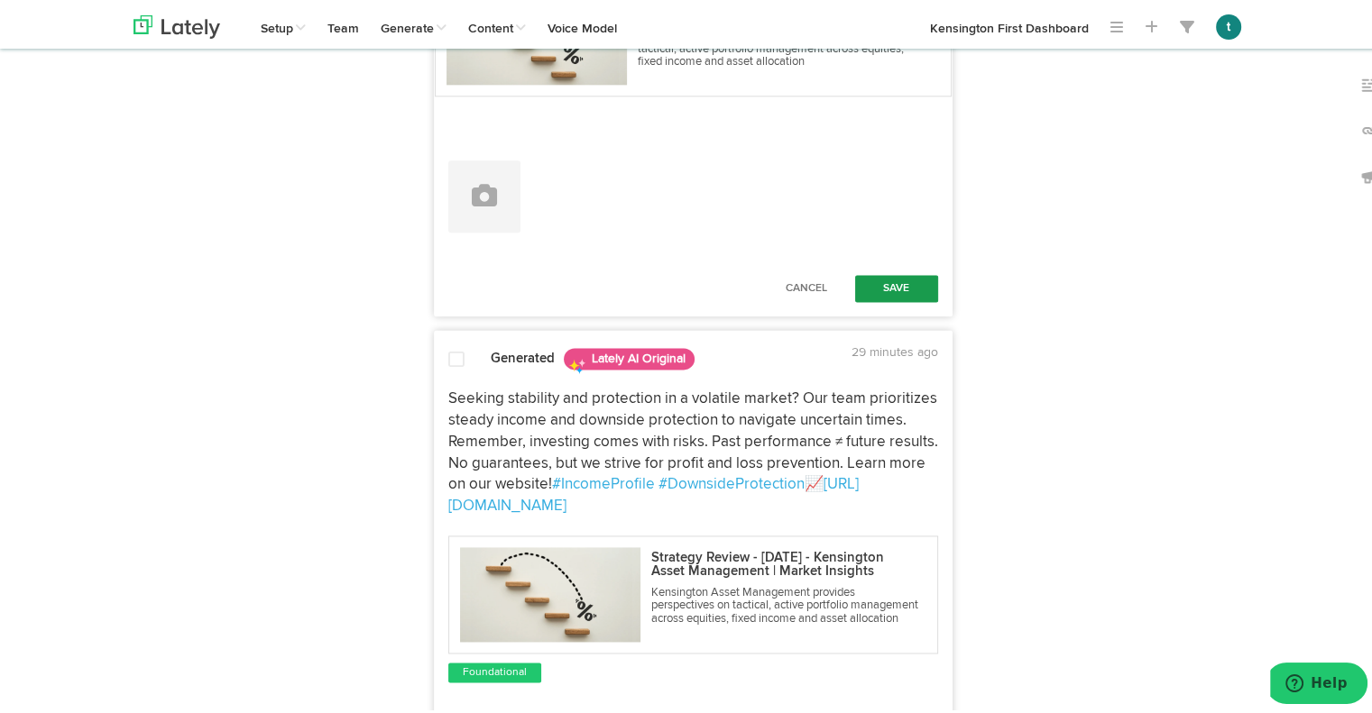
type textarea "Labor market softness continues to highlight the need for accommodative policy.…"
click at [917, 299] on button "Save" at bounding box center [896, 284] width 83 height 27
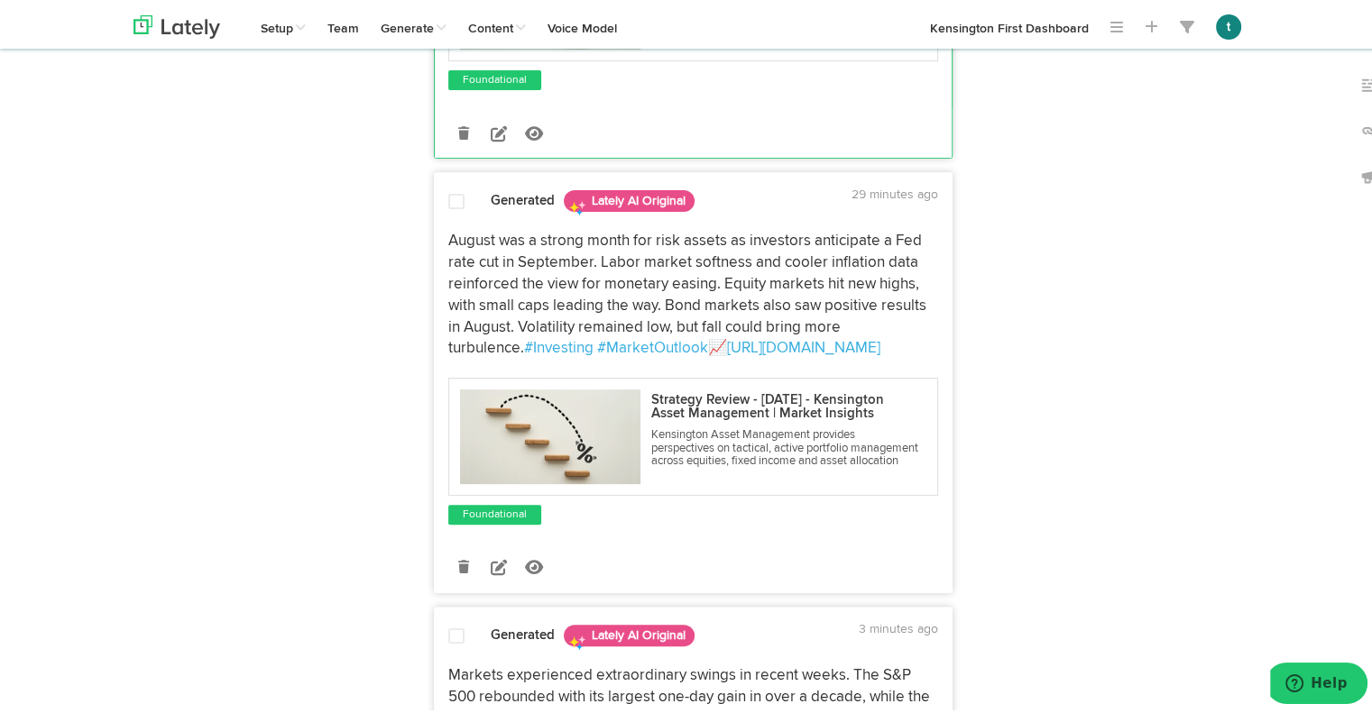
scroll to position [508, 0]
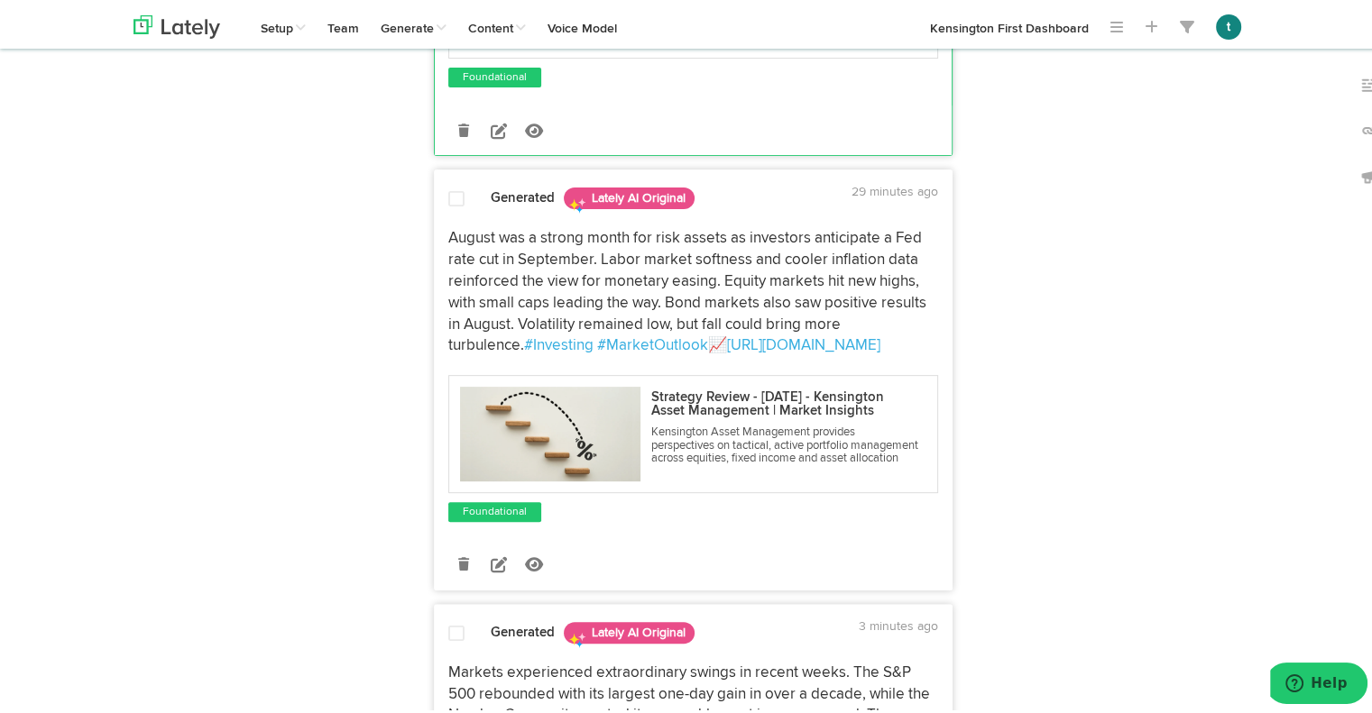
click at [448, 205] on span at bounding box center [456, 196] width 16 height 18
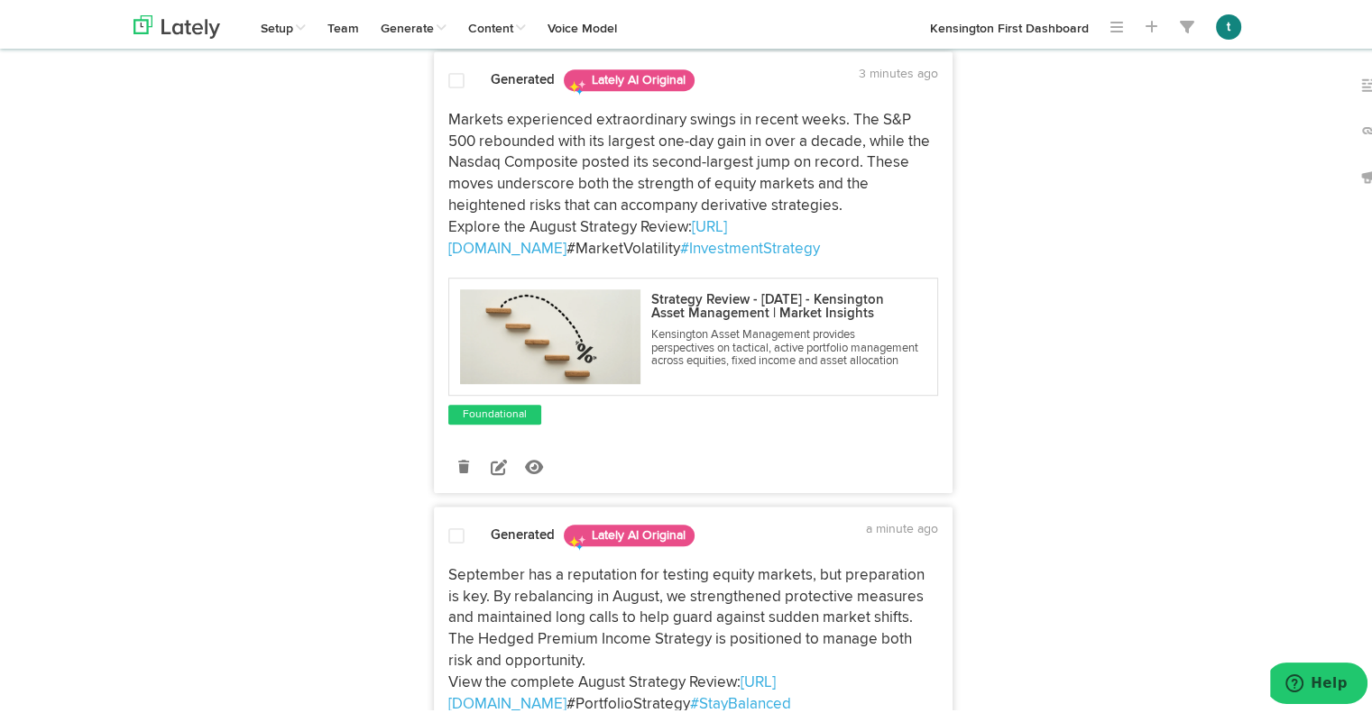
scroll to position [1060, 0]
click at [448, 87] on span at bounding box center [456, 78] width 16 height 18
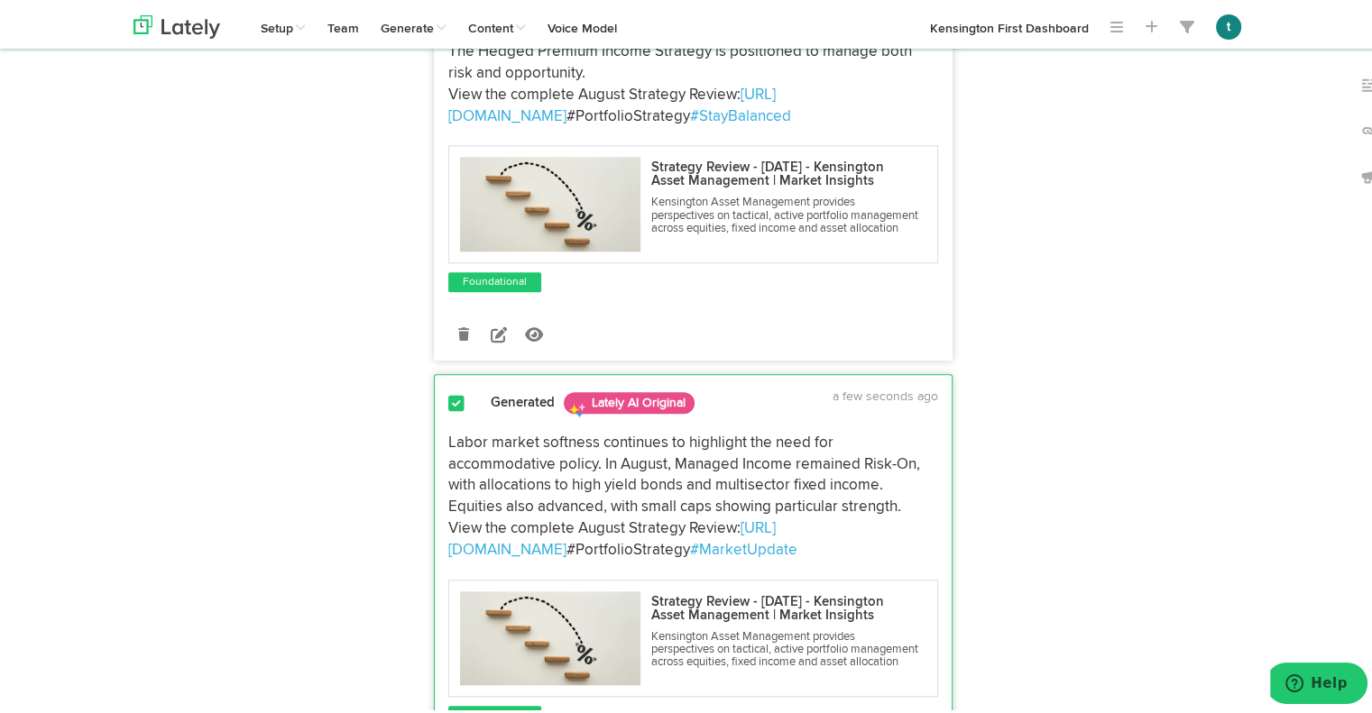
scroll to position [1649, 0]
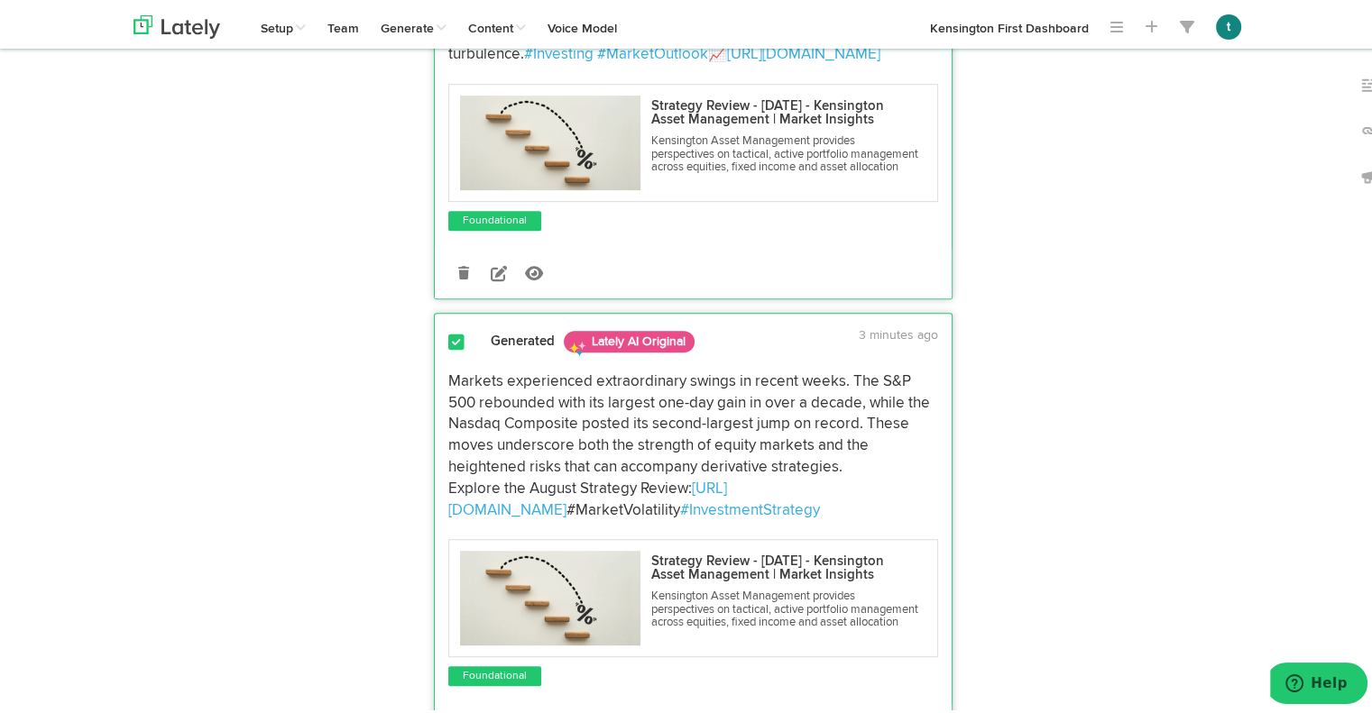
scroll to position [363, 0]
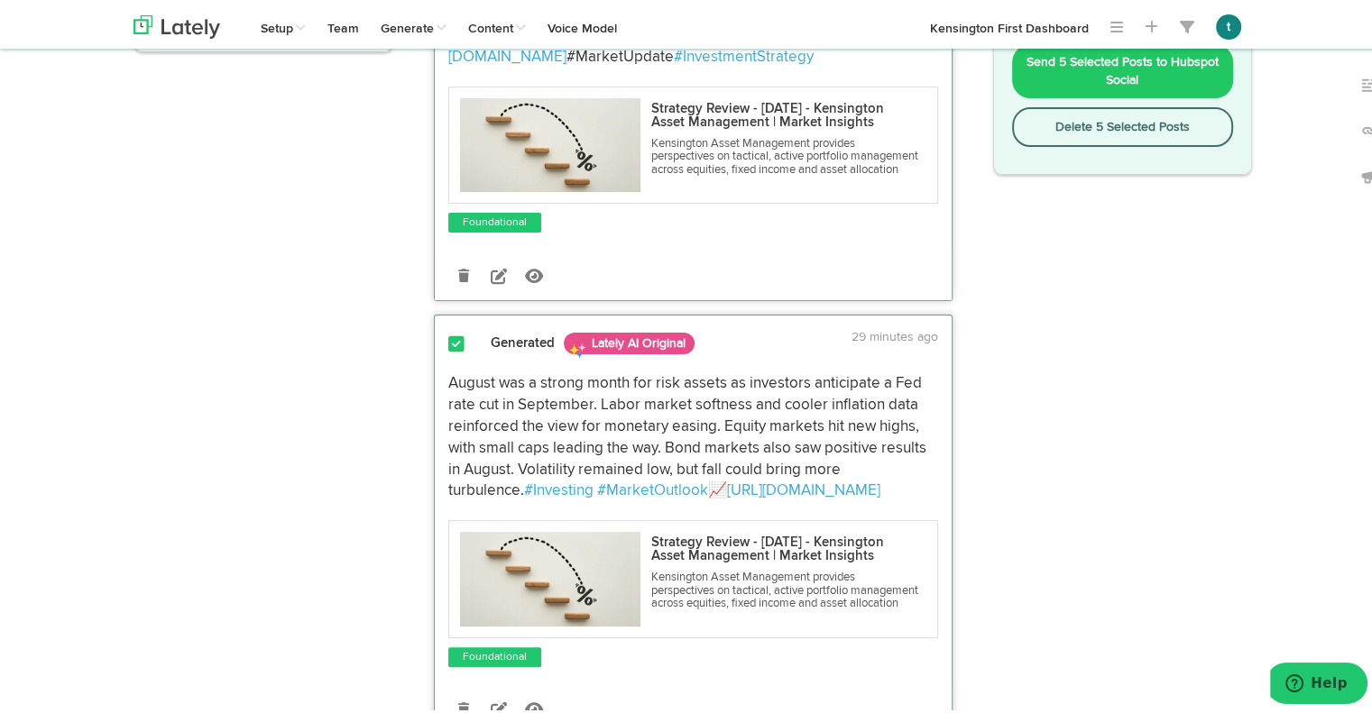
click at [448, 350] on span at bounding box center [456, 341] width 16 height 18
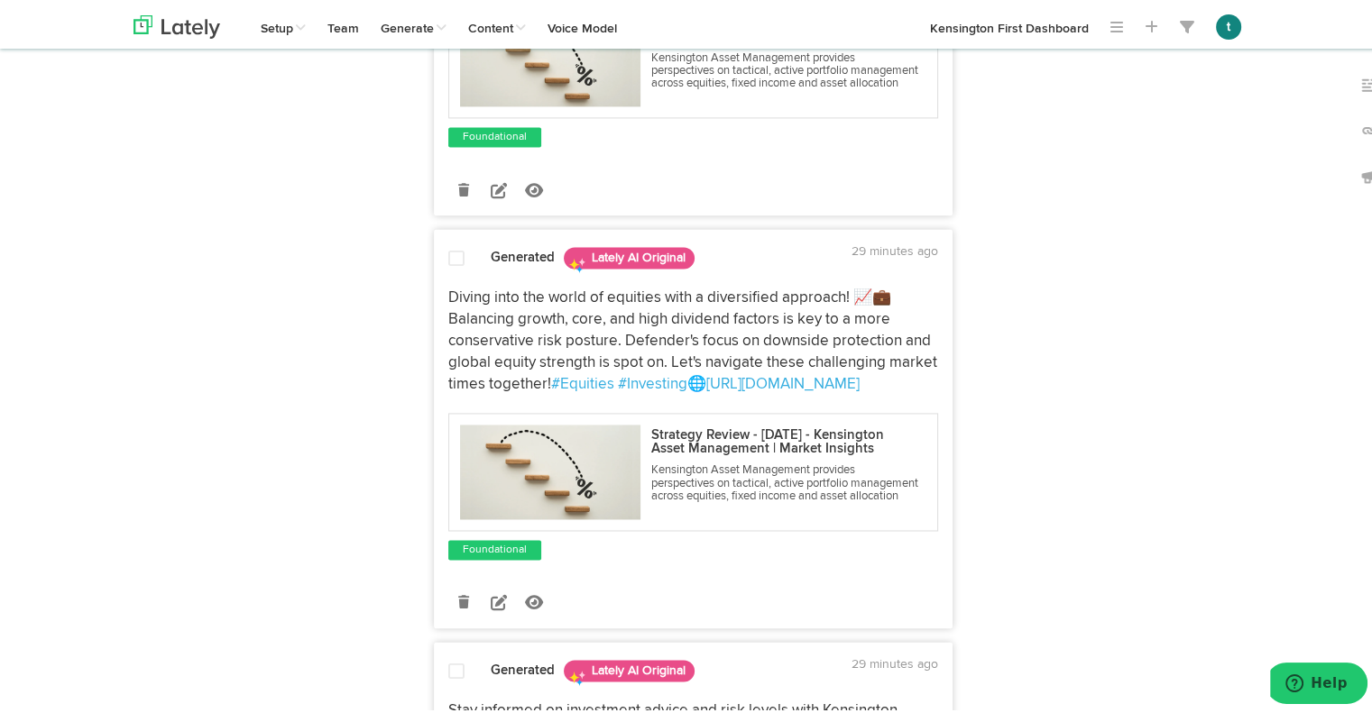
scroll to position [2672, 0]
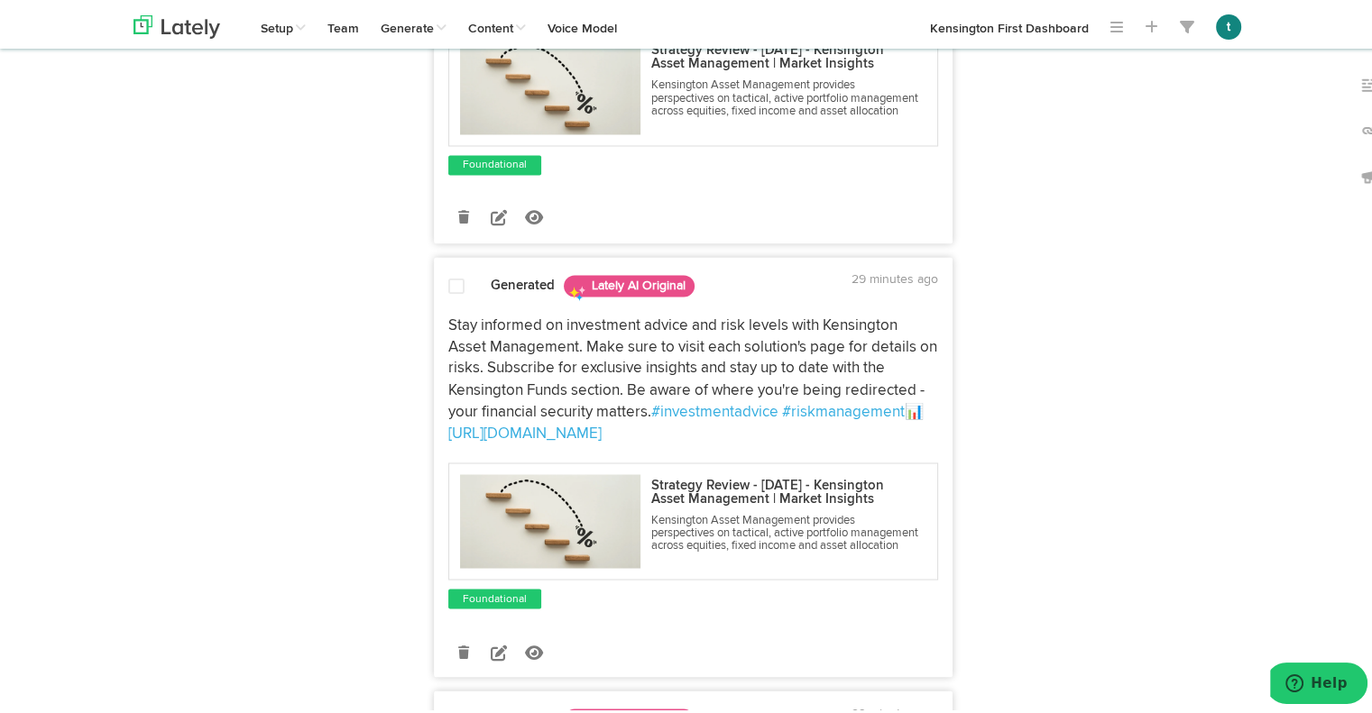
scroll to position [3052, 0]
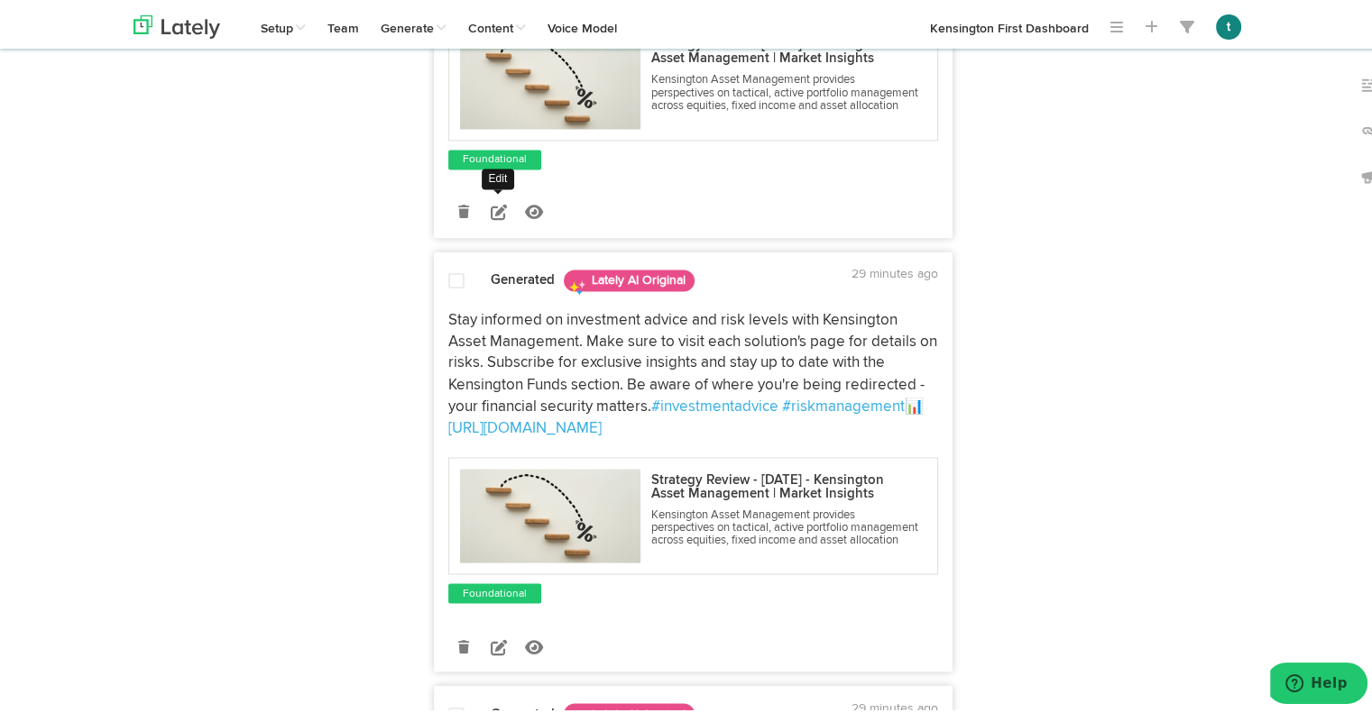
drag, startPoint x: 488, startPoint y: 568, endPoint x: 288, endPoint y: 421, distance: 248.4
click at [491, 216] on icon at bounding box center [499, 208] width 16 height 16
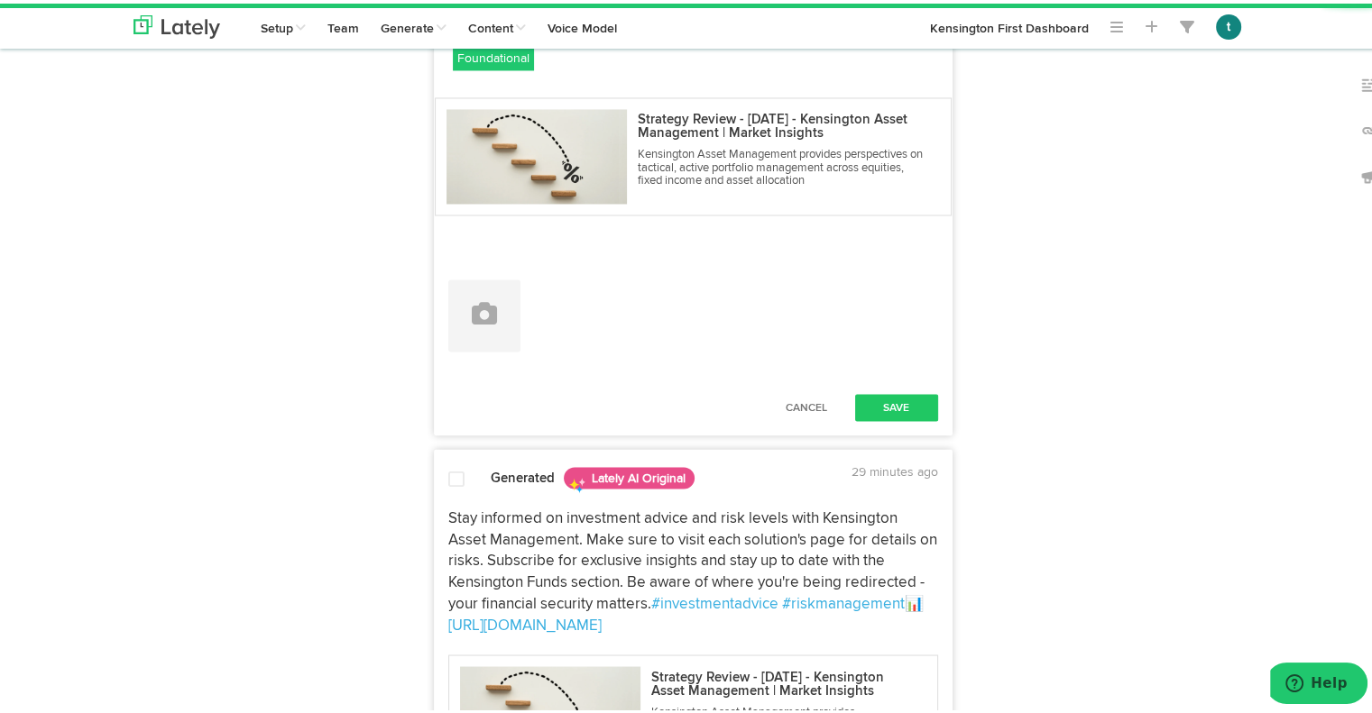
drag, startPoint x: 901, startPoint y: 271, endPoint x: 321, endPoint y: 96, distance: 606.0
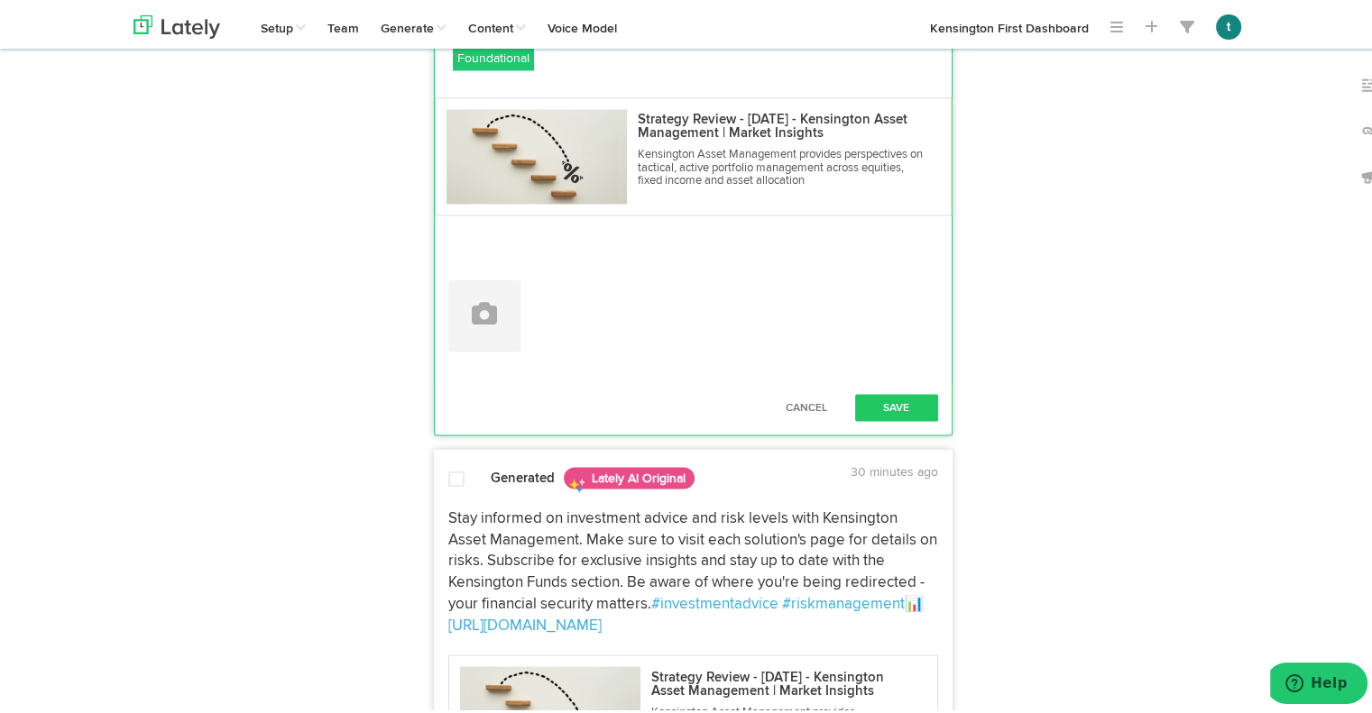
paste textarea "Equity diversification remains key in [DATE] environment. Defender’s positionin…"
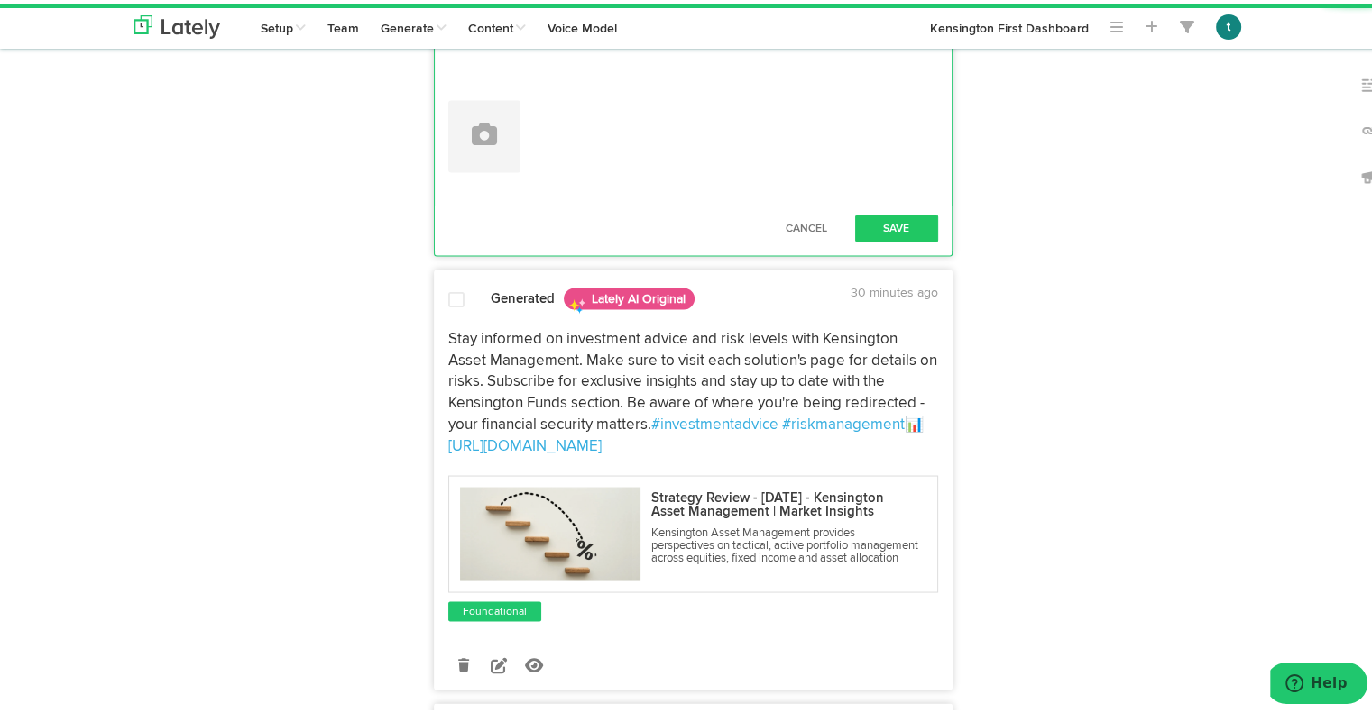
scroll to position [3238, 0]
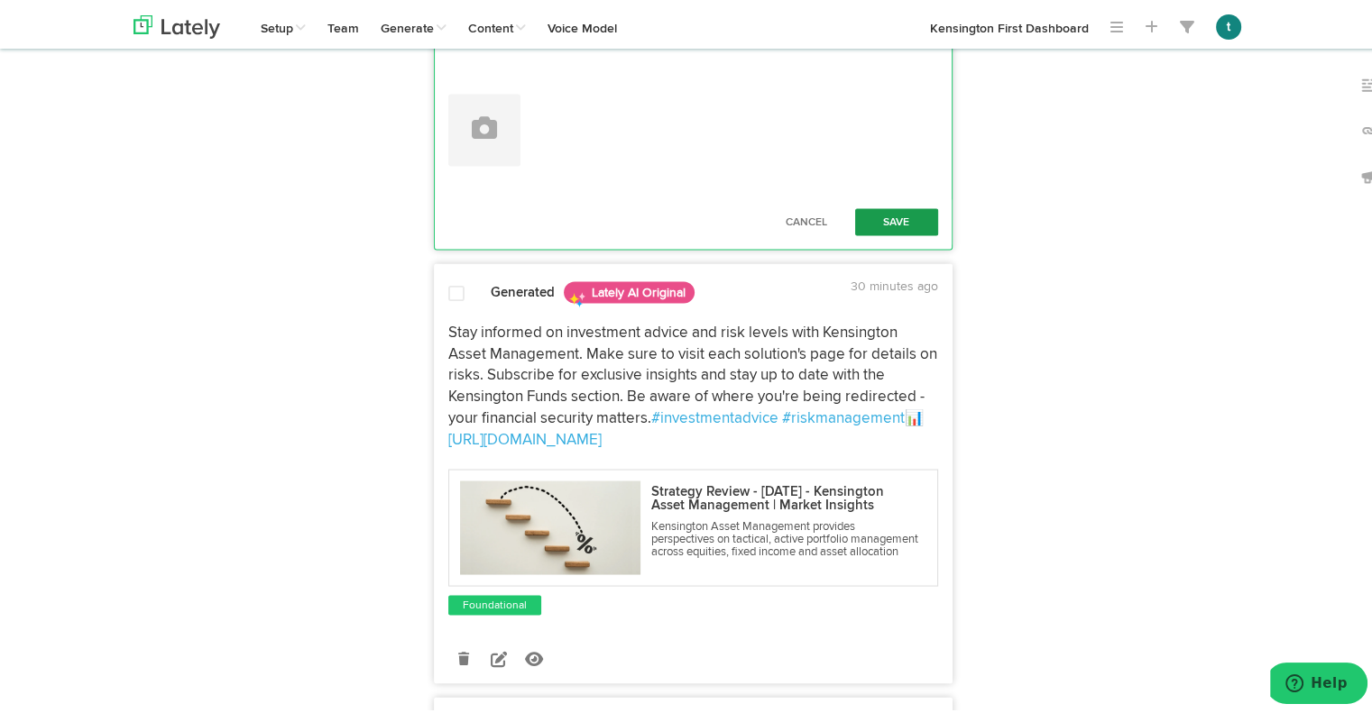
type textarea "Equity diversification remains key in [DATE] environment. Defender’s positionin…"
click at [905, 232] on button "Save" at bounding box center [896, 218] width 83 height 27
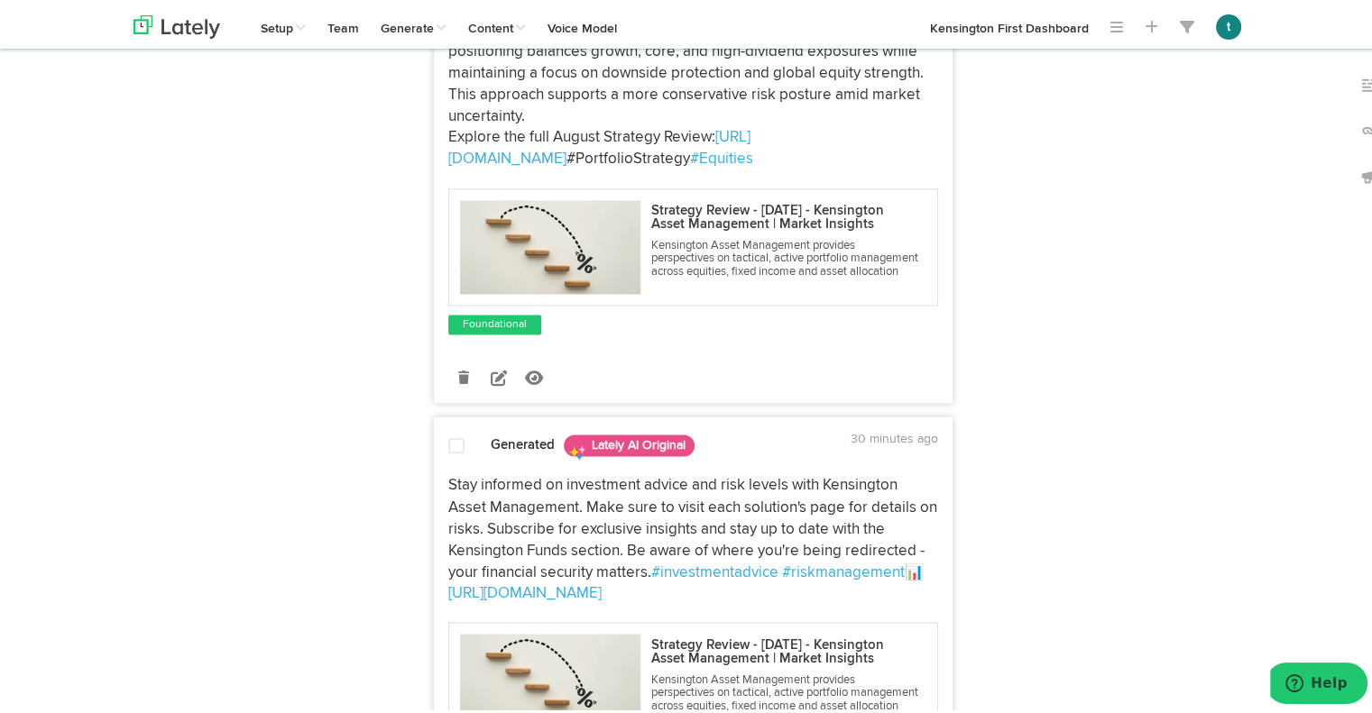
scroll to position [2925, 0]
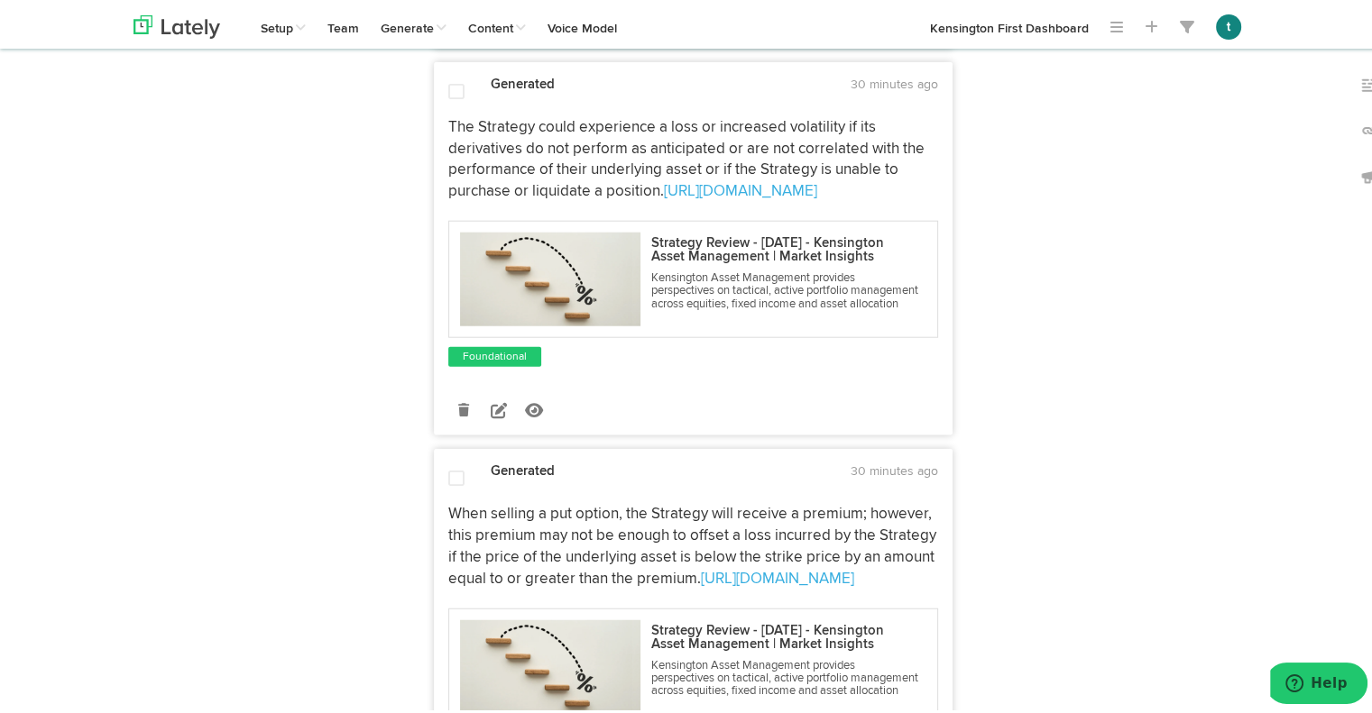
scroll to position [4520, 0]
click at [492, 29] on icon at bounding box center [499, 21] width 16 height 16
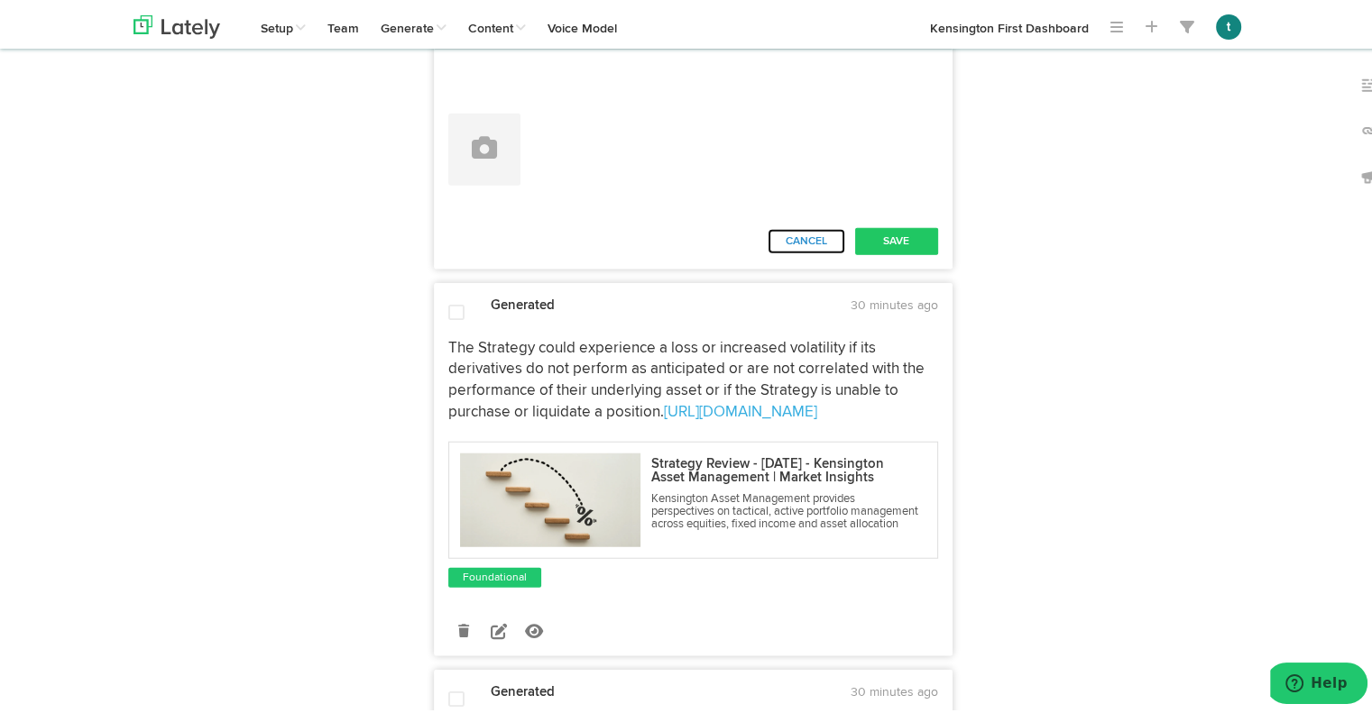
click at [795, 252] on button "Cancel" at bounding box center [806, 238] width 79 height 27
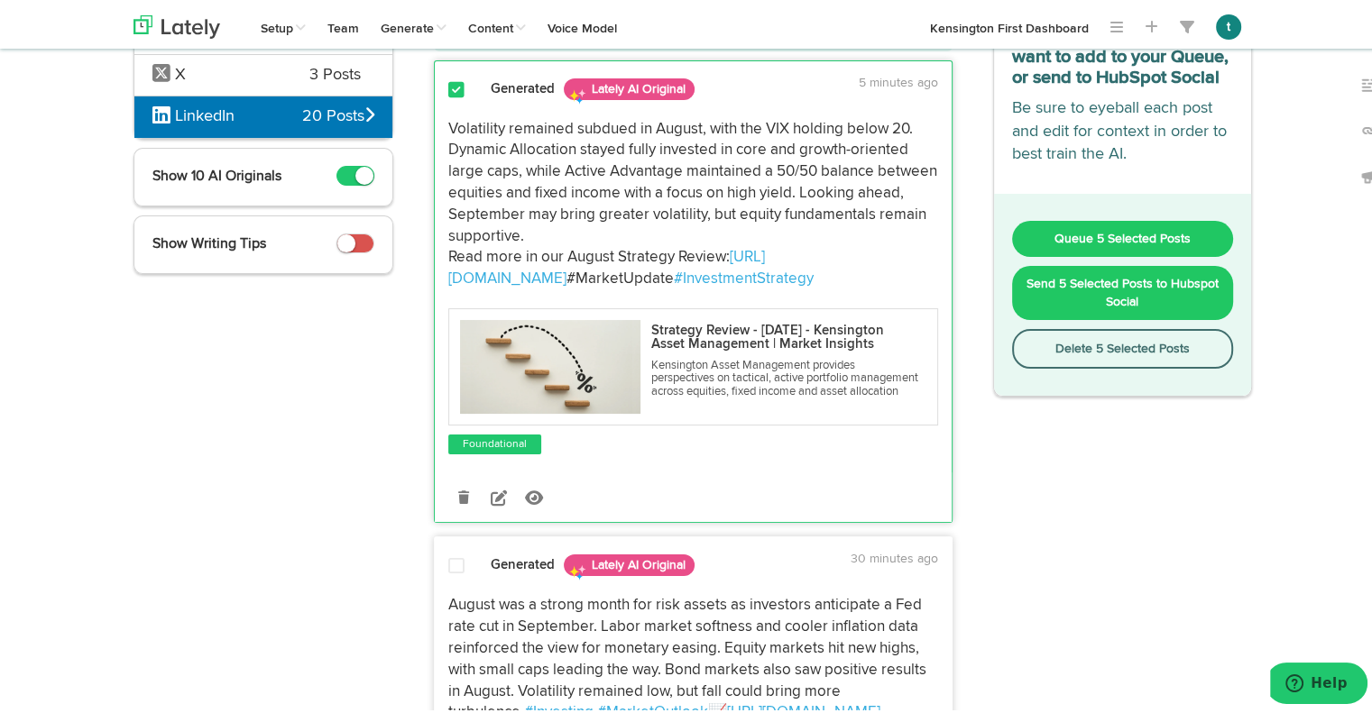
scroll to position [0, 0]
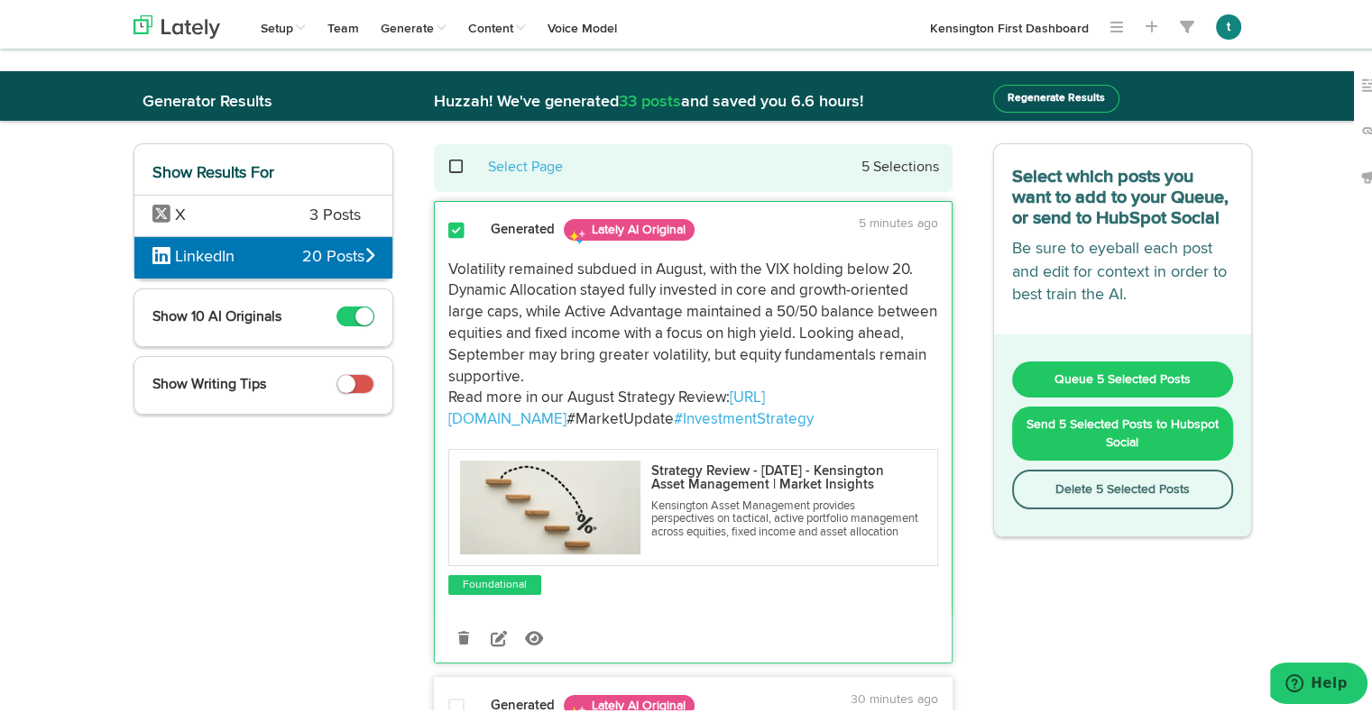
click at [1145, 439] on button "Send 5 Selected Posts to Hubspot Social" at bounding box center [1123, 430] width 222 height 54
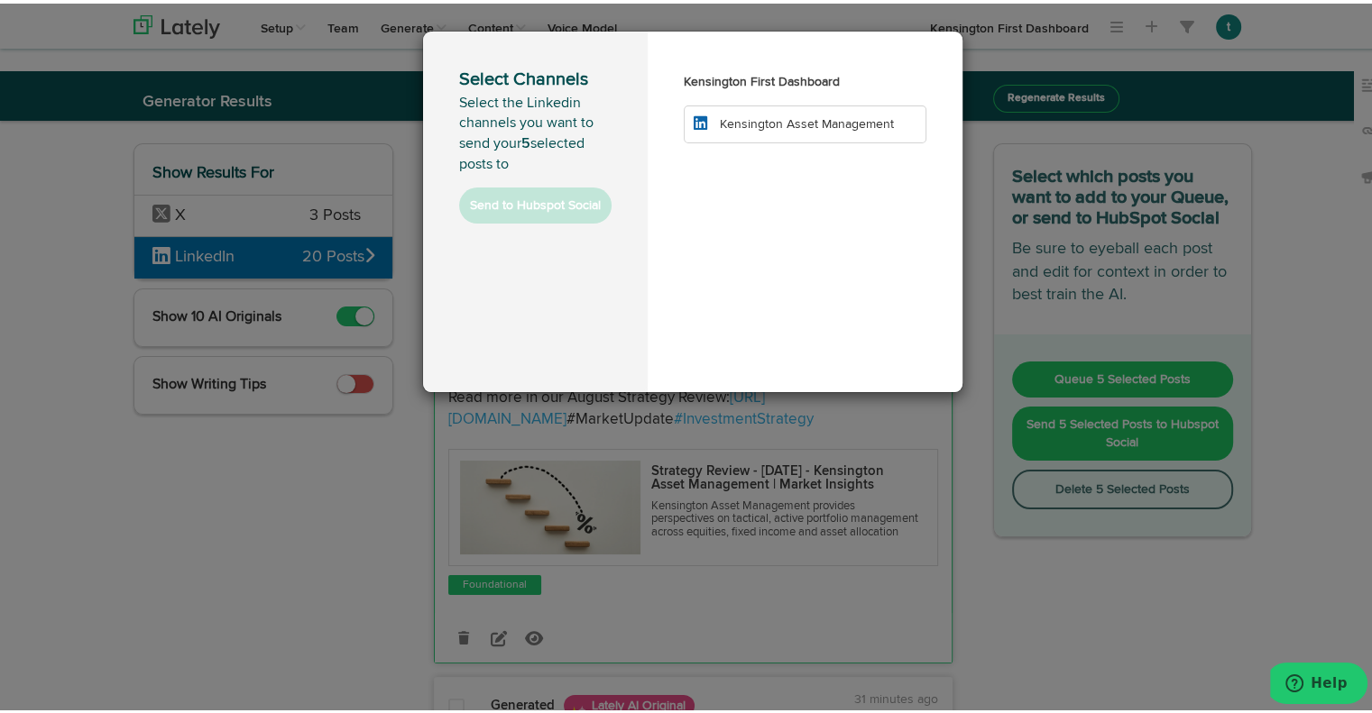
click at [812, 106] on li "Kensington Asset Management" at bounding box center [805, 121] width 243 height 38
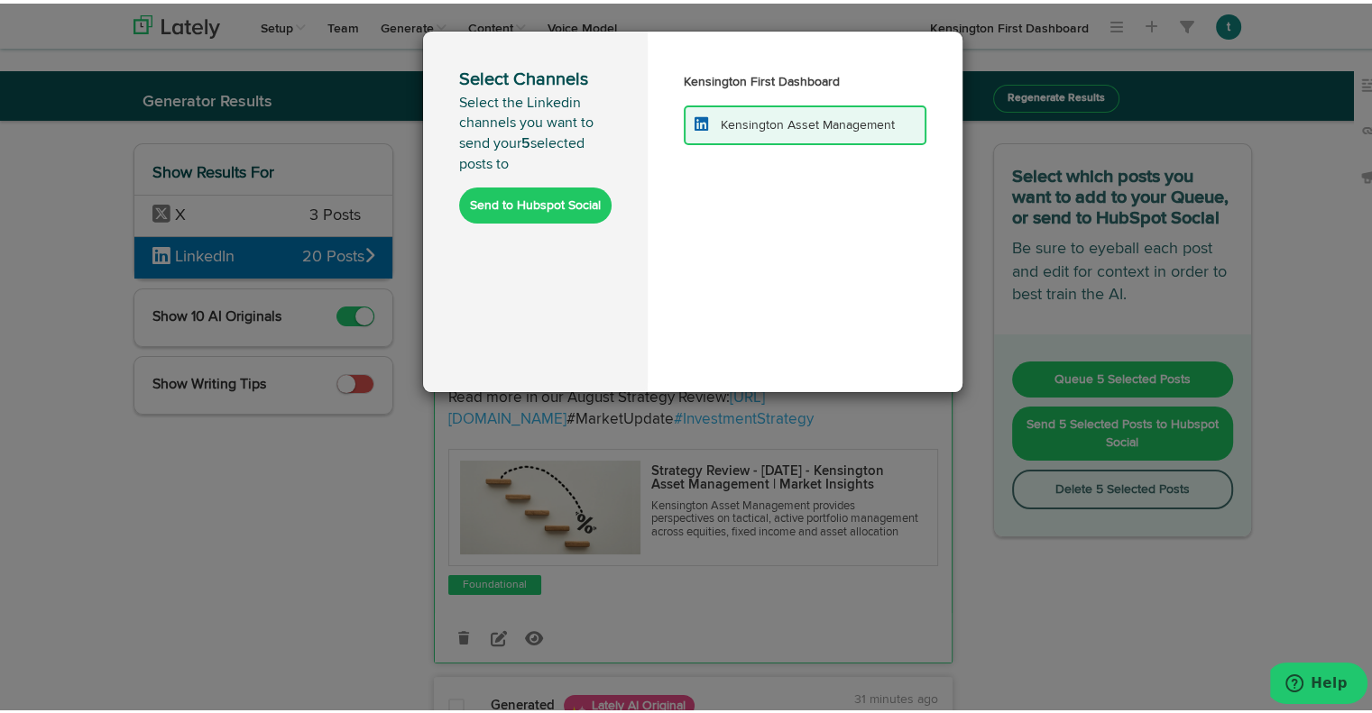
click at [494, 205] on button "Send to Hubspot Social" at bounding box center [535, 202] width 152 height 36
